Goal: Task Accomplishment & Management: Use online tool/utility

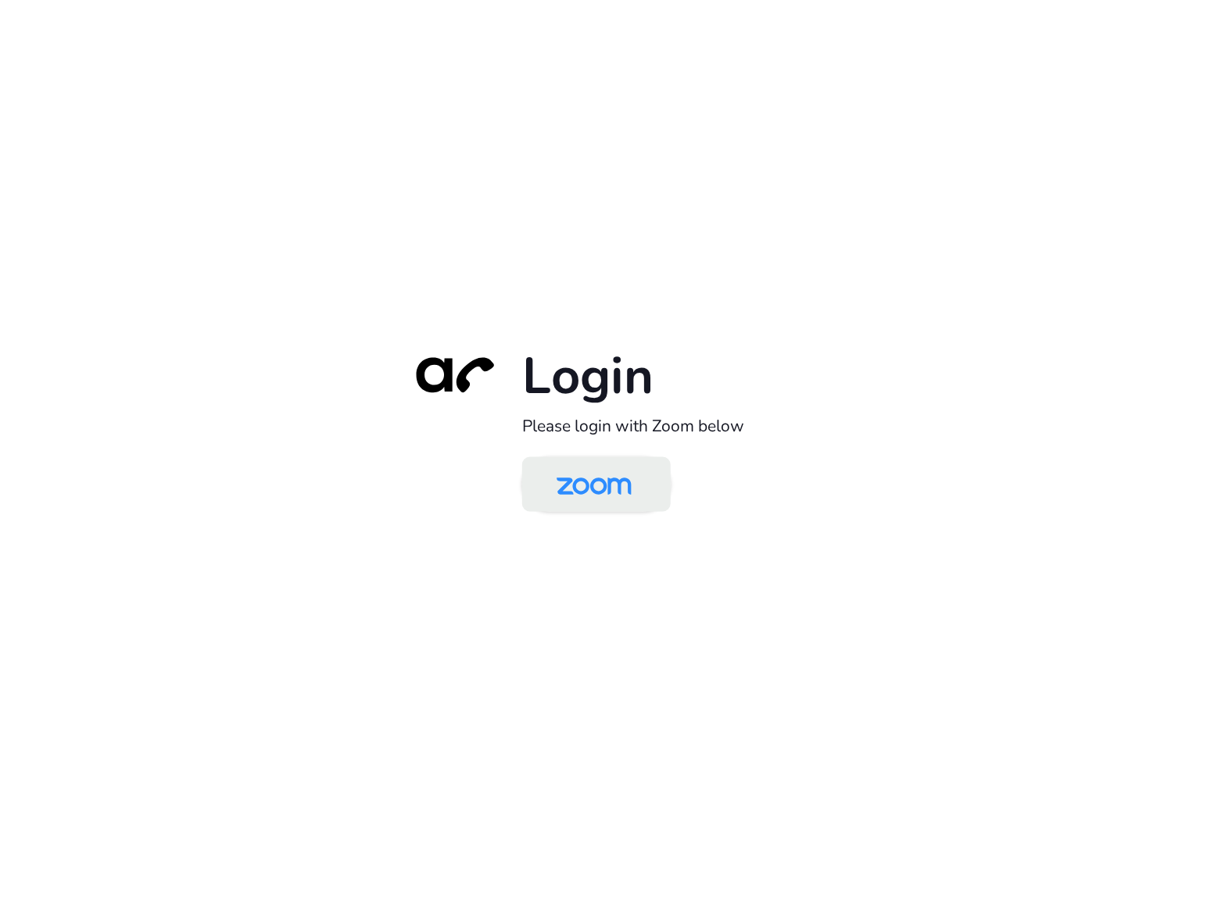
click at [596, 488] on img at bounding box center [594, 485] width 108 height 51
click at [334, 138] on div "Login Please login with Zoom below" at bounding box center [616, 456] width 1232 height 912
click at [573, 496] on img at bounding box center [594, 485] width 108 height 51
click at [577, 488] on img at bounding box center [594, 485] width 108 height 51
click at [483, 106] on div "Login Please login with Zoom below" at bounding box center [616, 456] width 1232 height 912
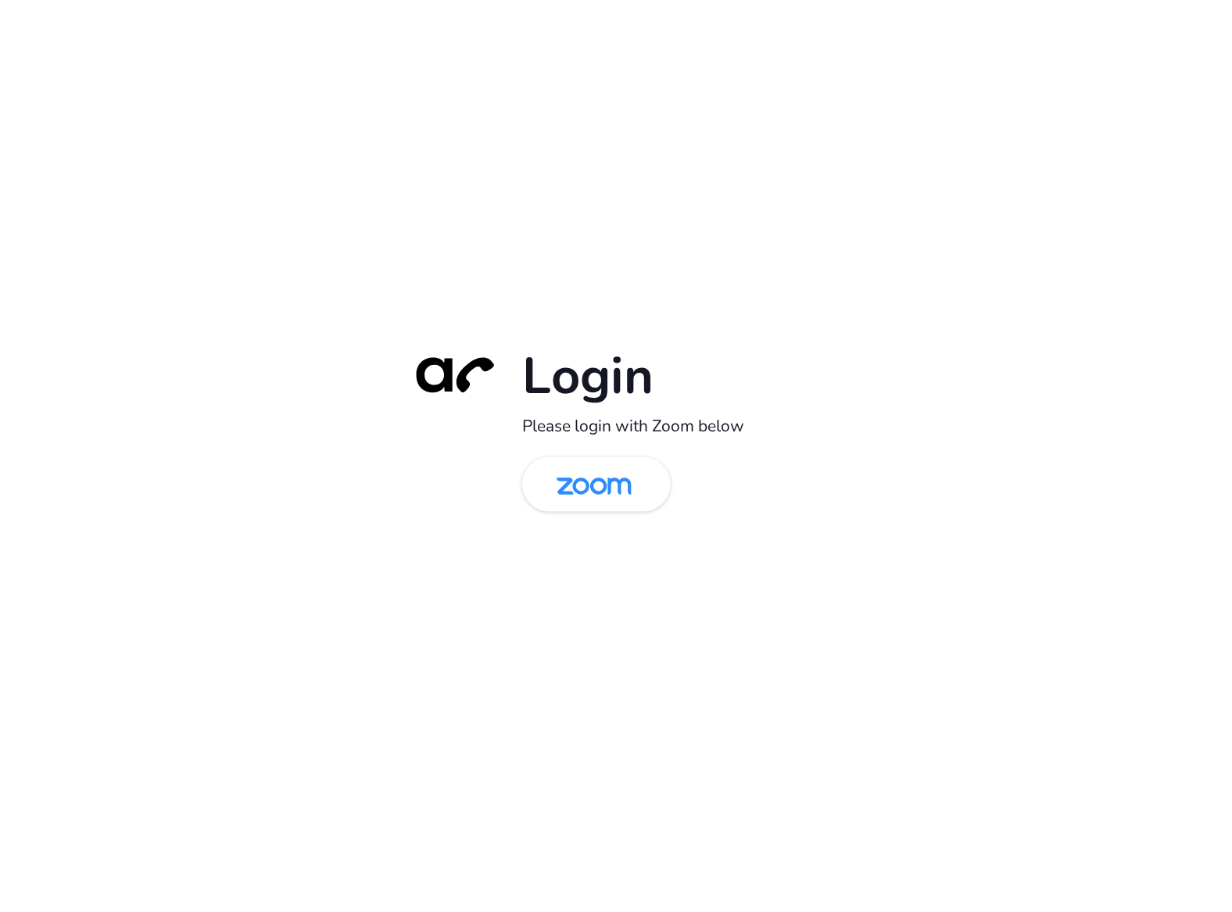
click at [567, 453] on div "Login Please login with Zoom below" at bounding box center [616, 456] width 438 height 224
click at [572, 478] on img at bounding box center [594, 485] width 108 height 51
click at [607, 500] on img at bounding box center [594, 485] width 108 height 51
click at [587, 481] on img at bounding box center [594, 485] width 108 height 51
click at [574, 493] on img at bounding box center [594, 485] width 108 height 51
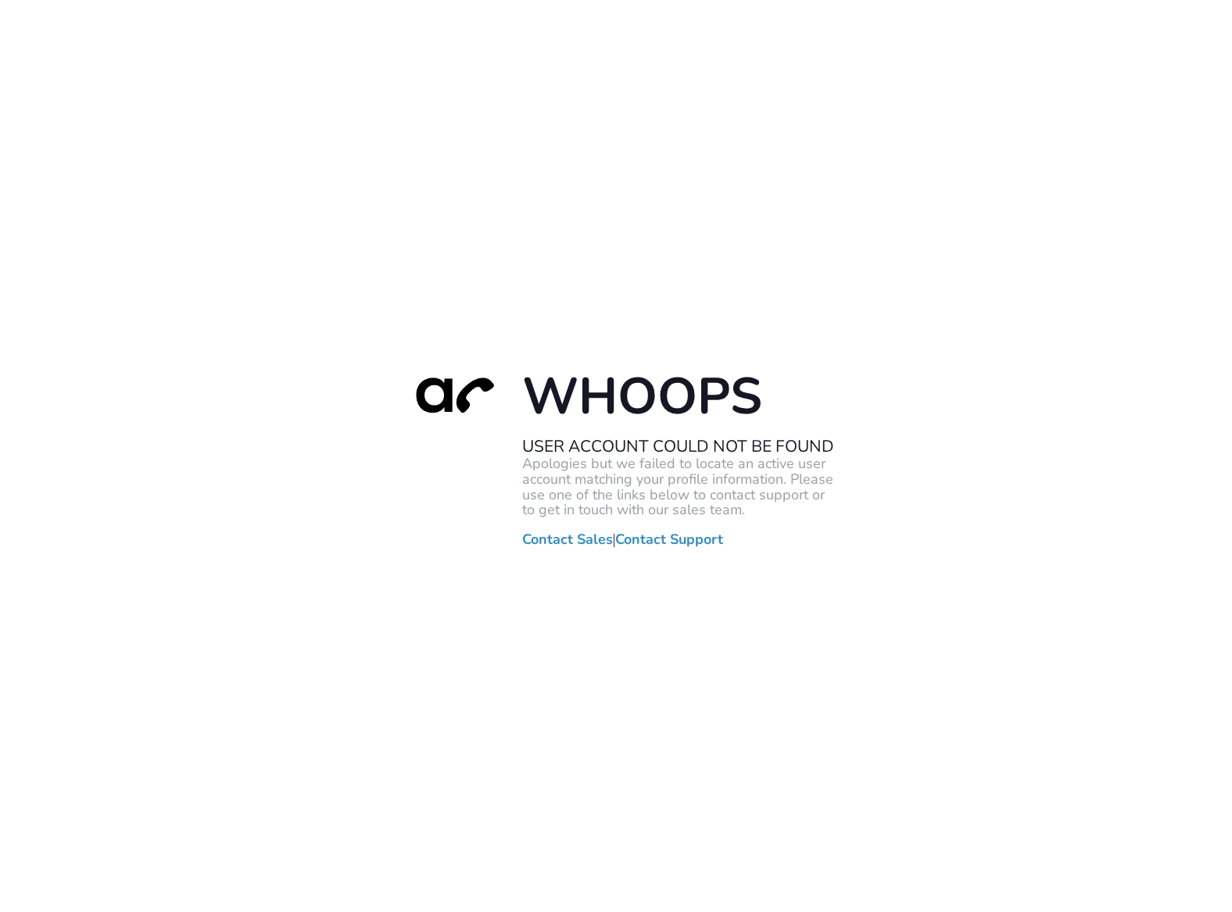
click at [682, 38] on div "Whoops User Account Could Not Be Found Apologies but we failed to locate an act…" at bounding box center [616, 456] width 1232 height 912
click at [345, 91] on div "Whoops User Account Could Not Be Found Apologies but we failed to locate an act…" at bounding box center [616, 456] width 1232 height 912
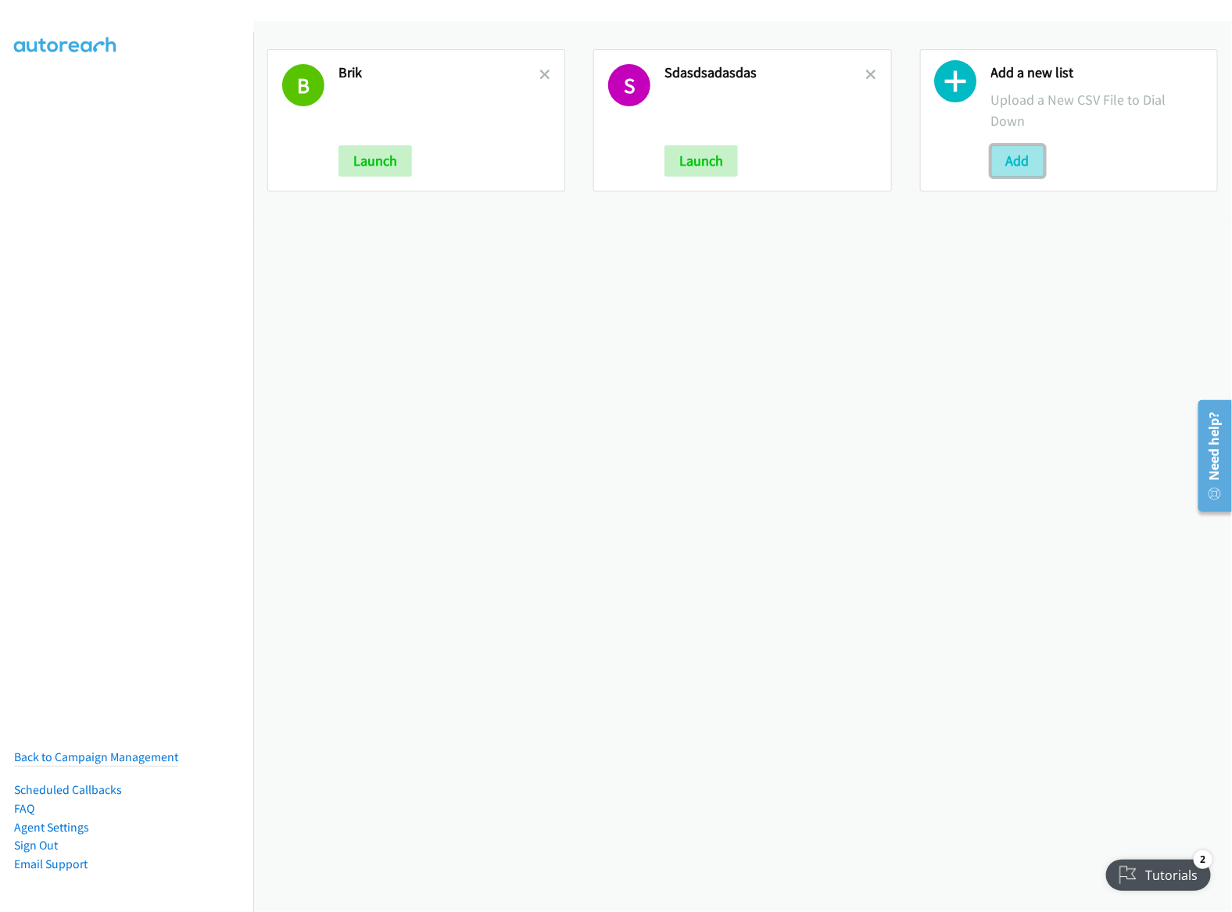
click at [1015, 157] on button "Add" at bounding box center [1017, 160] width 53 height 31
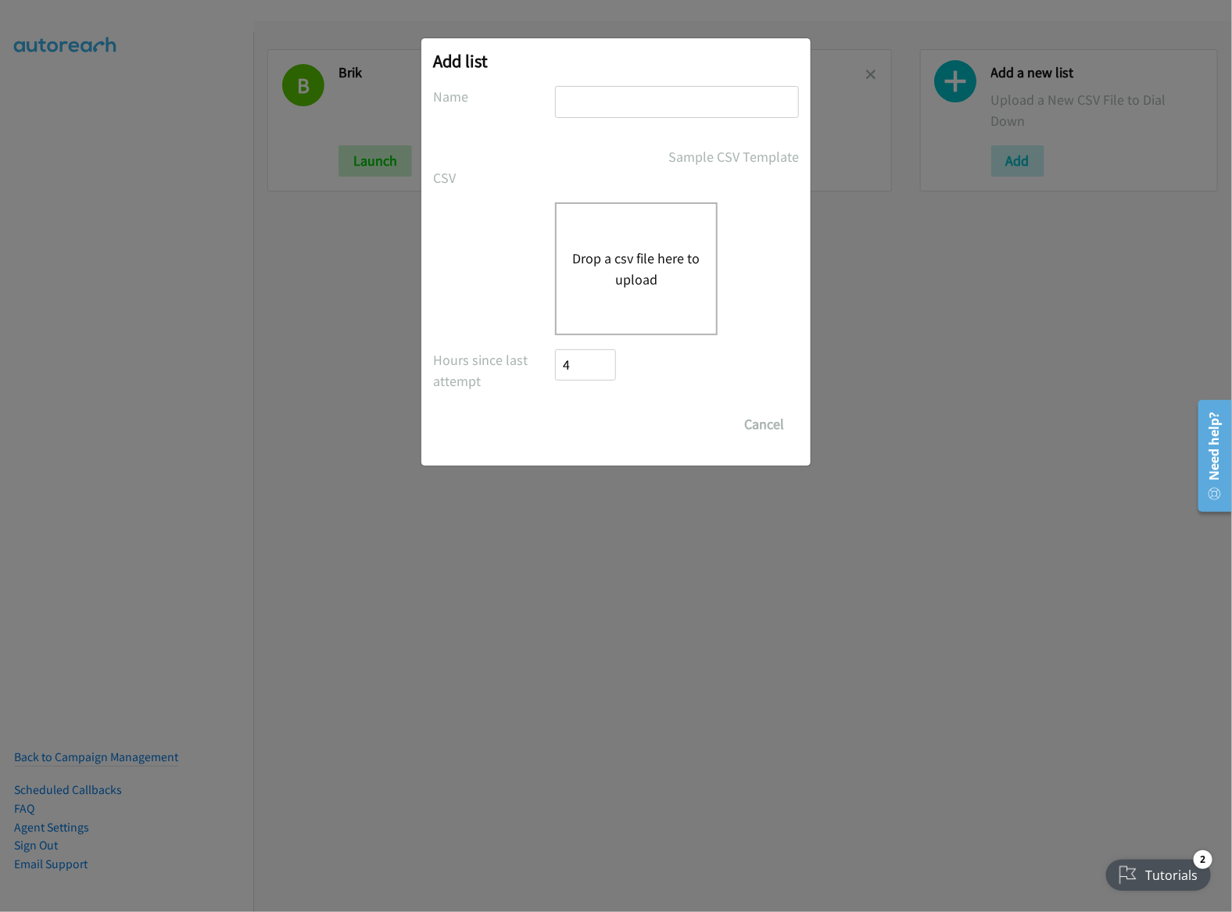
click at [643, 248] on button "Drop a csv file here to upload" at bounding box center [636, 269] width 128 height 42
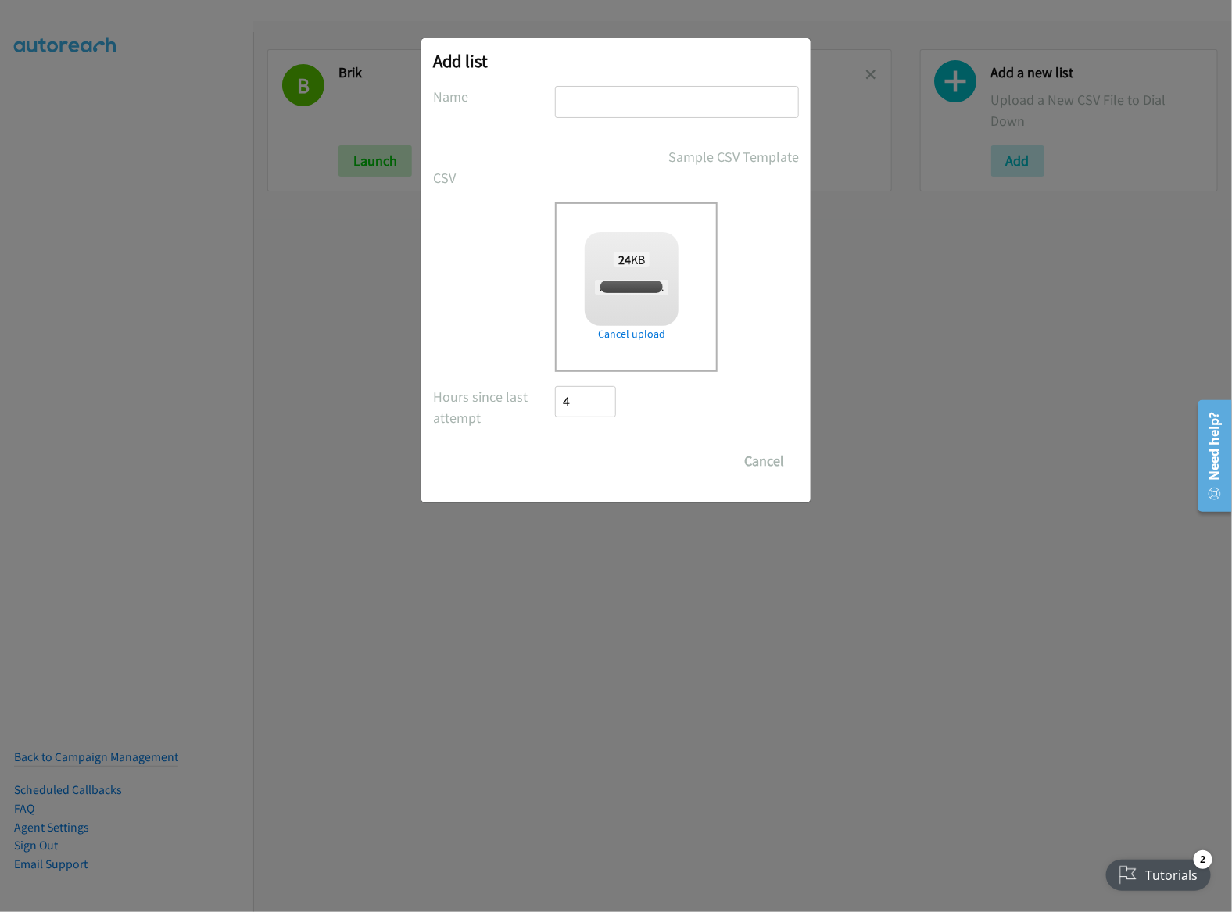
checkbox input "true"
click at [649, 101] on input "text" at bounding box center [677, 102] width 244 height 32
type input "dellrem"
click at [619, 462] on input "Save List" at bounding box center [596, 461] width 82 height 31
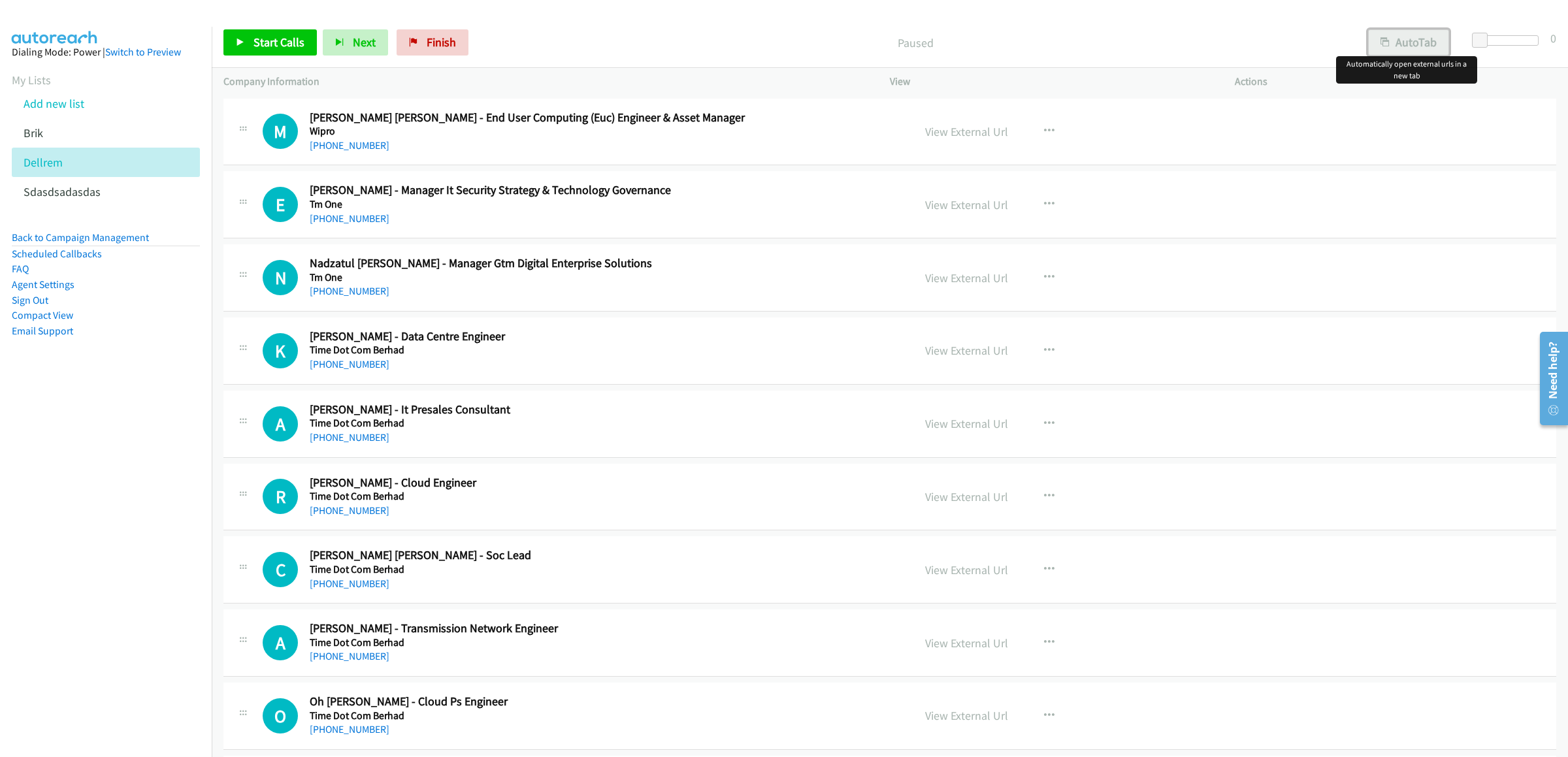
click at [1408, 45] on button "AutoTab" at bounding box center [1408, 42] width 81 height 26
click at [277, 25] on div "Start Calls Pause Next Finish Paused AutoTab AutoTab 0" at bounding box center [889, 43] width 1357 height 50
click at [257, 41] on span "Start Calls" at bounding box center [278, 42] width 51 height 15
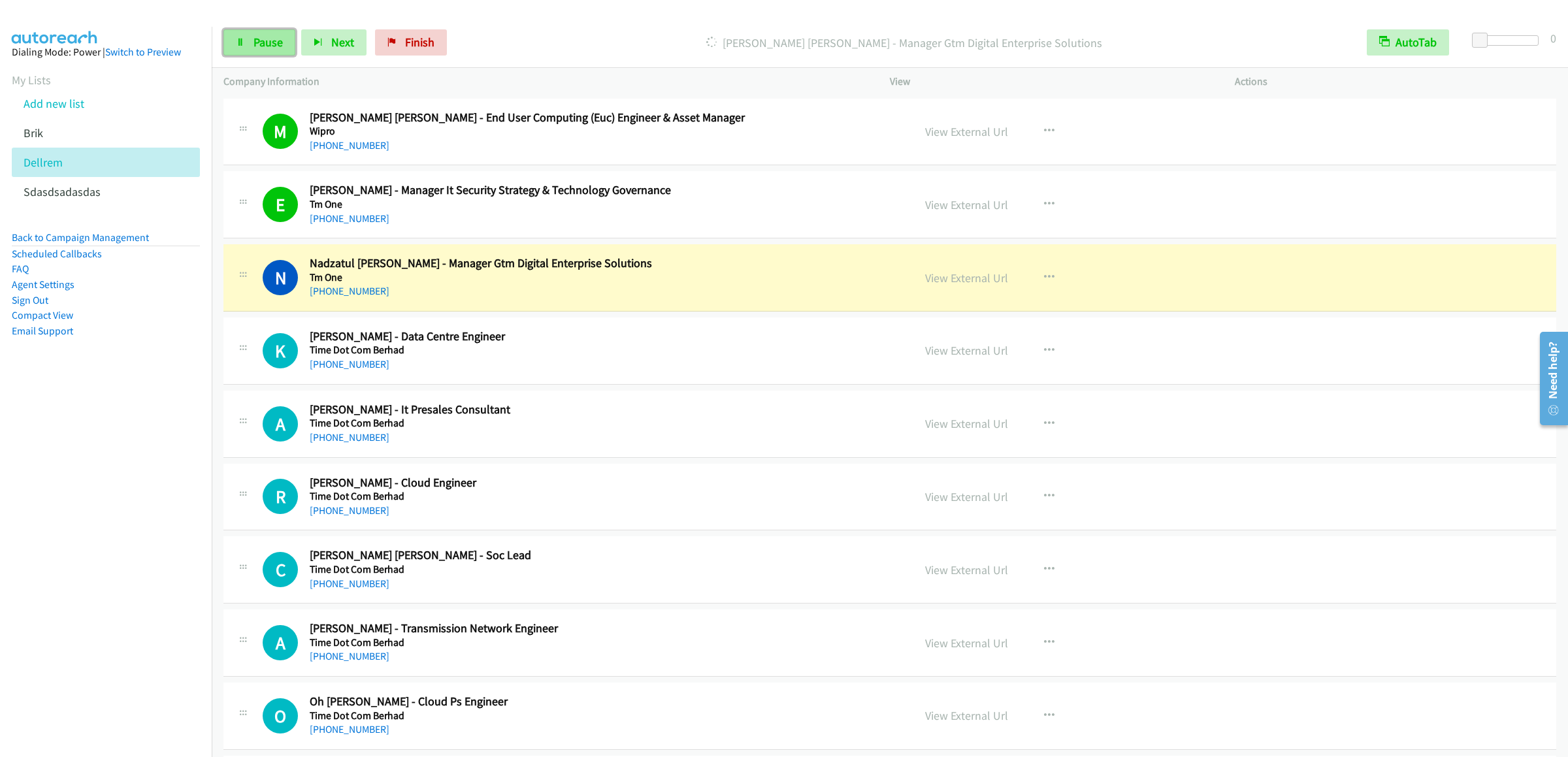
click at [235, 34] on link "Pause" at bounding box center [259, 42] width 72 height 26
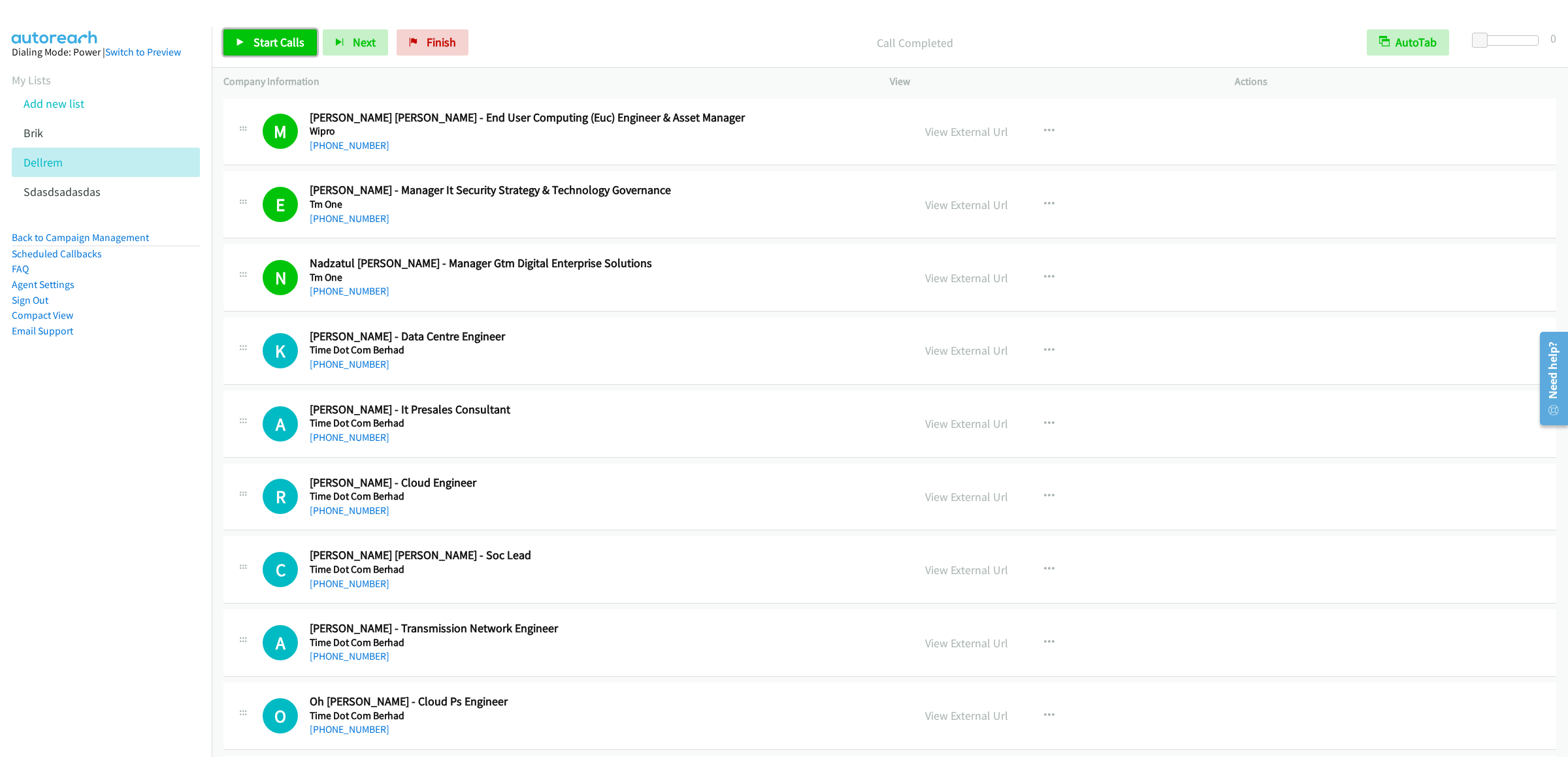
click at [257, 49] on span "Start Calls" at bounding box center [278, 42] width 51 height 15
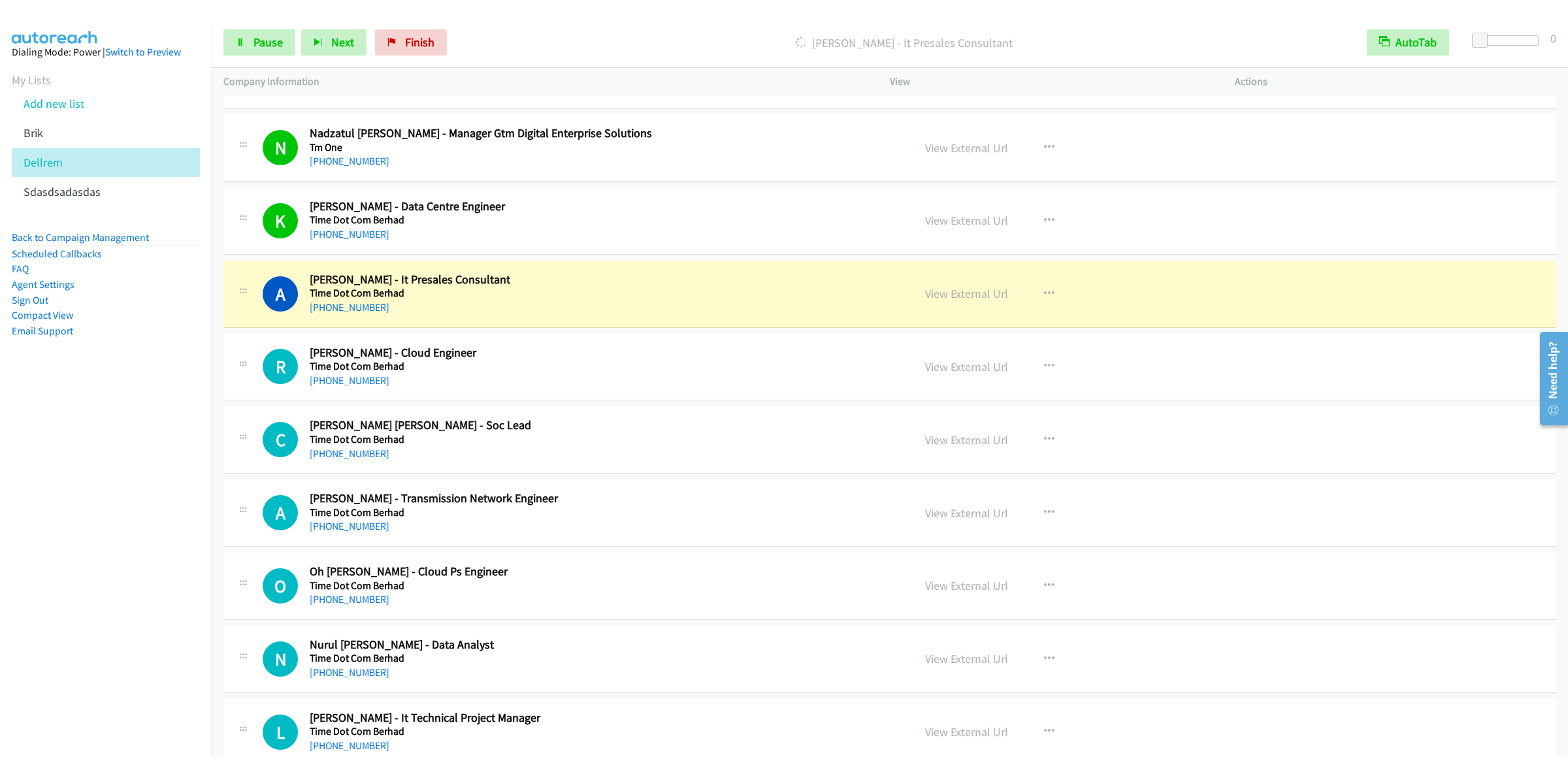
scroll to position [262, 0]
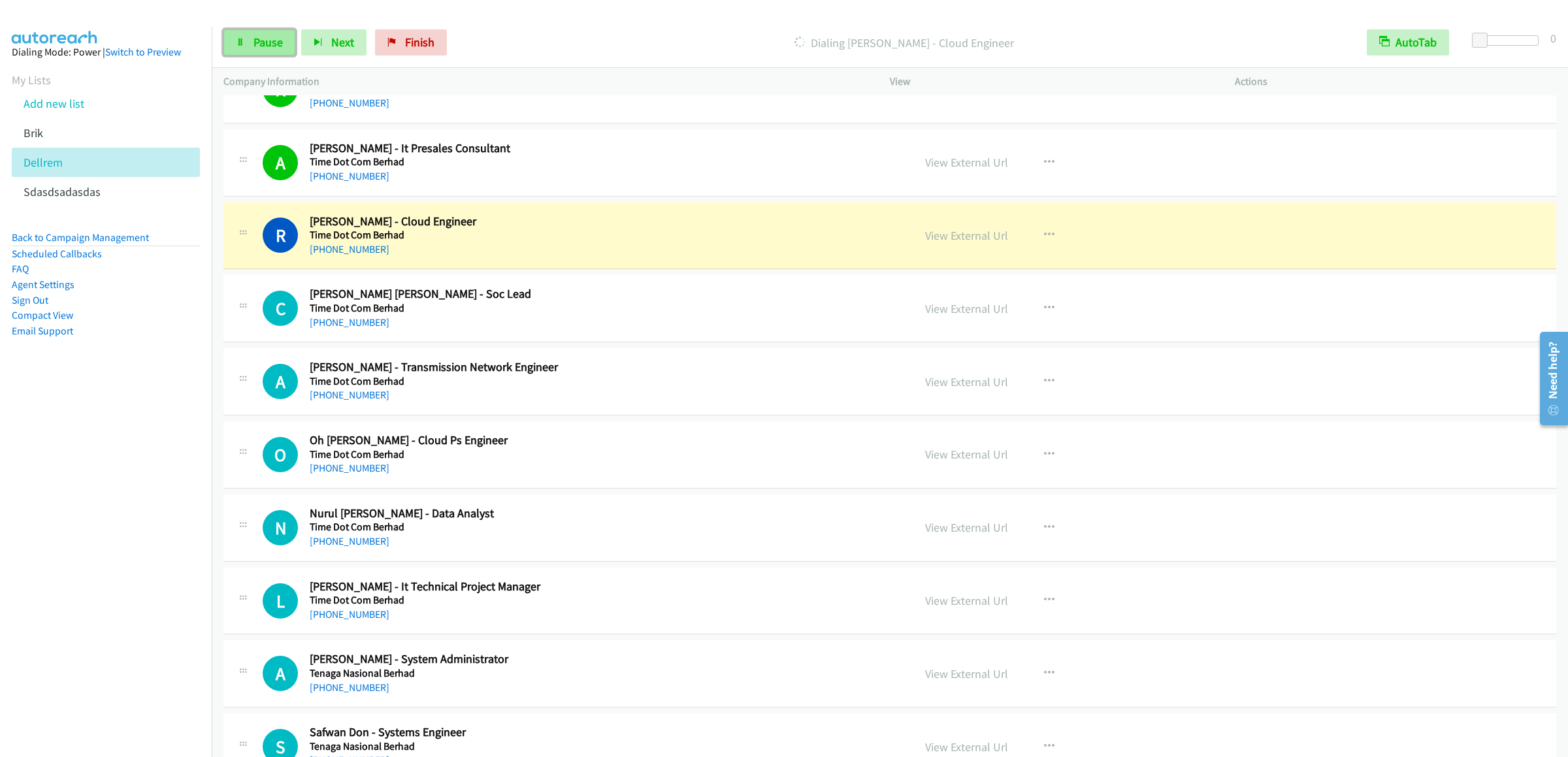
click at [257, 32] on link "Pause" at bounding box center [259, 42] width 72 height 26
click at [244, 43] on icon at bounding box center [240, 43] width 9 height 9
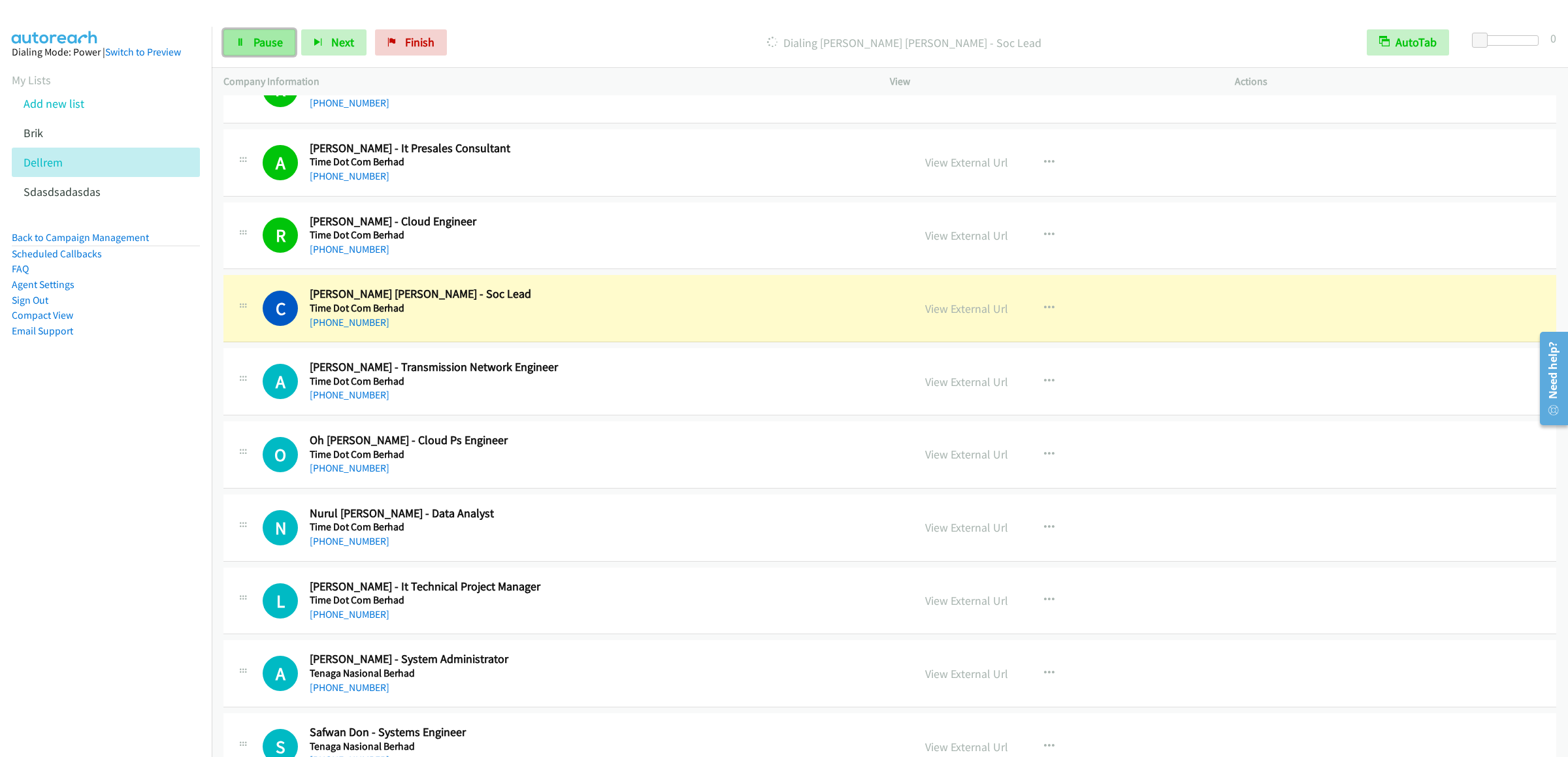
click at [256, 49] on link "Pause" at bounding box center [259, 42] width 72 height 26
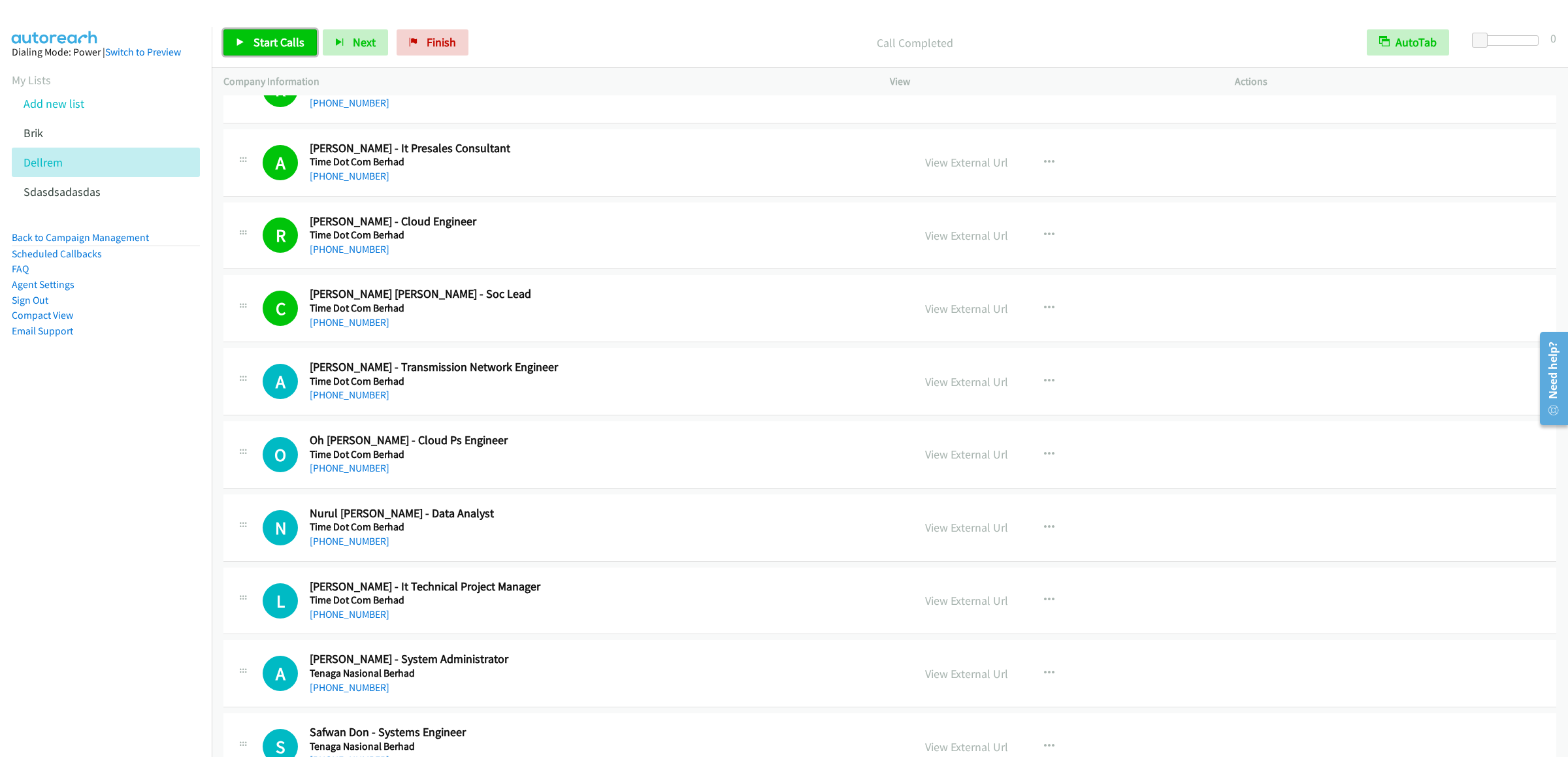
click at [265, 43] on span "Start Calls" at bounding box center [278, 42] width 51 height 15
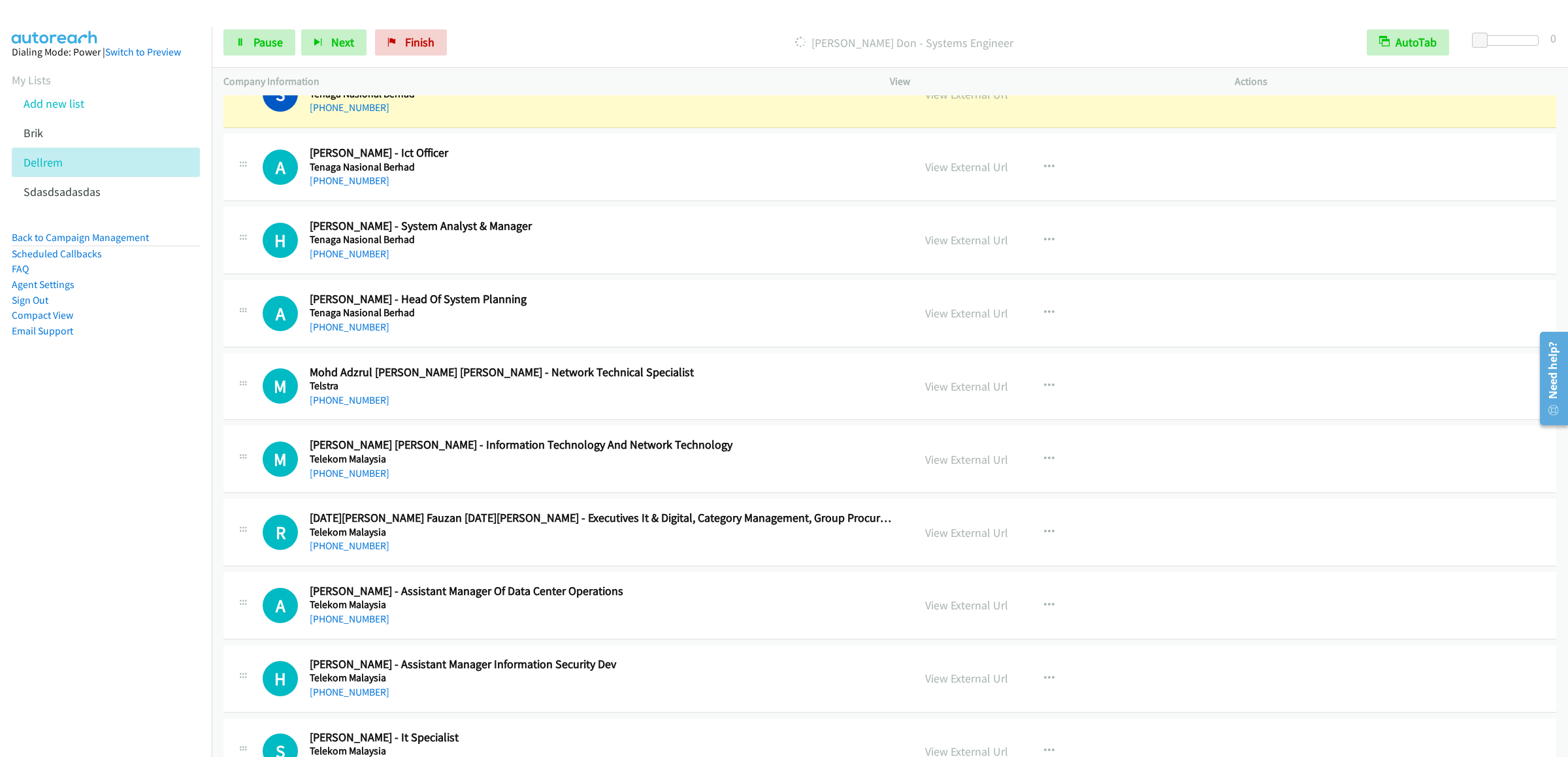
scroll to position [784, 0]
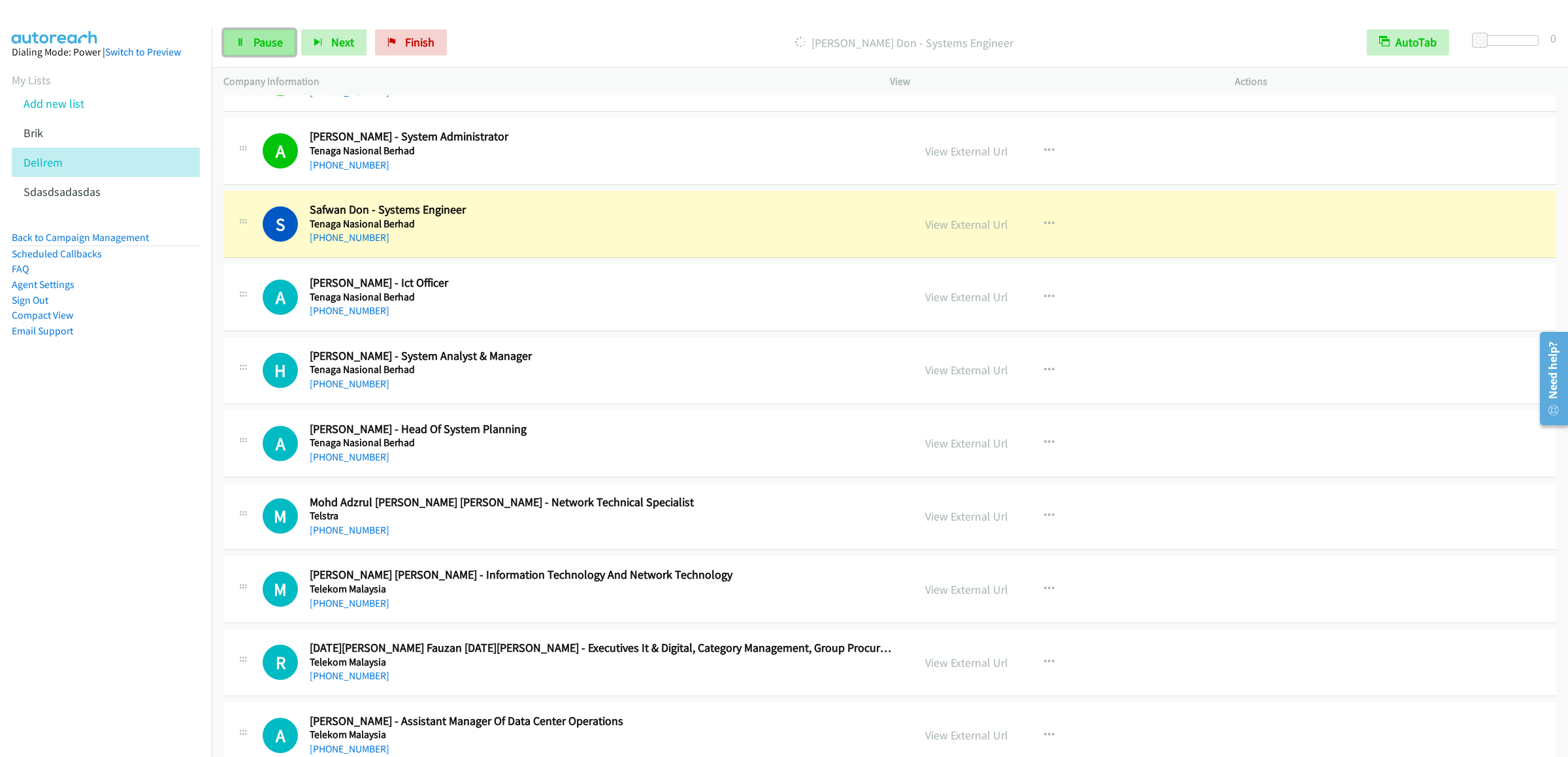
click at [269, 46] on span "Pause" at bounding box center [267, 42] width 29 height 15
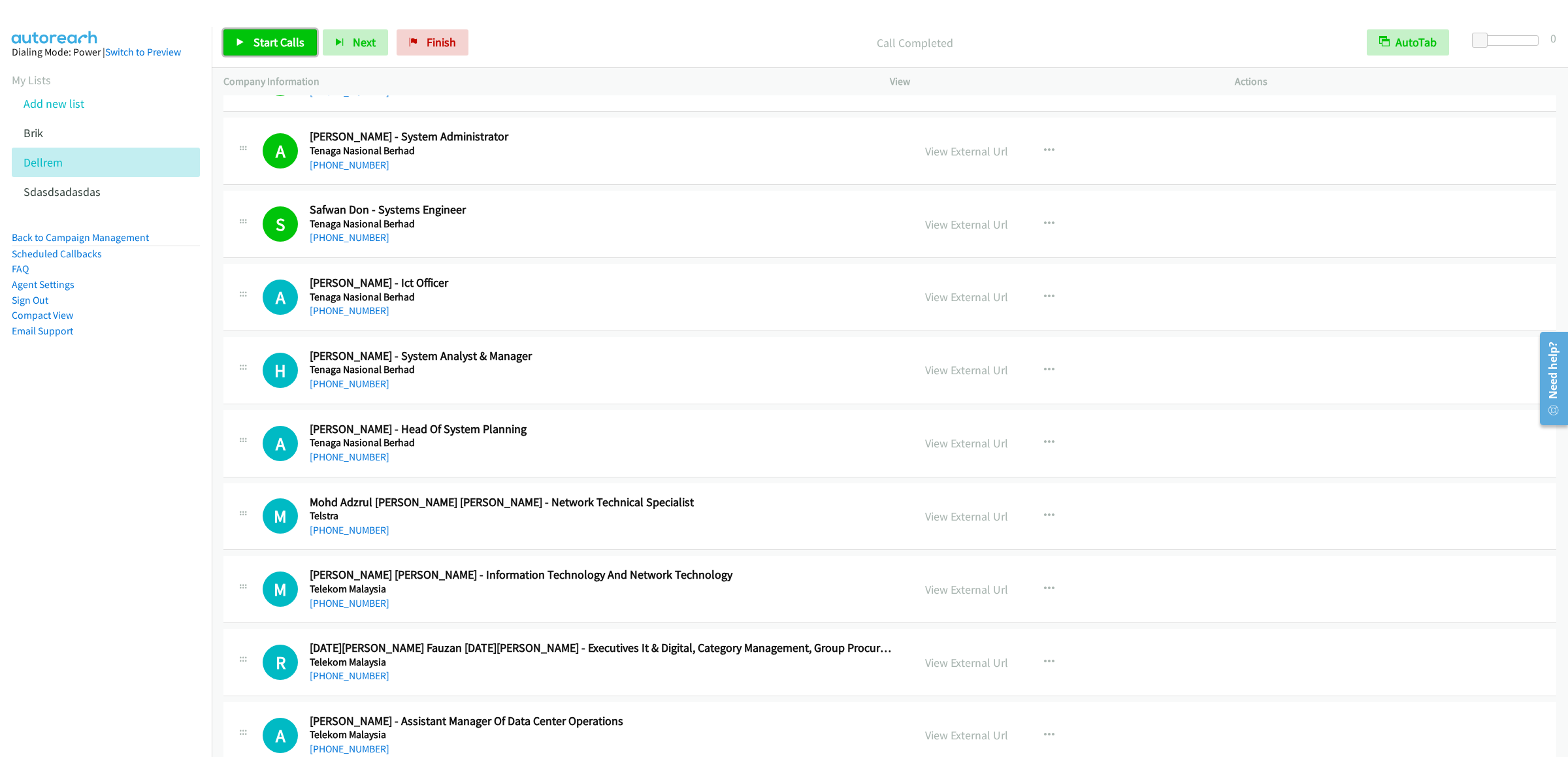
click at [257, 41] on span "Start Calls" at bounding box center [278, 42] width 51 height 15
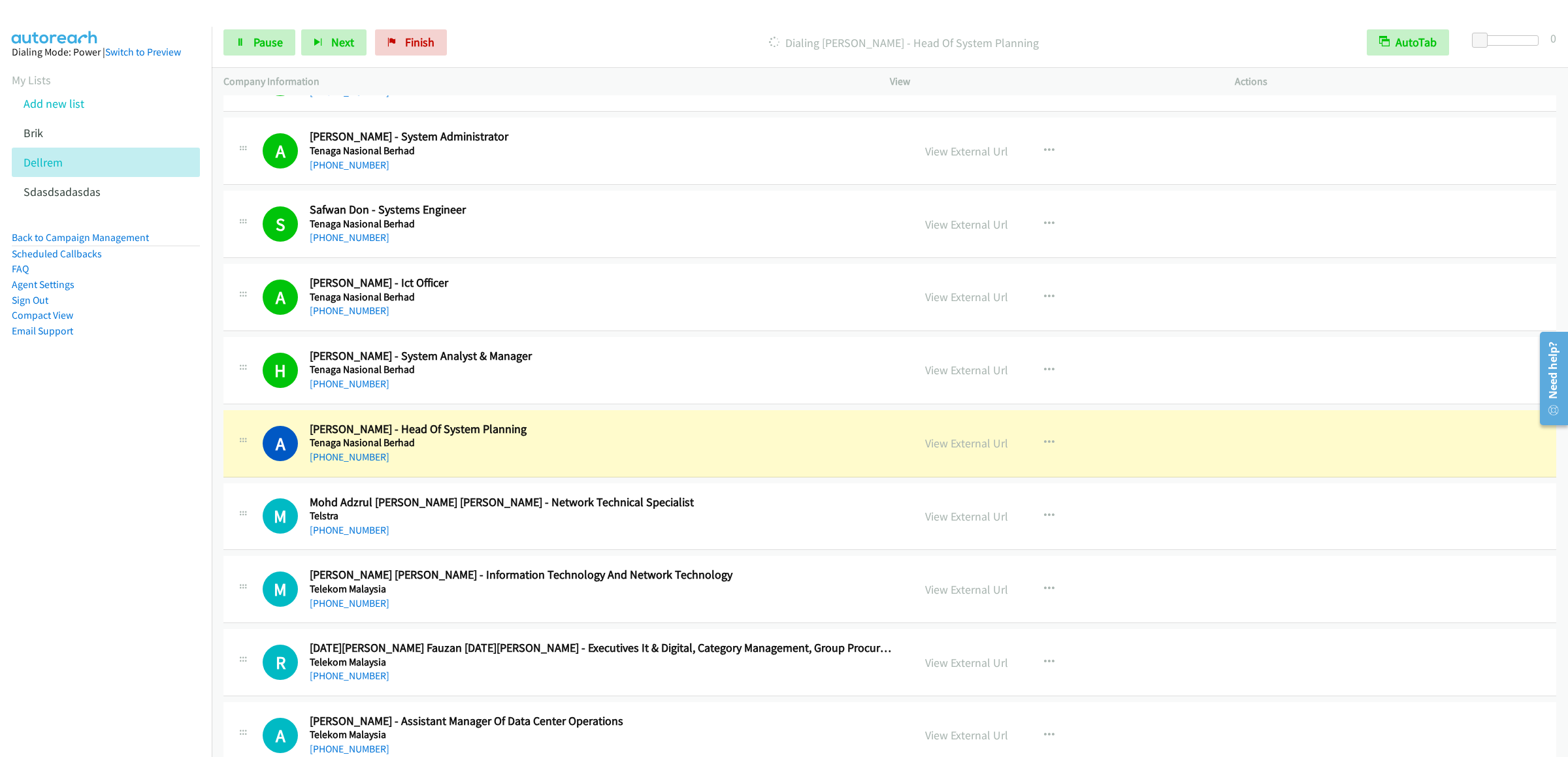
click at [994, 457] on div "View External Url View External Url Schedule/Manage Callback Start Calls Here R…" at bounding box center [1092, 444] width 357 height 43
click at [988, 445] on link "View External Url" at bounding box center [966, 443] width 83 height 15
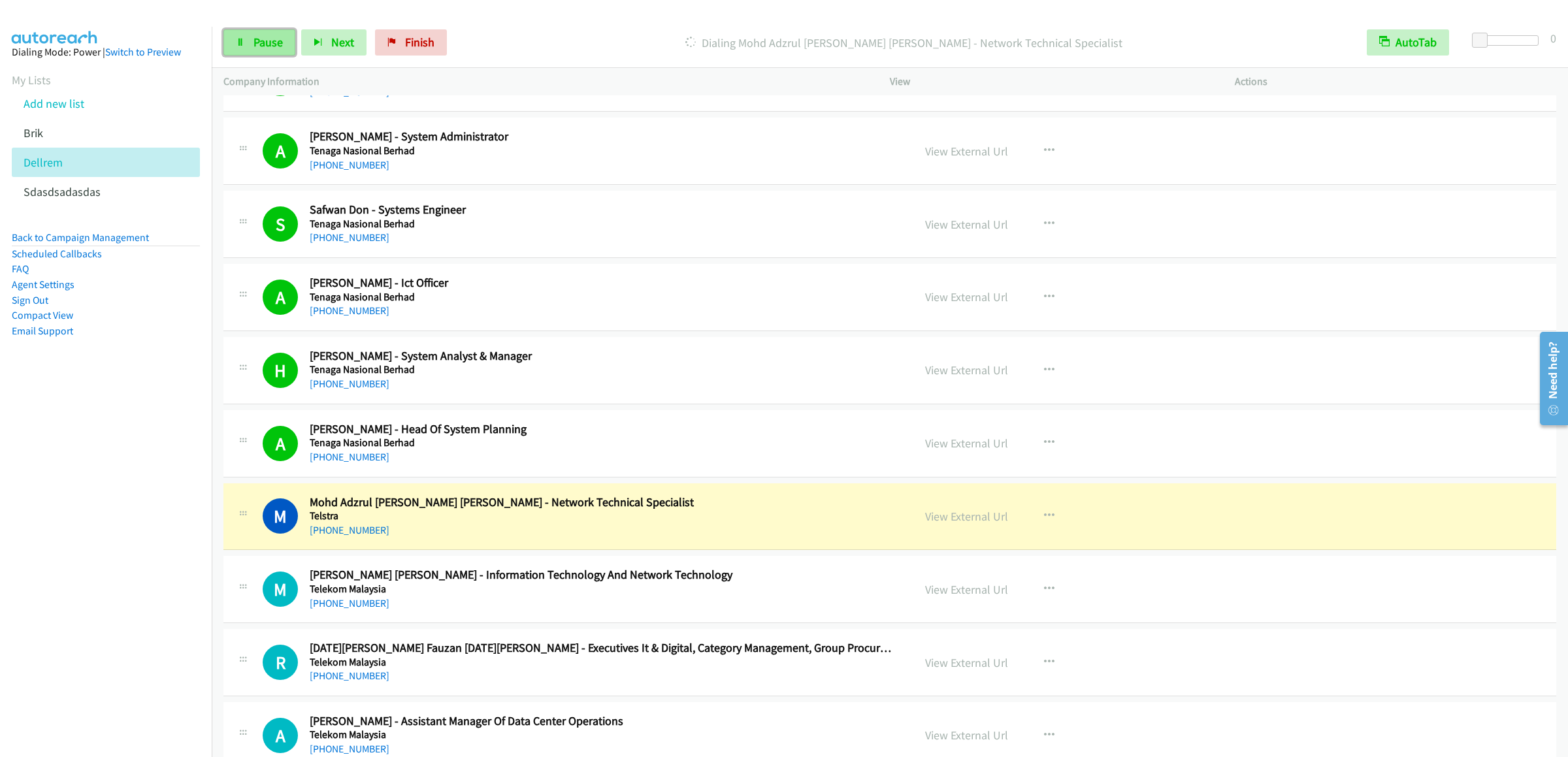
click at [262, 49] on span "Pause" at bounding box center [267, 42] width 29 height 15
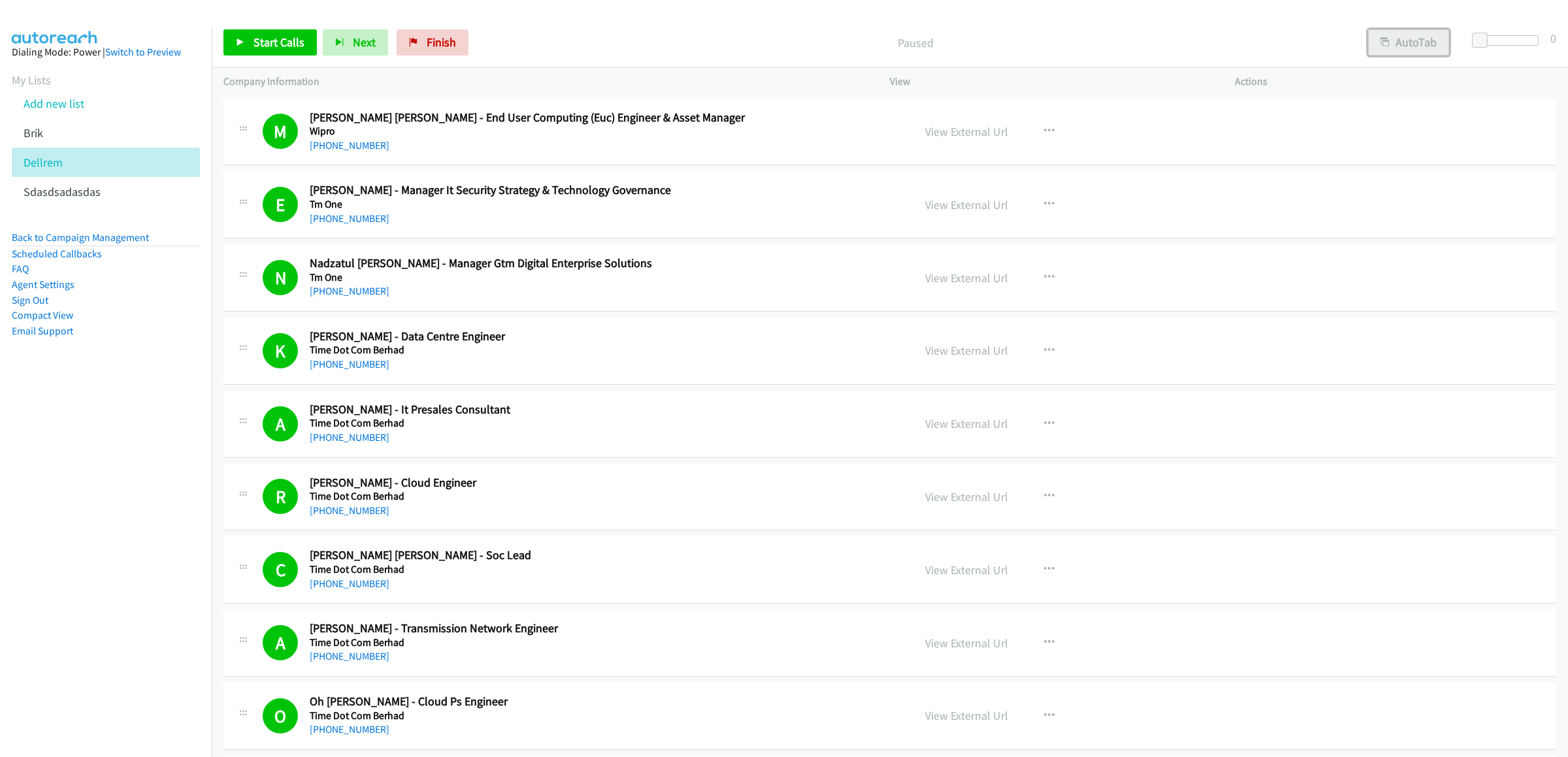
click at [1412, 49] on button "AutoTab" at bounding box center [1408, 42] width 81 height 26
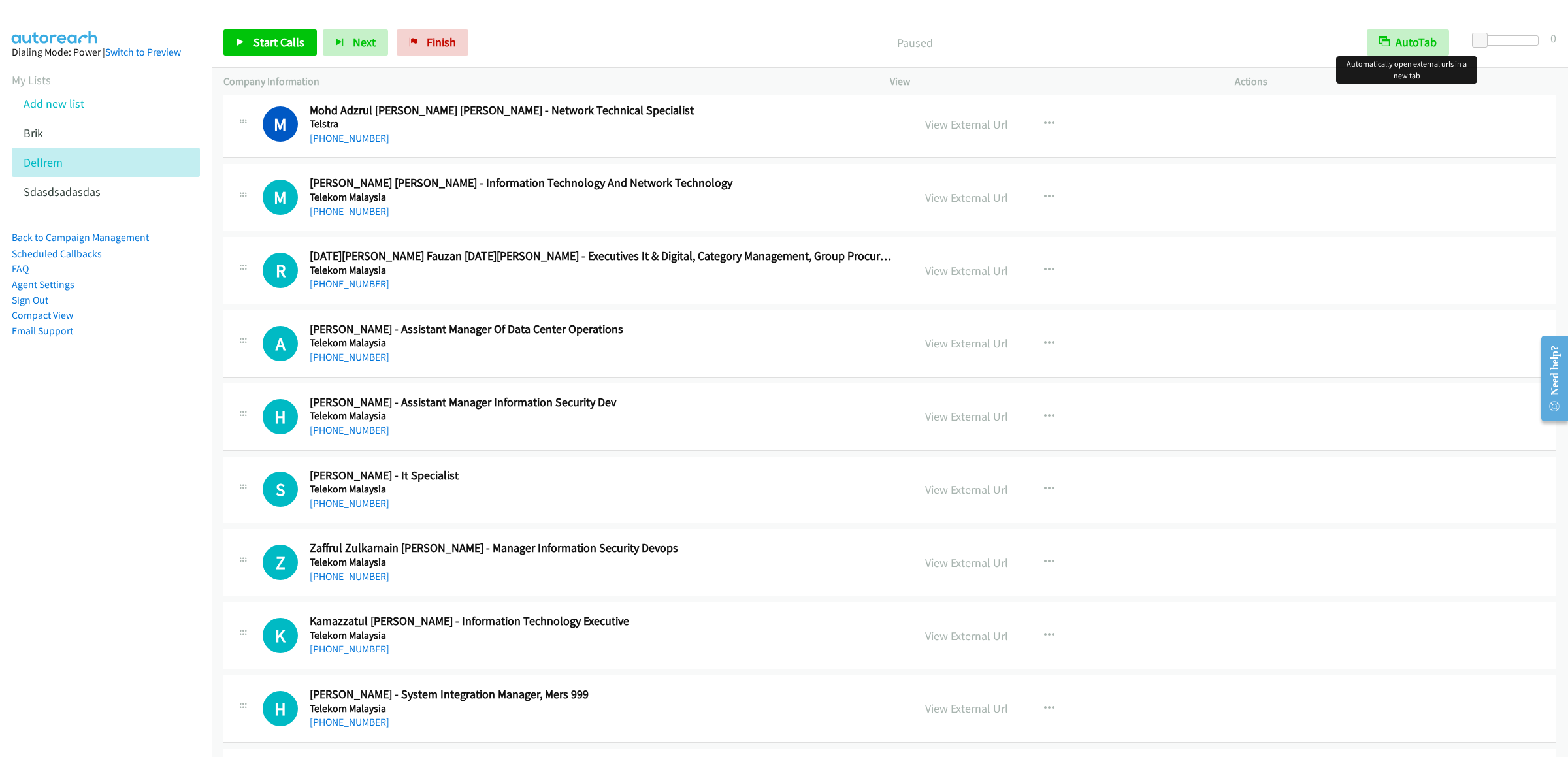
scroll to position [1045, 0]
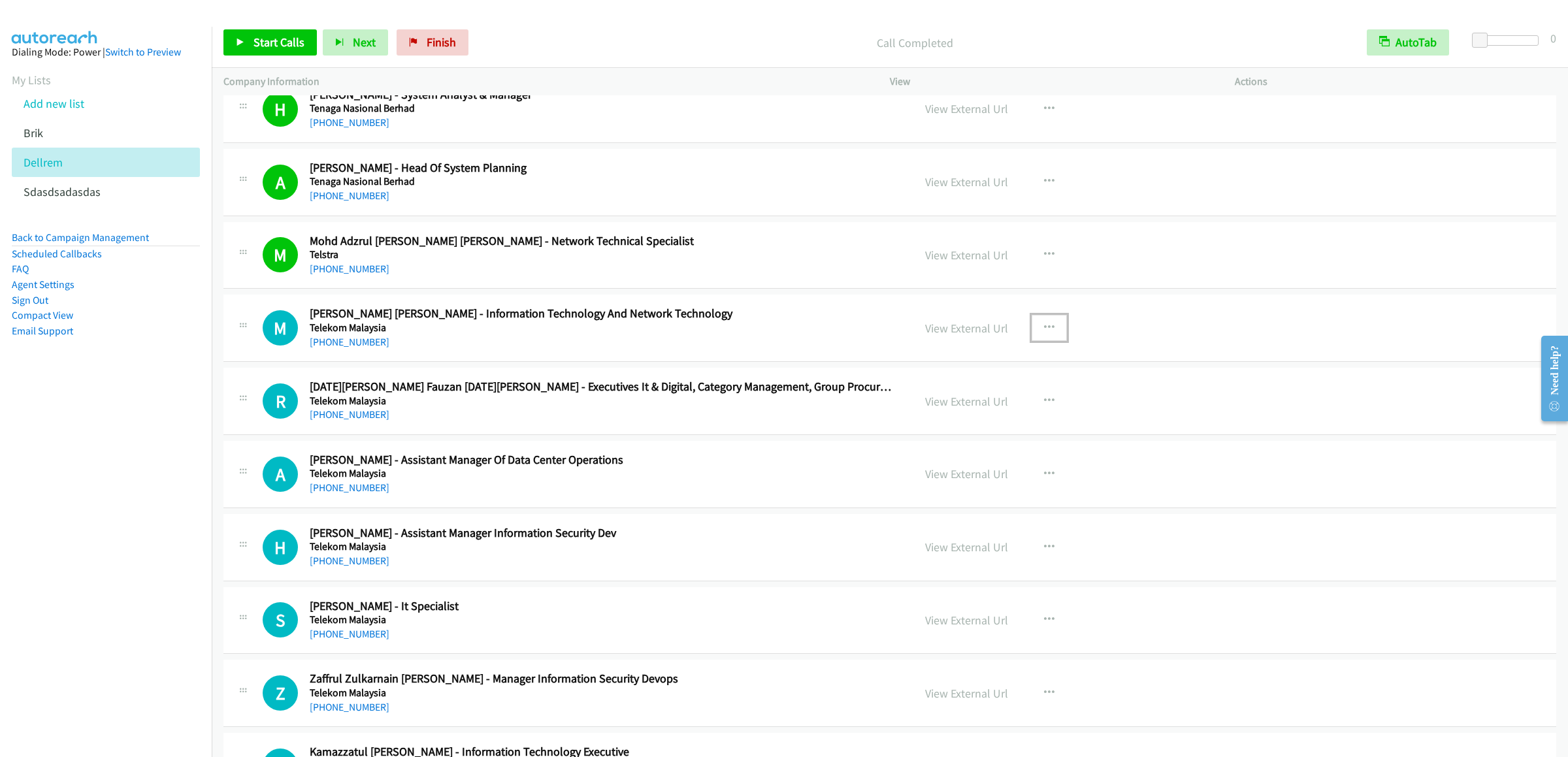
click at [1033, 333] on button "button" at bounding box center [1049, 328] width 35 height 26
click at [953, 419] on link "Start Calls Here" at bounding box center [980, 413] width 174 height 26
click at [267, 55] on link "Start Calls" at bounding box center [270, 42] width 94 height 26
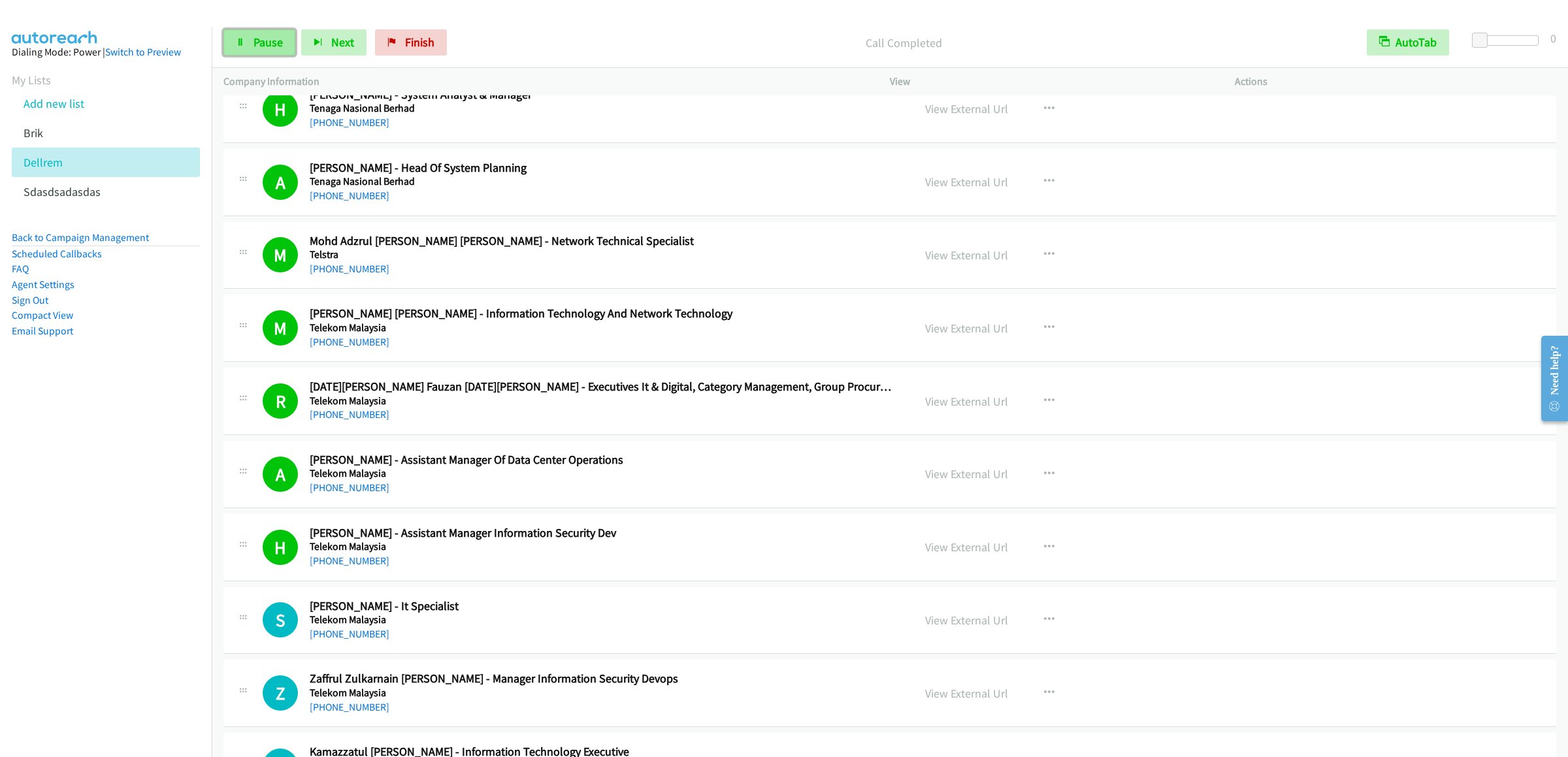
click at [251, 49] on link "Pause" at bounding box center [259, 42] width 72 height 26
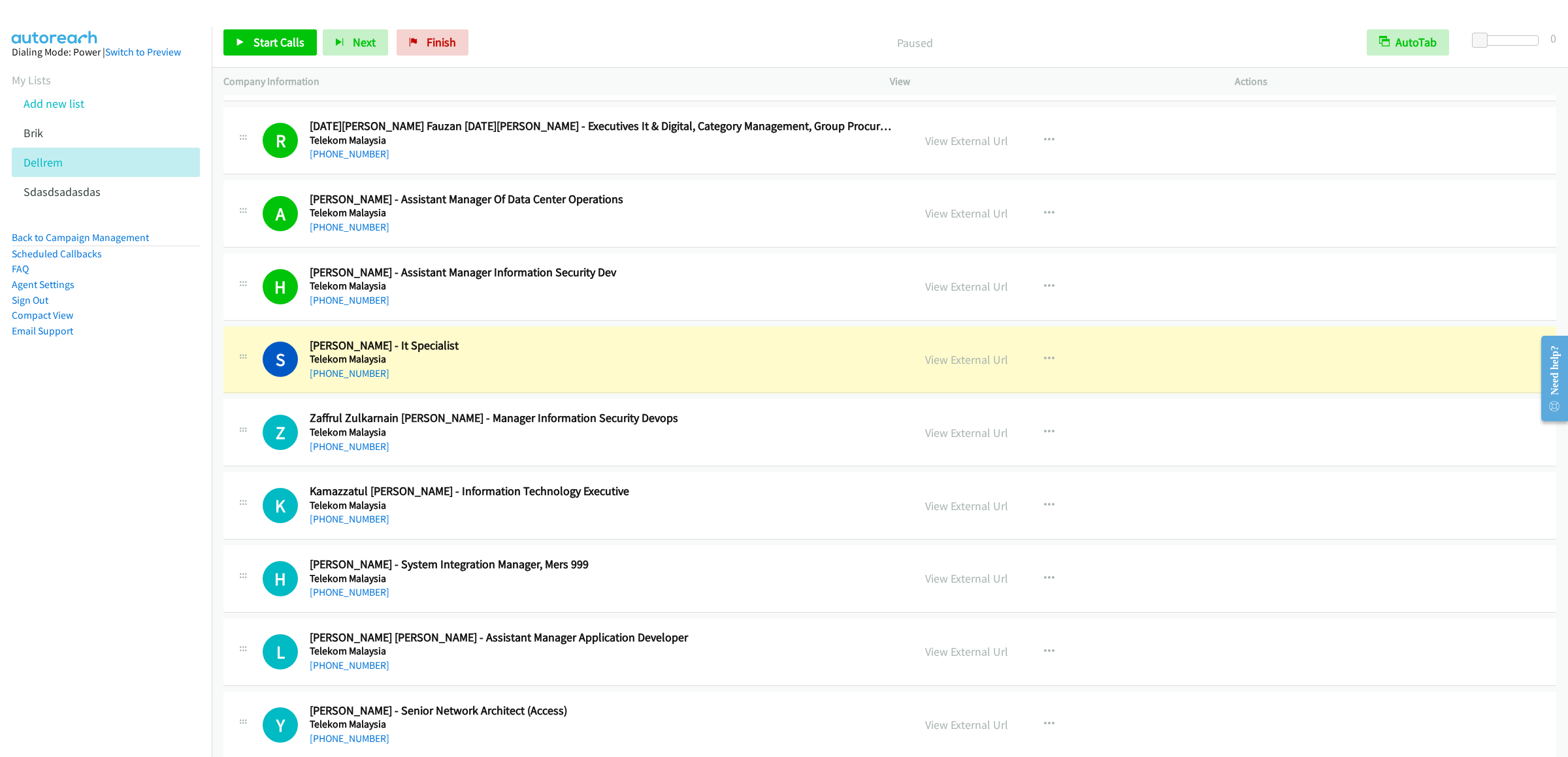
scroll to position [1436, 0]
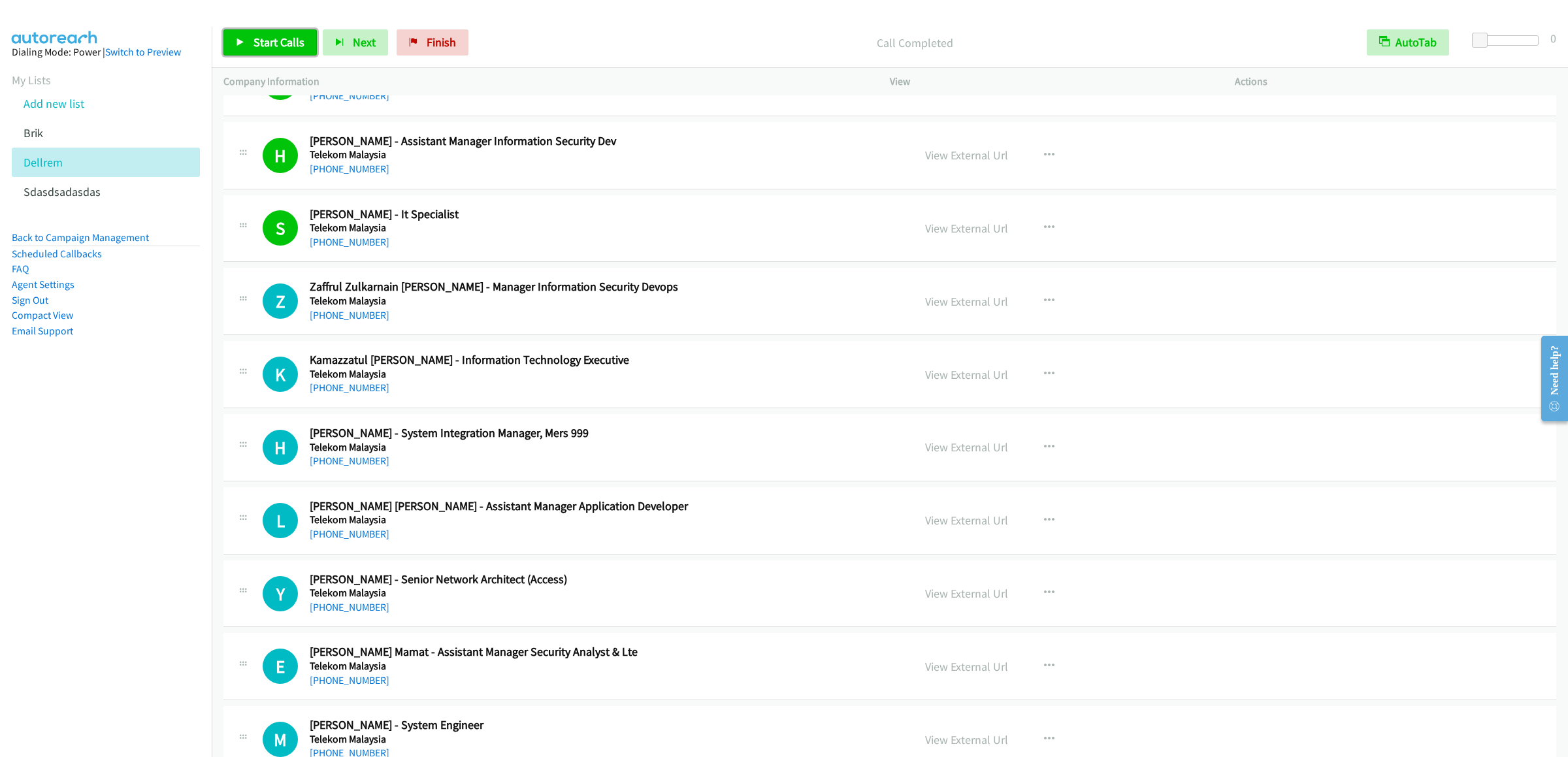
click at [277, 35] on span "Start Calls" at bounding box center [278, 42] width 51 height 15
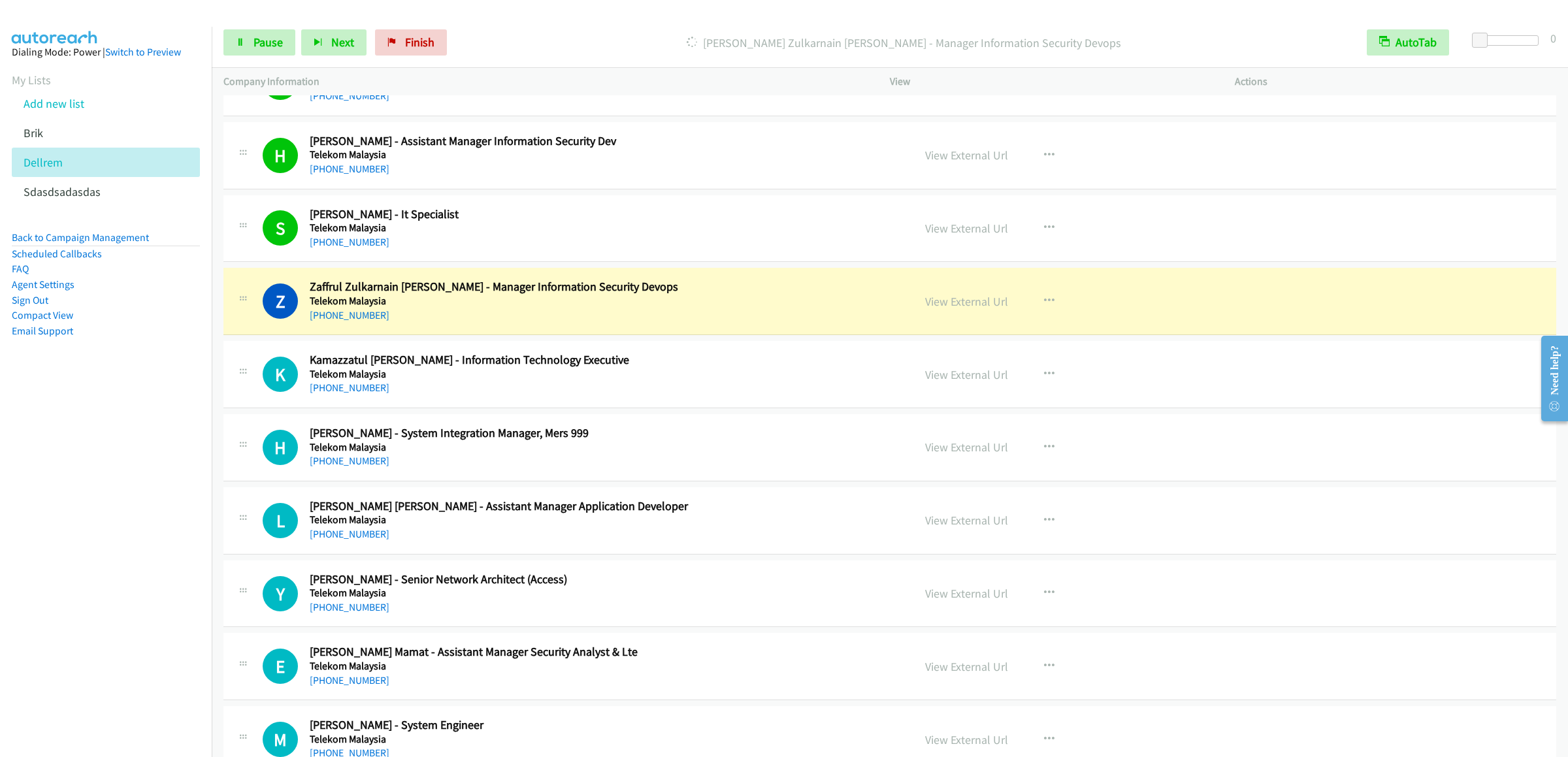
scroll to position [1567, 0]
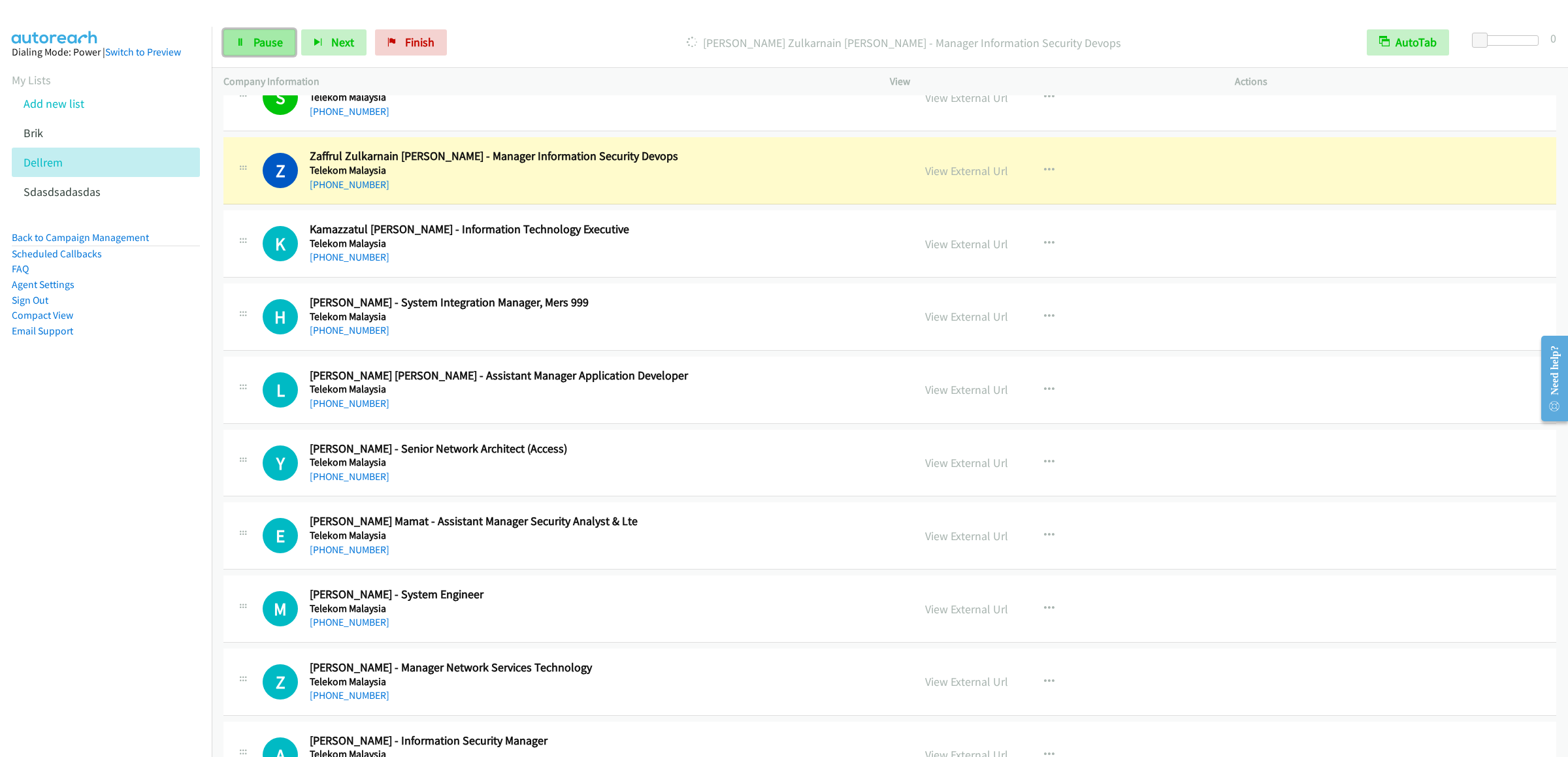
click at [242, 53] on link "Pause" at bounding box center [259, 42] width 72 height 26
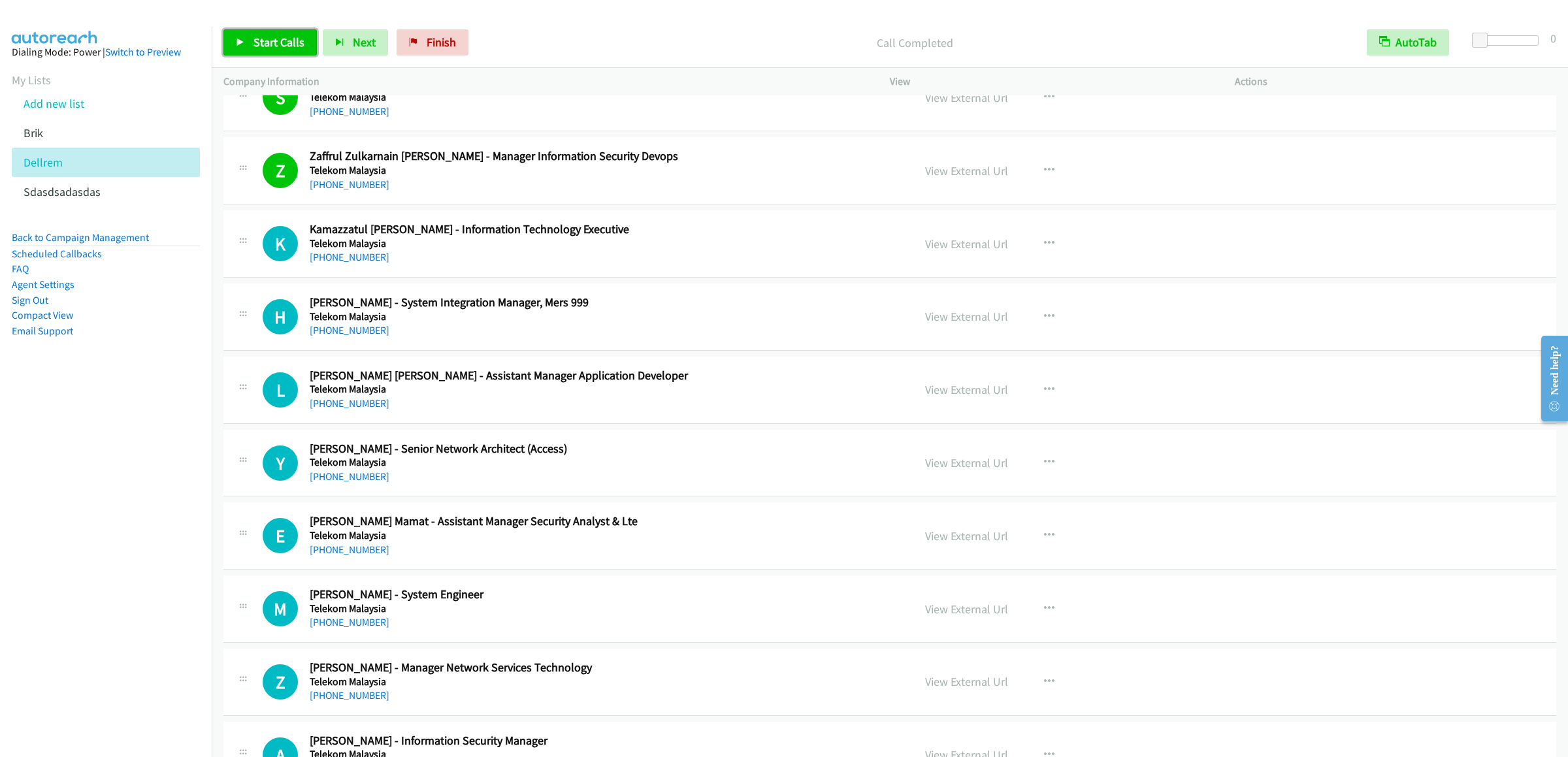
click at [267, 34] on link "Start Calls" at bounding box center [270, 42] width 94 height 26
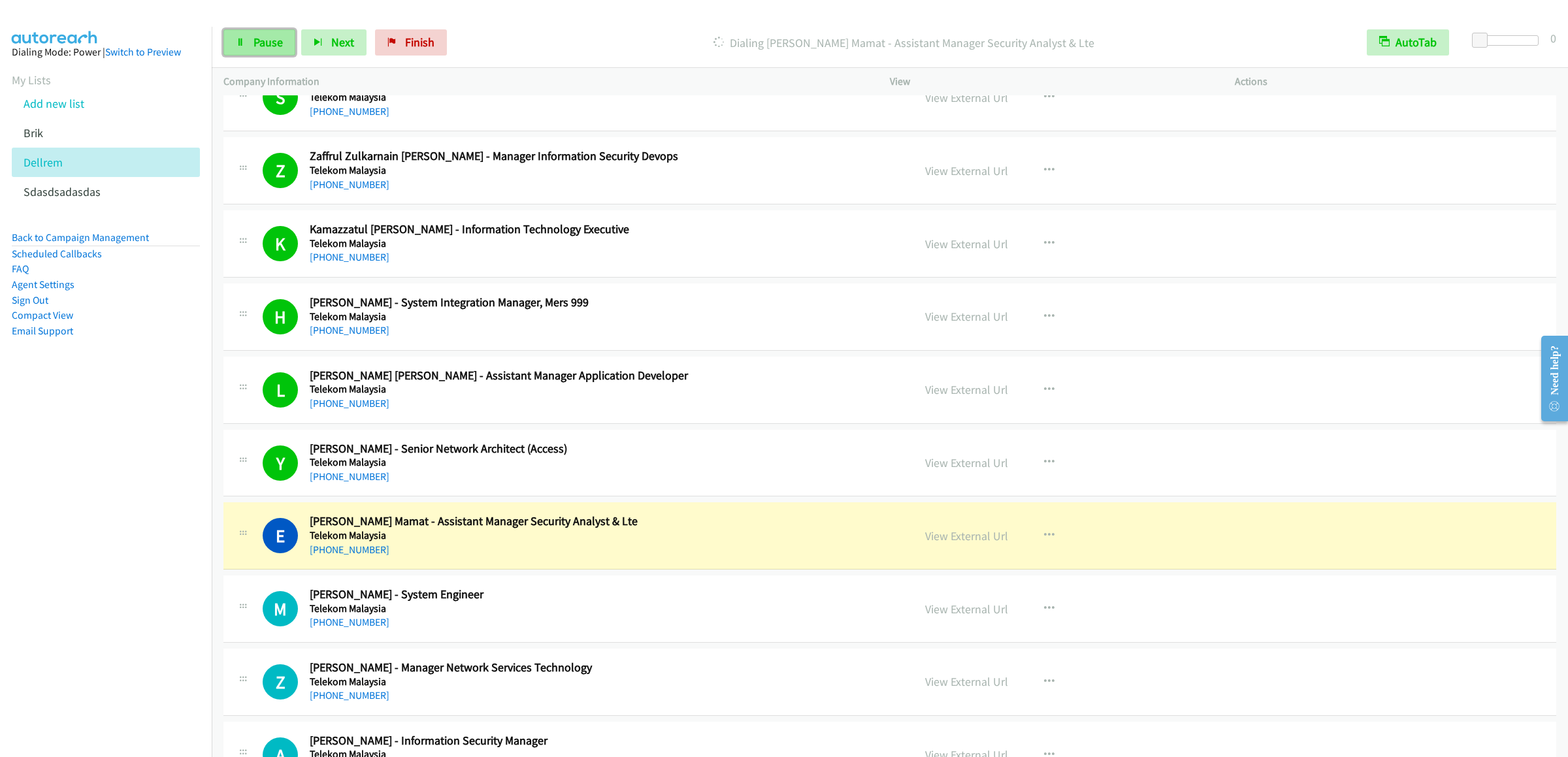
click at [253, 43] on span "Pause" at bounding box center [267, 42] width 29 height 15
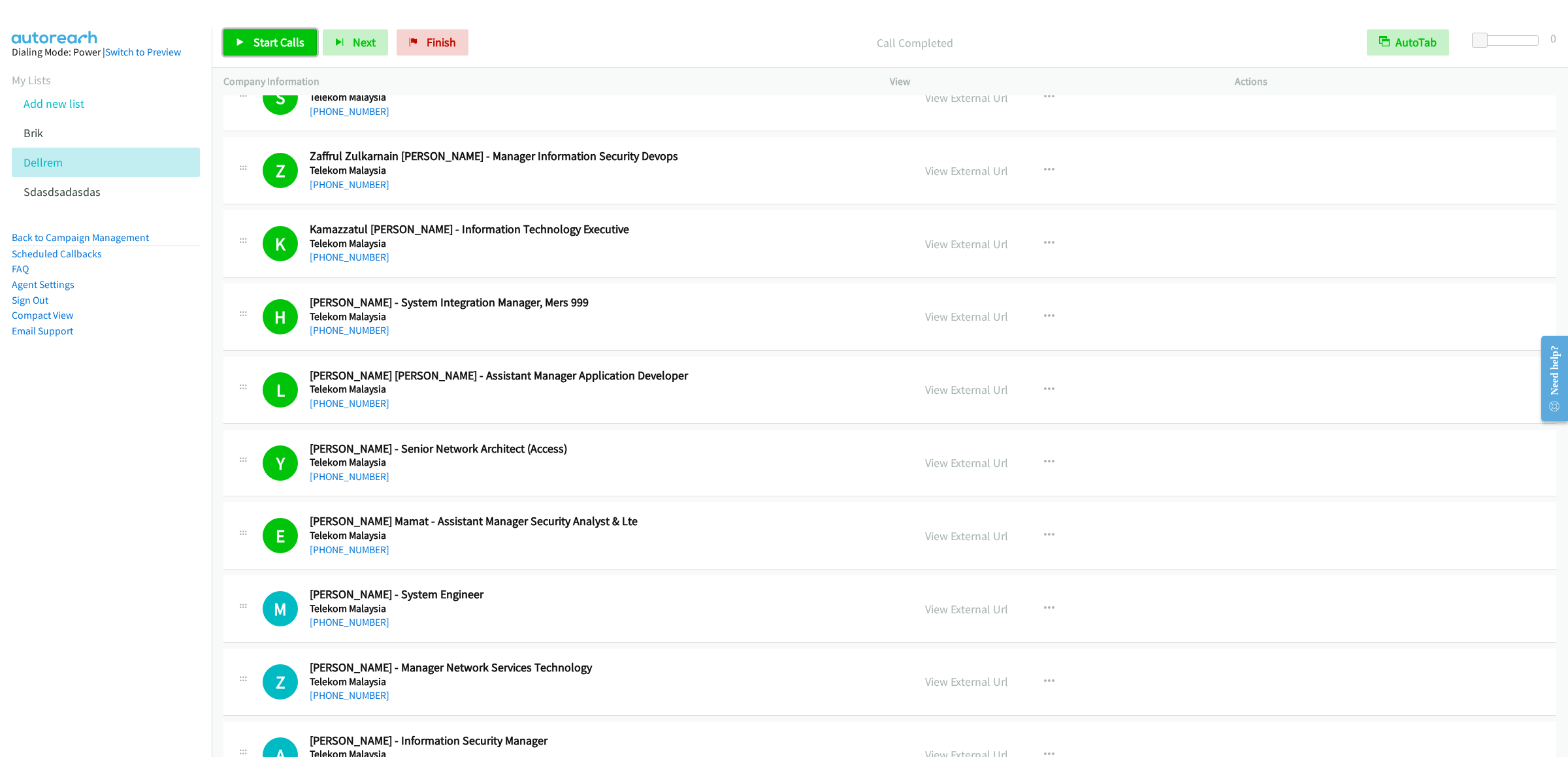
click at [267, 43] on span "Start Calls" at bounding box center [278, 42] width 51 height 15
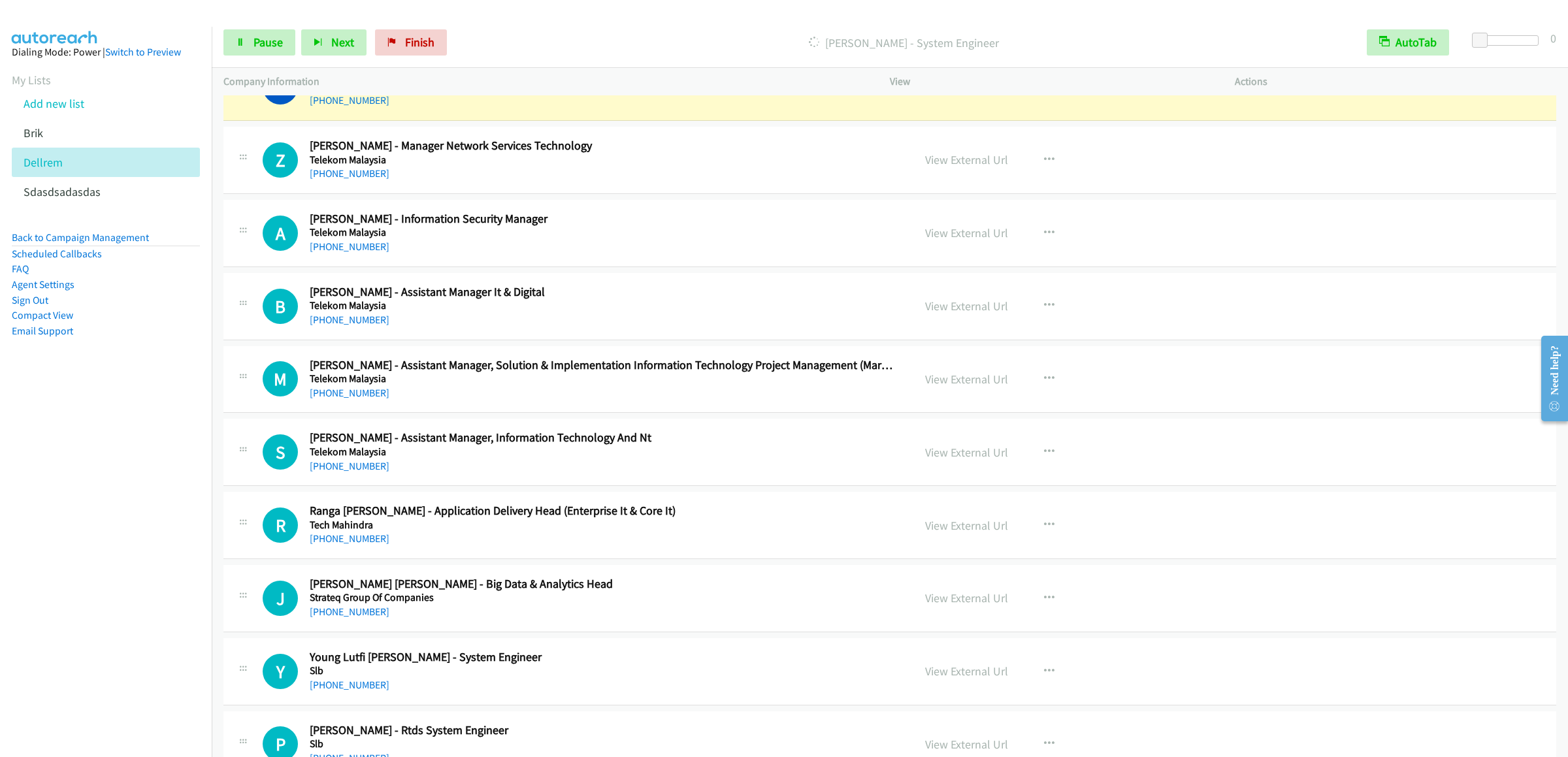
scroll to position [1959, 0]
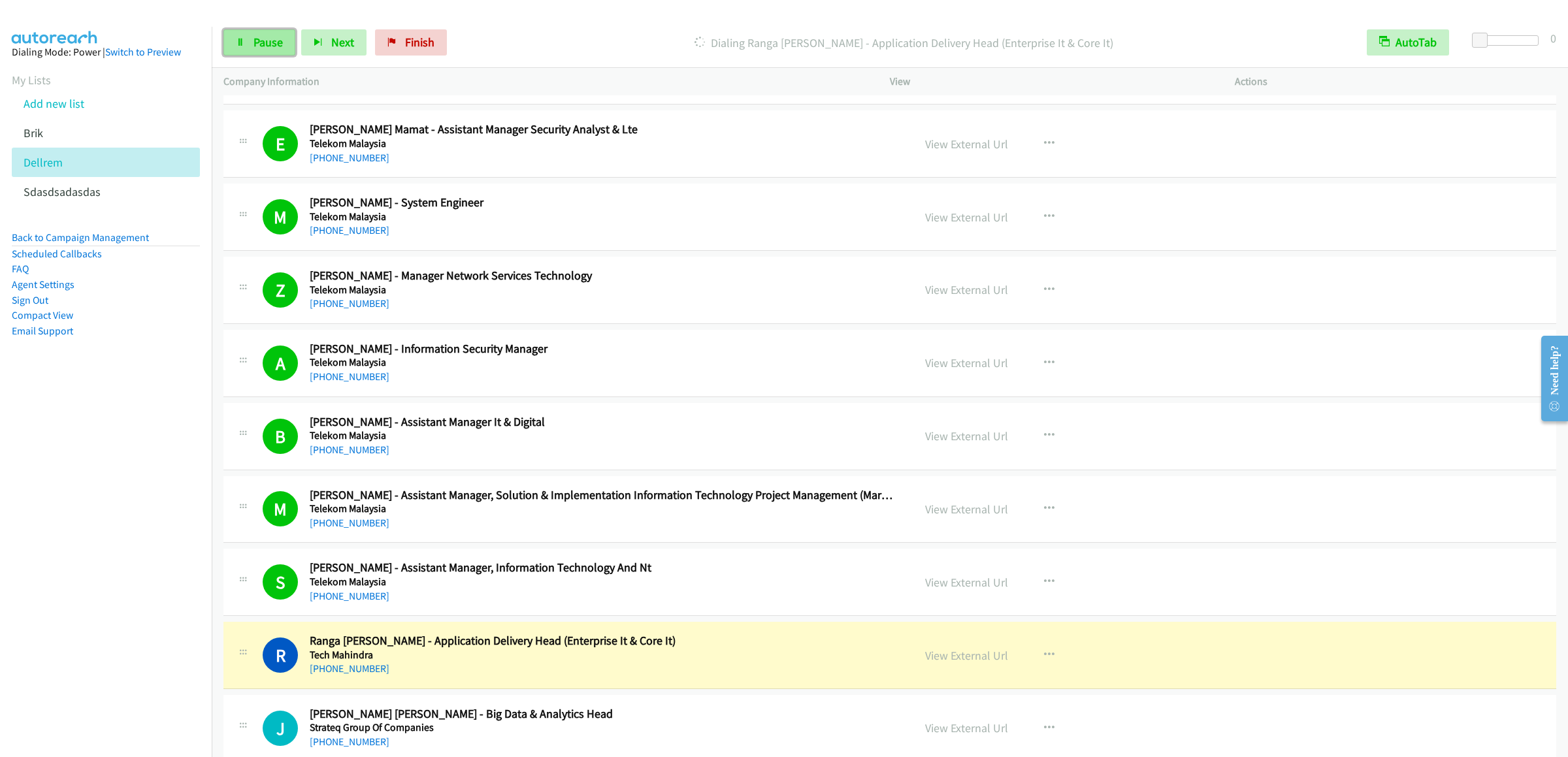
click at [265, 34] on link "Pause" at bounding box center [259, 42] width 72 height 26
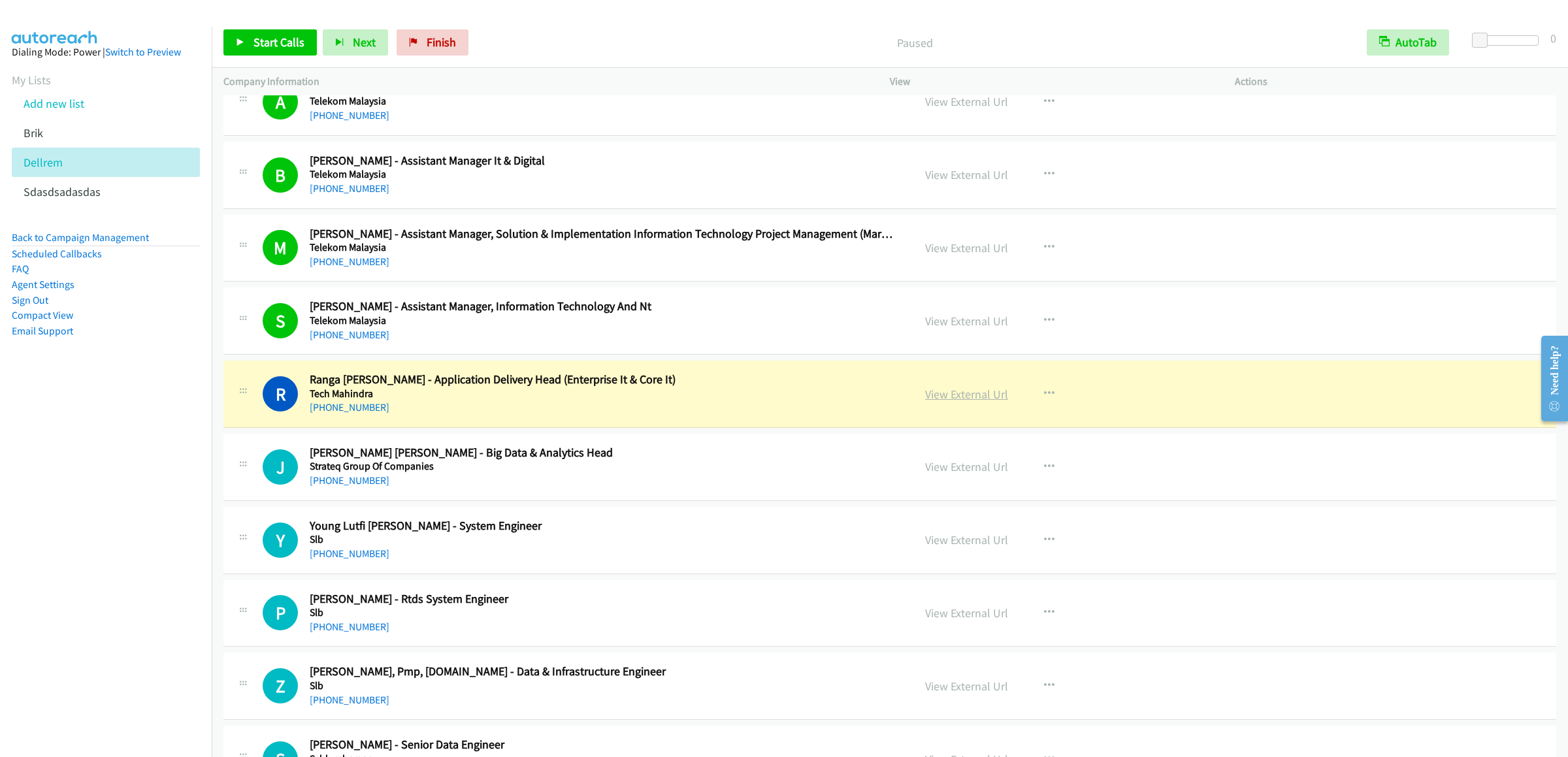
click at [957, 402] on link "View External Url" at bounding box center [966, 394] width 83 height 15
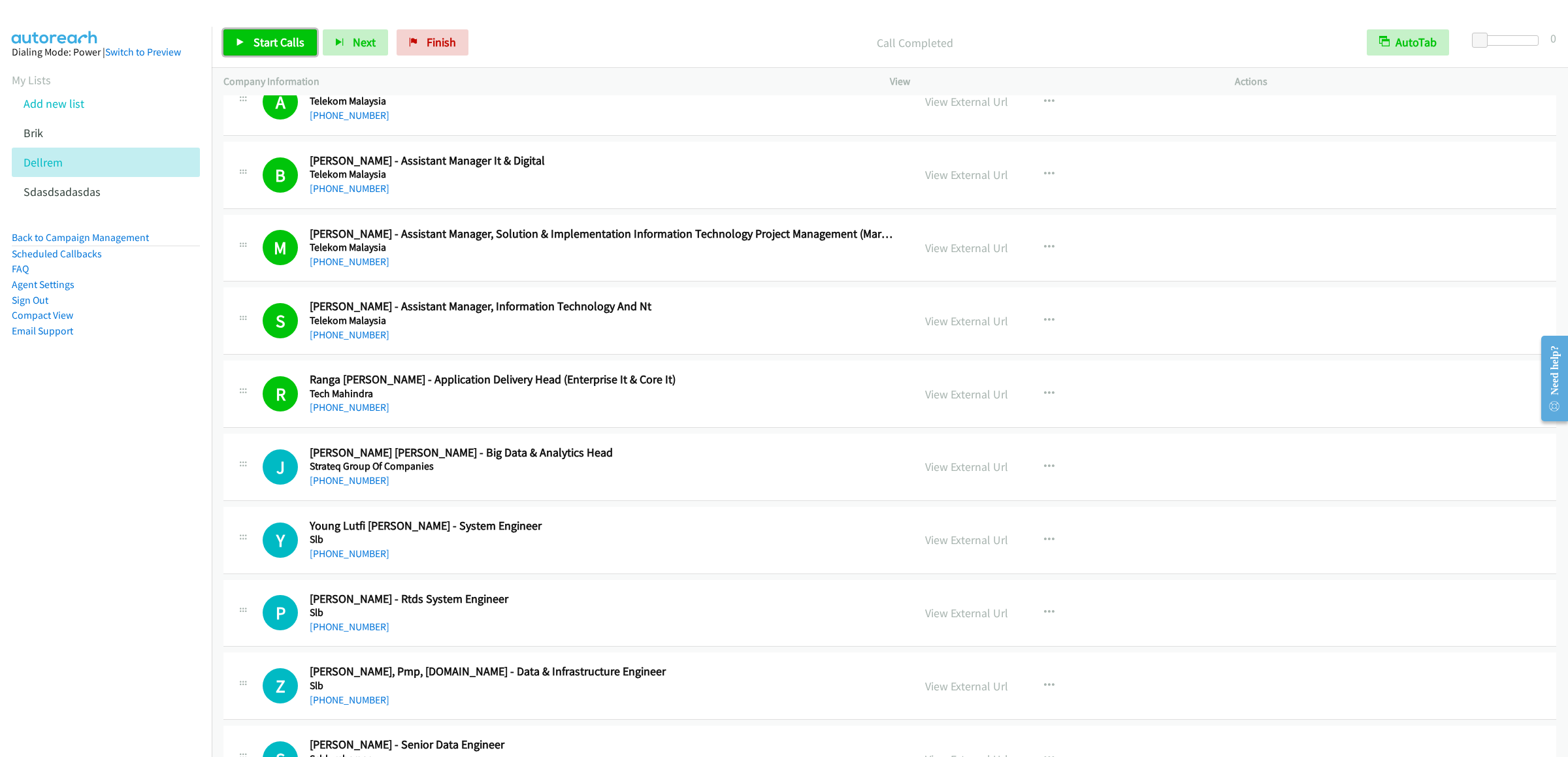
click at [279, 53] on link "Start Calls" at bounding box center [270, 42] width 94 height 26
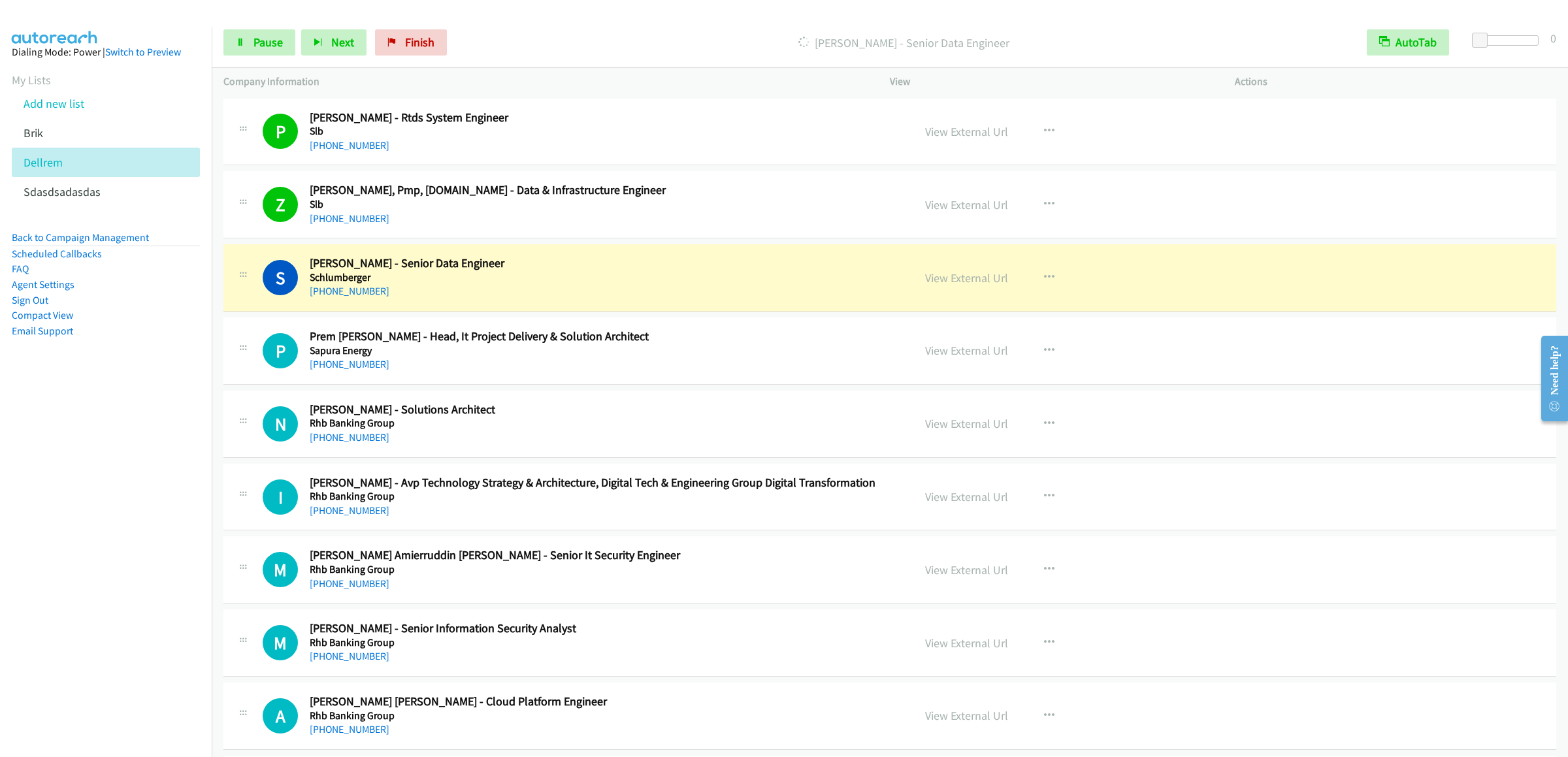
scroll to position [2832, 0]
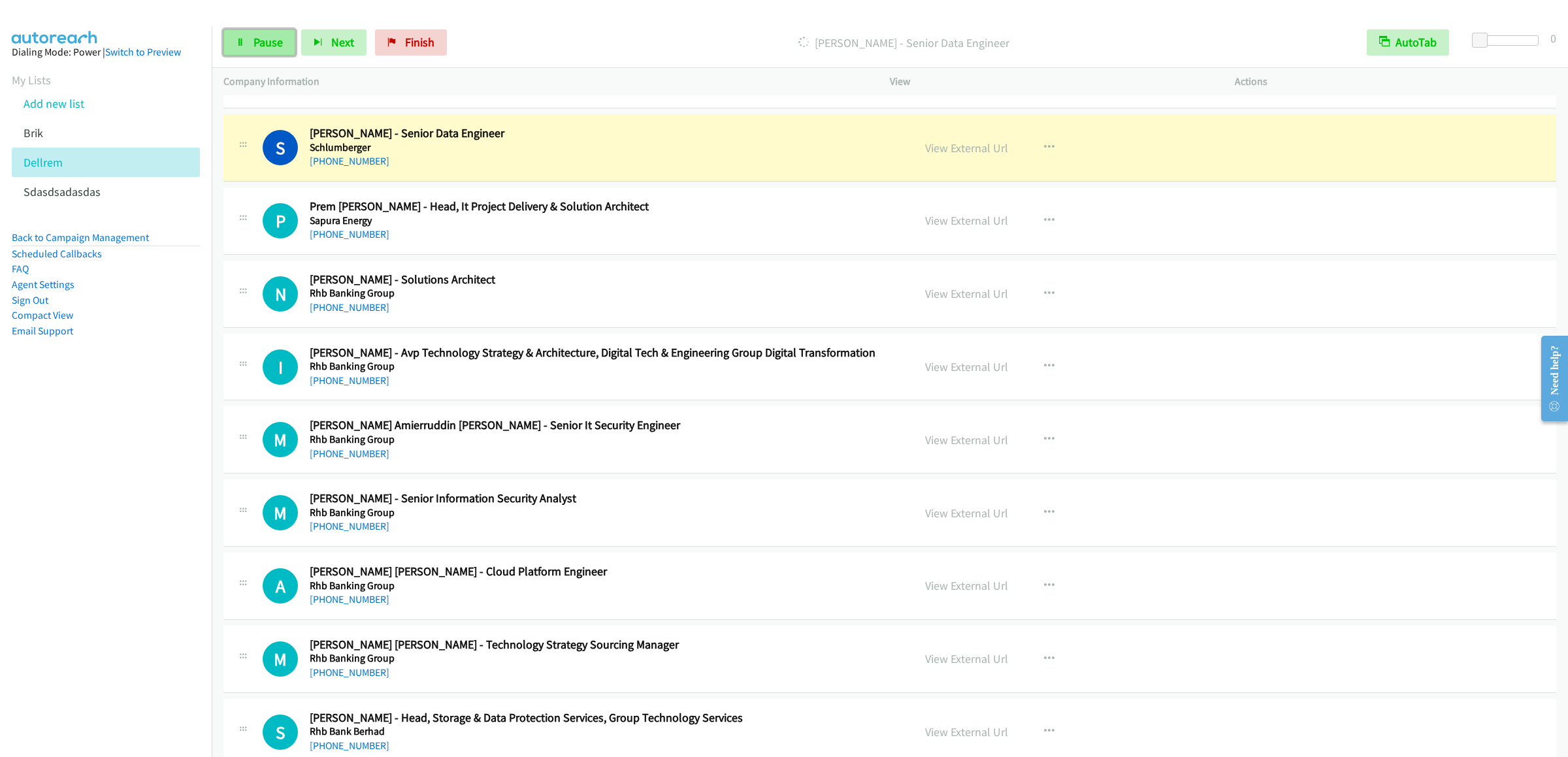
click at [250, 39] on link "Pause" at bounding box center [259, 42] width 72 height 26
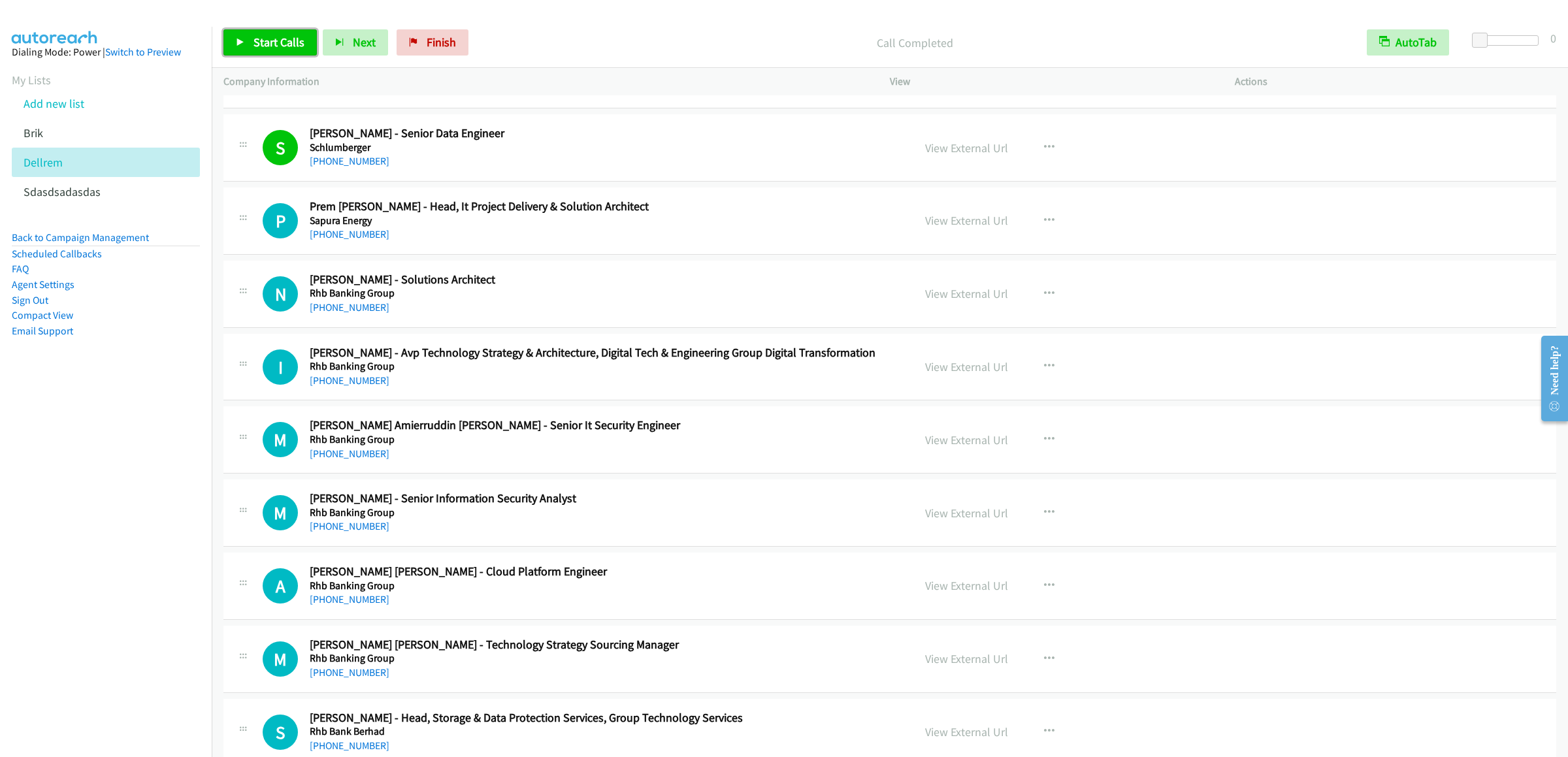
click at [253, 45] on span "Start Calls" at bounding box center [278, 42] width 51 height 15
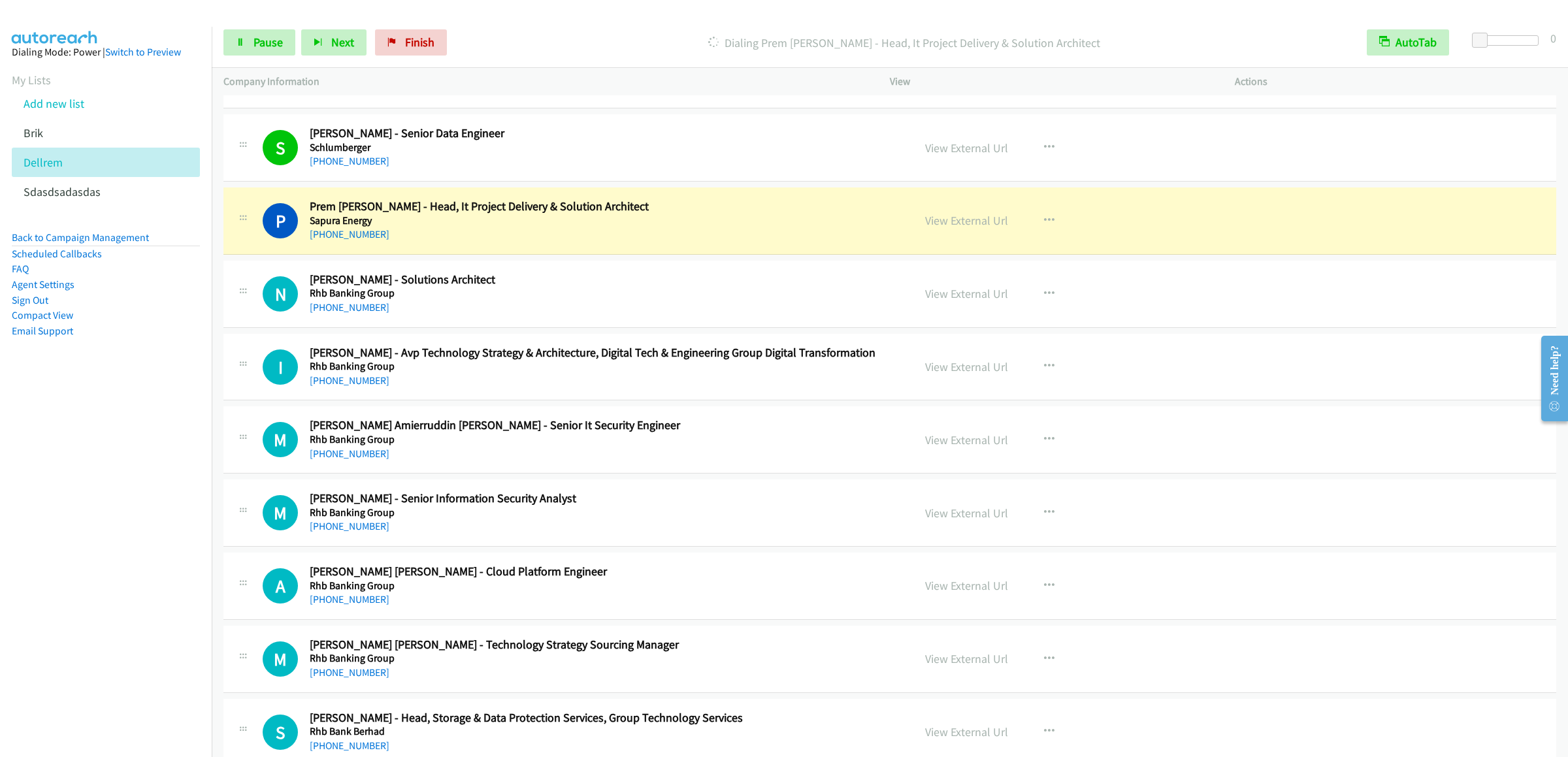
scroll to position [2963, 0]
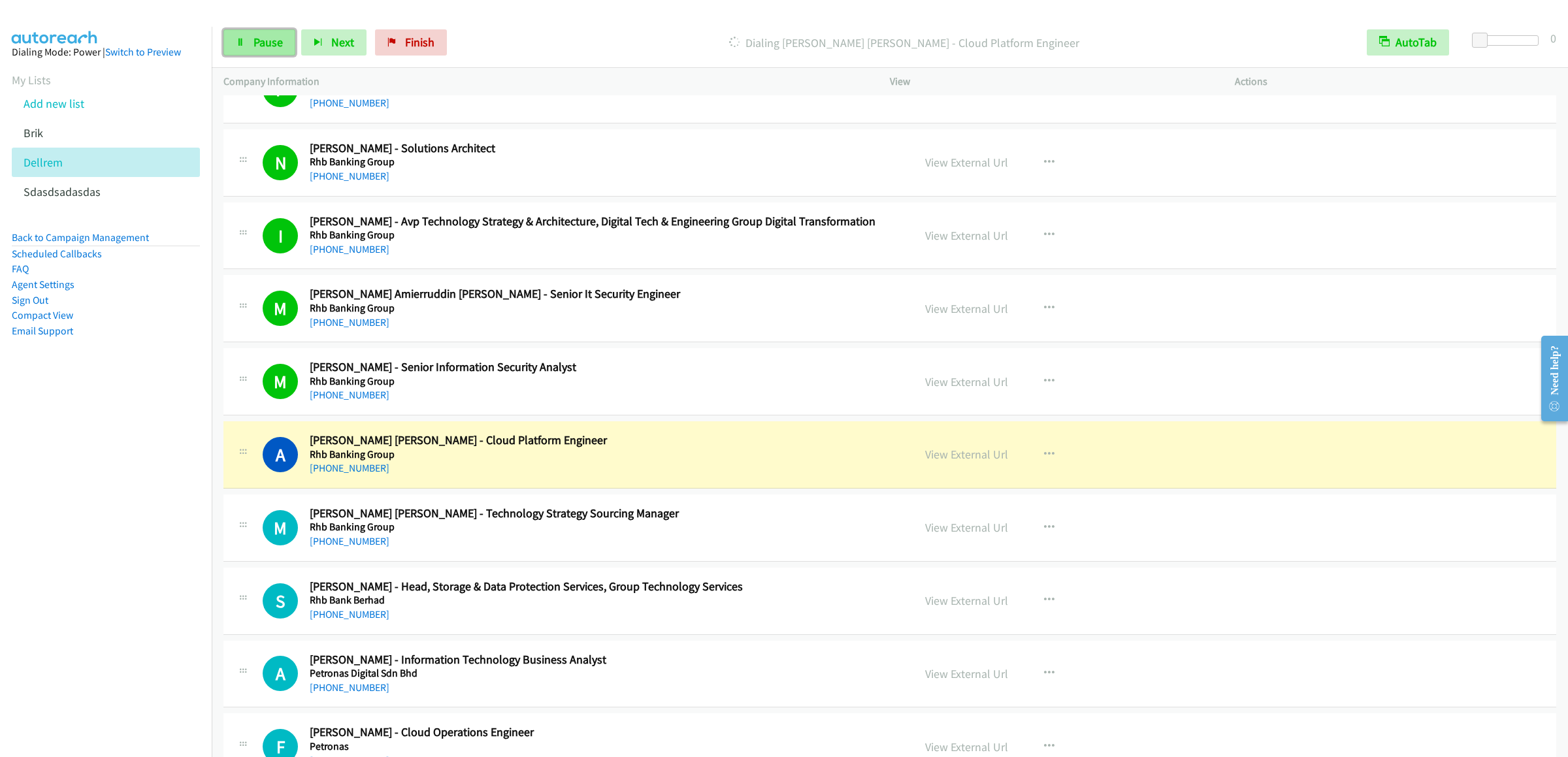
click at [249, 43] on link "Pause" at bounding box center [259, 42] width 72 height 26
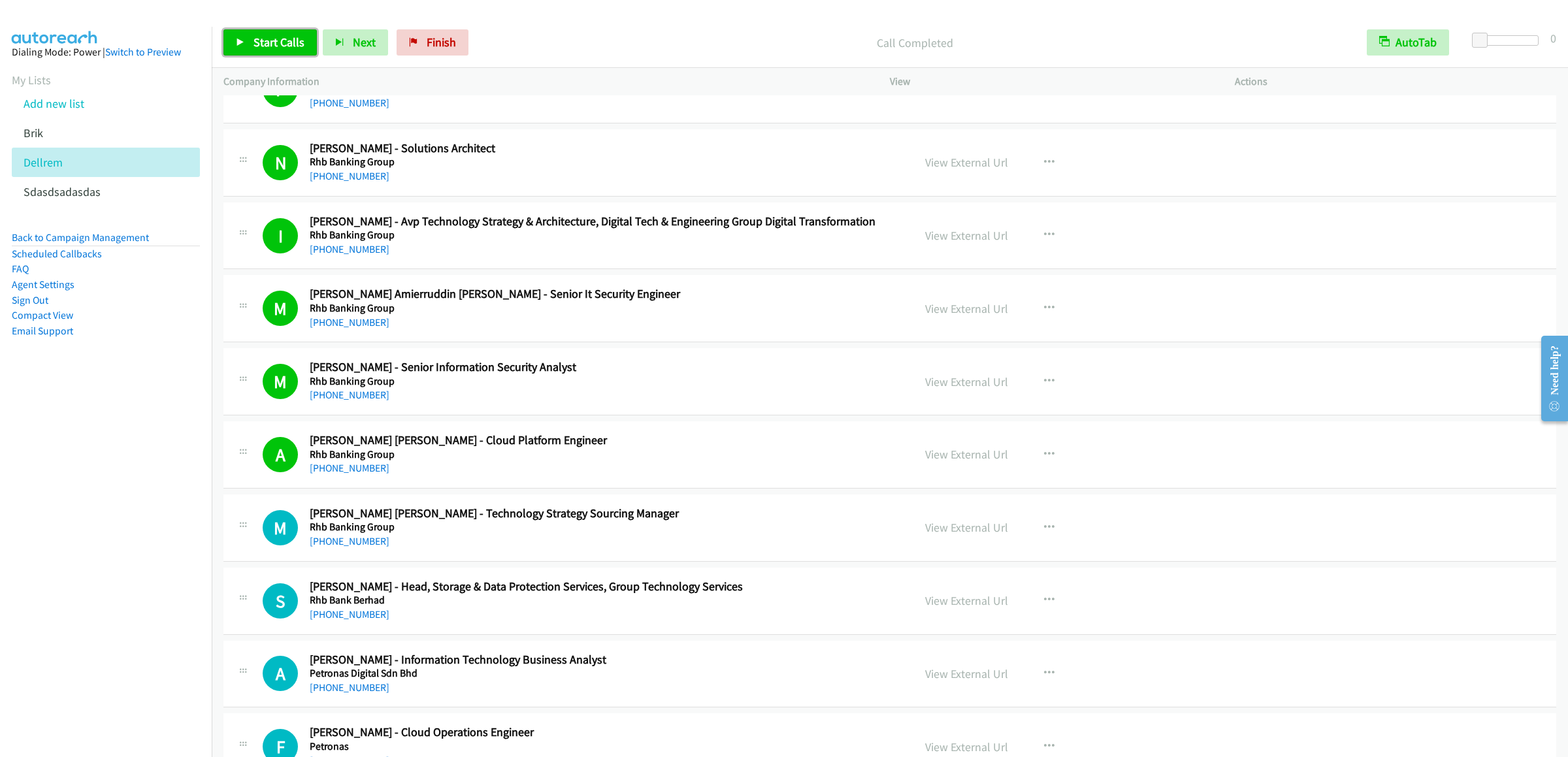
click at [292, 36] on span "Start Calls" at bounding box center [278, 42] width 51 height 15
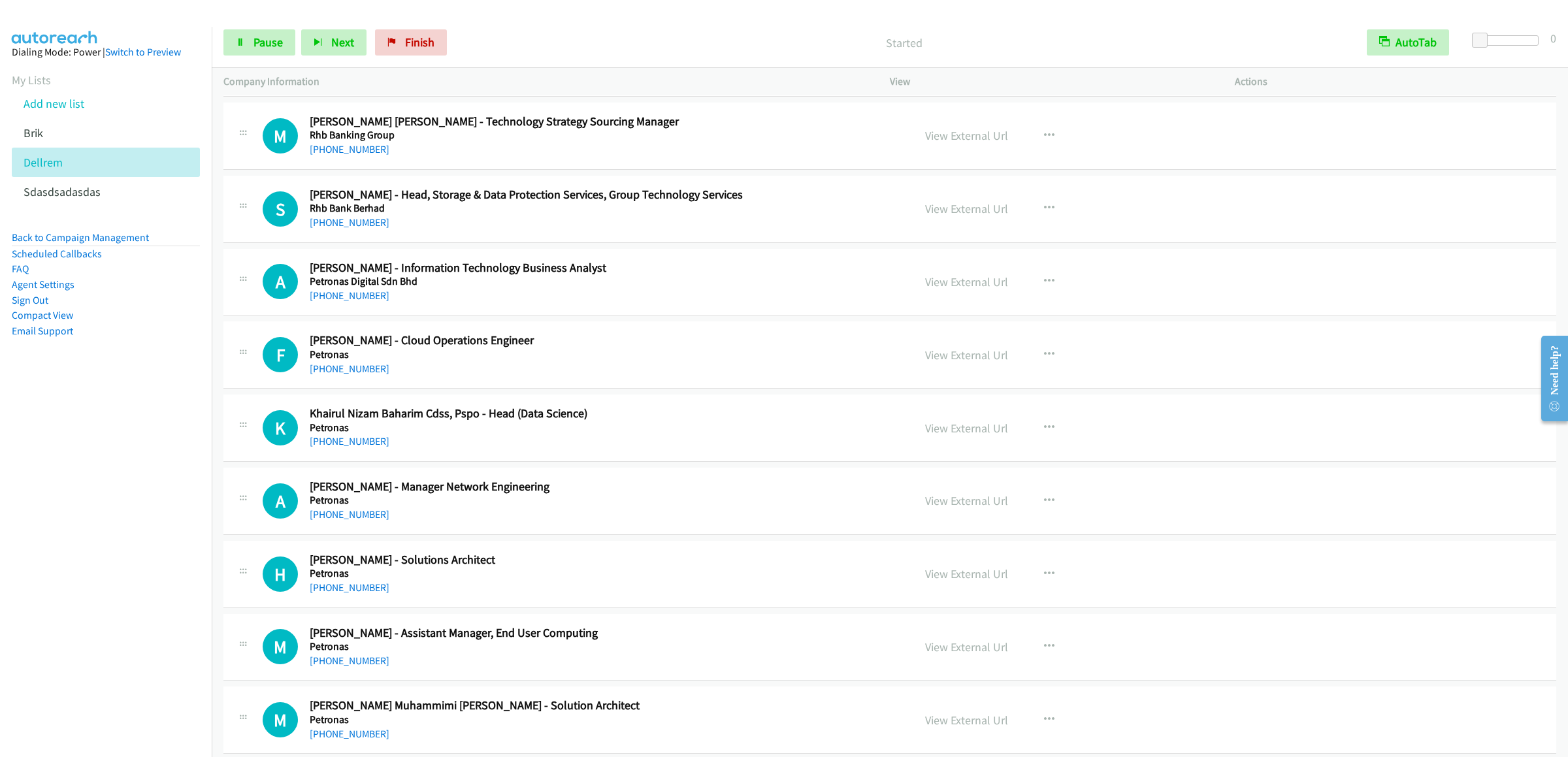
scroll to position [3224, 0]
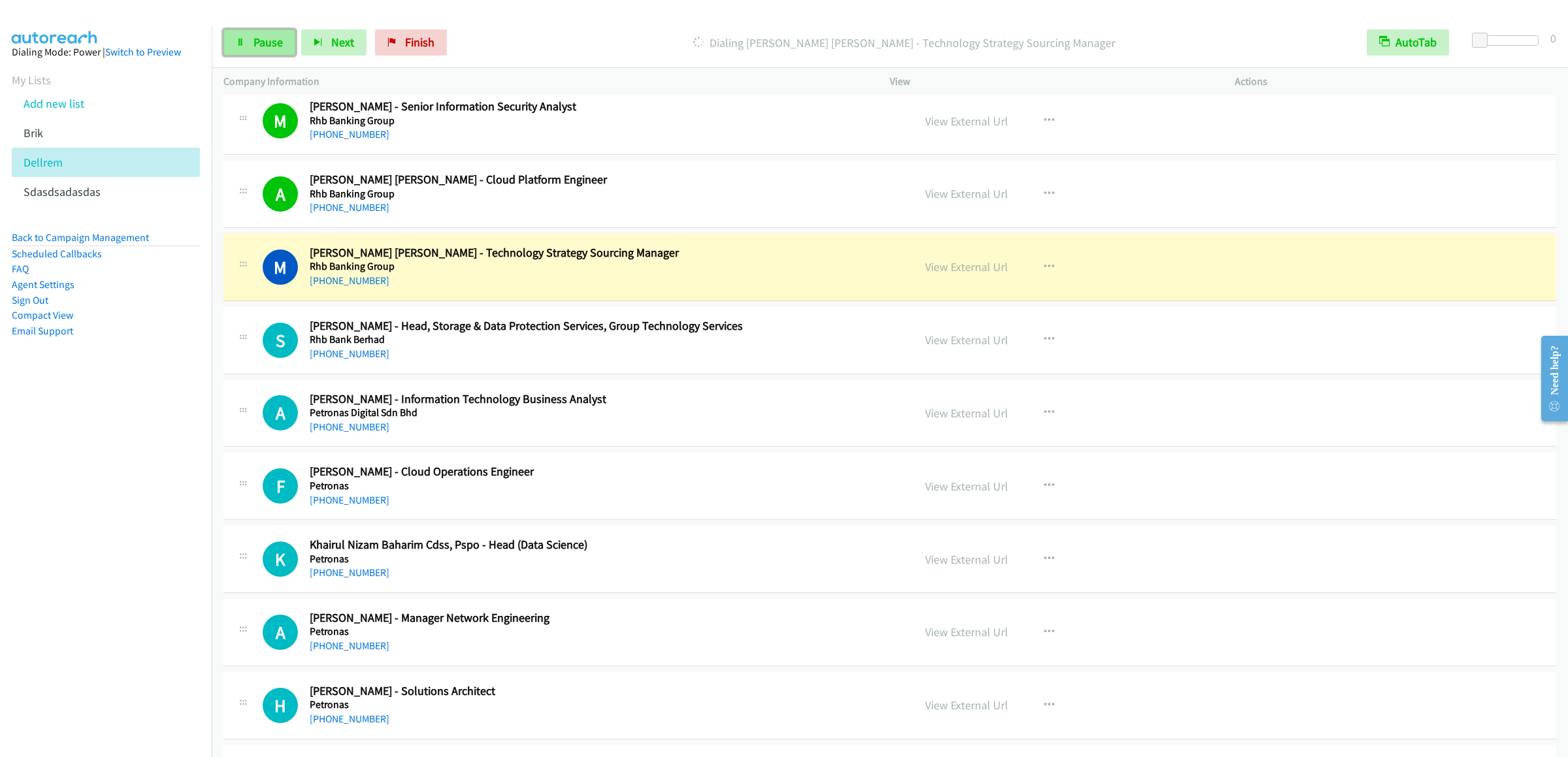
click at [244, 32] on link "Pause" at bounding box center [259, 42] width 72 height 26
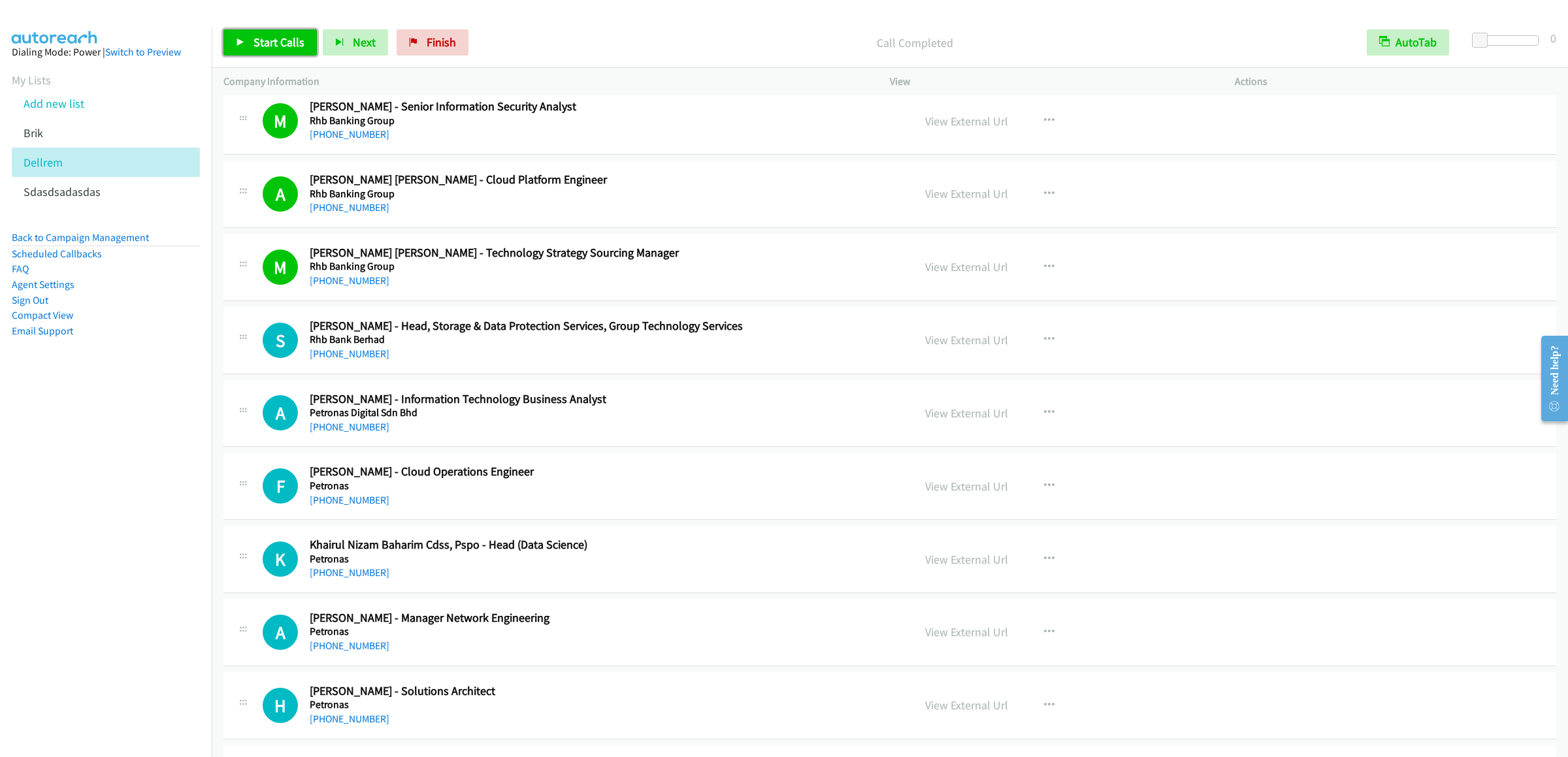
click at [233, 41] on link "Start Calls" at bounding box center [270, 42] width 94 height 26
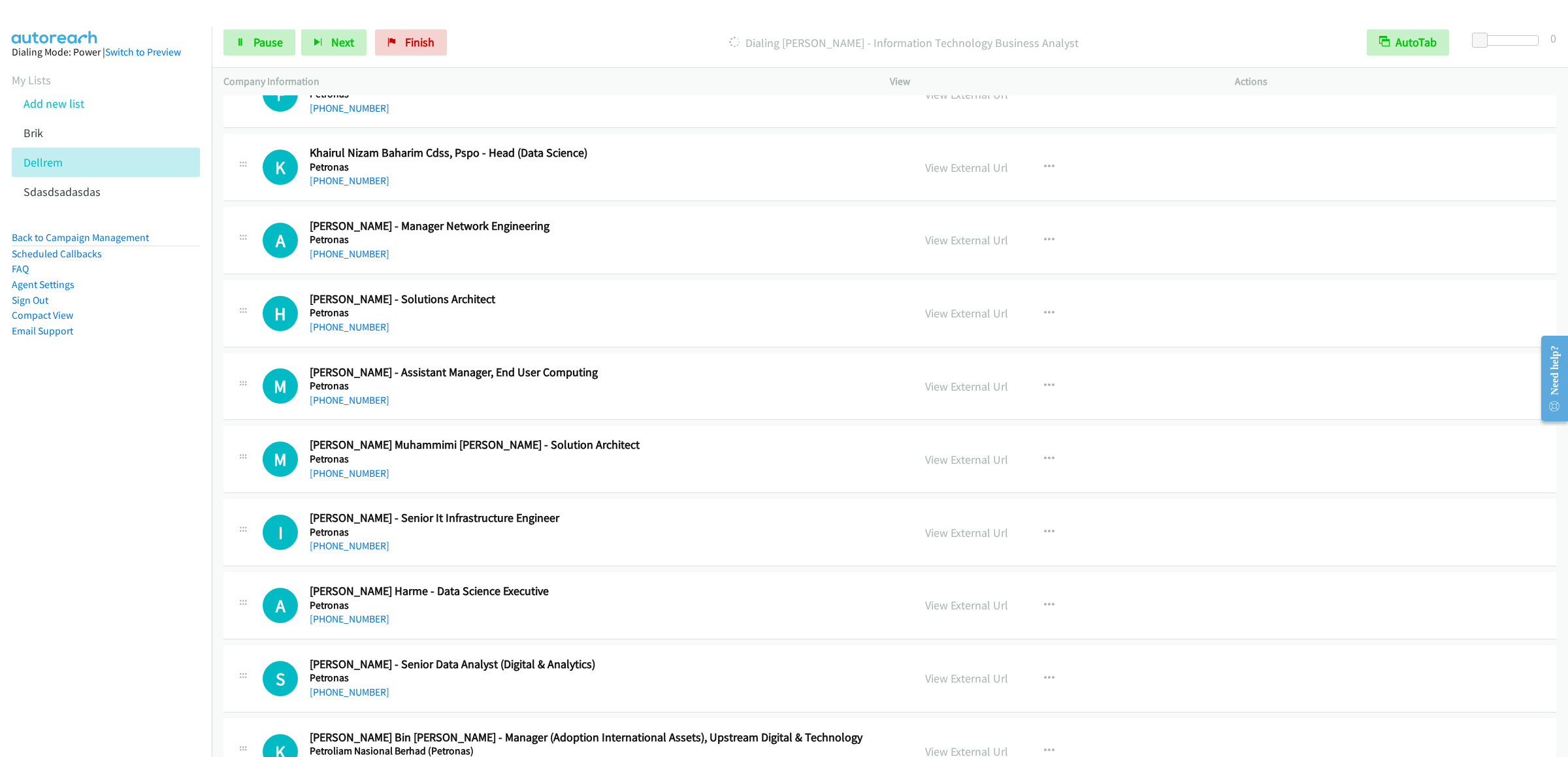
scroll to position [3485, 0]
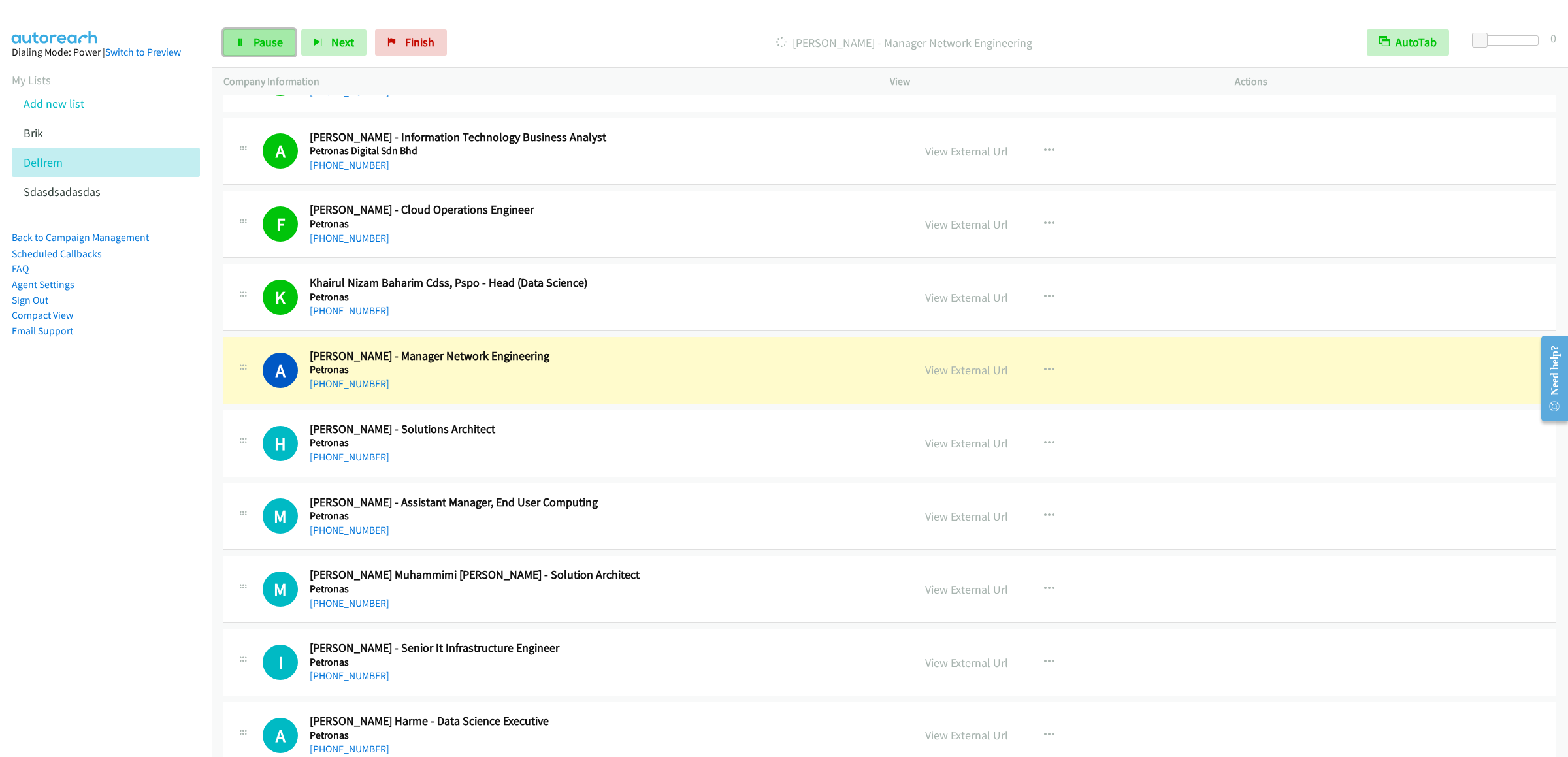
click at [261, 43] on span "Pause" at bounding box center [267, 42] width 29 height 15
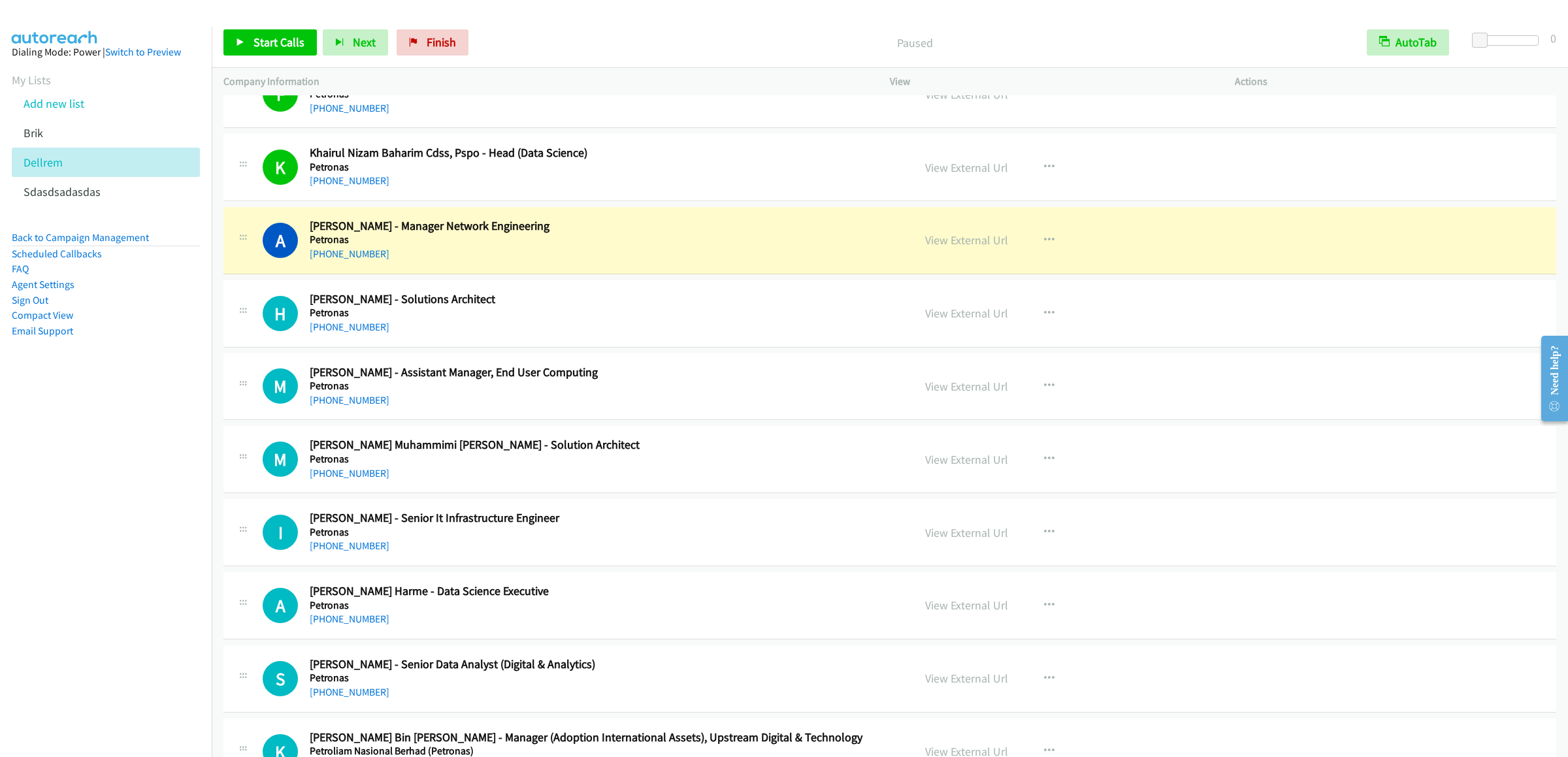
scroll to position [3747, 0]
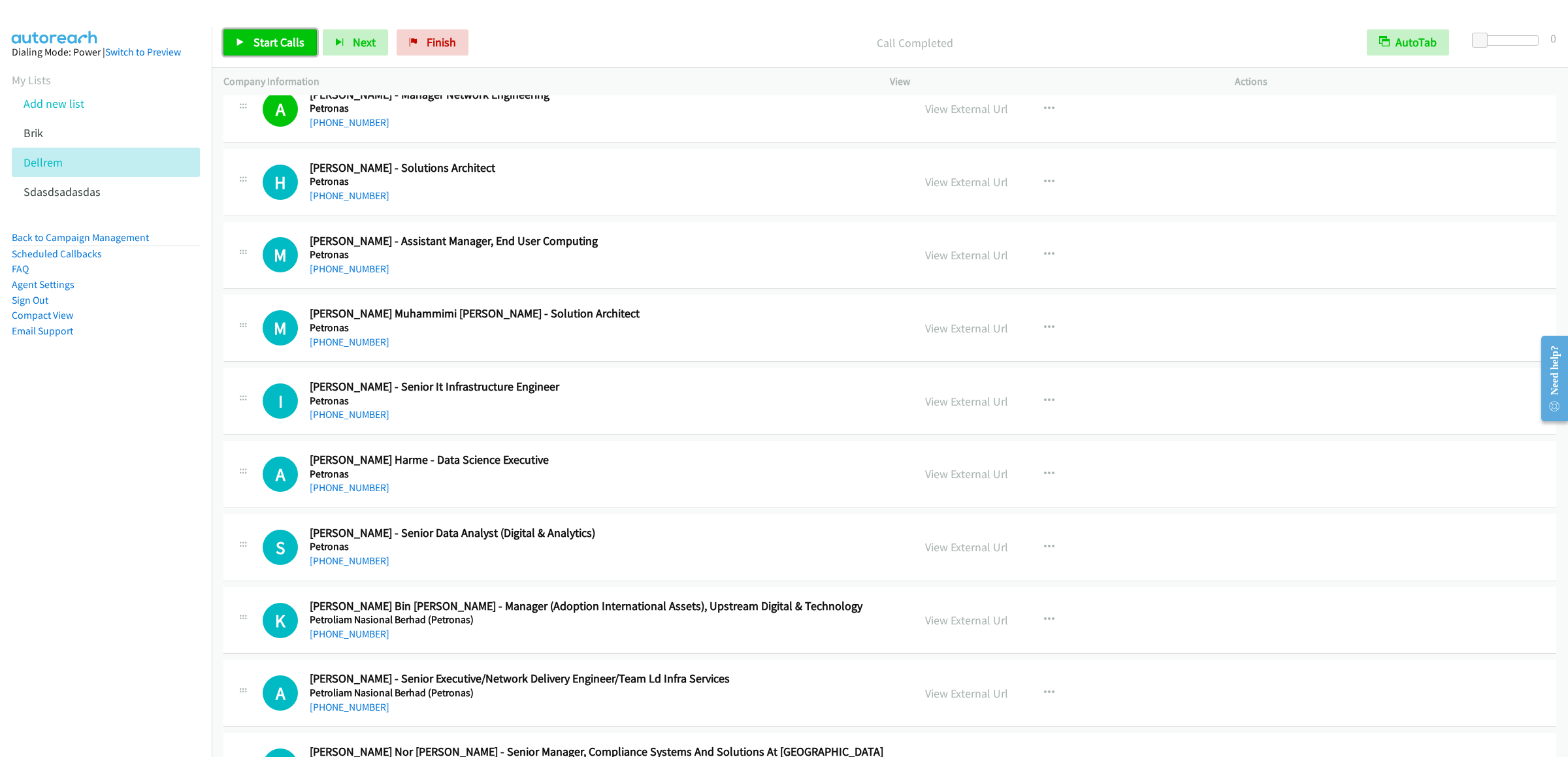
drag, startPoint x: 288, startPoint y: 38, endPoint x: 286, endPoint y: 32, distance: 6.3
click at [288, 38] on span "Start Calls" at bounding box center [278, 42] width 51 height 15
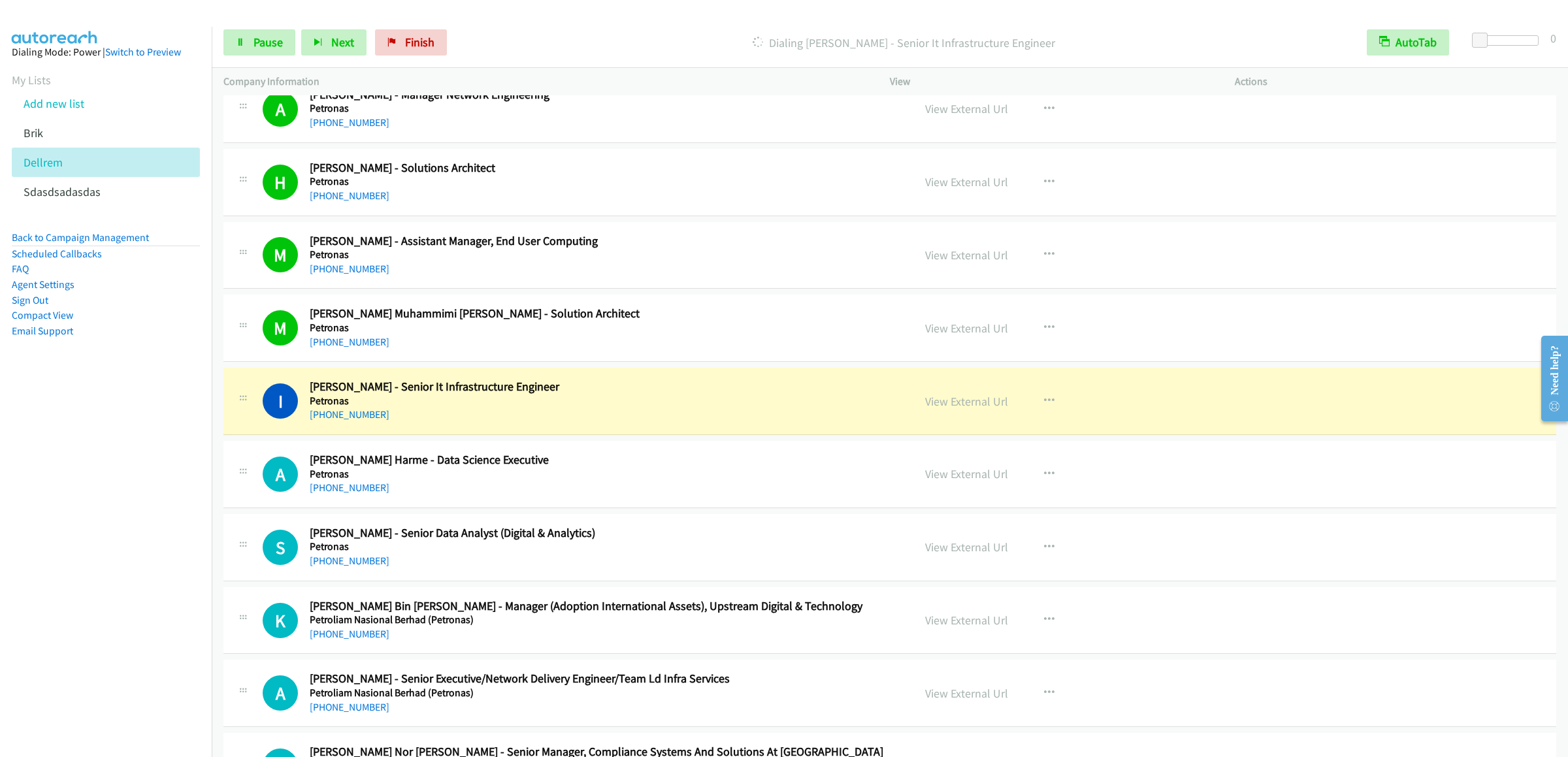
scroll to position [4007, 0]
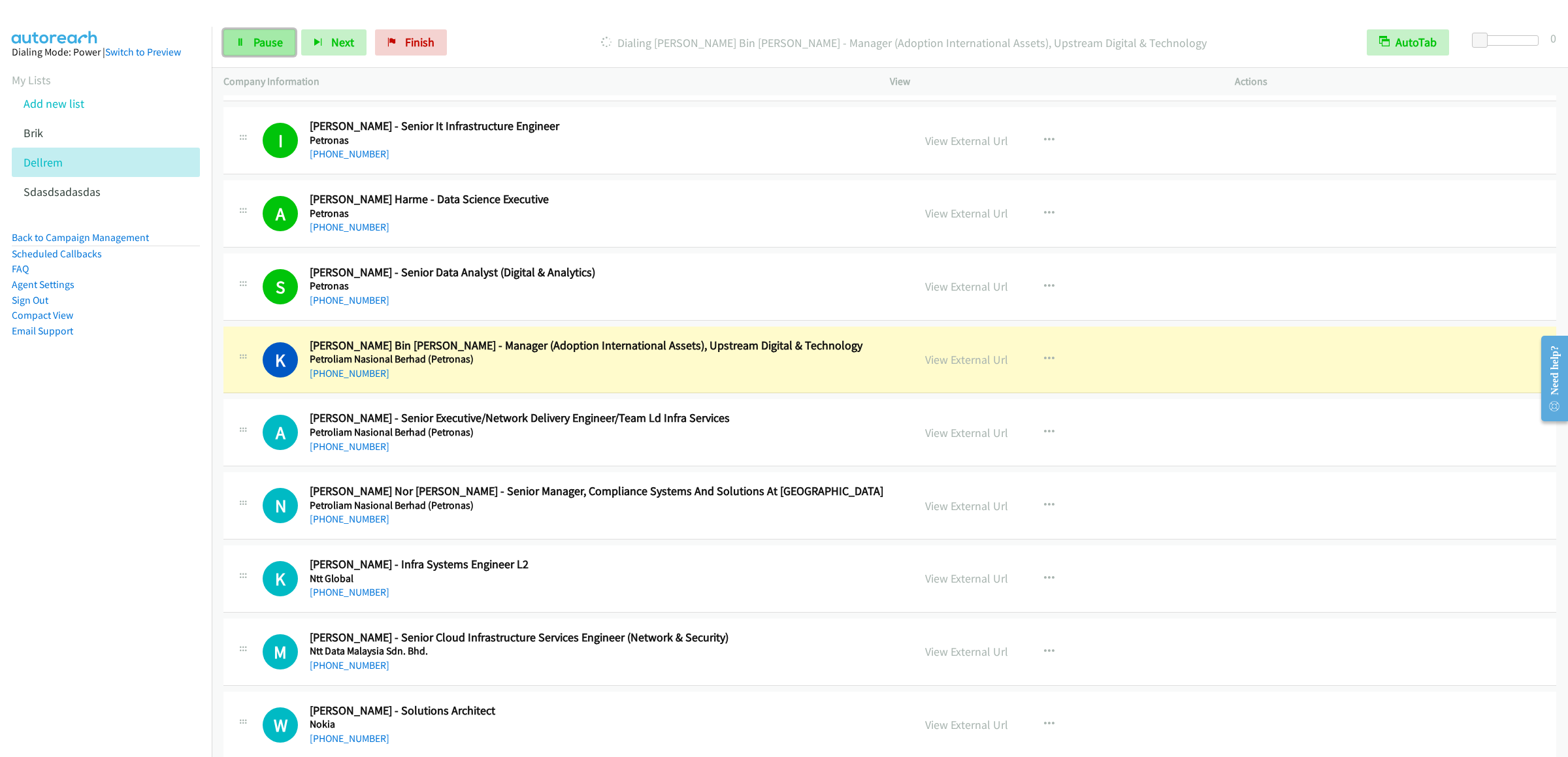
click at [277, 38] on span "Pause" at bounding box center [267, 42] width 29 height 15
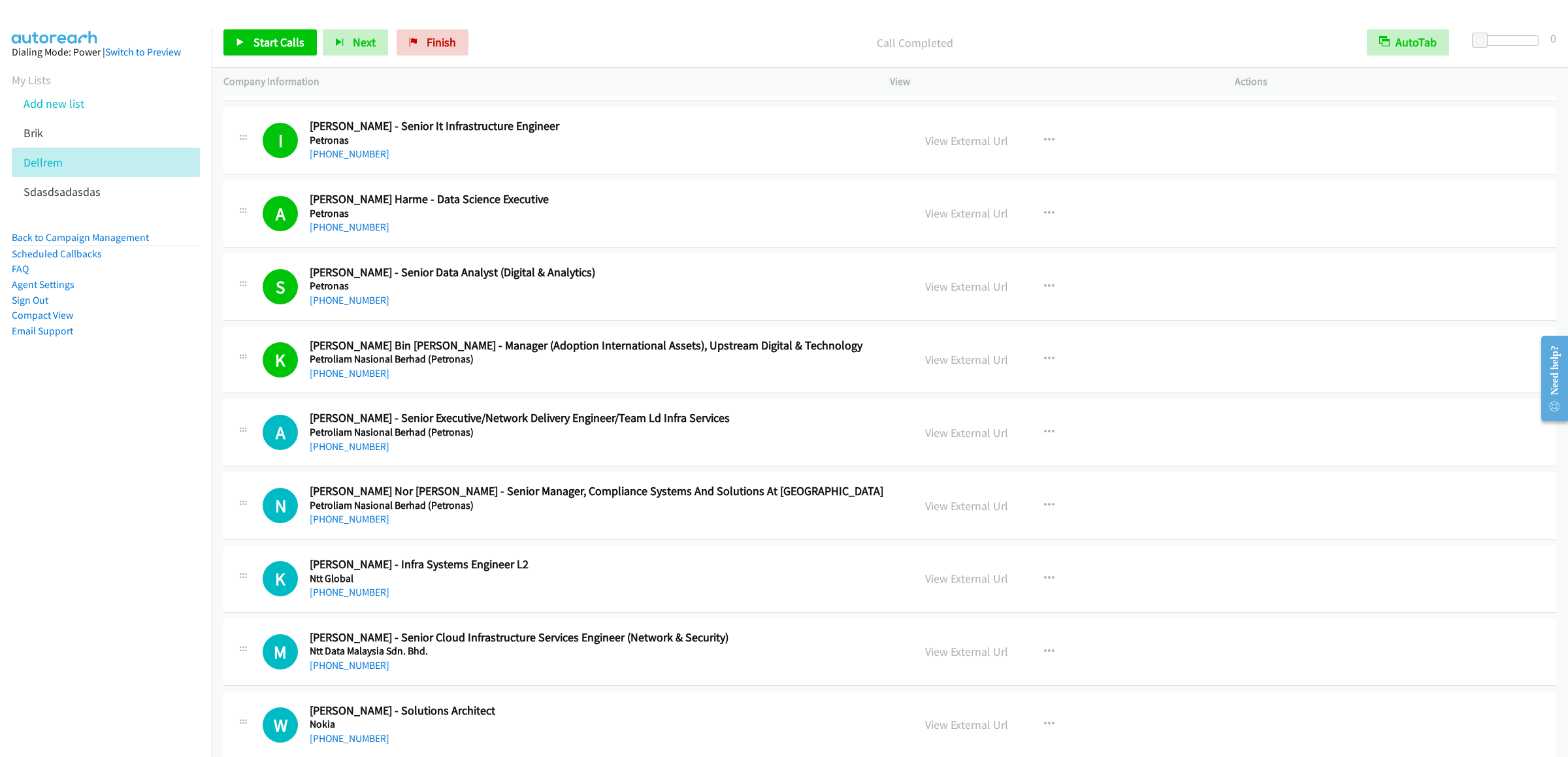
scroll to position [4138, 0]
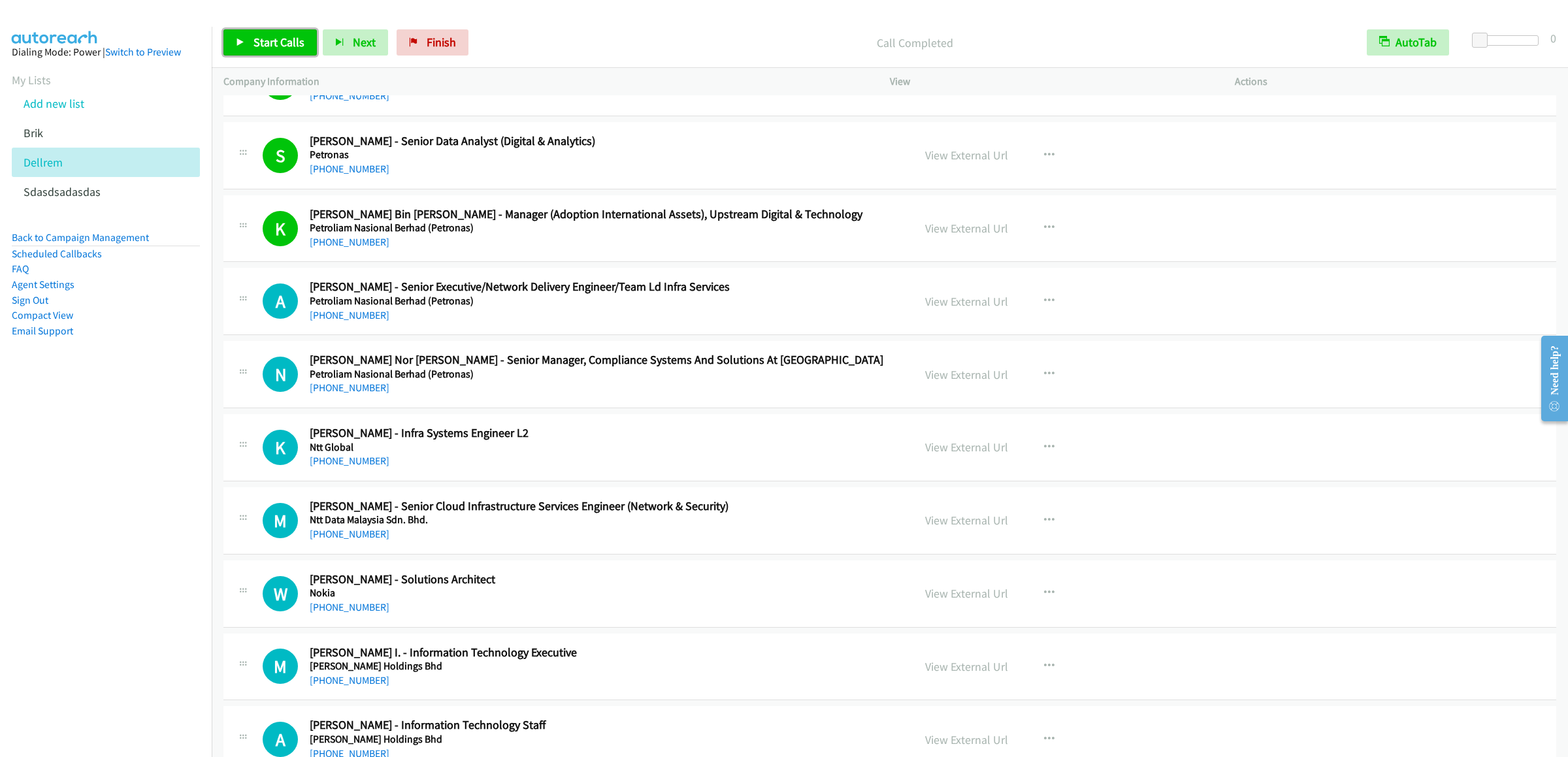
click at [247, 41] on link "Start Calls" at bounding box center [270, 42] width 94 height 26
click at [585, 701] on div "M Callback Scheduled Mohd Firdaus I. - Information Technology Executive Mydin M…" at bounding box center [889, 667] width 1332 height 68
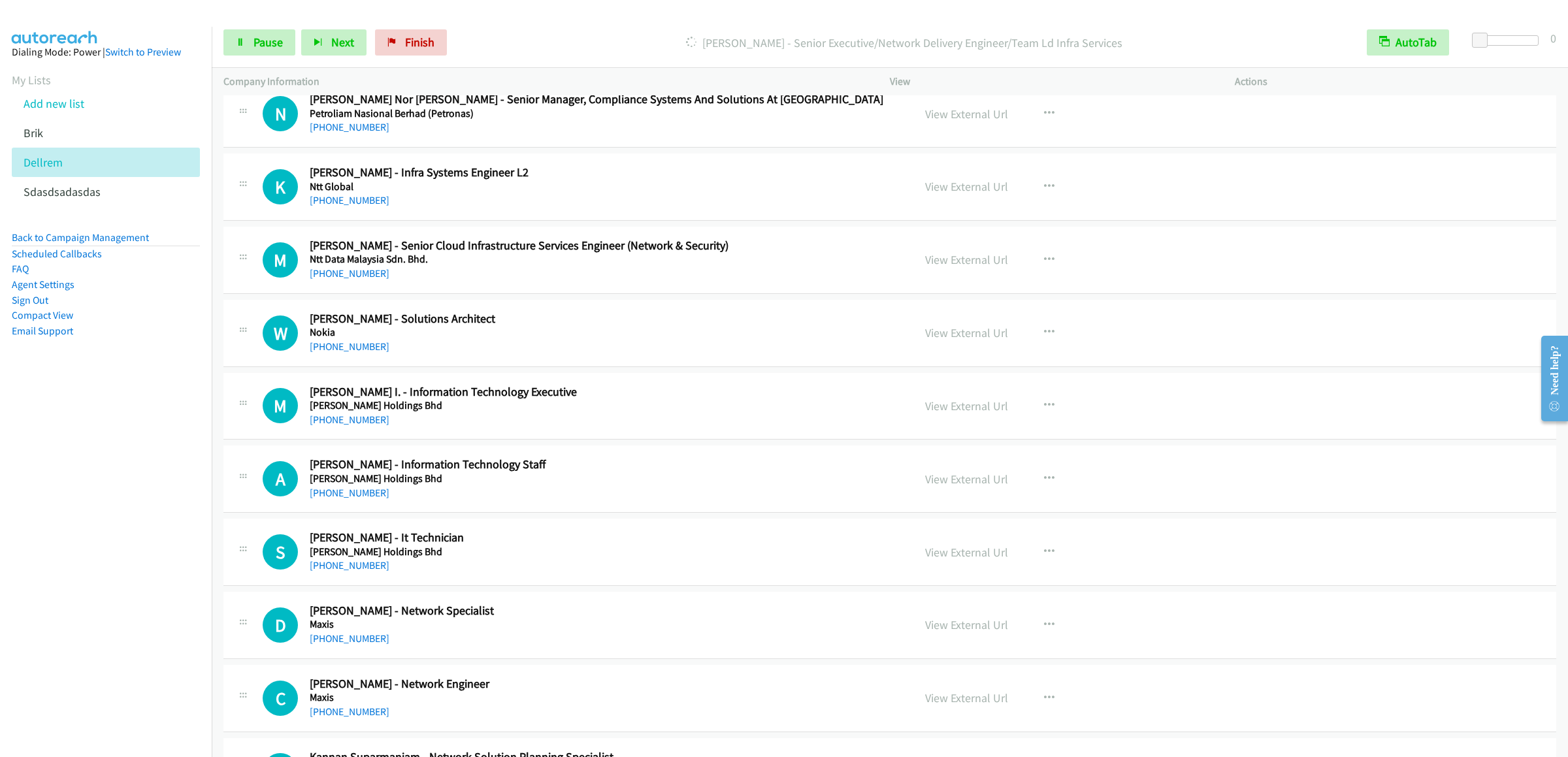
scroll to position [4269, 0]
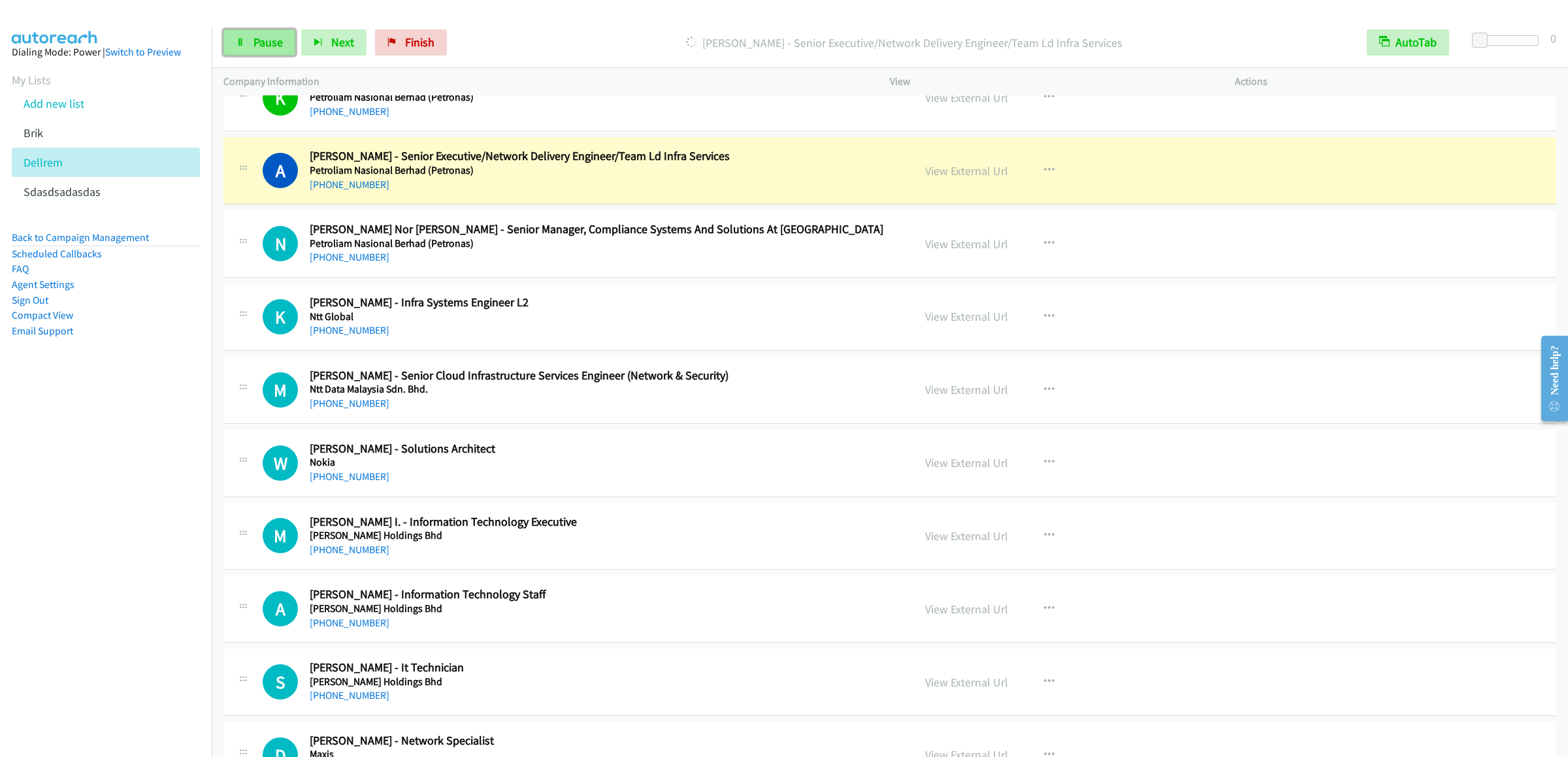
click at [252, 55] on link "Pause" at bounding box center [259, 42] width 72 height 26
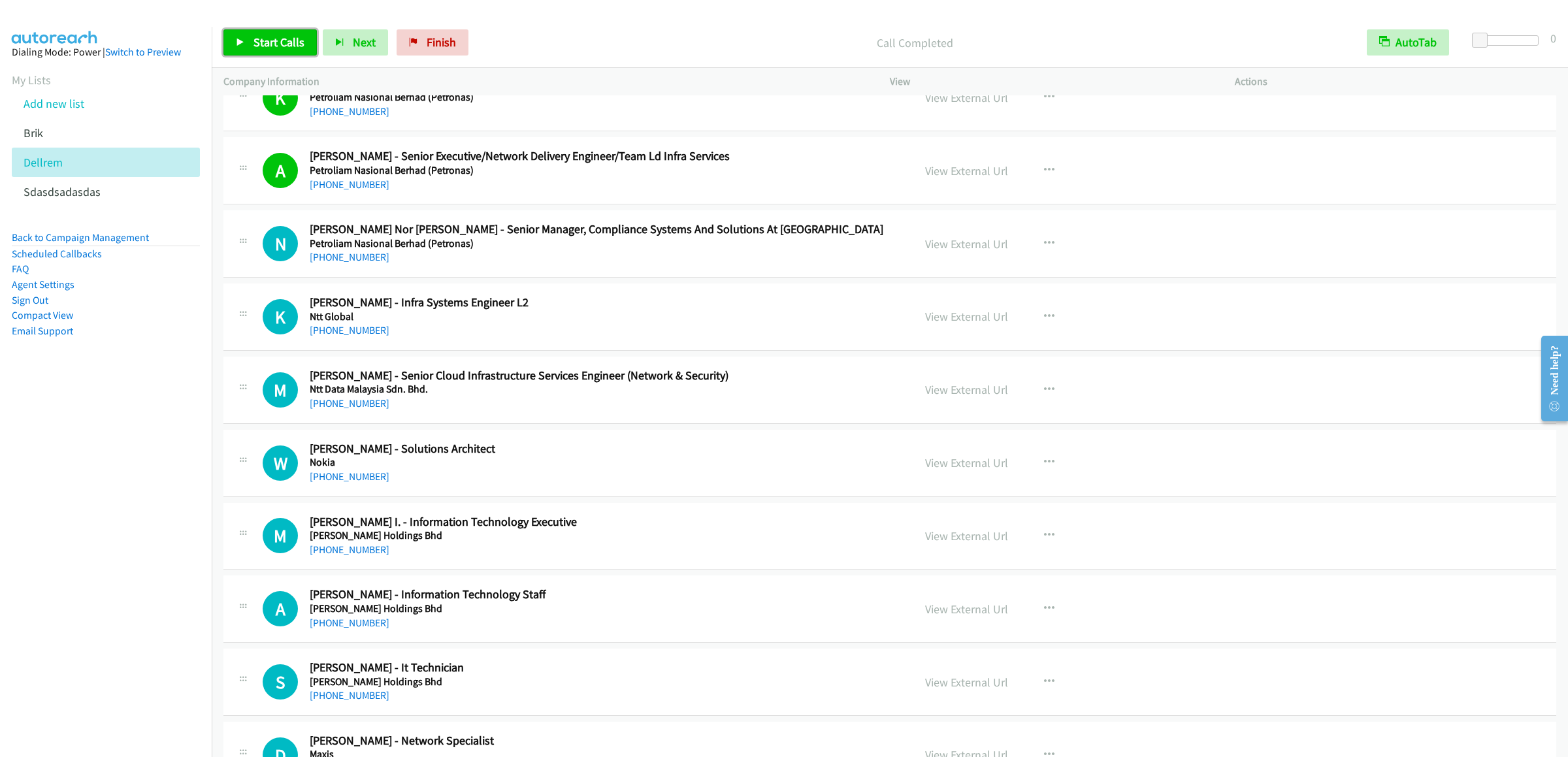
click at [262, 49] on span "Start Calls" at bounding box center [278, 42] width 51 height 15
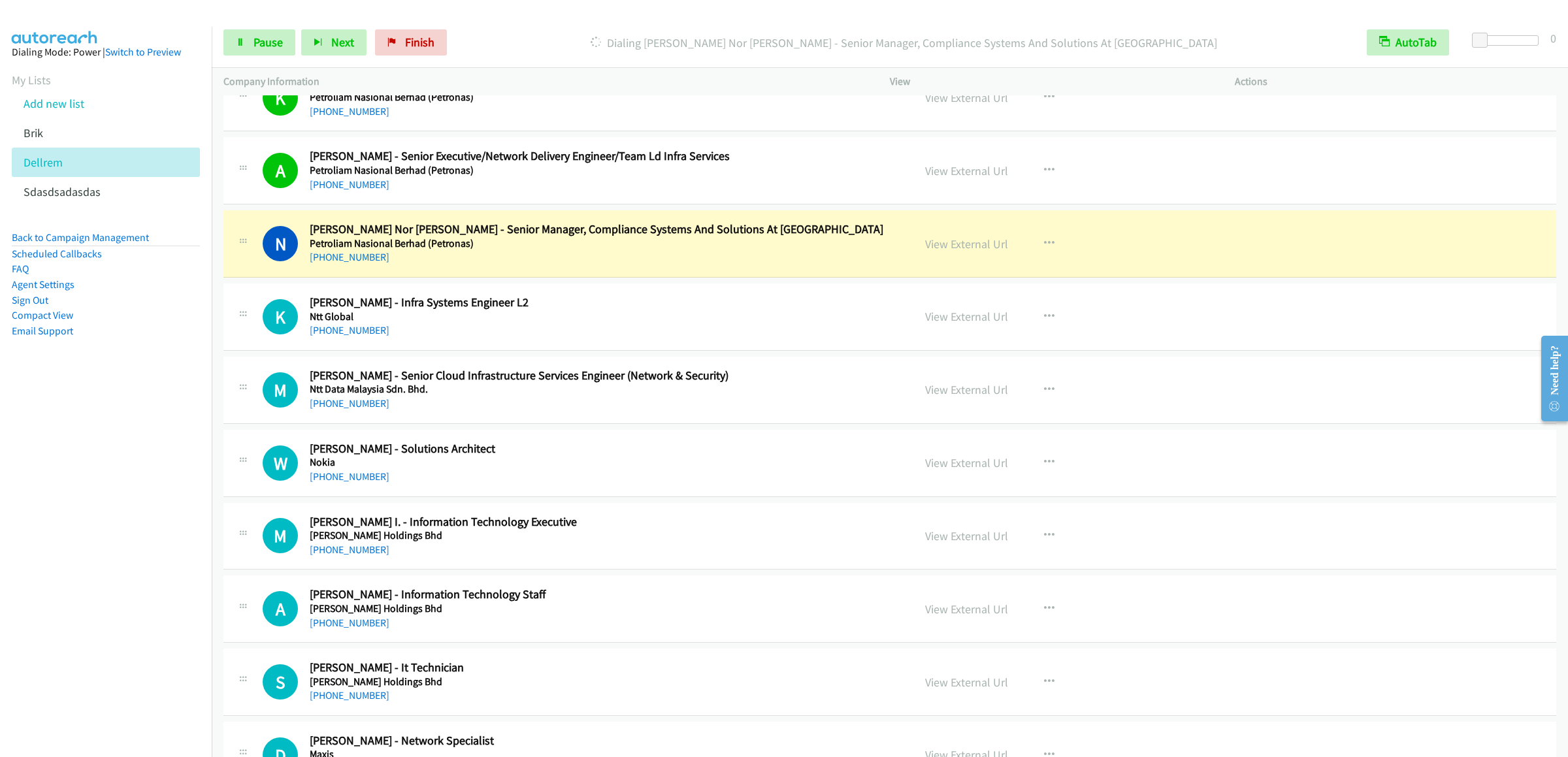
scroll to position [4399, 0]
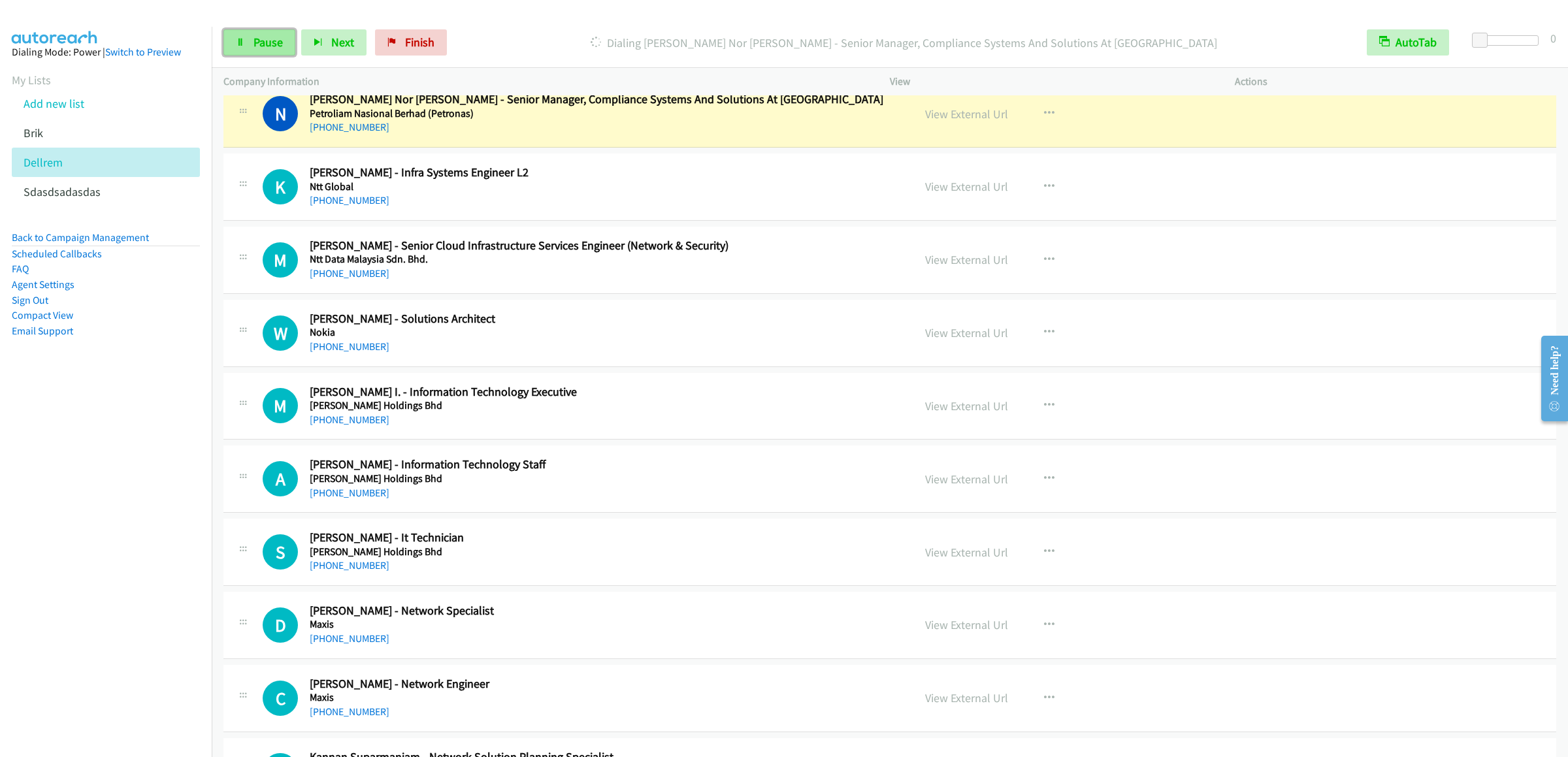
click at [246, 48] on link "Pause" at bounding box center [259, 42] width 72 height 26
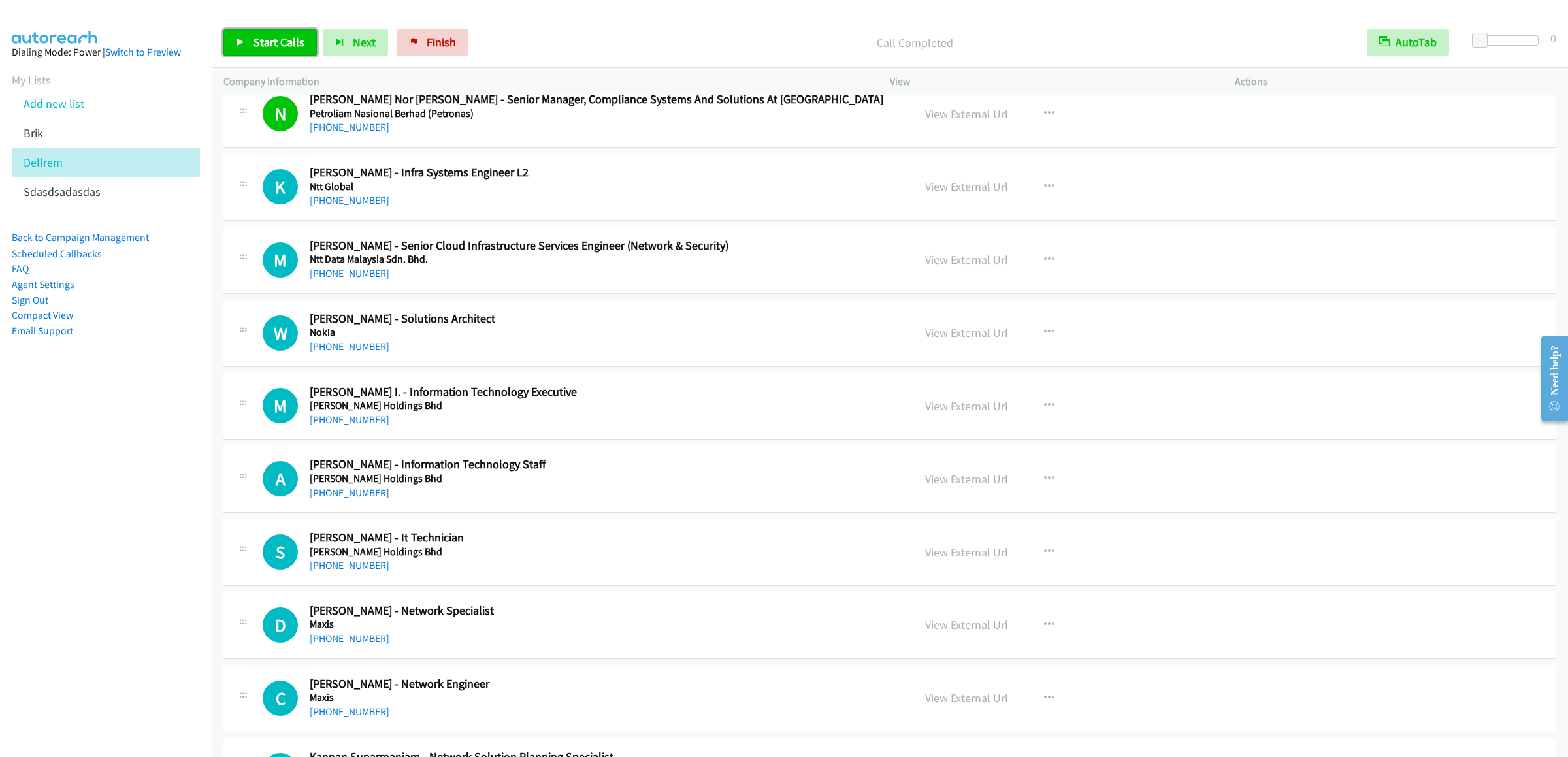
click at [275, 51] on link "Start Calls" at bounding box center [270, 42] width 94 height 26
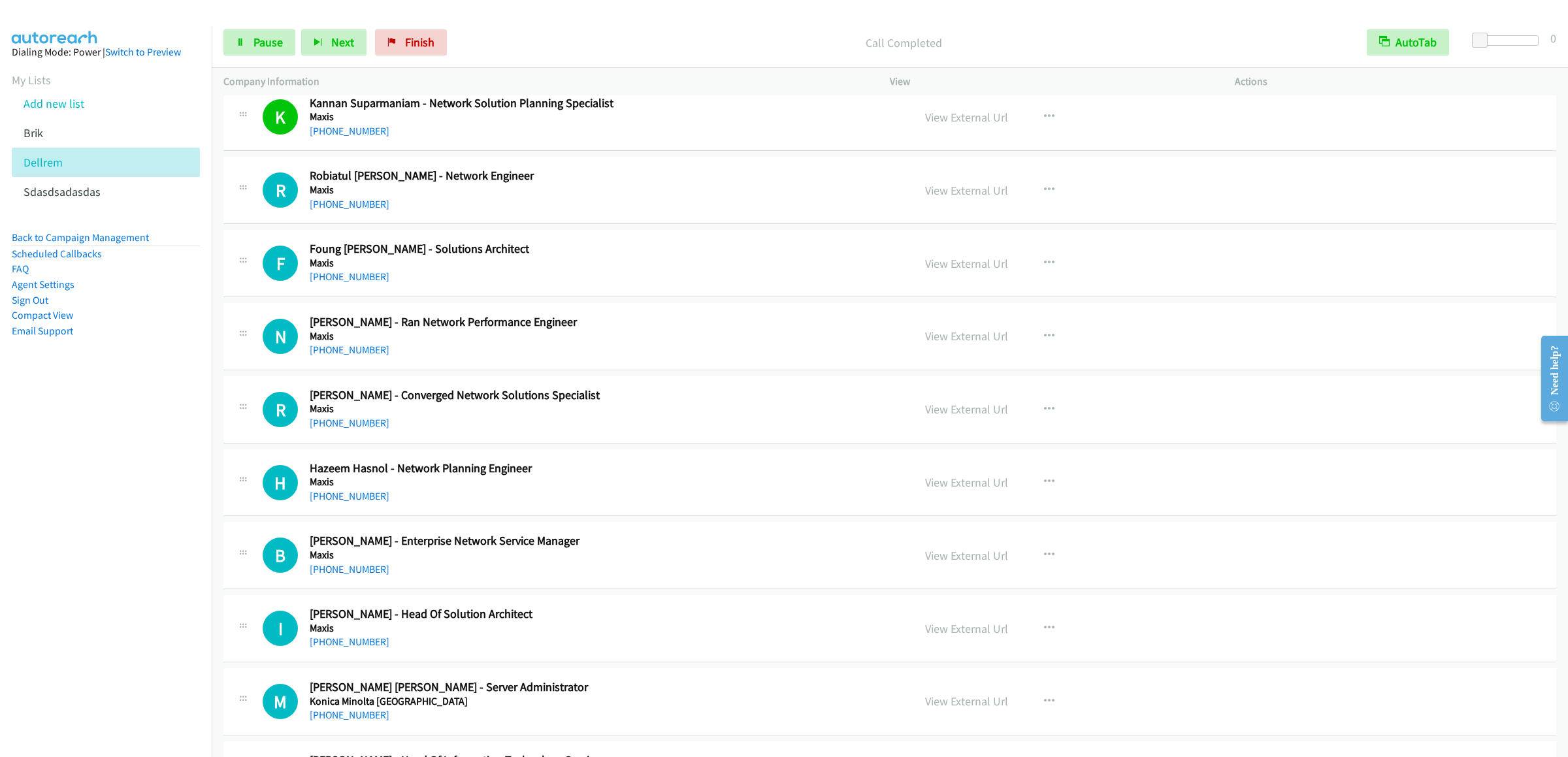
scroll to position [4922, 0]
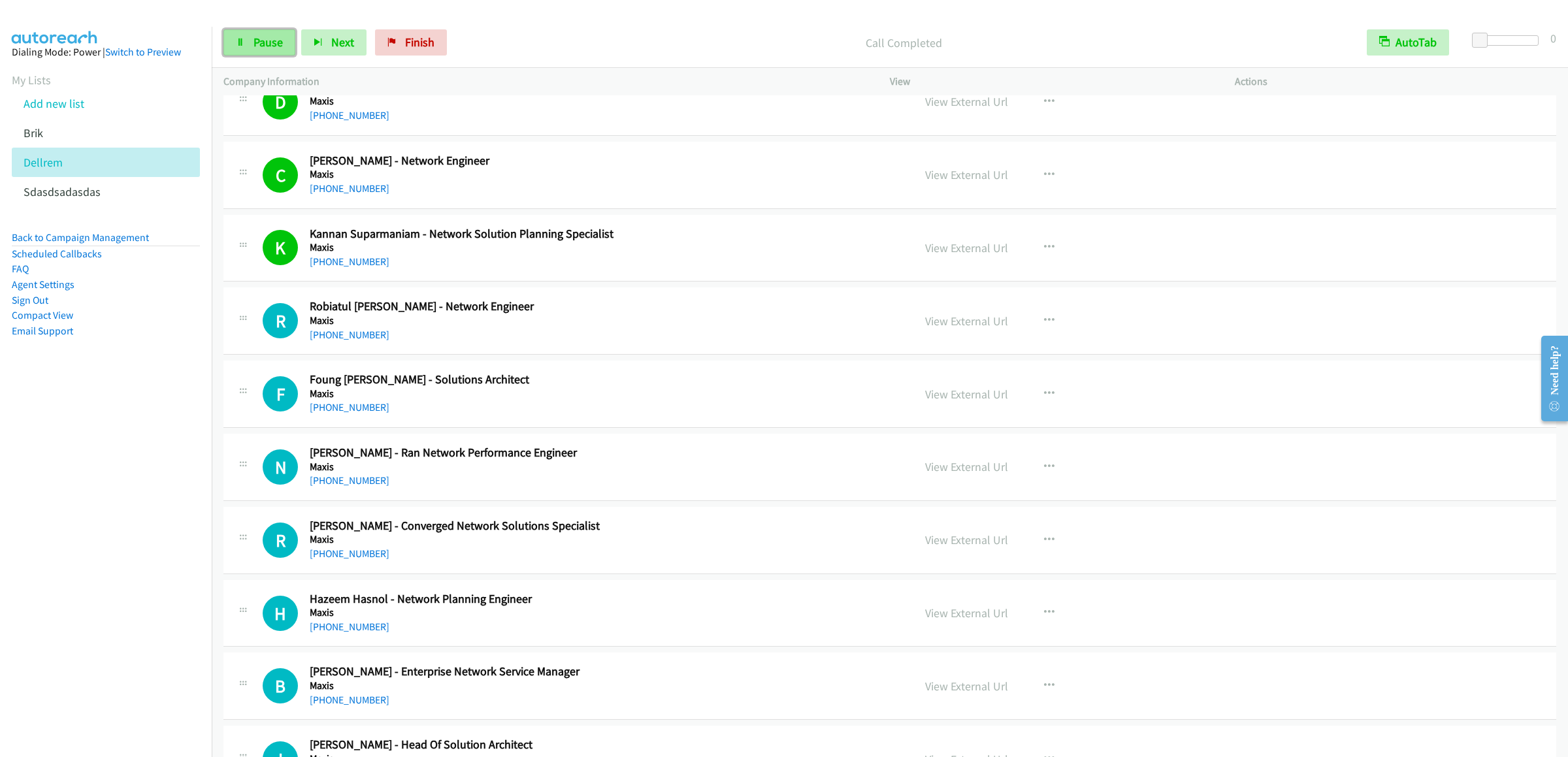
click at [257, 52] on link "Pause" at bounding box center [259, 42] width 72 height 26
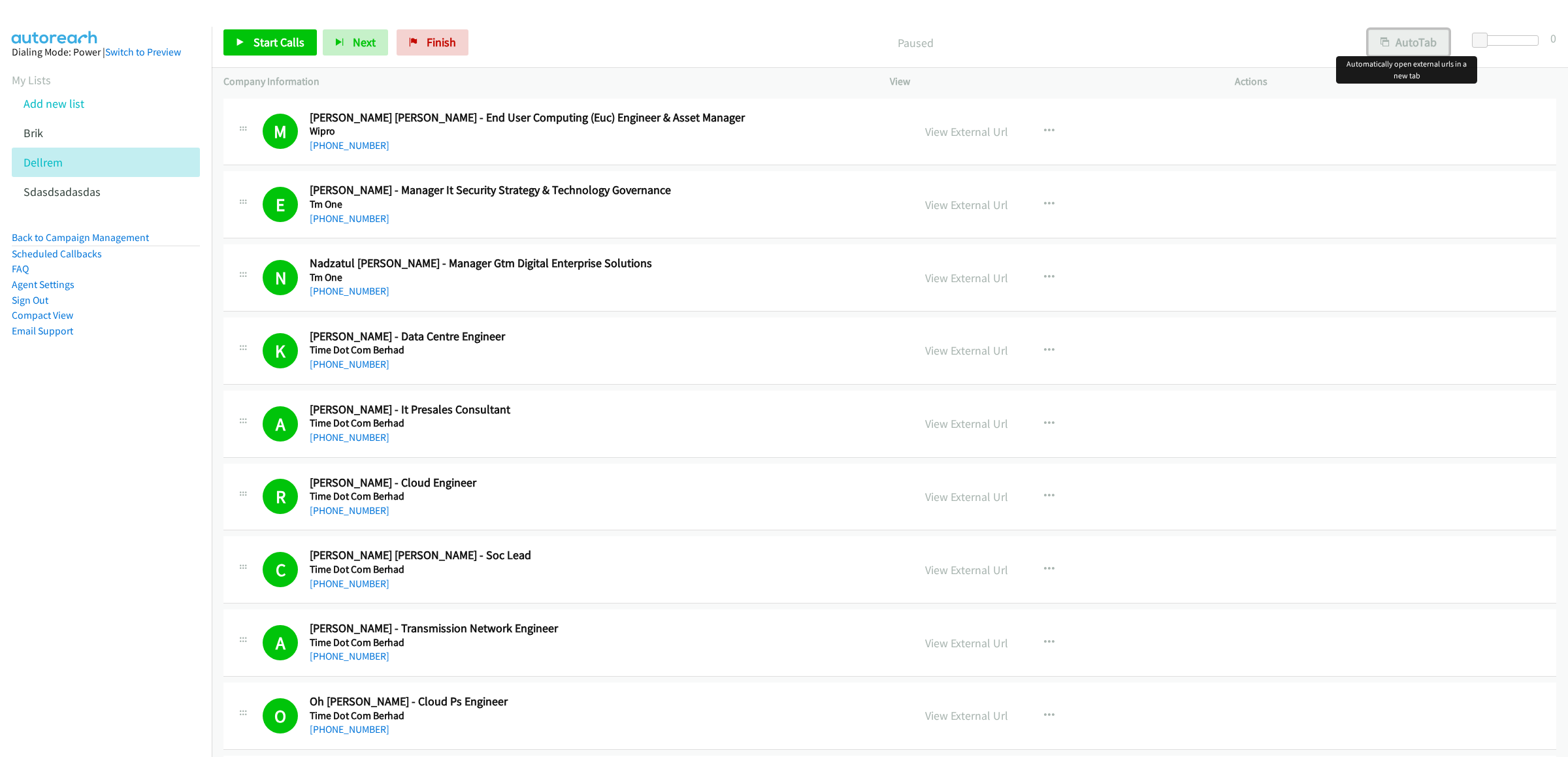
click at [1408, 39] on button "AutoTab" at bounding box center [1408, 42] width 81 height 26
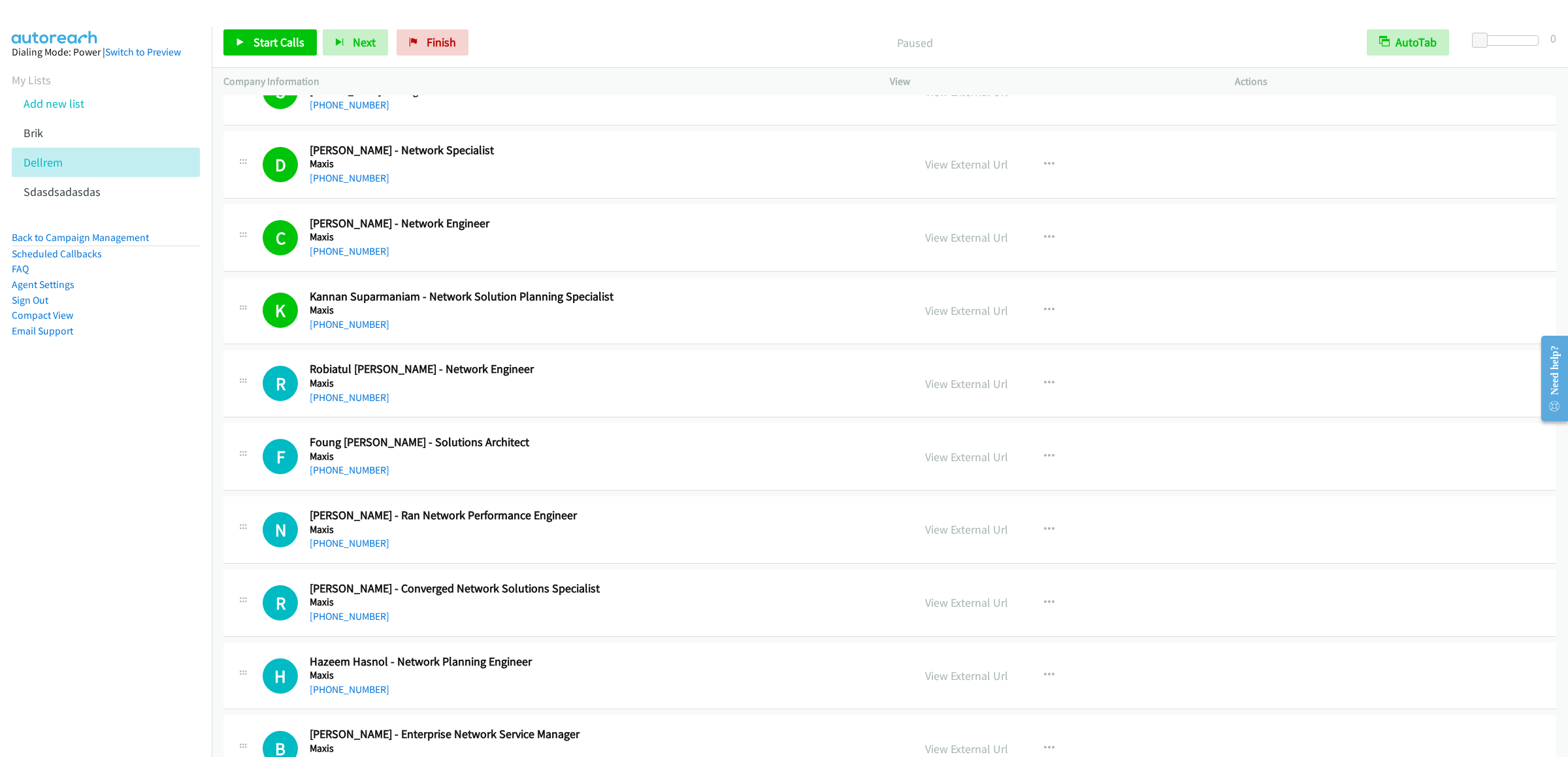
scroll to position [5121, 0]
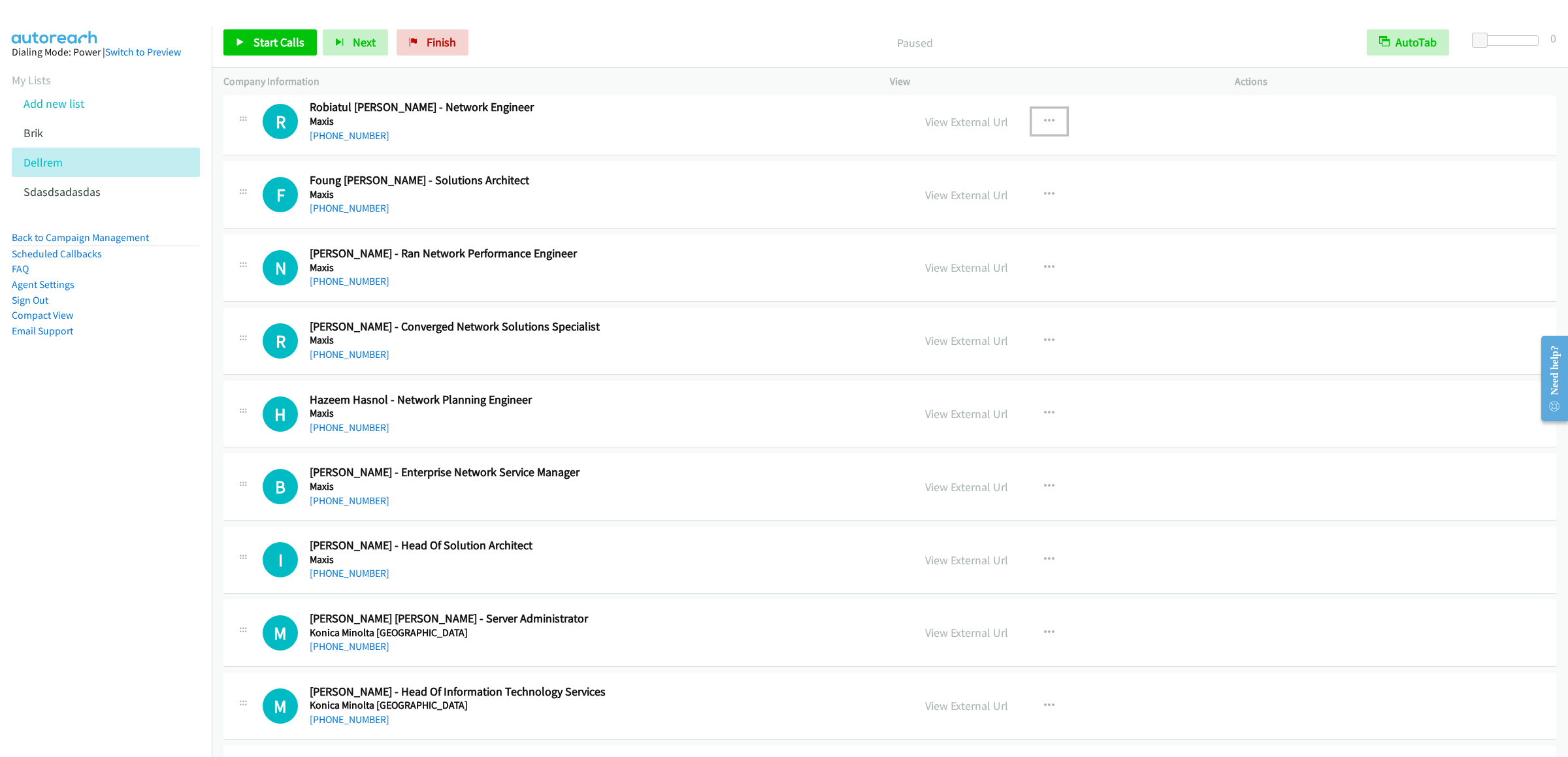
drag, startPoint x: 1039, startPoint y: 143, endPoint x: 1024, endPoint y: 144, distance: 15.0
click at [1031, 135] on button "button" at bounding box center [1049, 121] width 35 height 26
click at [1045, 144] on div at bounding box center [784, 378] width 1568 height 757
click at [1045, 127] on icon "button" at bounding box center [1049, 121] width 11 height 11
click at [965, 220] on link "Start Calls Here" at bounding box center [980, 206] width 174 height 26
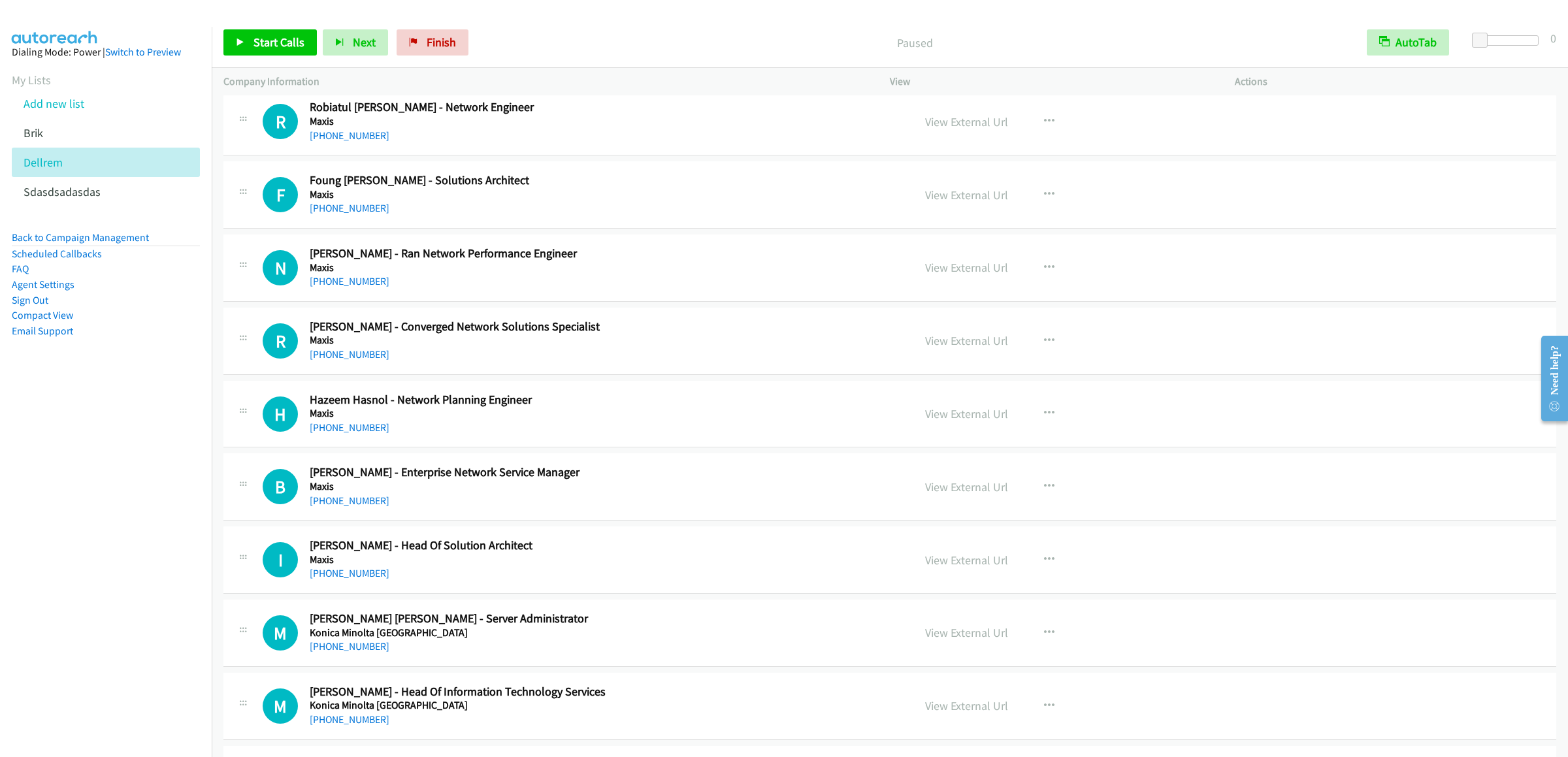
click at [220, 38] on div "Start Calls Pause Next Finish Paused AutoTab AutoTab 0" at bounding box center [889, 43] width 1357 height 50
click at [259, 40] on span "Start Calls" at bounding box center [278, 42] width 51 height 15
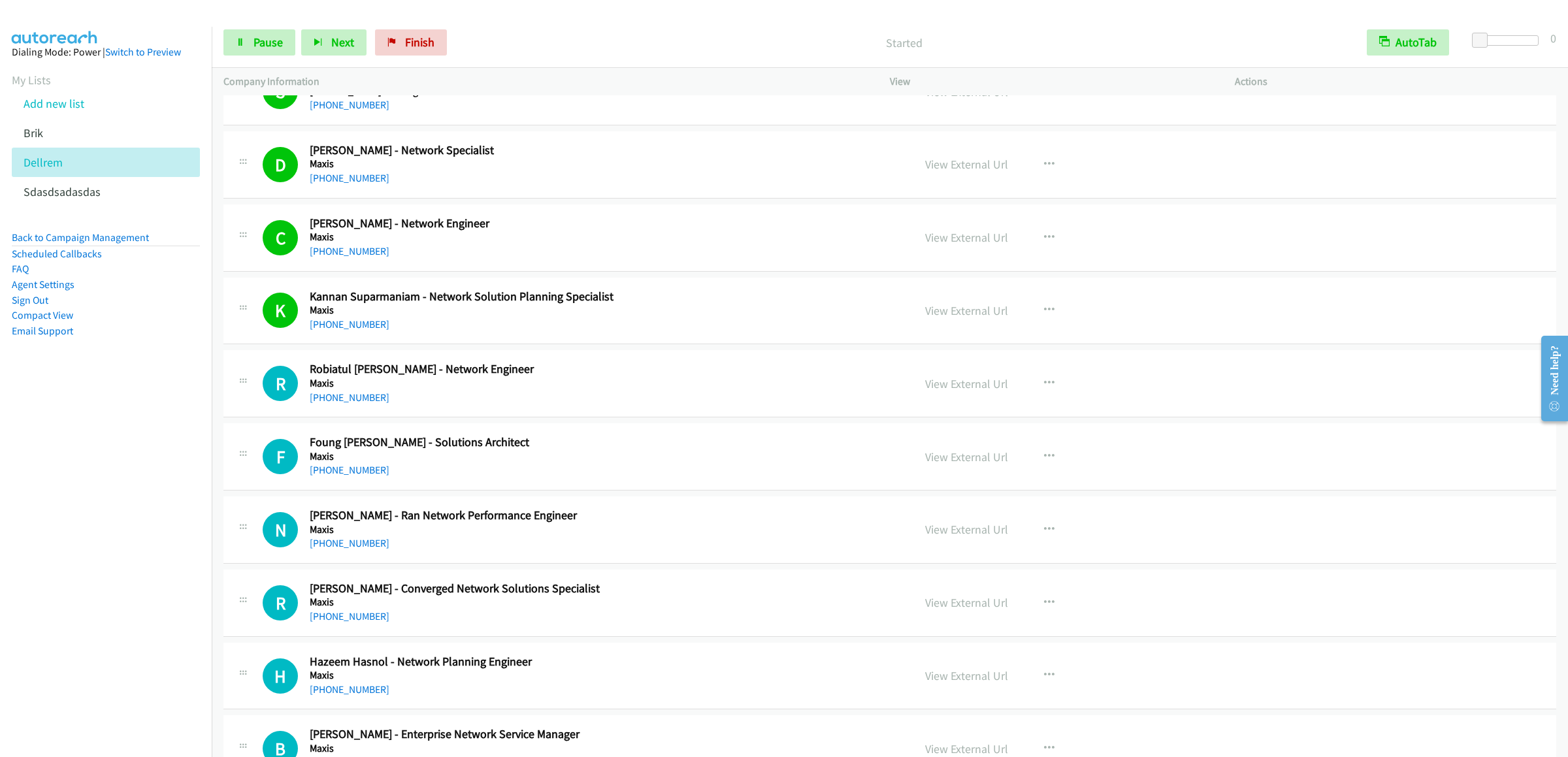
scroll to position [4990, 0]
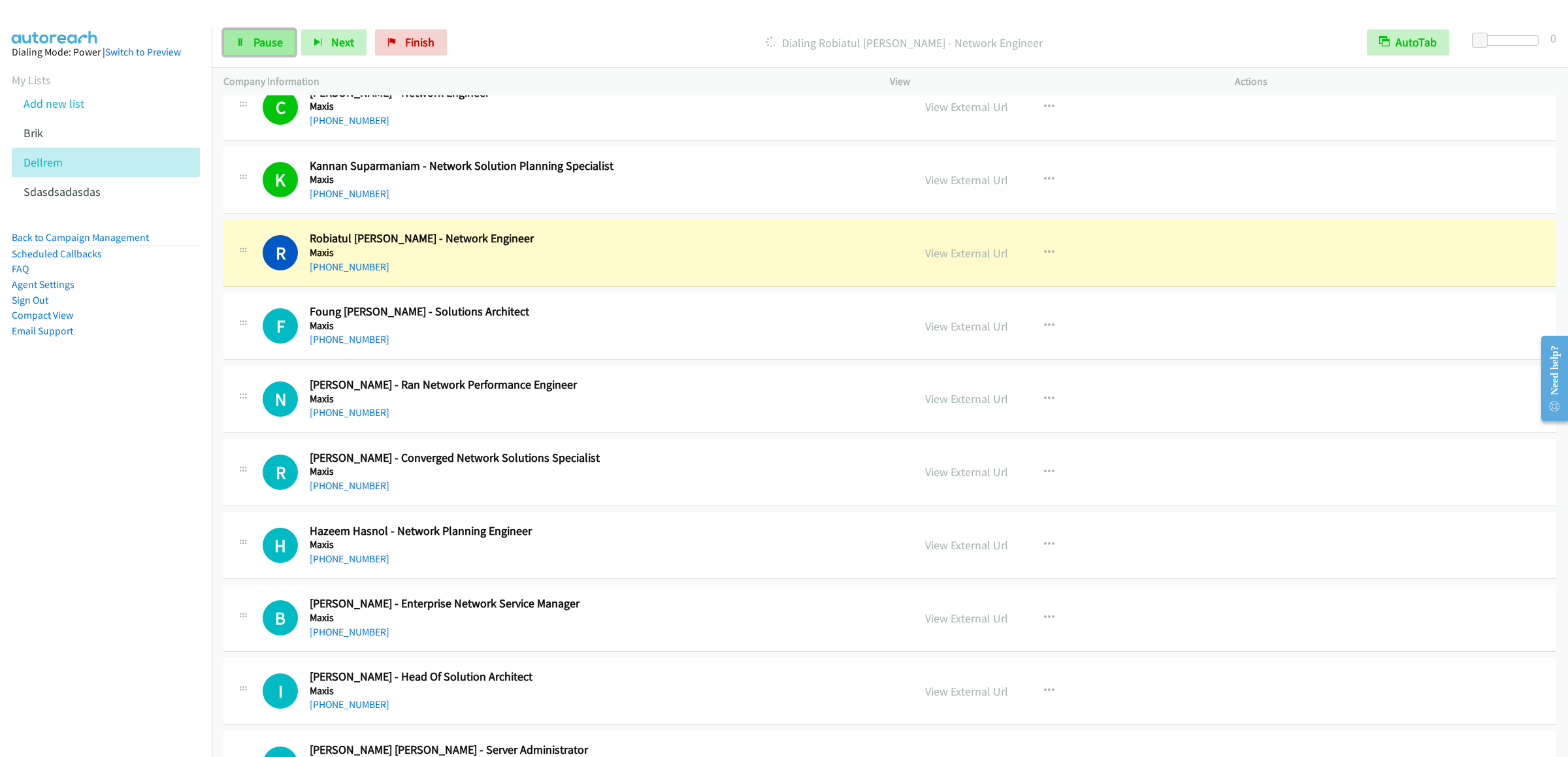
click at [250, 34] on link "Pause" at bounding box center [259, 42] width 72 height 26
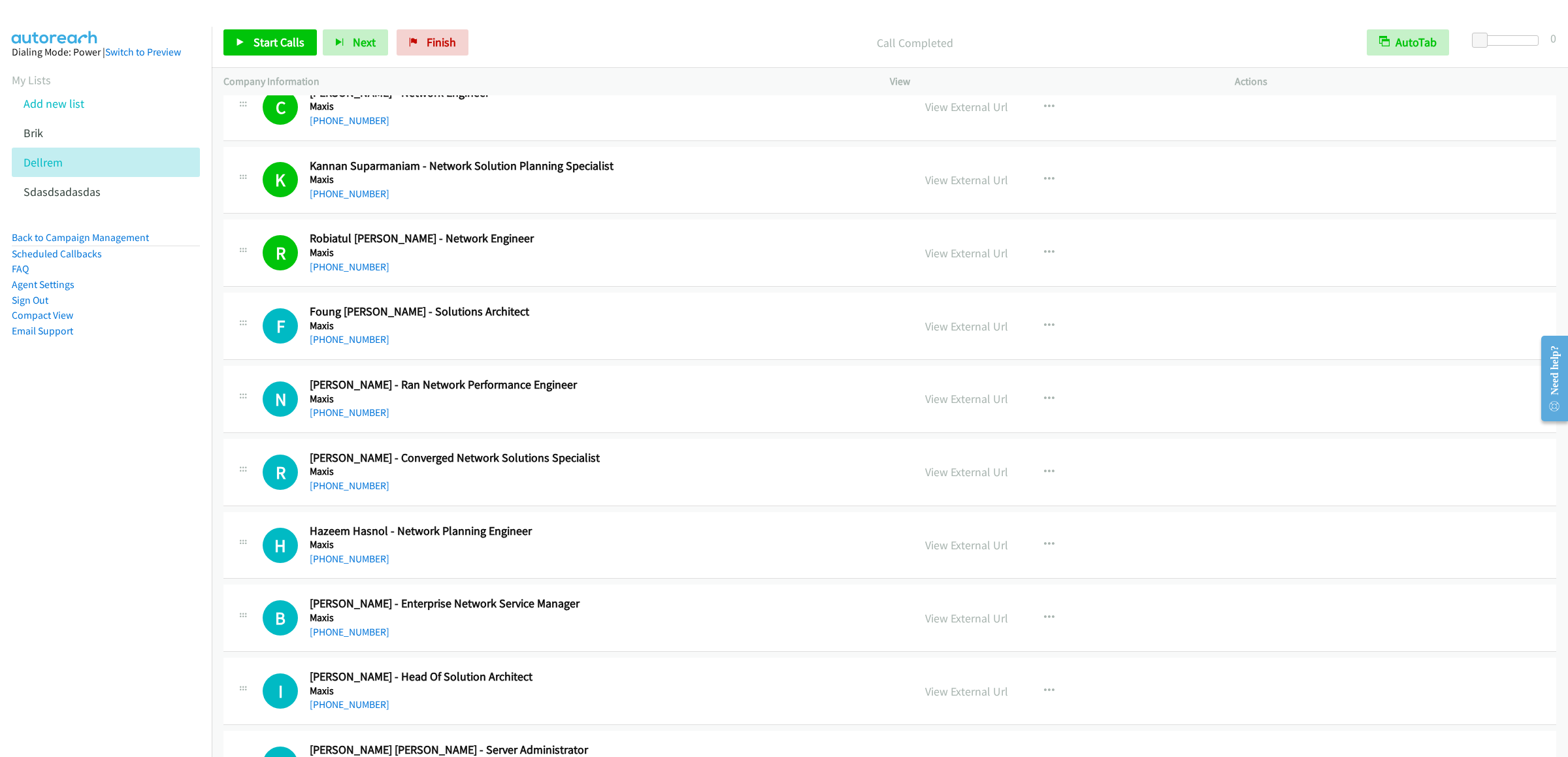
scroll to position [5121, 0]
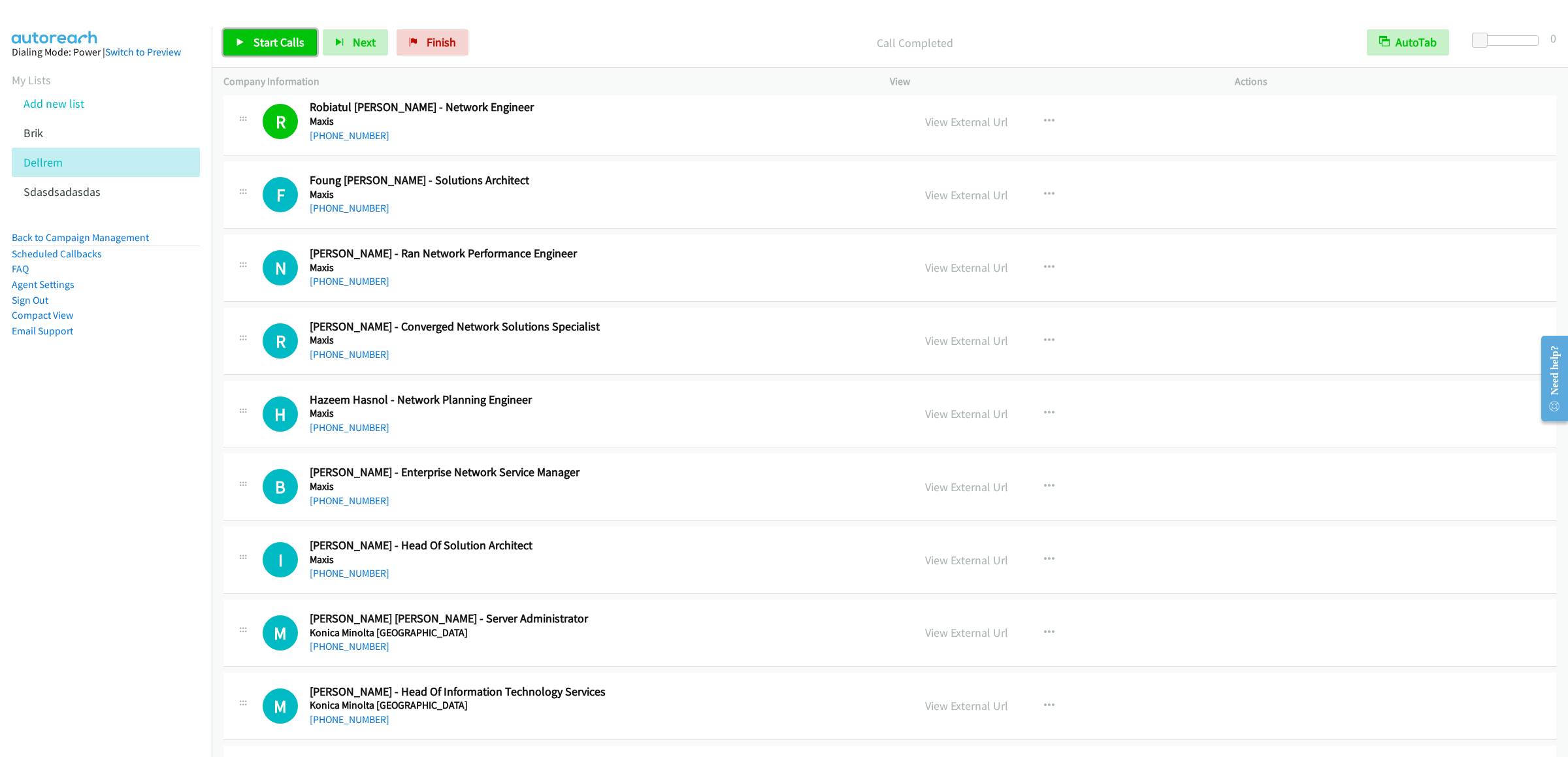
click at [267, 36] on span "Start Calls" at bounding box center [278, 42] width 51 height 15
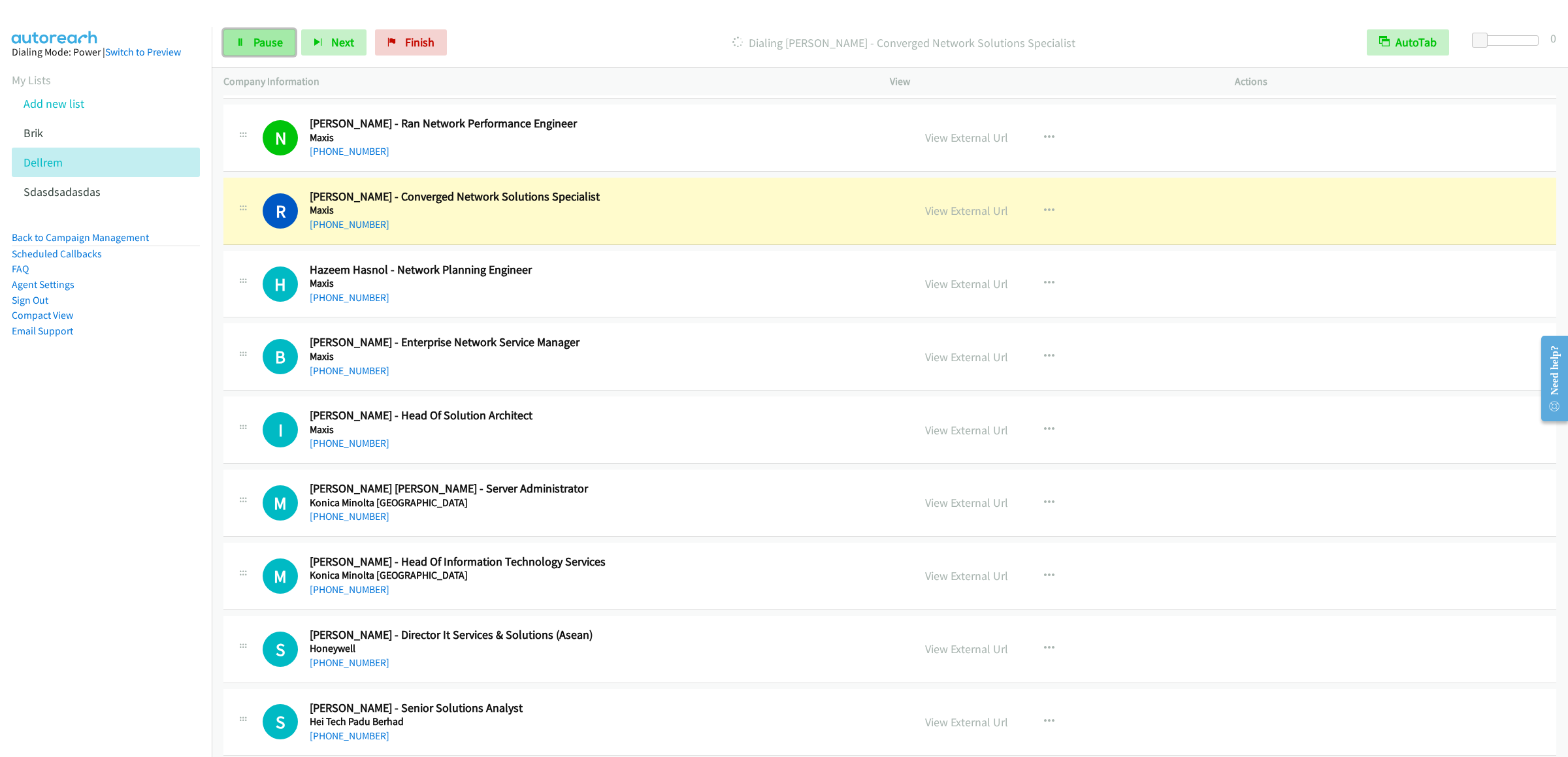
click at [259, 39] on span "Pause" at bounding box center [267, 42] width 29 height 15
click at [244, 45] on icon at bounding box center [240, 43] width 9 height 9
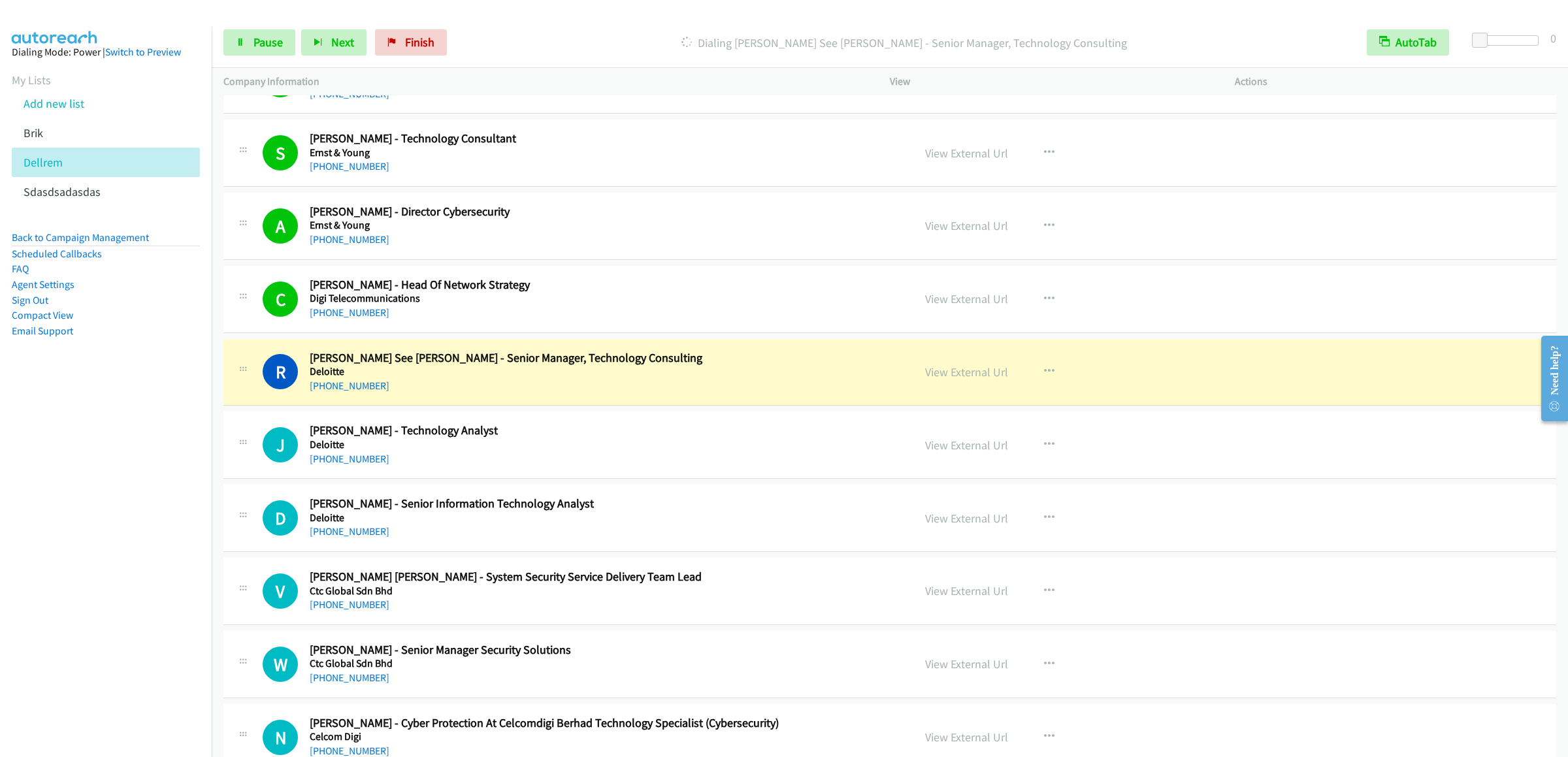
scroll to position [6228, 0]
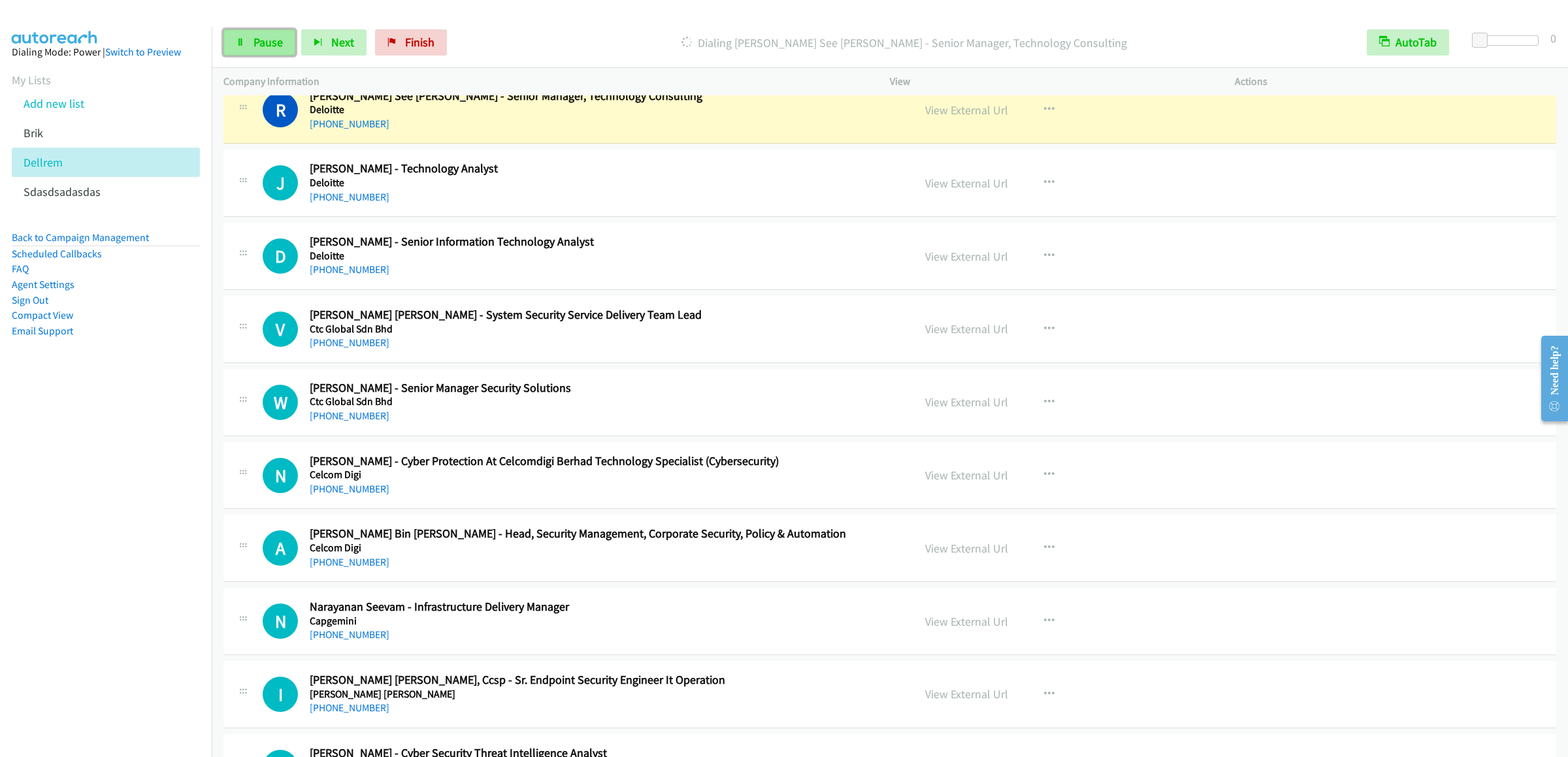
click at [259, 30] on link "Pause" at bounding box center [259, 42] width 72 height 26
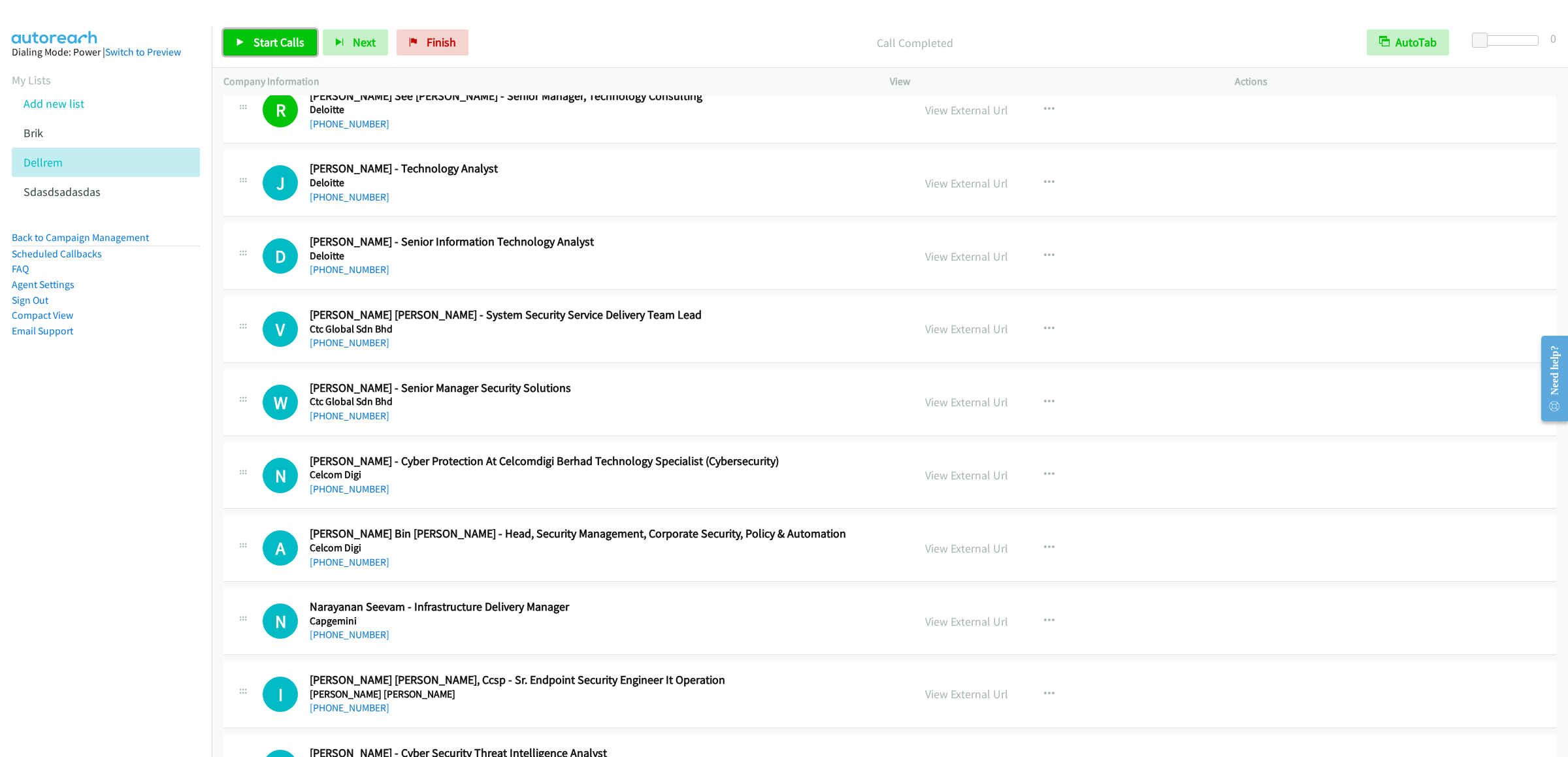
click at [277, 33] on link "Start Calls" at bounding box center [270, 42] width 94 height 26
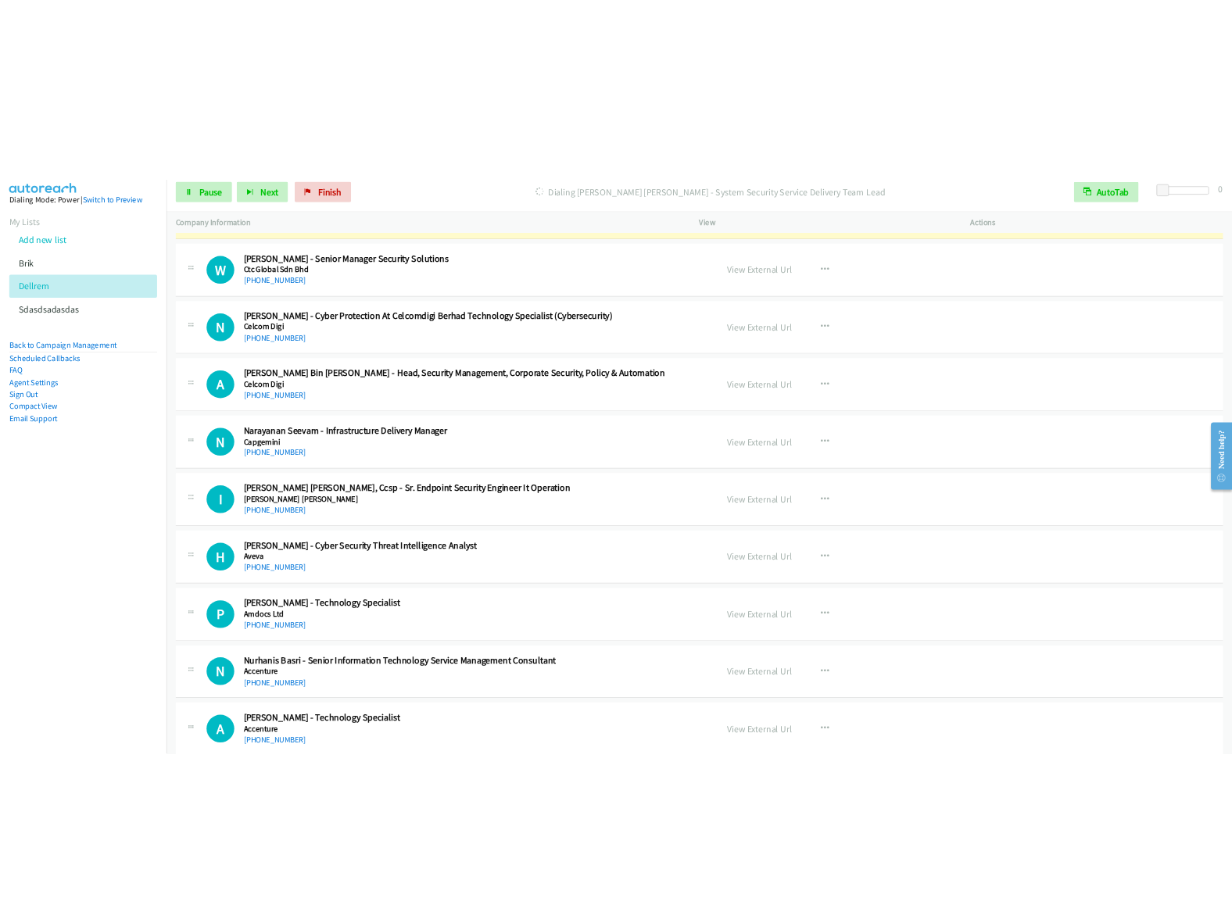
scroll to position [7923, 0]
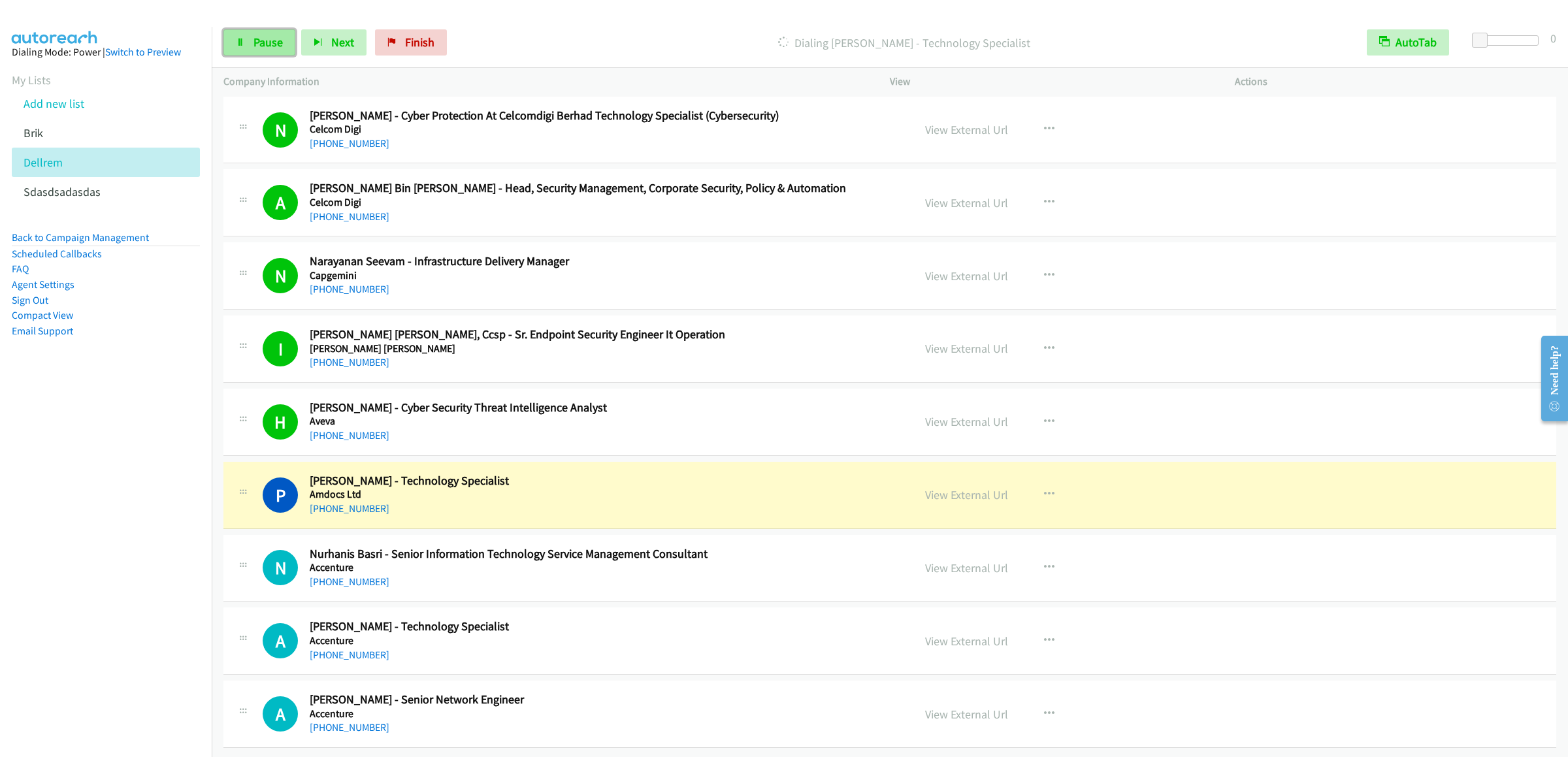
click at [265, 45] on span "Pause" at bounding box center [267, 42] width 29 height 15
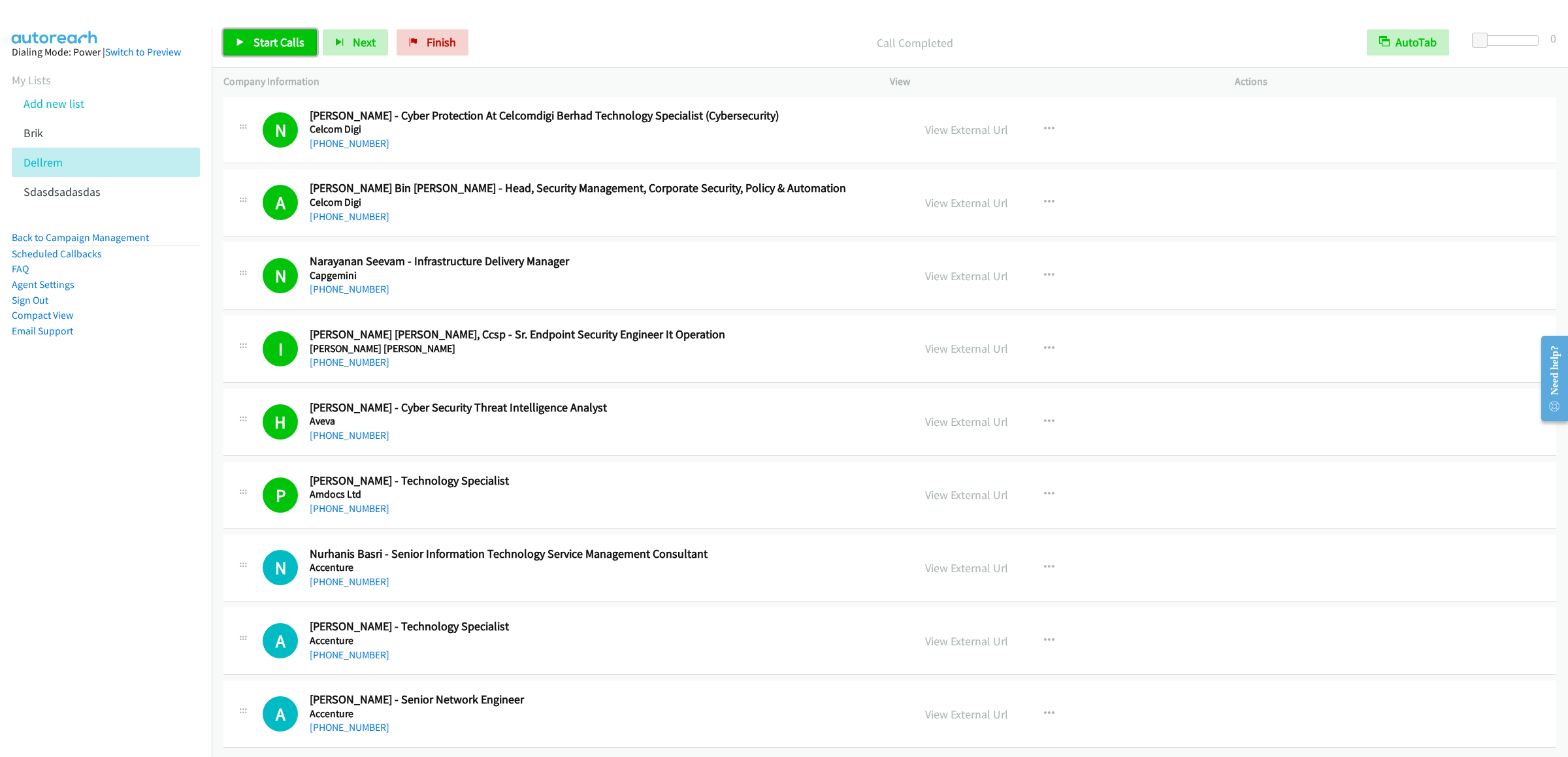
click at [268, 55] on link "Start Calls" at bounding box center [270, 42] width 94 height 26
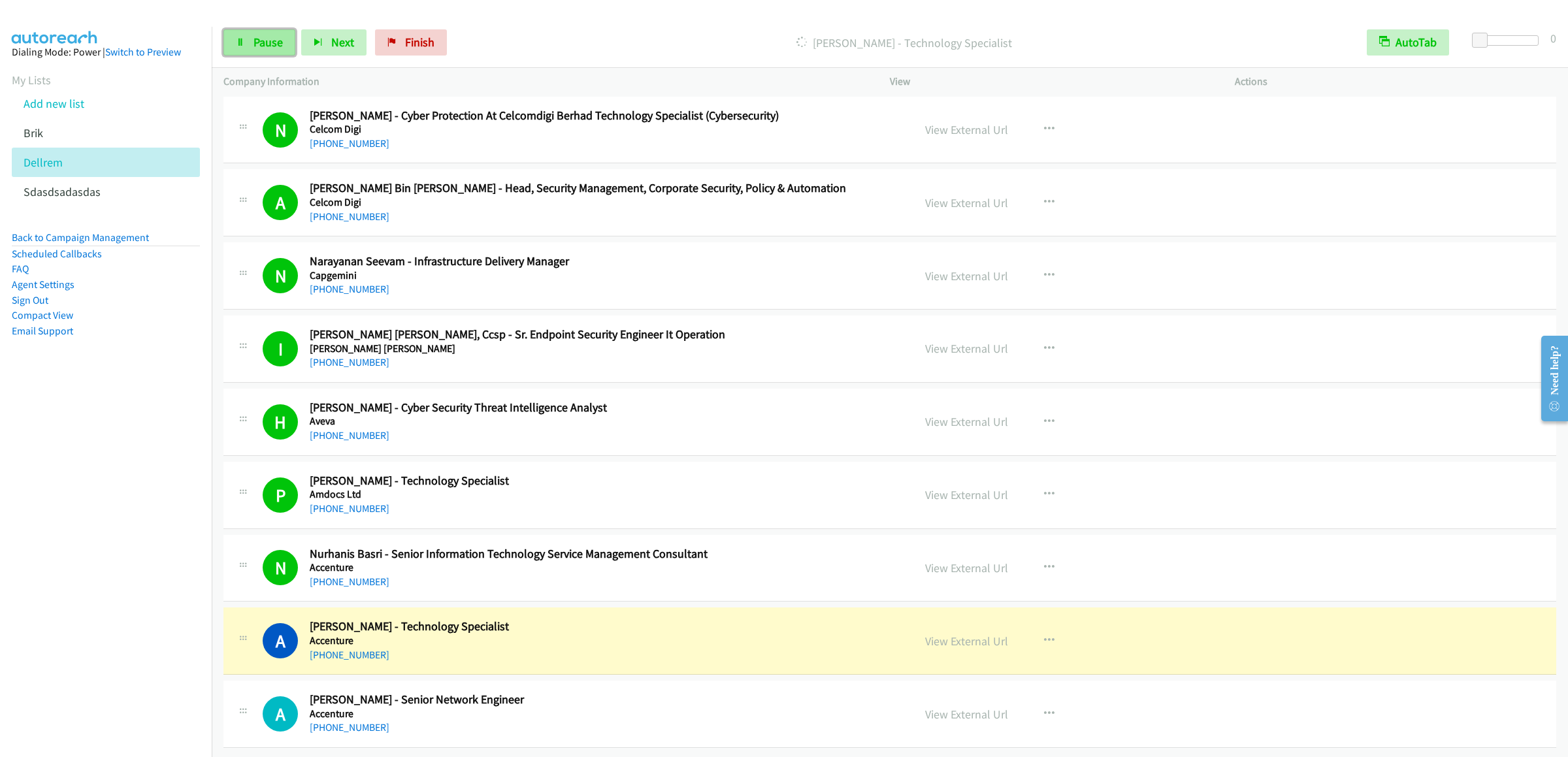
click at [236, 39] on icon at bounding box center [240, 43] width 9 height 9
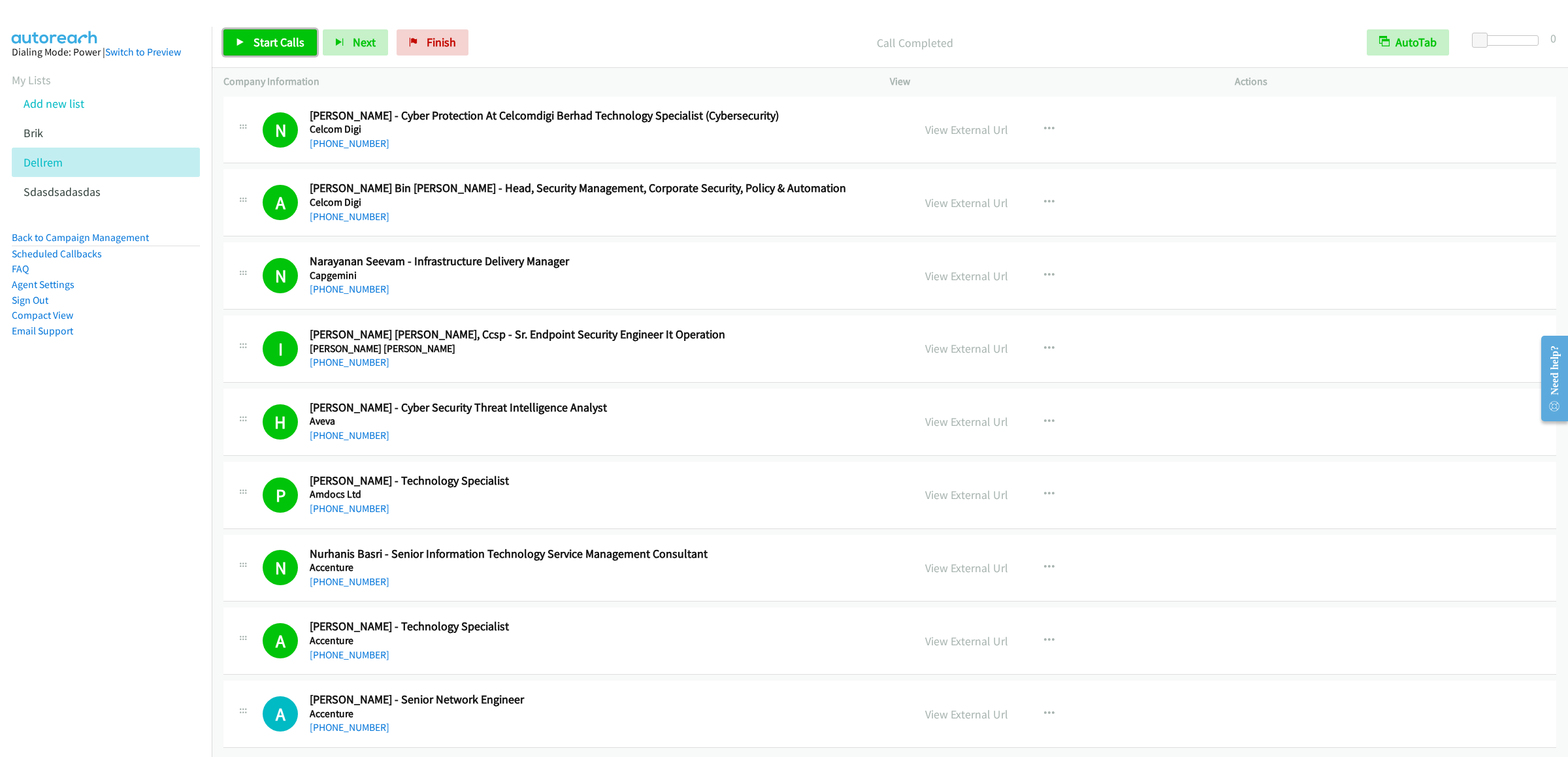
click at [265, 43] on span "Start Calls" at bounding box center [278, 42] width 51 height 15
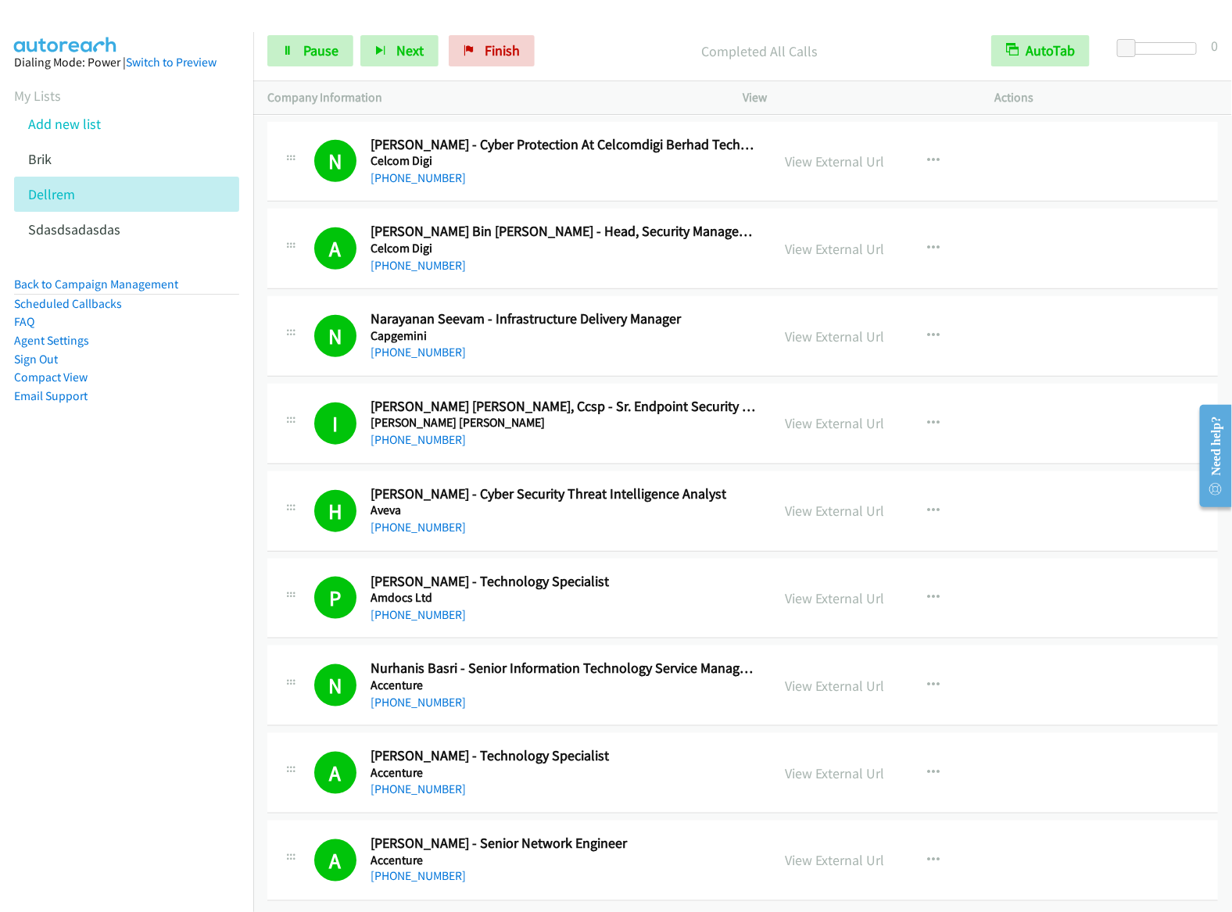
scroll to position [7917, 0]
click at [77, 133] on link "Add new list" at bounding box center [64, 124] width 73 height 18
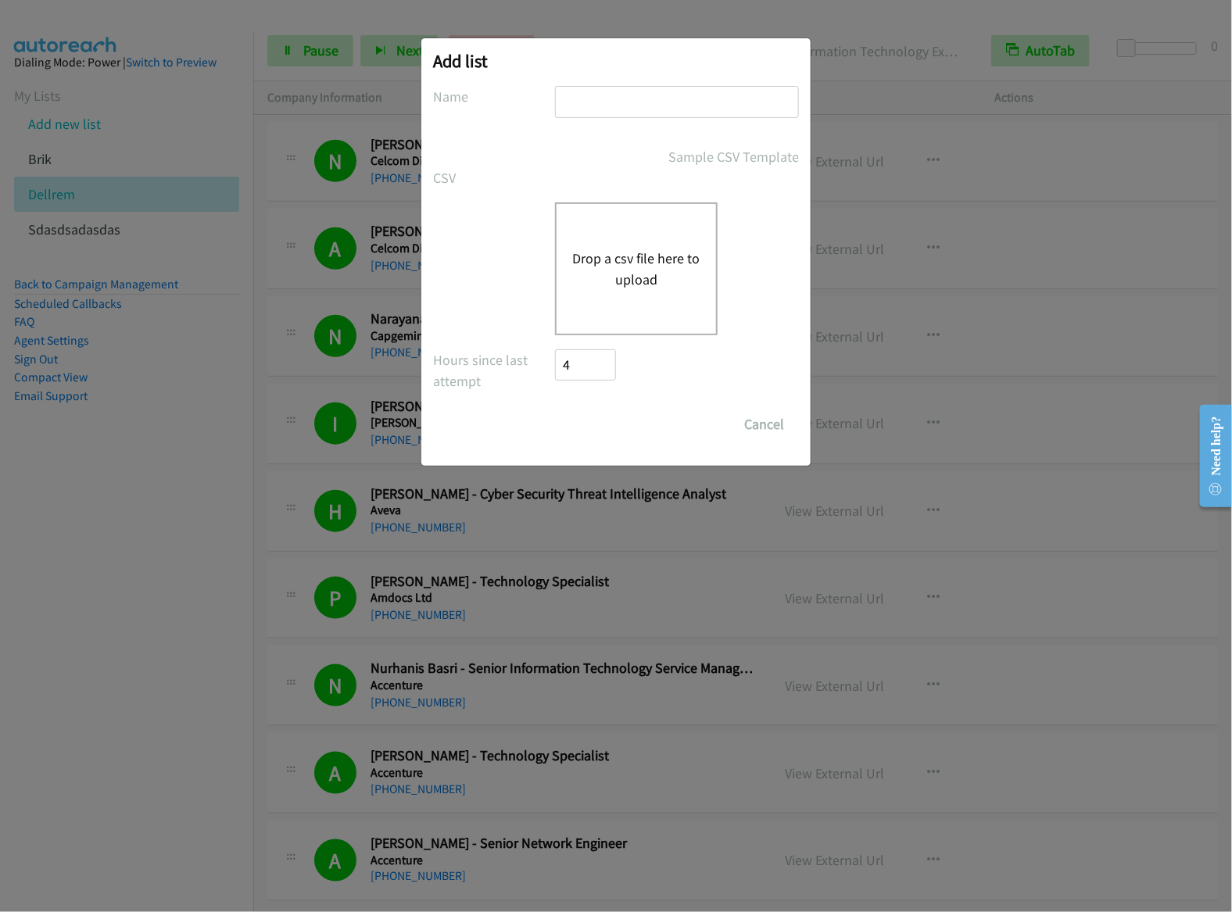
click at [678, 99] on input "text" at bounding box center [677, 102] width 244 height 32
click at [660, 99] on input "faf" at bounding box center [677, 102] width 244 height 32
type input "fafds"
click at [622, 248] on button "Drop a csv file here to upload" at bounding box center [636, 269] width 128 height 42
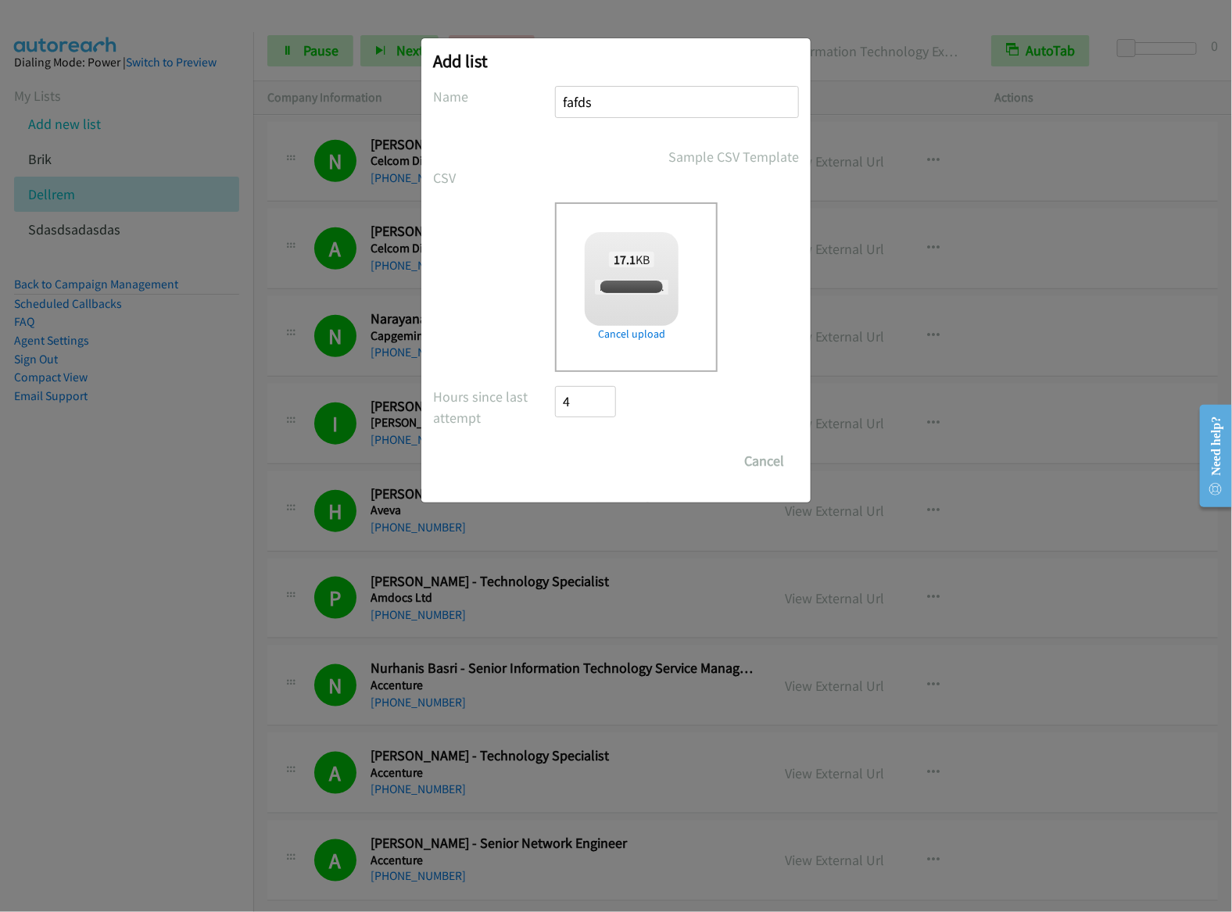
checkbox input "true"
click at [599, 474] on input "Save List" at bounding box center [596, 461] width 82 height 31
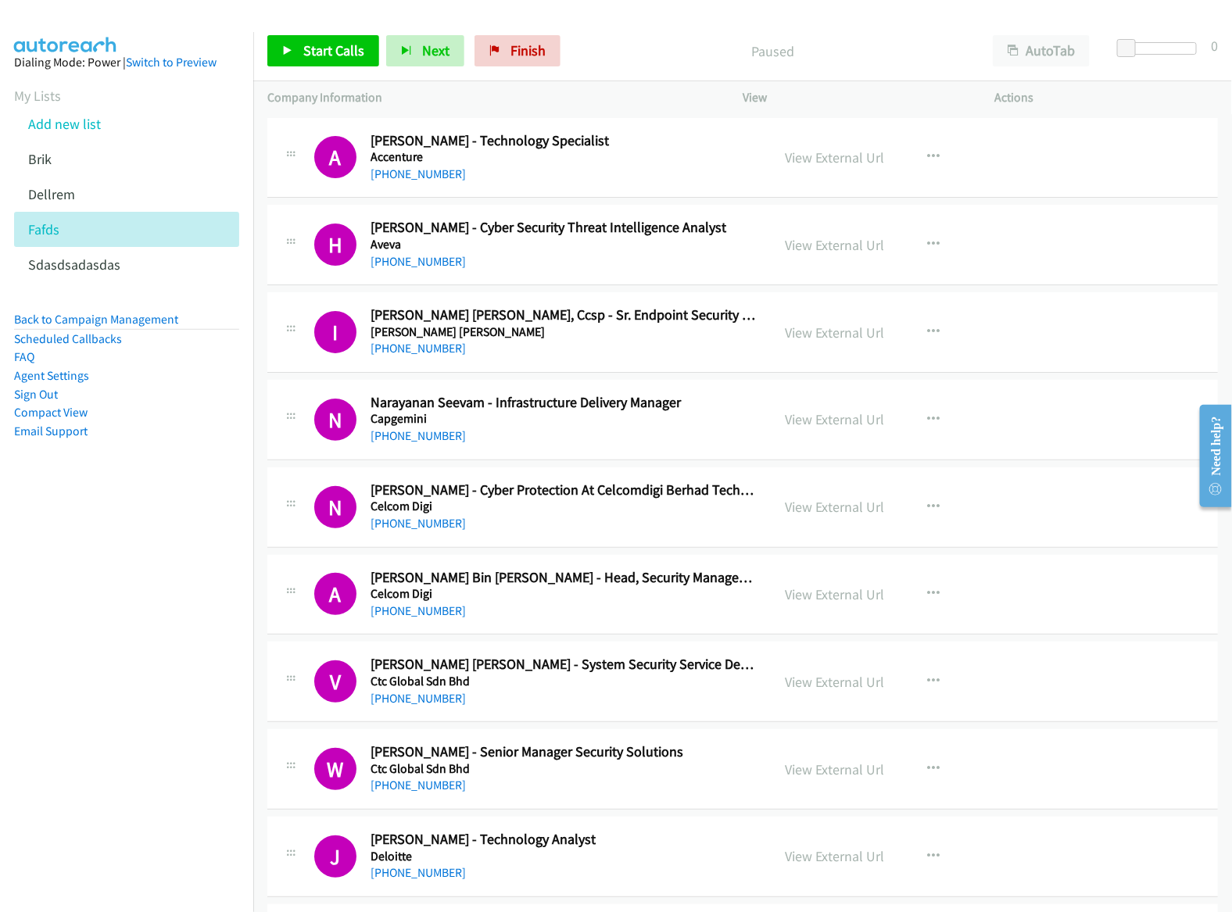
click at [581, 34] on div "Start Calls Pause Next Finish Paused AutoTab AutoTab 0" at bounding box center [742, 51] width 979 height 60
click at [1034, 57] on button "AutoTab" at bounding box center [1041, 50] width 97 height 31
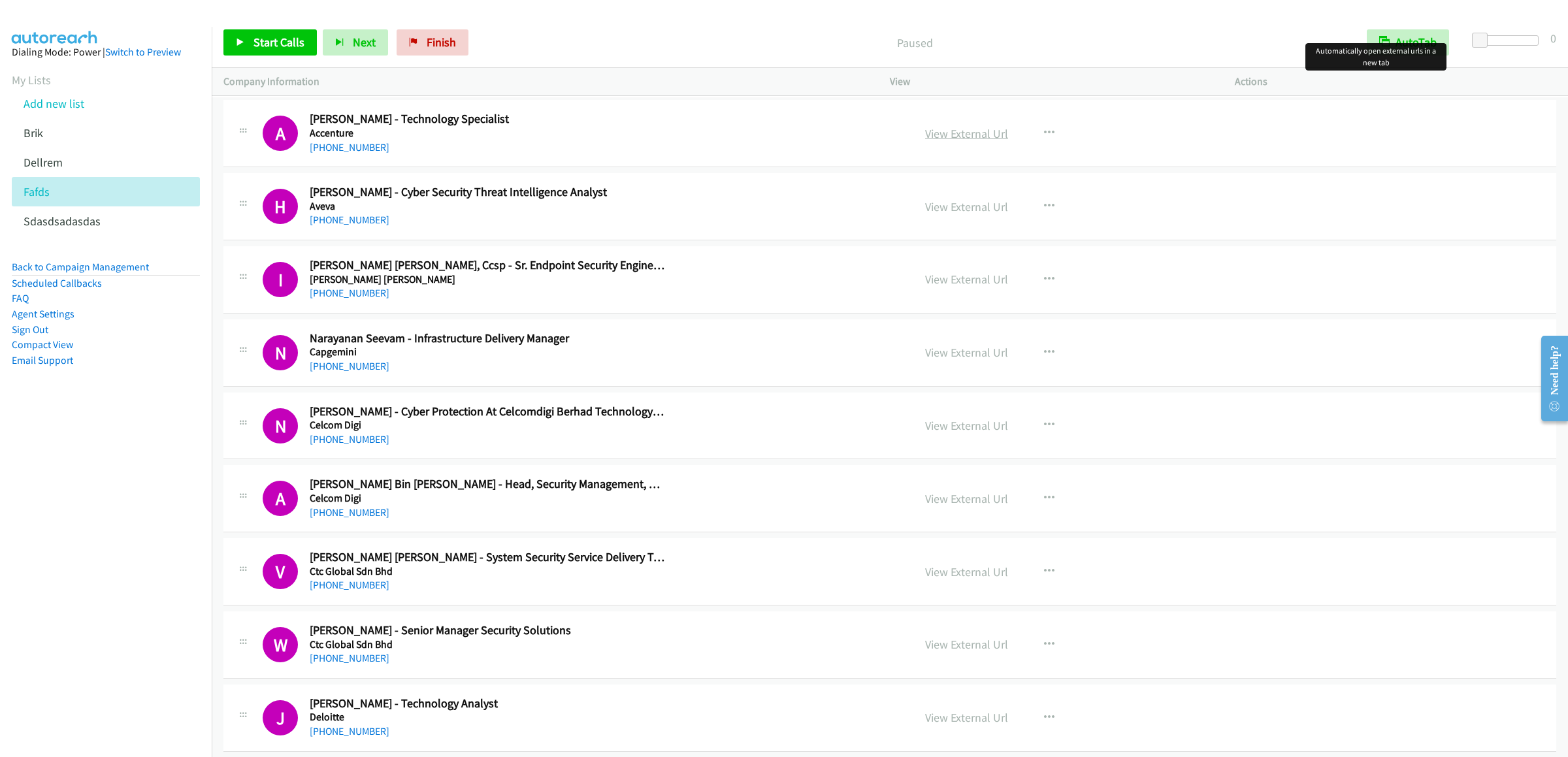
click at [950, 133] on link "View External Url" at bounding box center [966, 134] width 83 height 15
click at [255, 40] on span "Start Calls" at bounding box center [278, 42] width 51 height 15
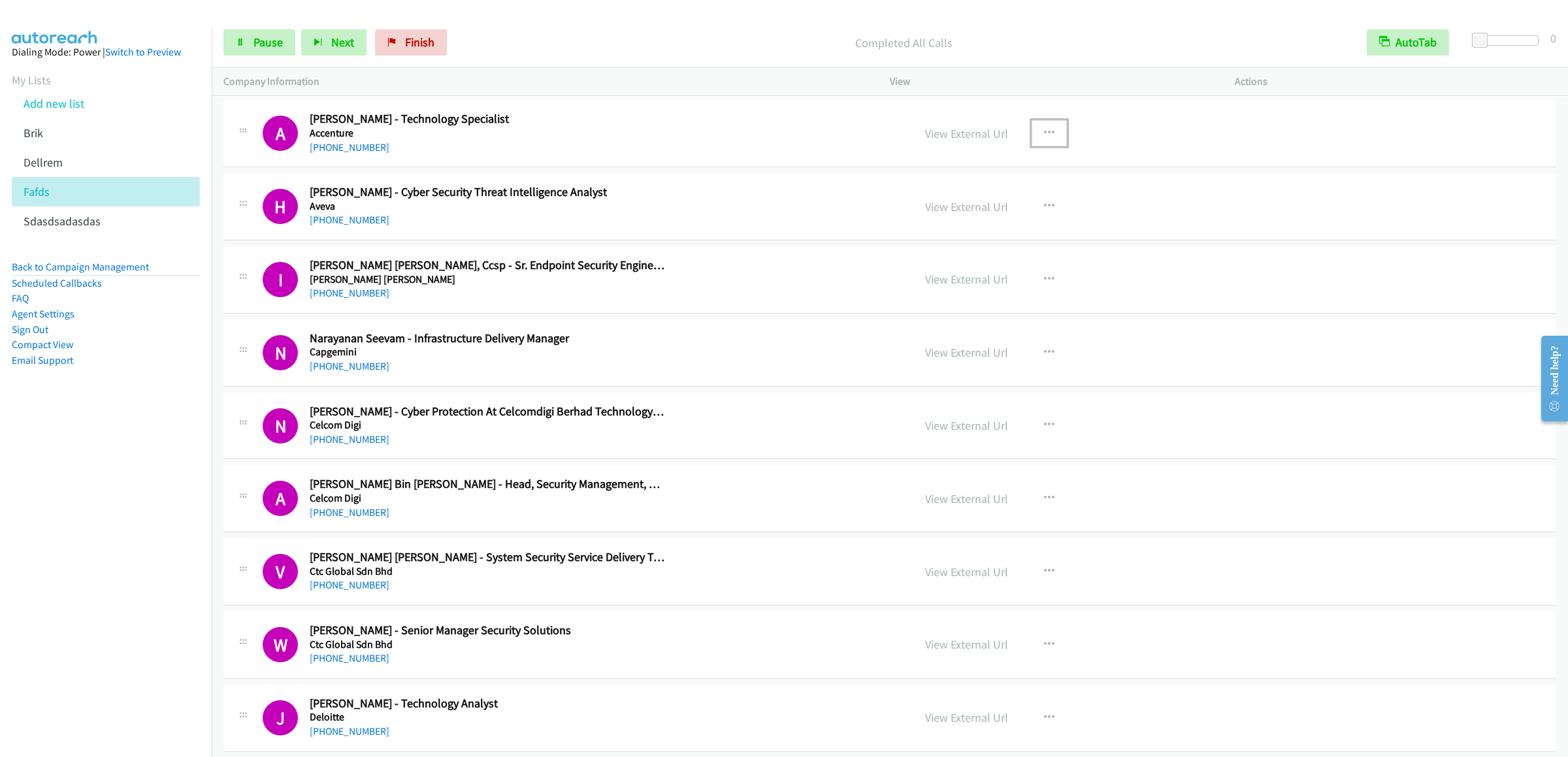
click at [1029, 136] on icon "button" at bounding box center [1049, 133] width 11 height 11
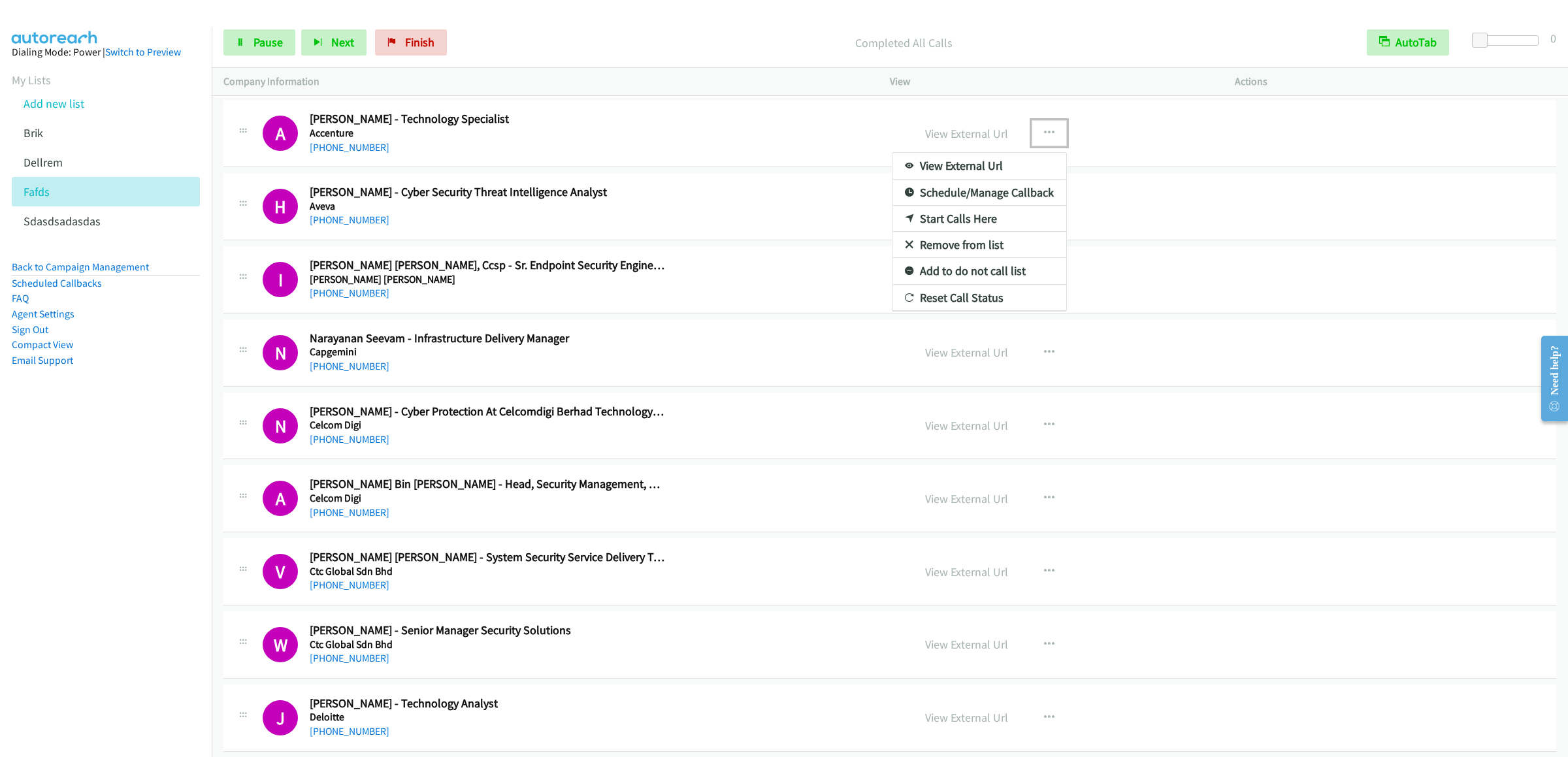
click at [966, 222] on link "Start Calls Here" at bounding box center [980, 218] width 174 height 26
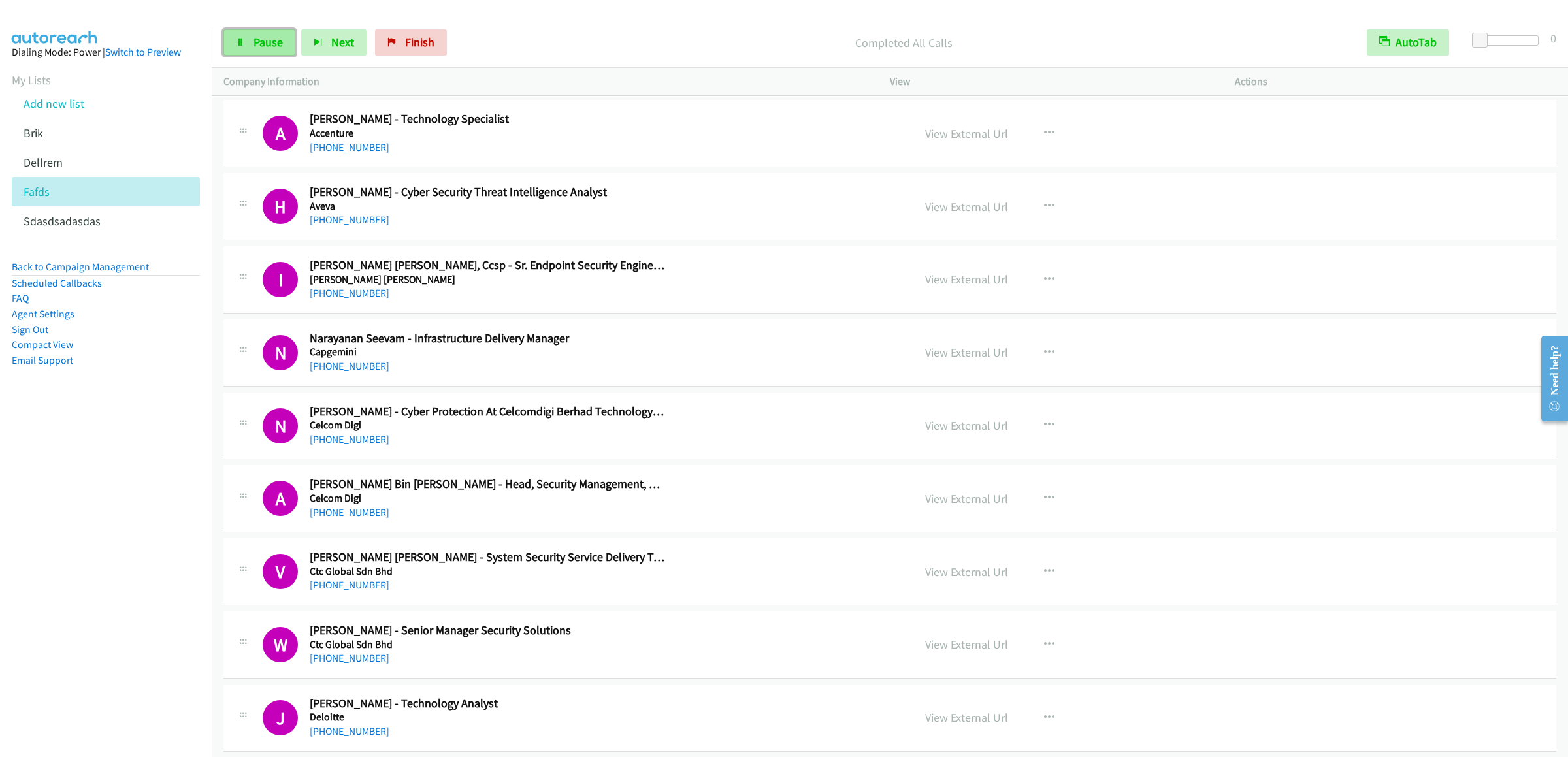
click at [242, 41] on icon at bounding box center [240, 43] width 9 height 9
click at [252, 40] on link "Pause" at bounding box center [259, 42] width 72 height 26
click at [242, 53] on link "Start Calls" at bounding box center [270, 42] width 94 height 26
click at [29, 140] on link "Brik" at bounding box center [33, 133] width 19 height 15
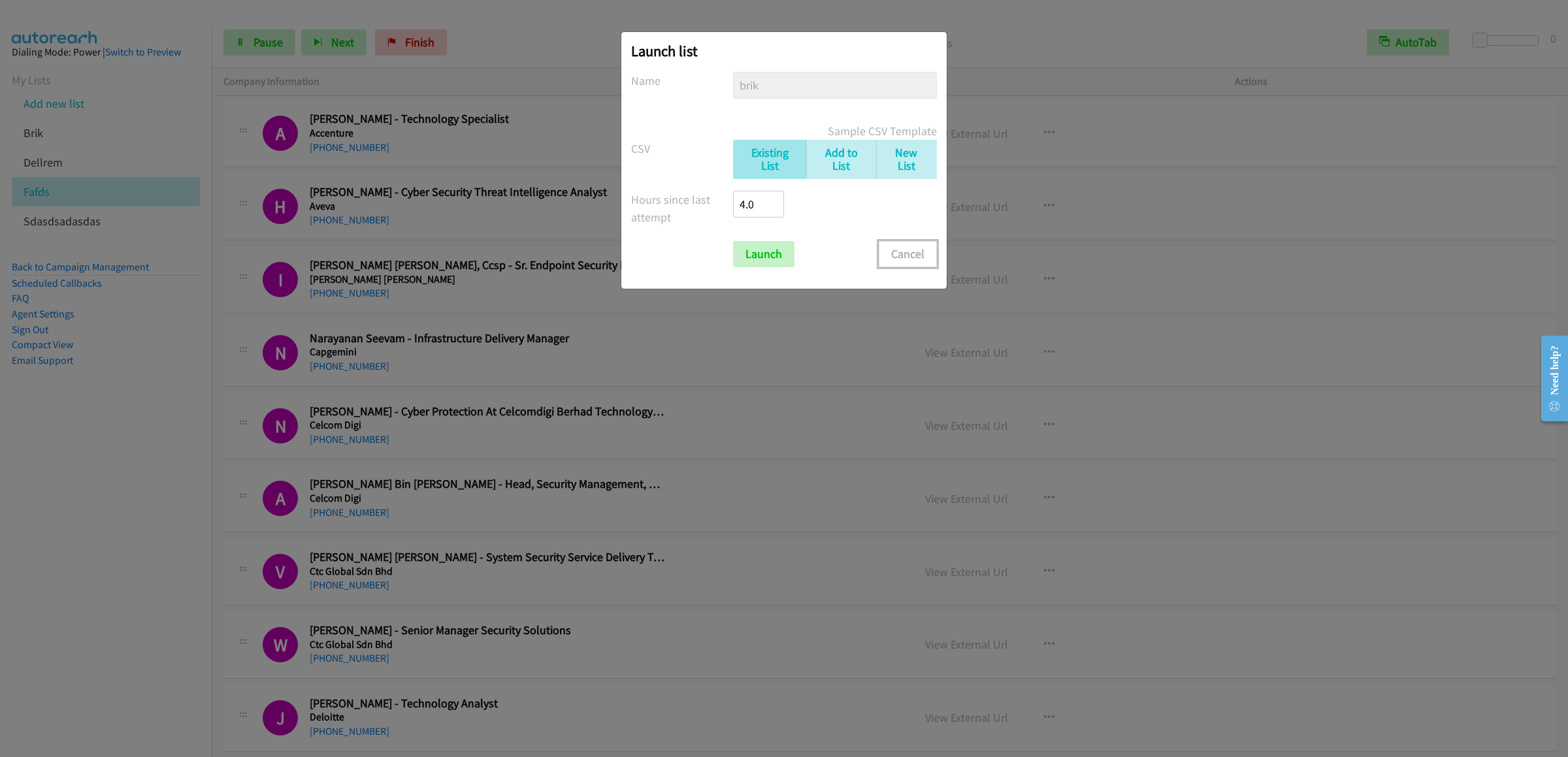
click at [899, 247] on button "Cancel" at bounding box center [908, 253] width 59 height 26
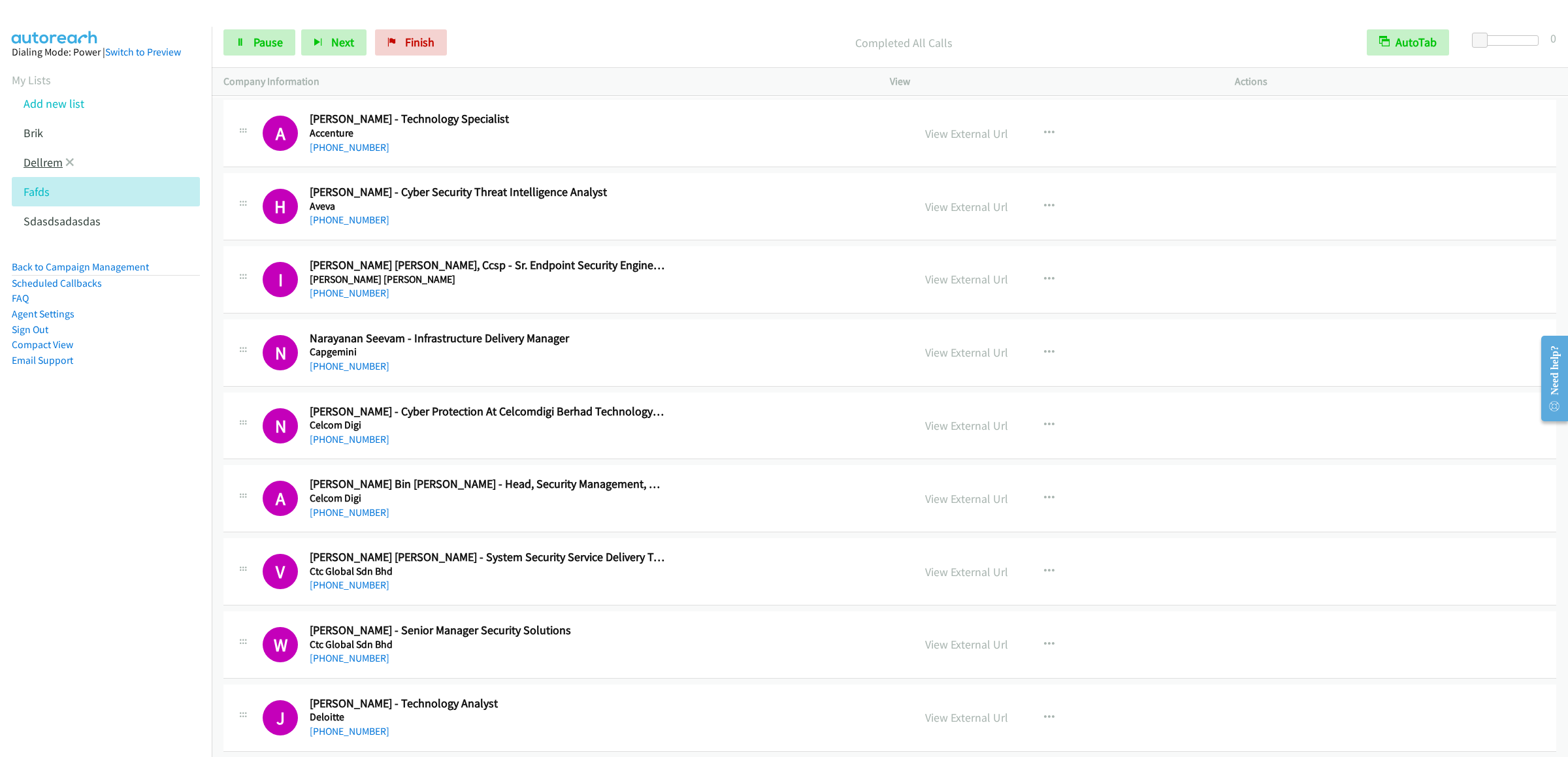
click at [48, 170] on link "Dellrem" at bounding box center [43, 162] width 39 height 15
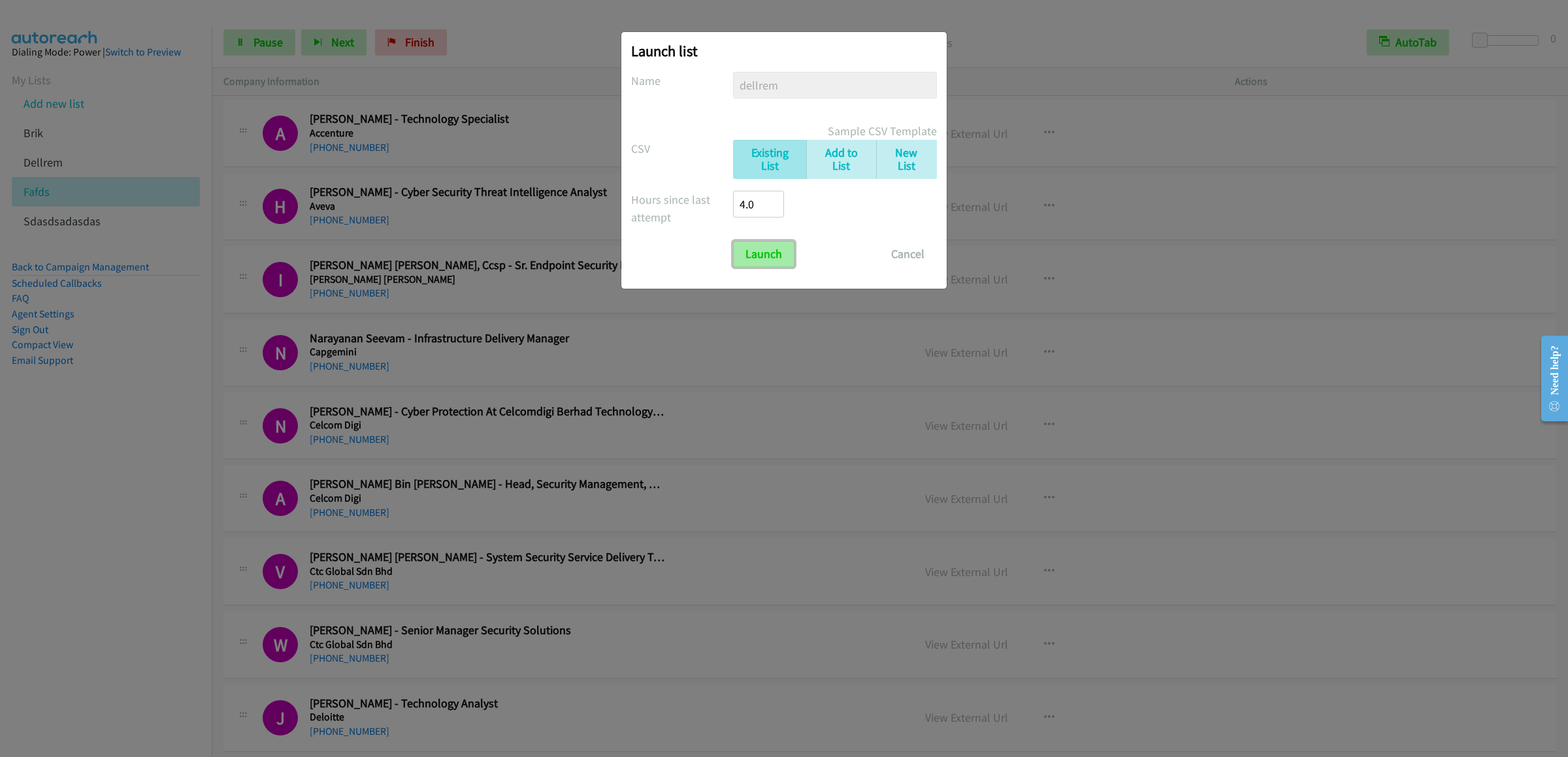
click at [743, 253] on input "Launch" at bounding box center [763, 253] width 61 height 26
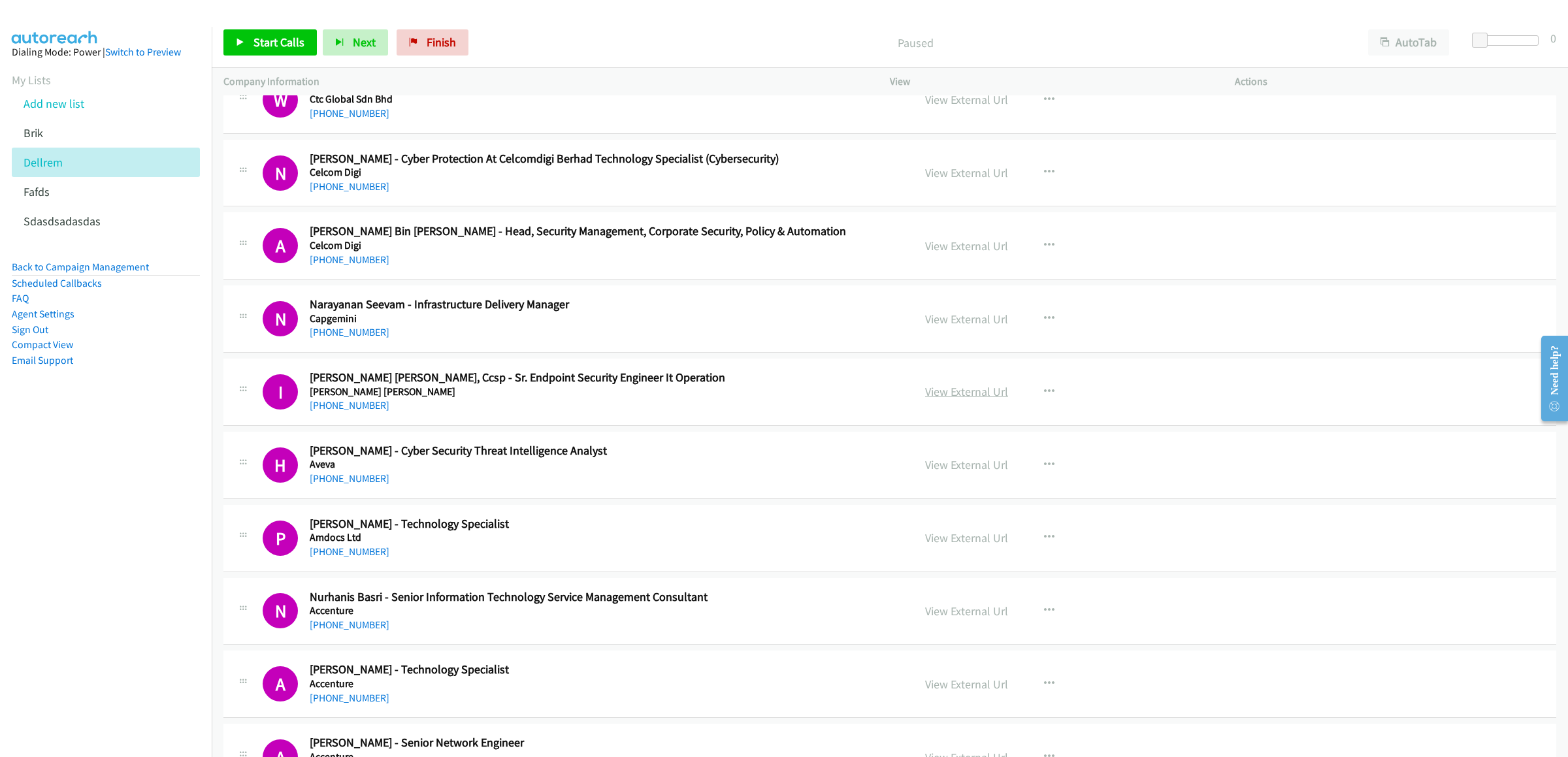
scroll to position [6620, 0]
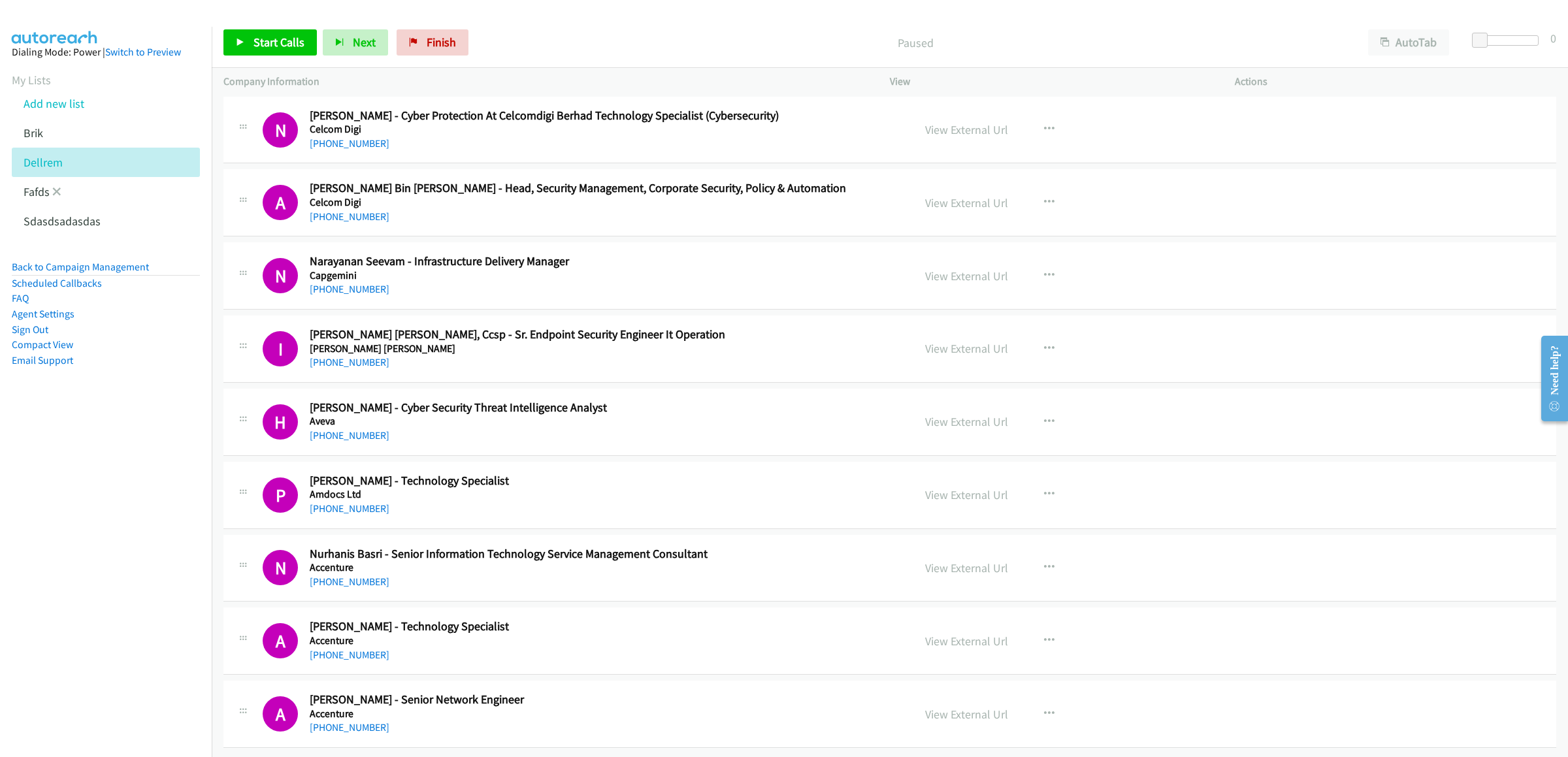
click at [49, 198] on li "Fafds" at bounding box center [117, 191] width 211 height 29
click at [32, 199] on link "Fafds" at bounding box center [36, 191] width 26 height 15
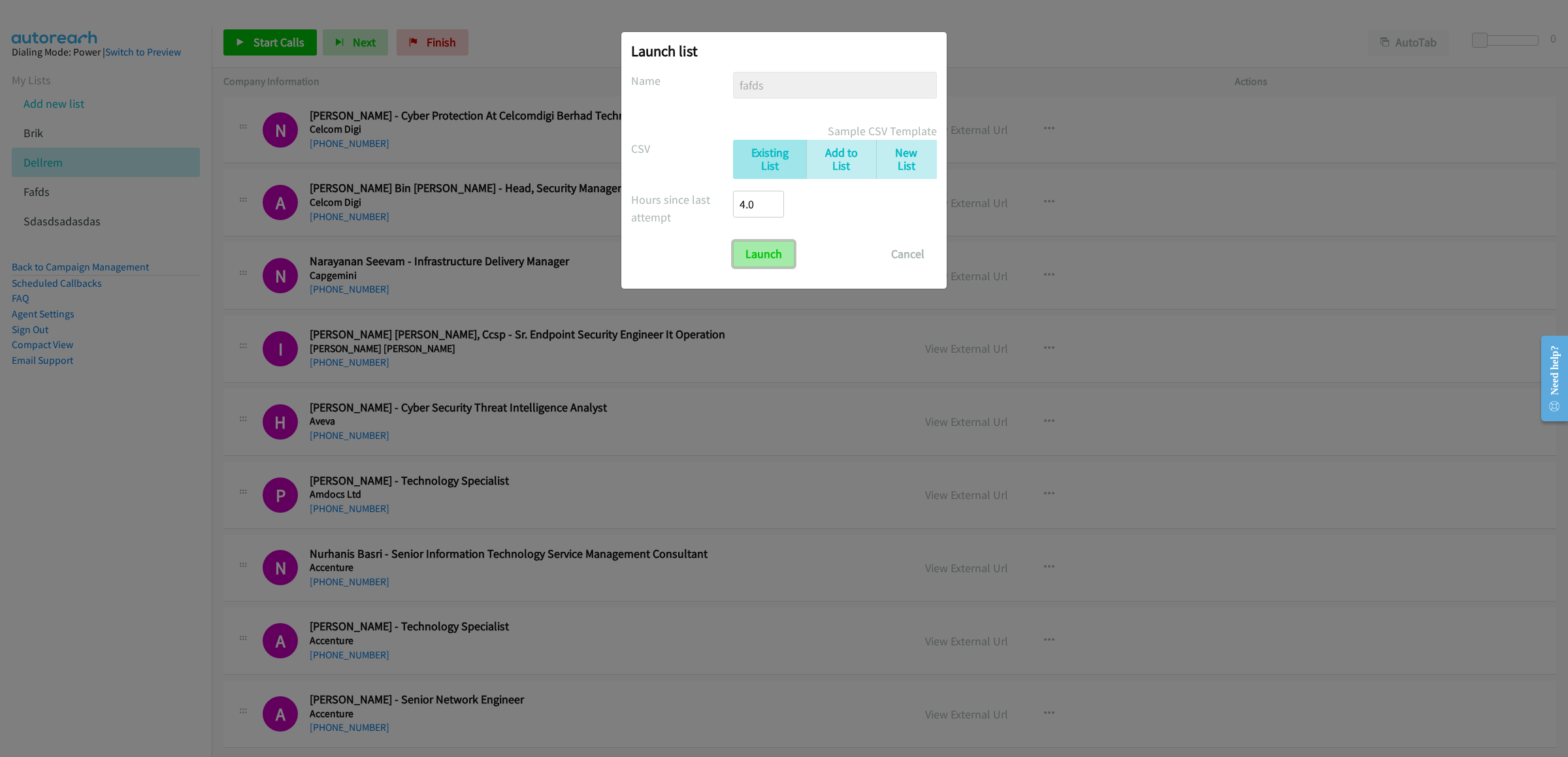
click at [736, 257] on input "Launch" at bounding box center [763, 253] width 61 height 26
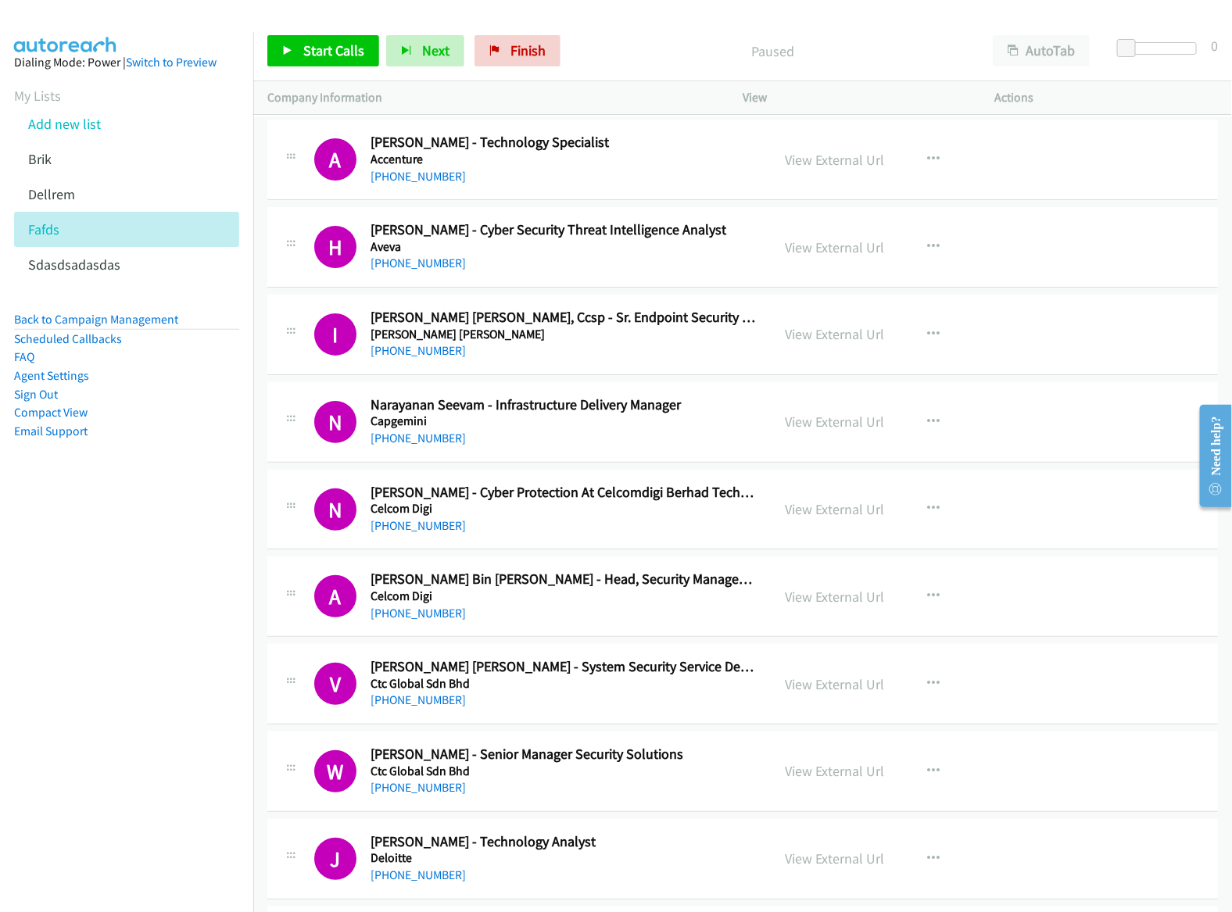
click at [134, 538] on nav "Dialing Mode: Power | Switch to Preview My Lists Add new list Brik Dellrem Fafd…" at bounding box center [127, 488] width 254 height 912
click at [63, 166] on icon at bounding box center [60, 160] width 11 height 11
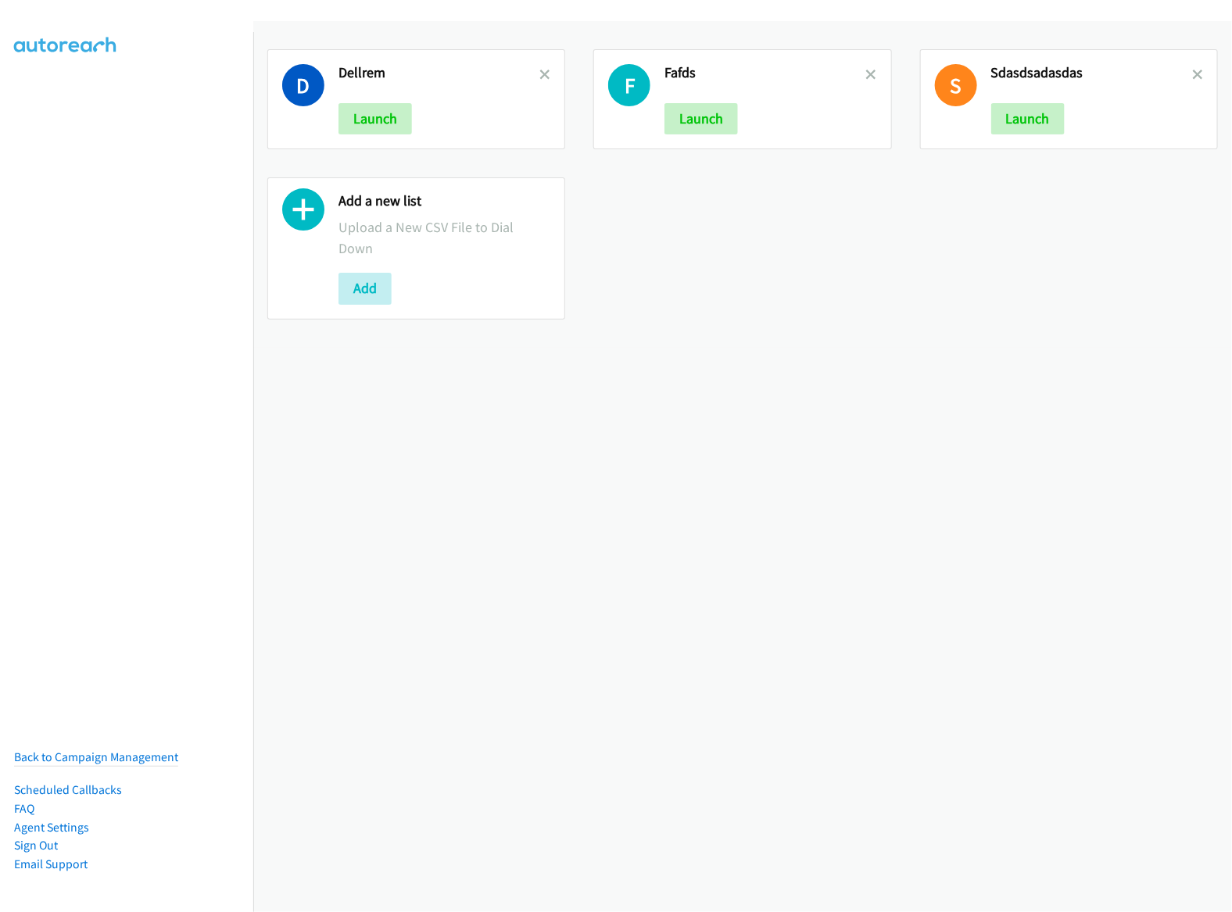
click at [362, 308] on div "Add a new list Upload a New CSV File to Dial Down Add" at bounding box center [416, 248] width 298 height 142
click at [364, 293] on button "Add" at bounding box center [364, 288] width 53 height 31
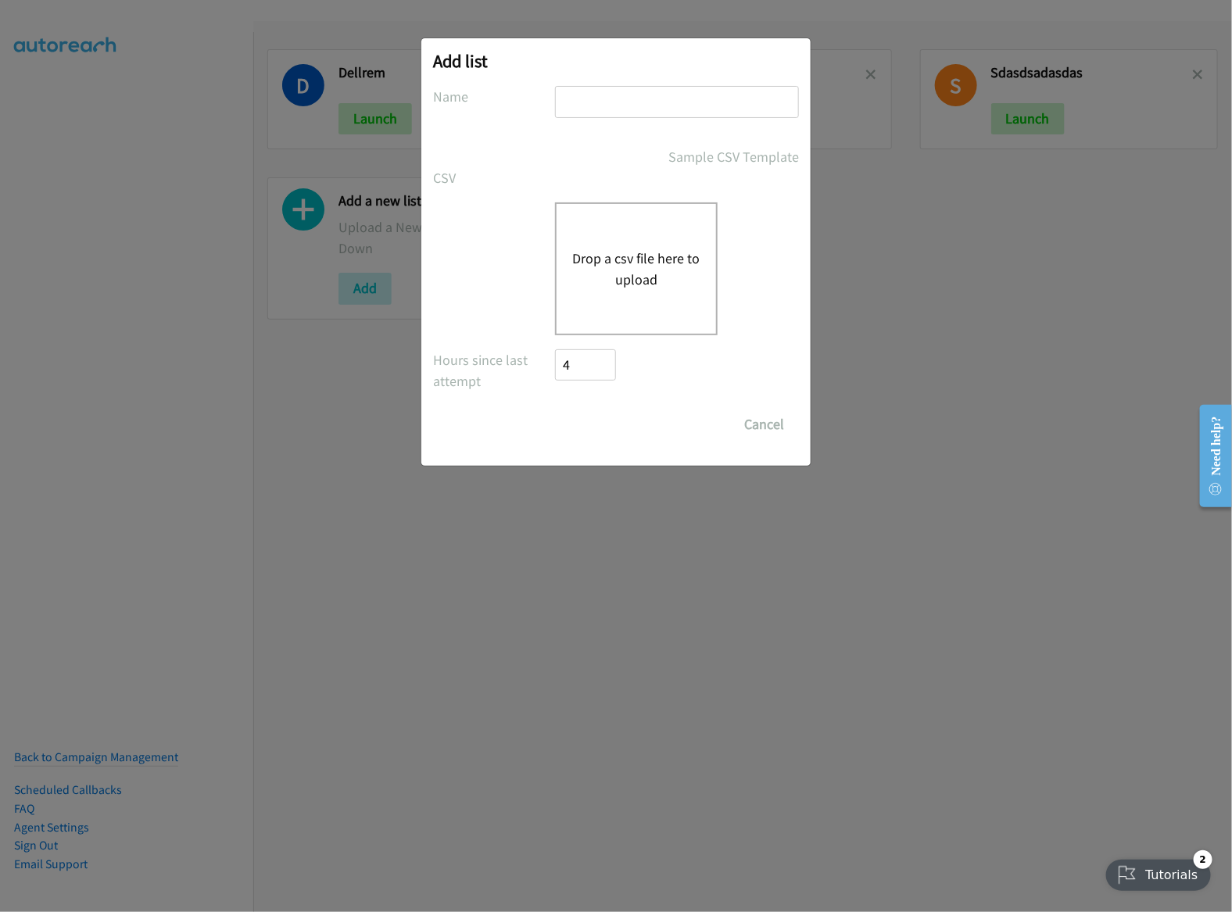
click at [621, 102] on input "text" at bounding box center [677, 102] width 244 height 32
type input "13123"
click at [654, 287] on button "Drop a csv file here to upload" at bounding box center [636, 269] width 128 height 42
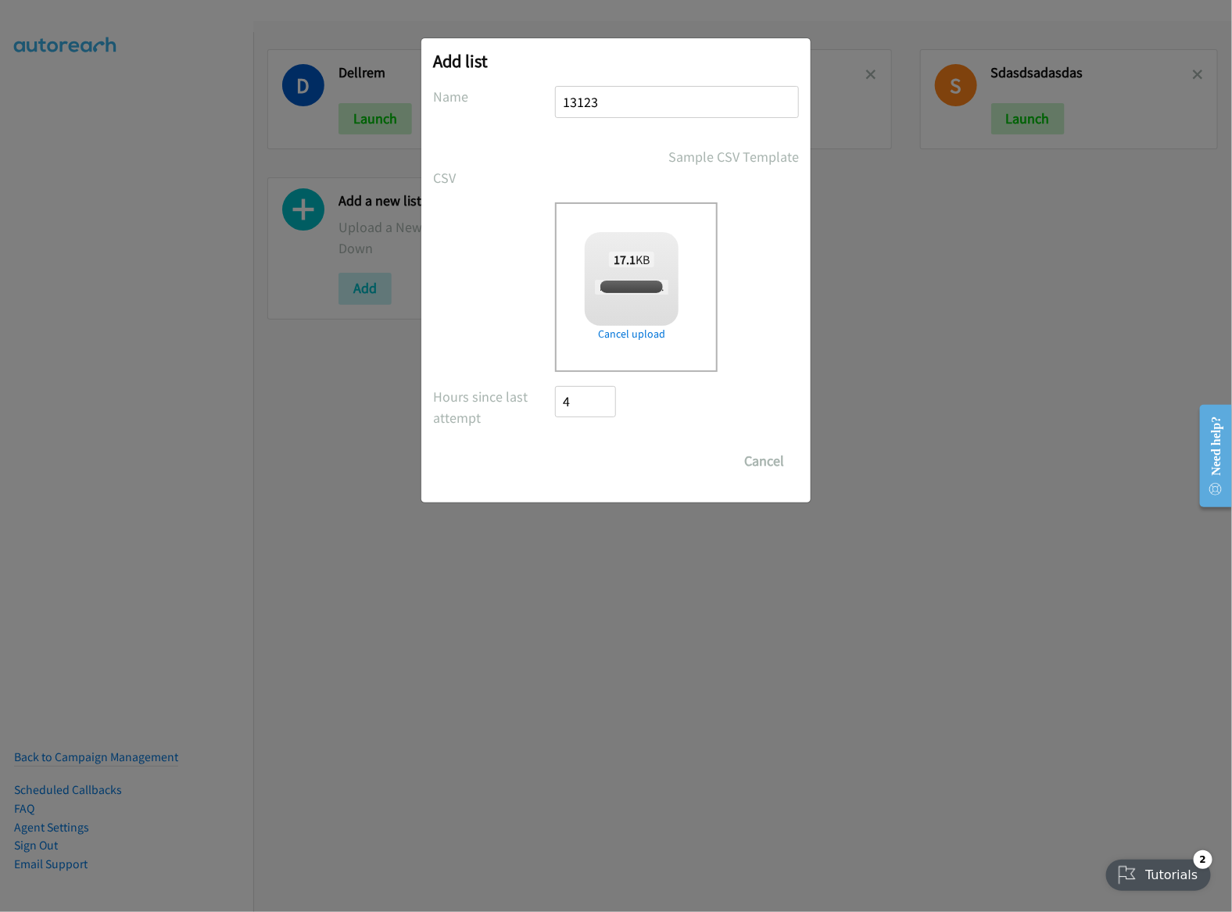
checkbox input "true"
click at [614, 467] on input "Save List" at bounding box center [596, 461] width 82 height 31
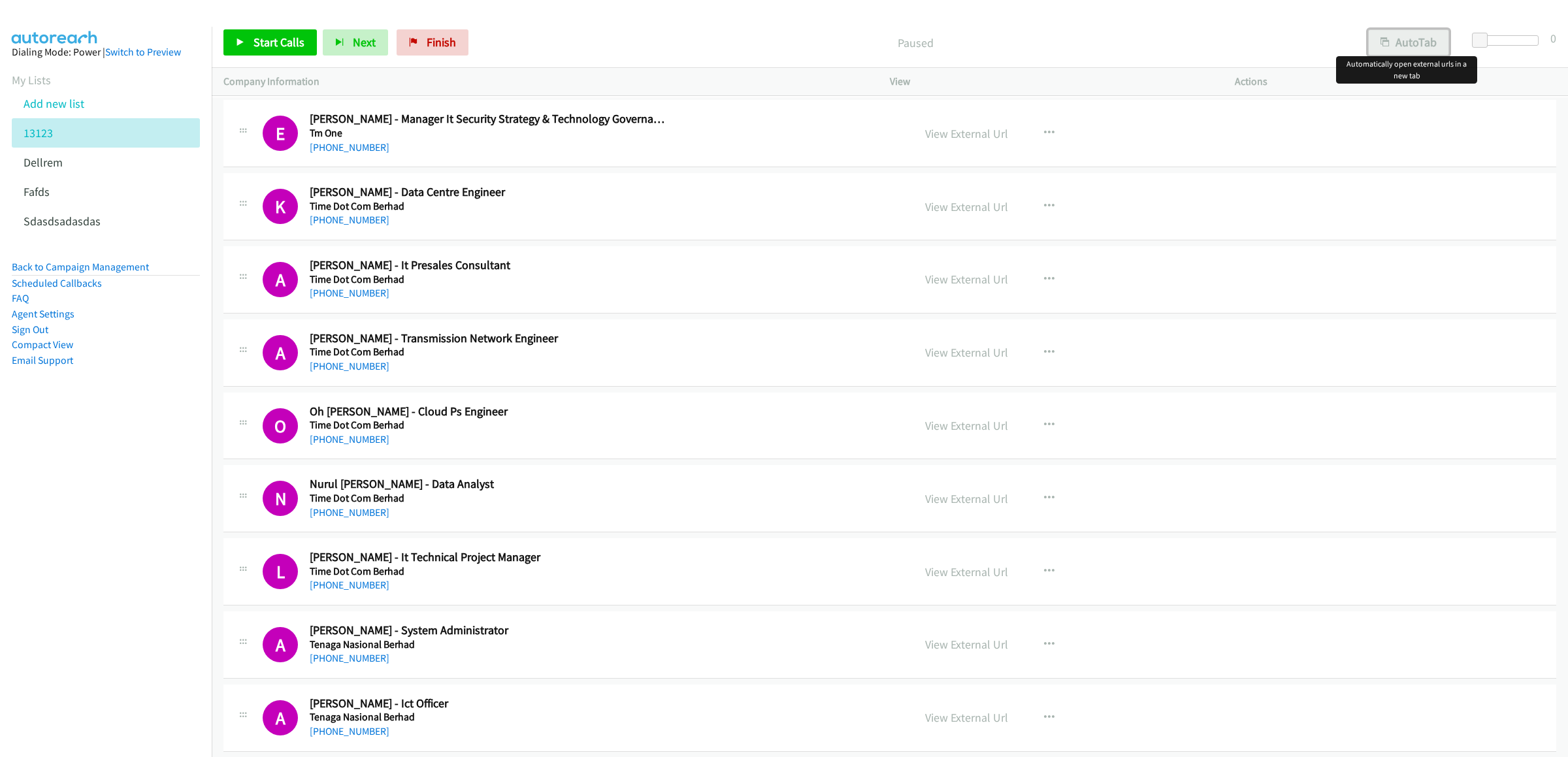
click at [1029, 32] on button "AutoTab" at bounding box center [1408, 42] width 81 height 26
click at [241, 39] on icon at bounding box center [240, 43] width 9 height 9
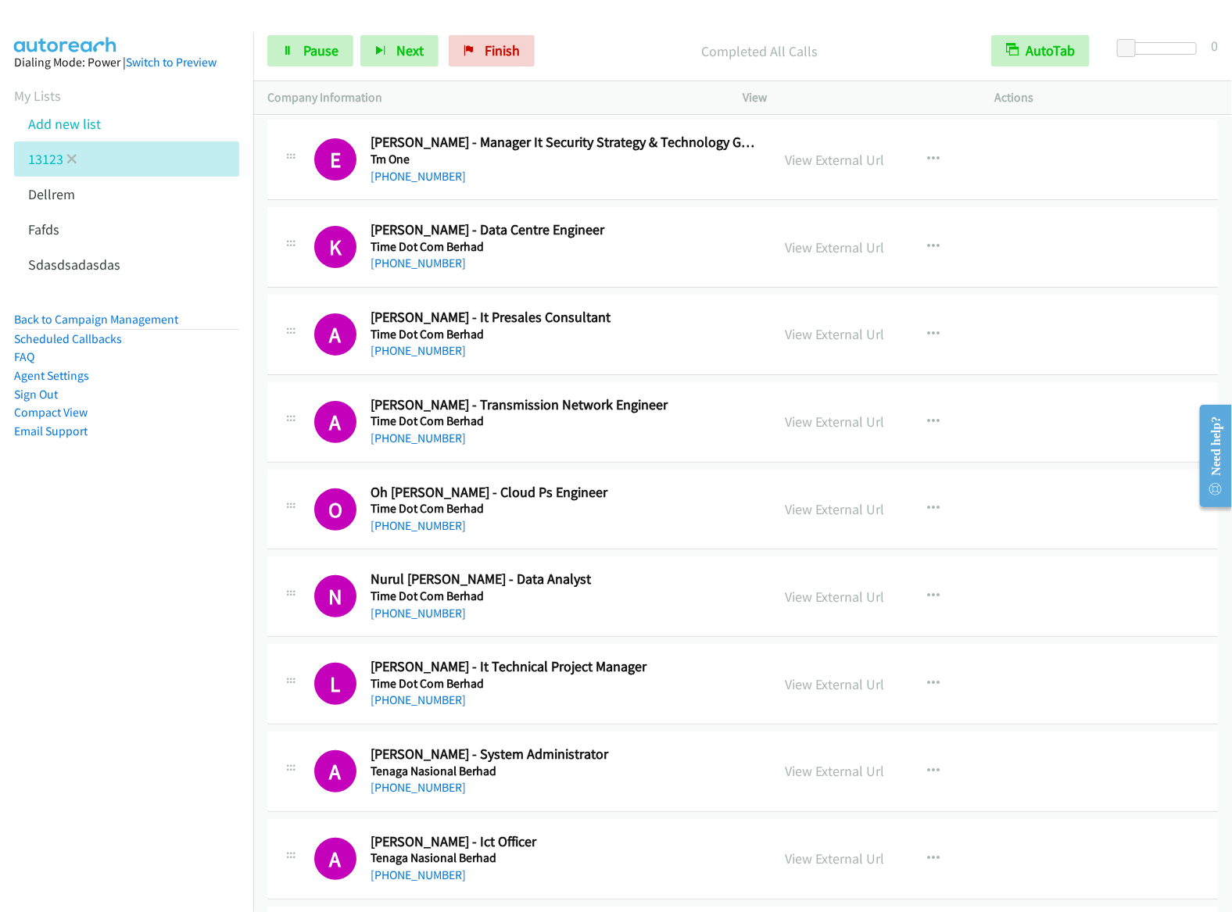
click at [202, 177] on li "13123" at bounding box center [126, 158] width 225 height 35
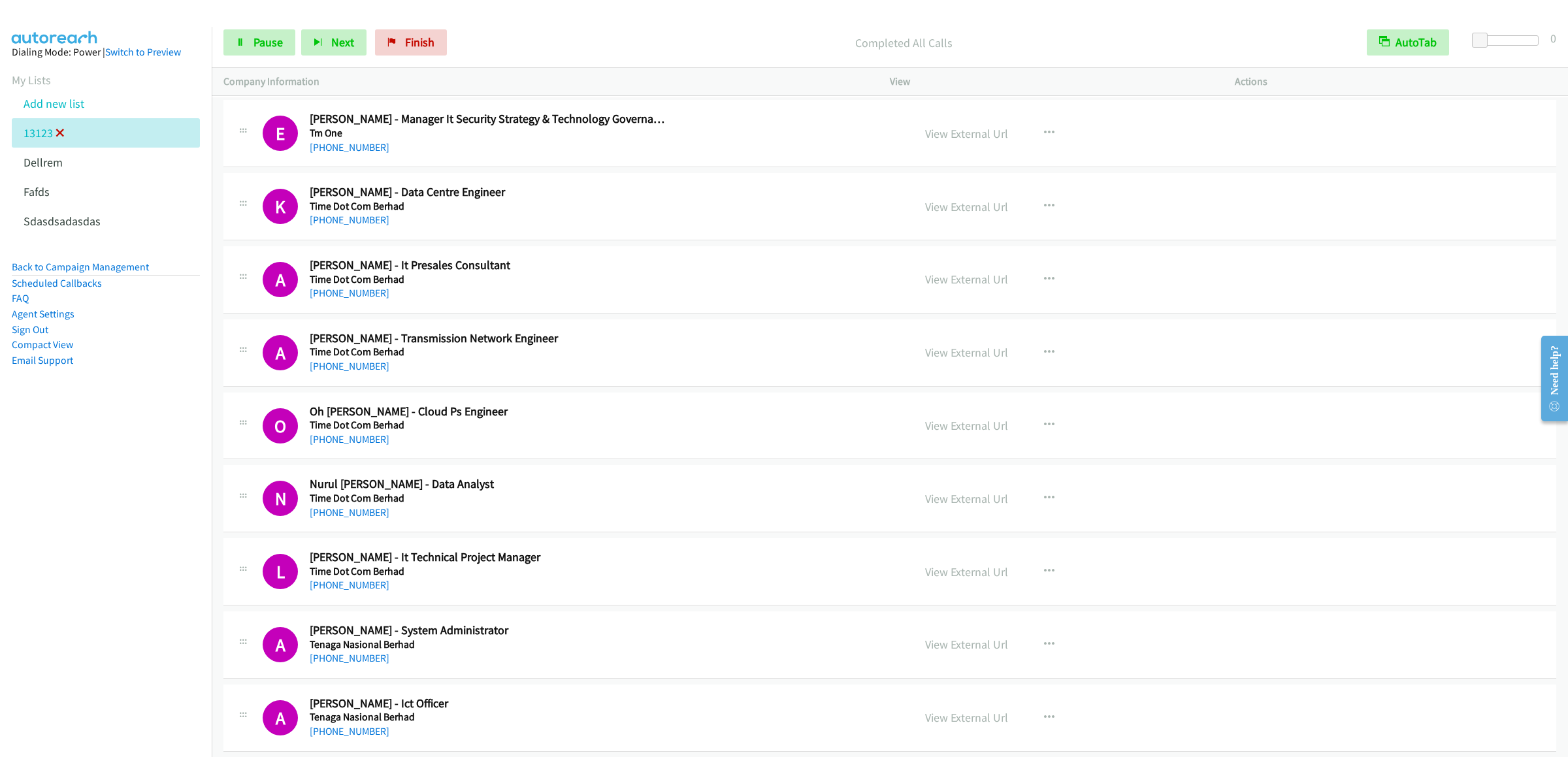
click at [55, 139] on icon at bounding box center [59, 134] width 9 height 9
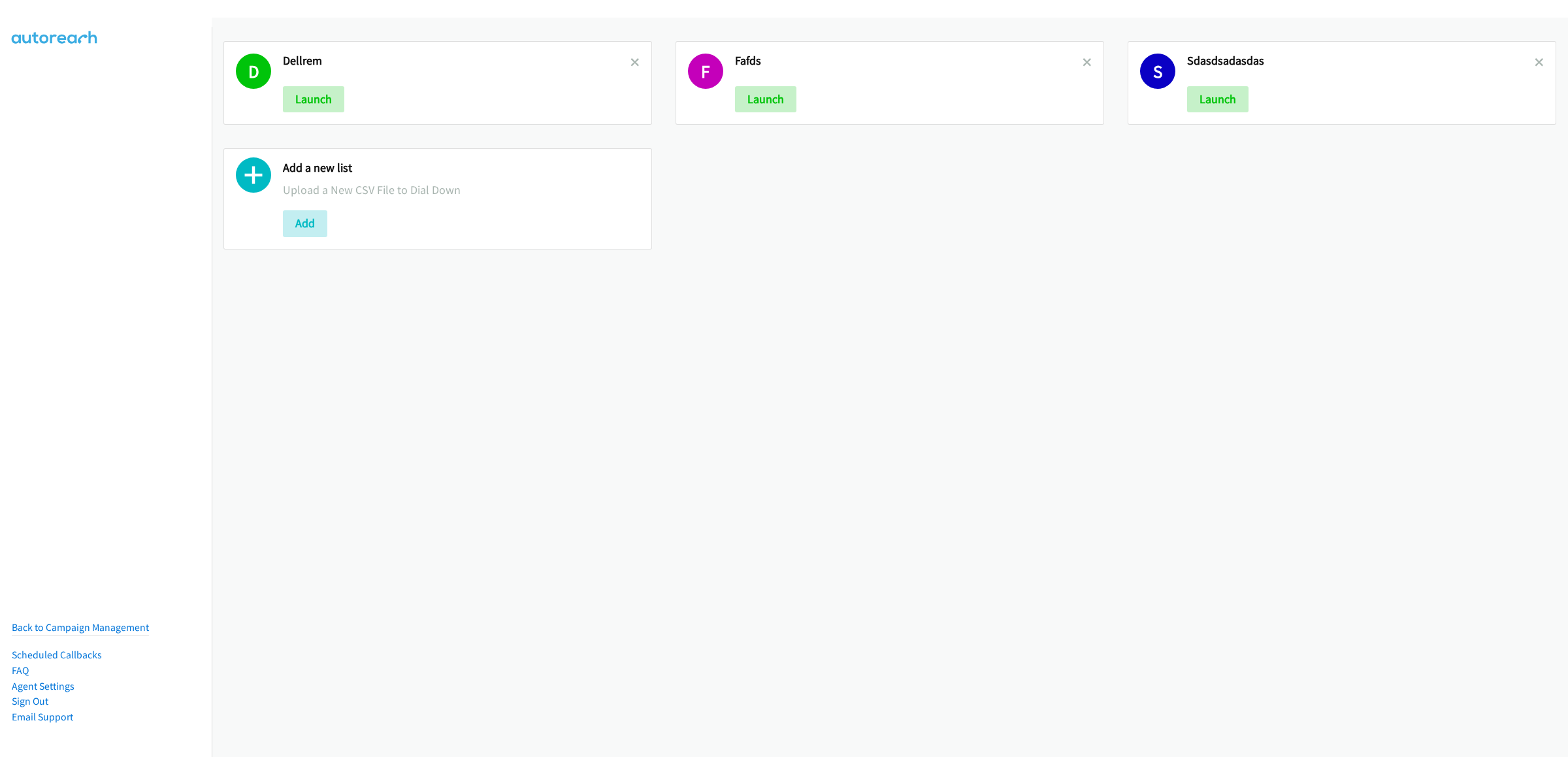
click at [631, 67] on link at bounding box center [634, 63] width 9 height 15
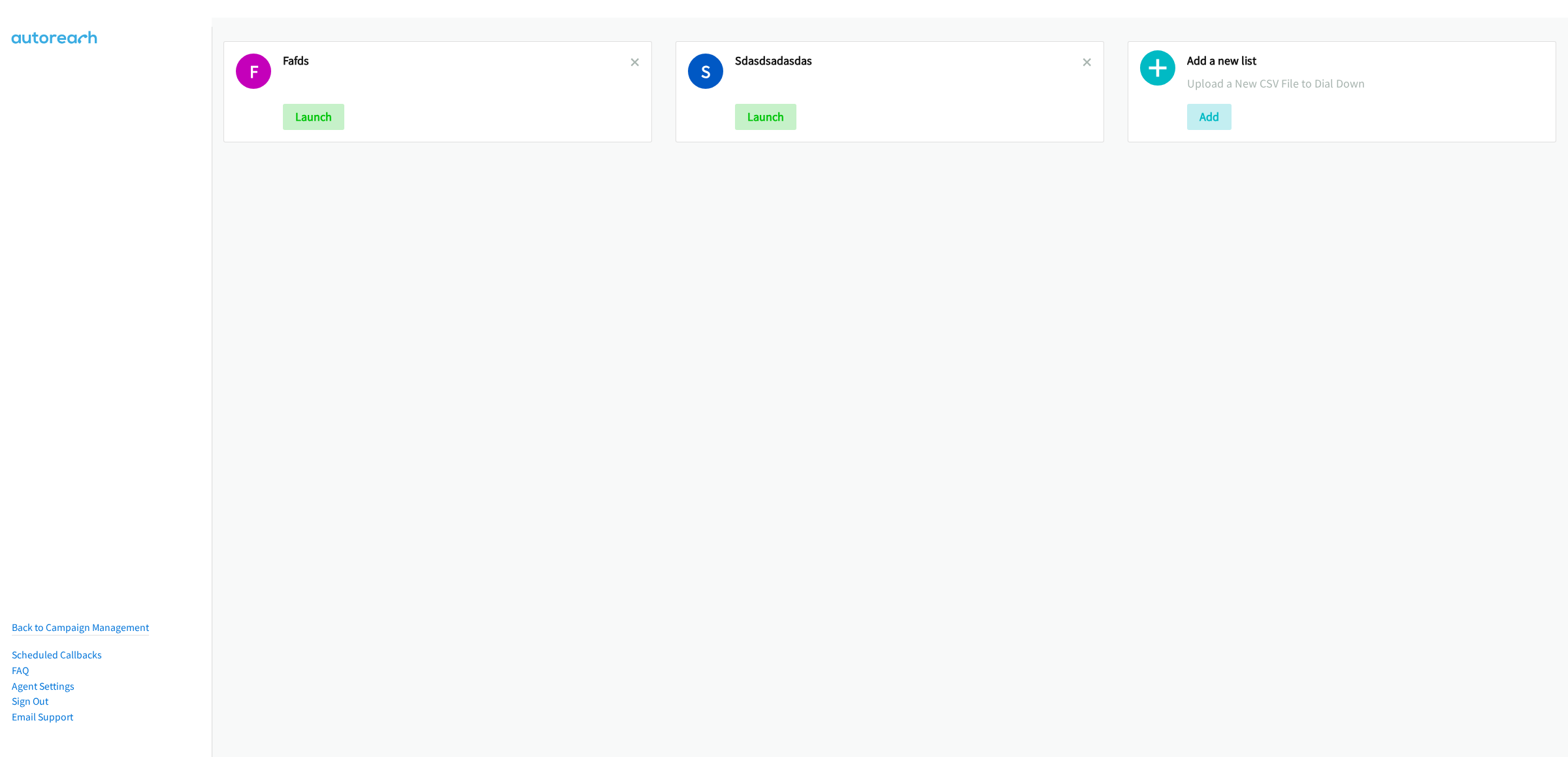
click at [631, 67] on link at bounding box center [634, 63] width 9 height 15
click at [631, 64] on icon at bounding box center [634, 63] width 9 height 9
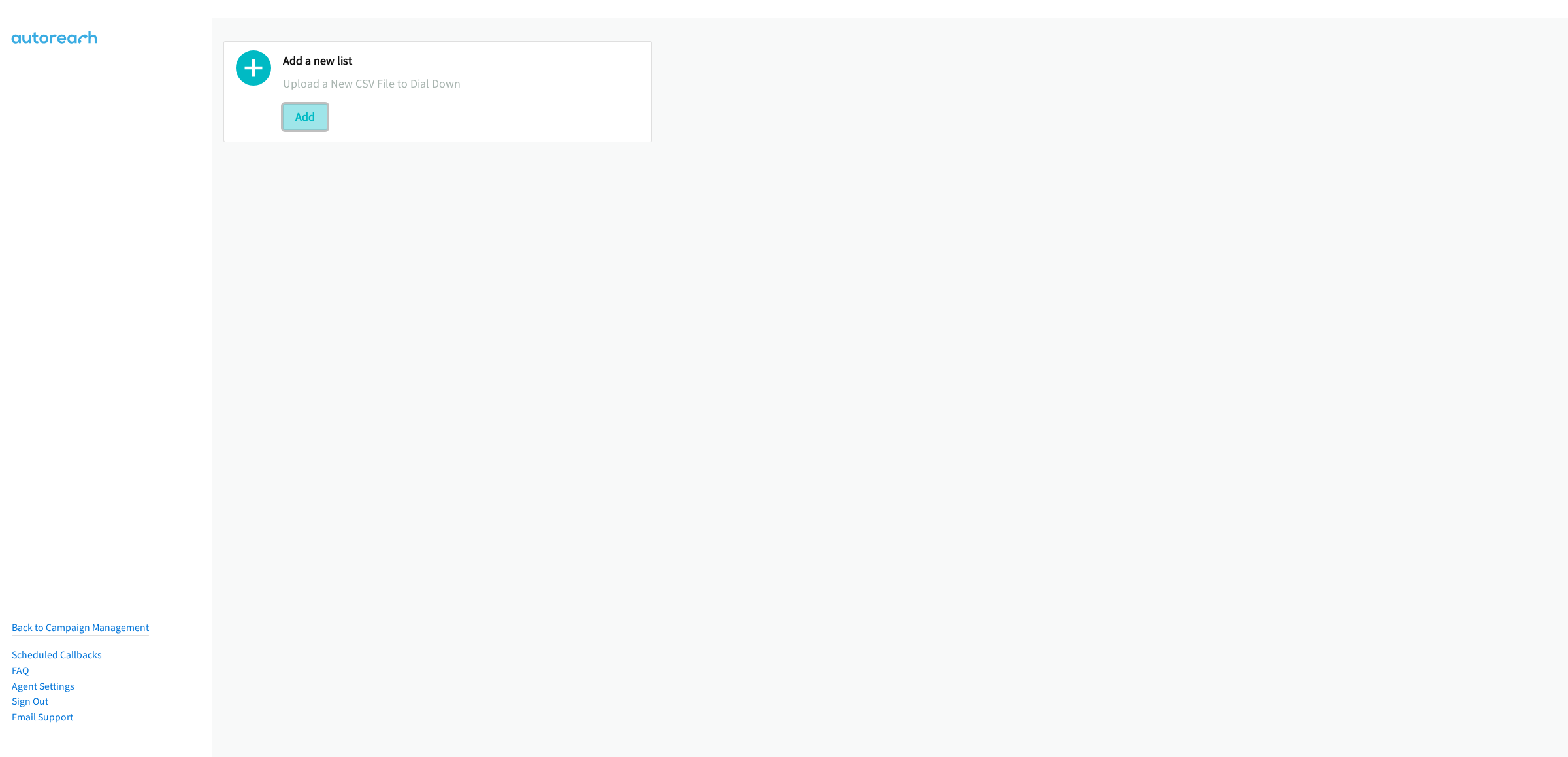
click at [294, 119] on button "Add" at bounding box center [304, 116] width 44 height 26
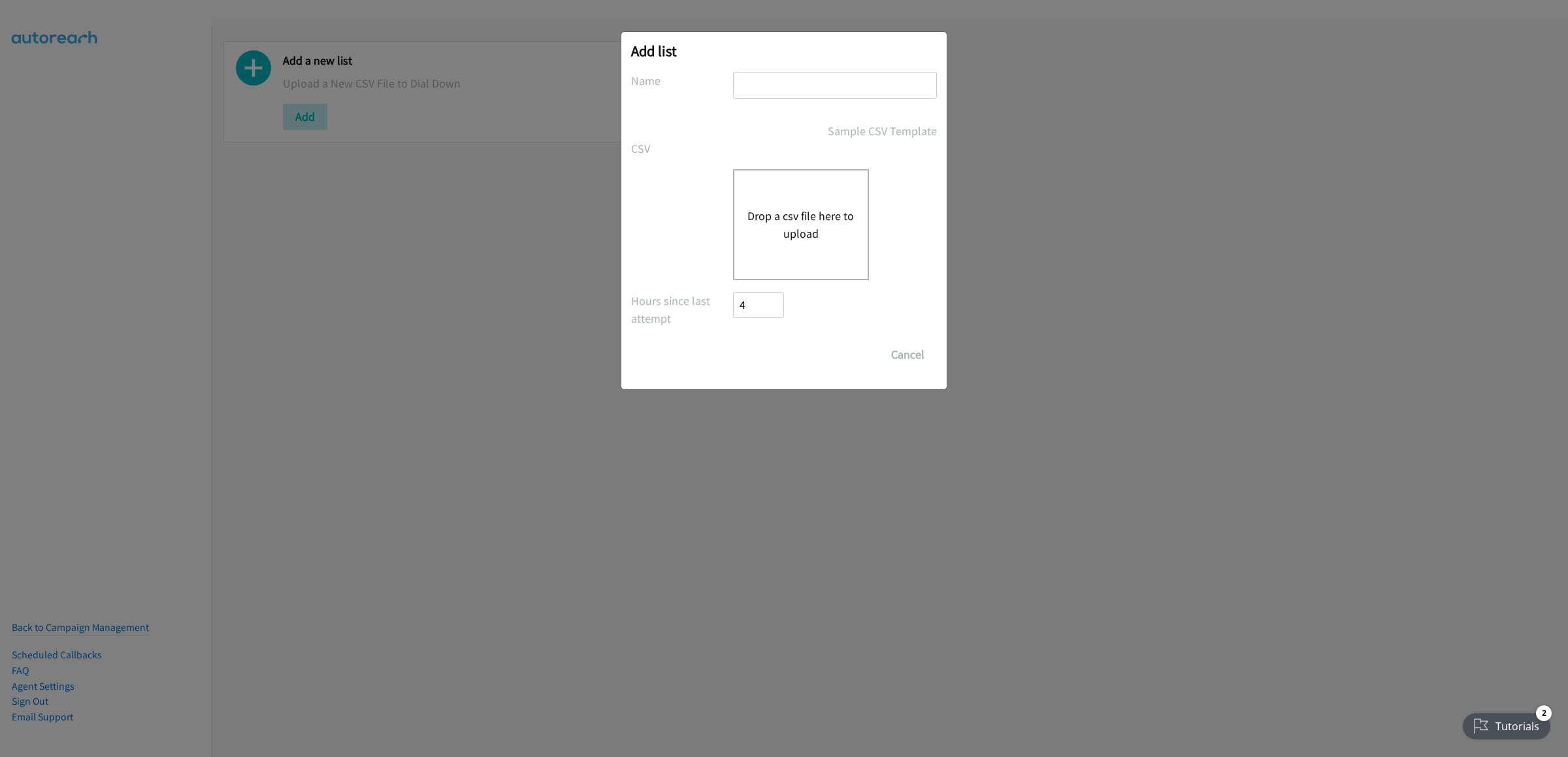
click at [751, 97] on input "text" at bounding box center [835, 85] width 204 height 27
type input "11"
click at [782, 234] on button "Drop a csv file here to upload" at bounding box center [801, 225] width 107 height 35
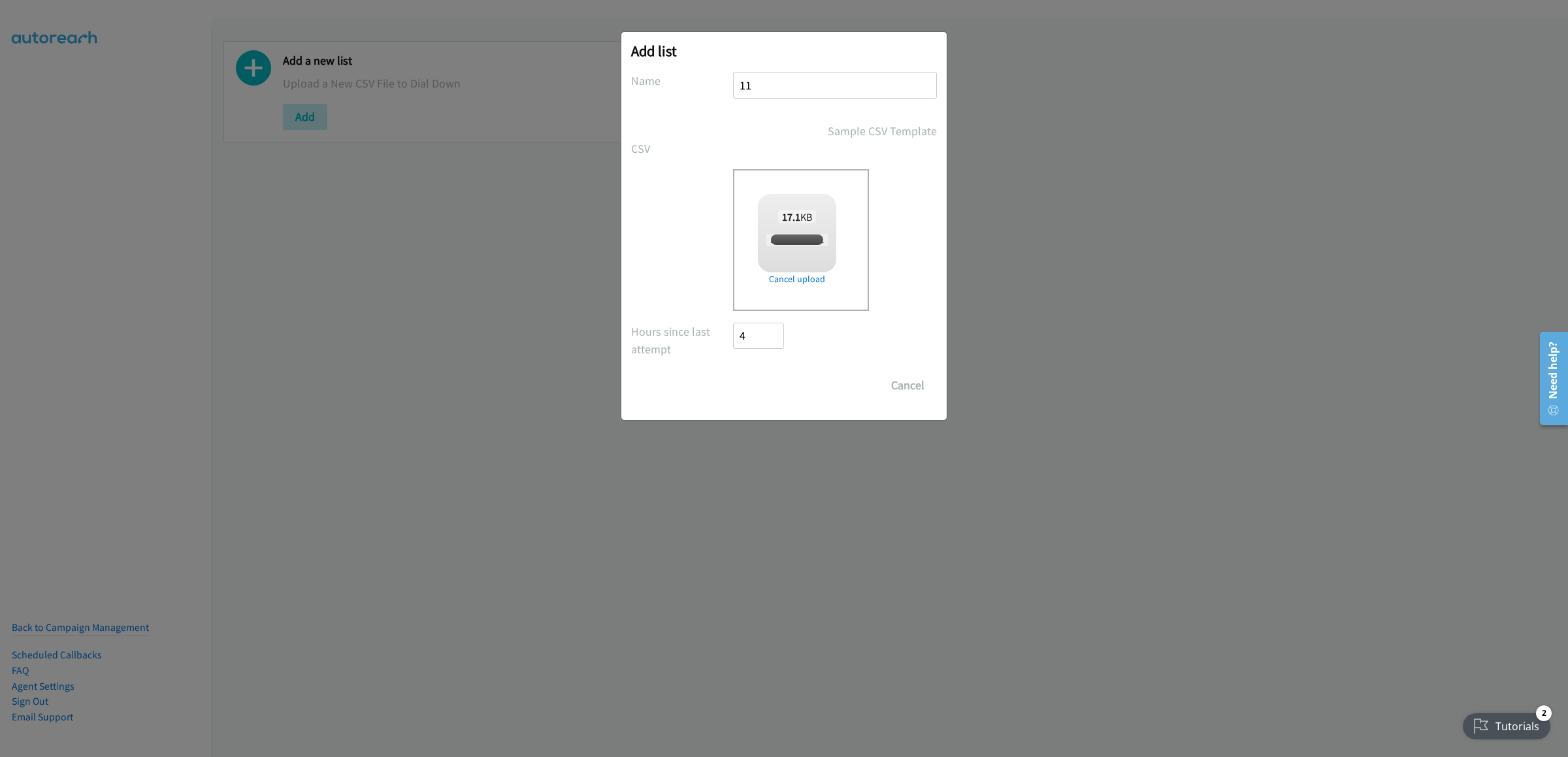
checkbox input "true"
click at [790, 390] on input "Save List" at bounding box center [767, 385] width 69 height 26
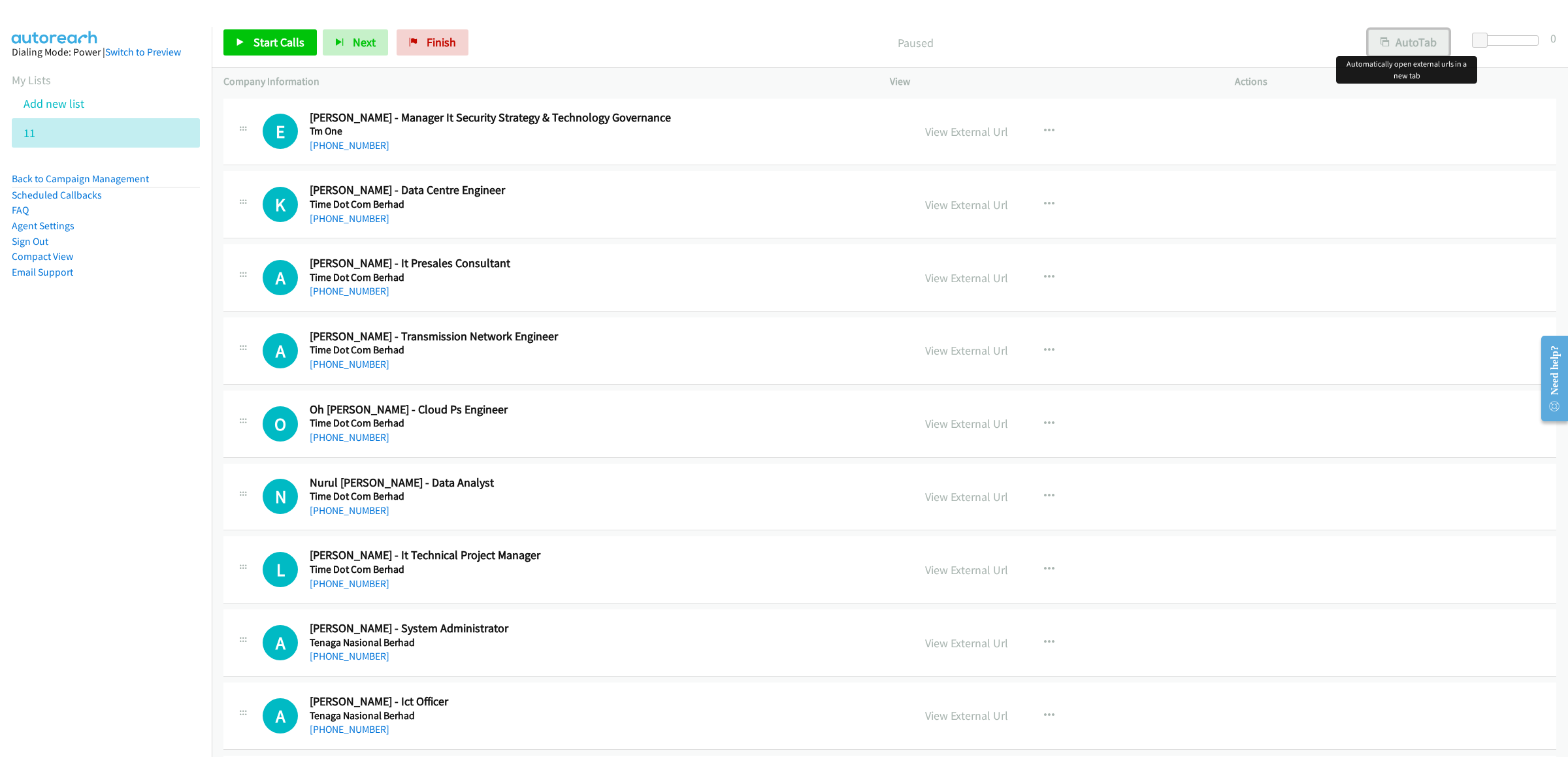
click at [1394, 43] on button "AutoTab" at bounding box center [1408, 42] width 81 height 26
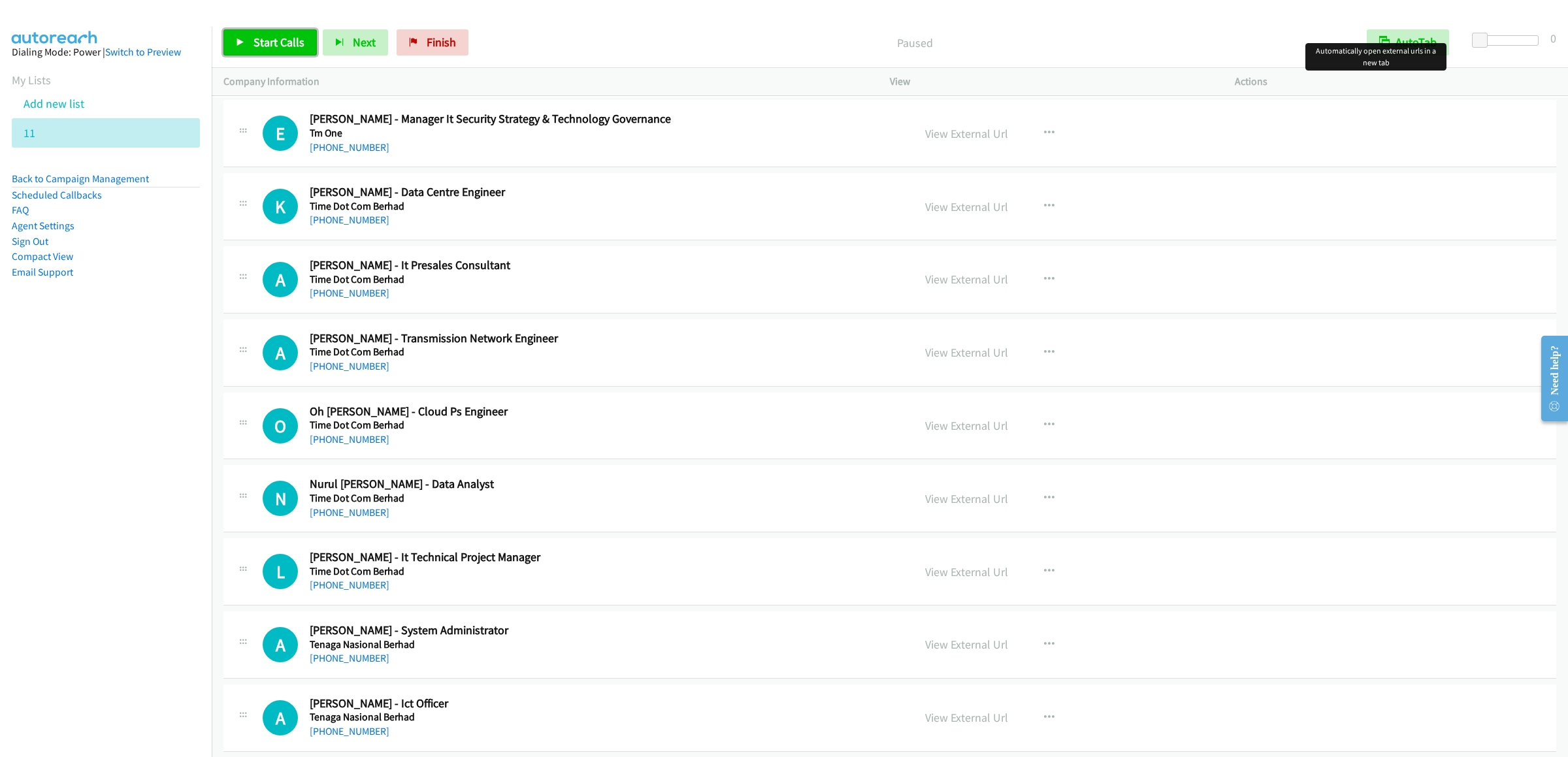
click at [271, 48] on span "Start Calls" at bounding box center [278, 42] width 51 height 15
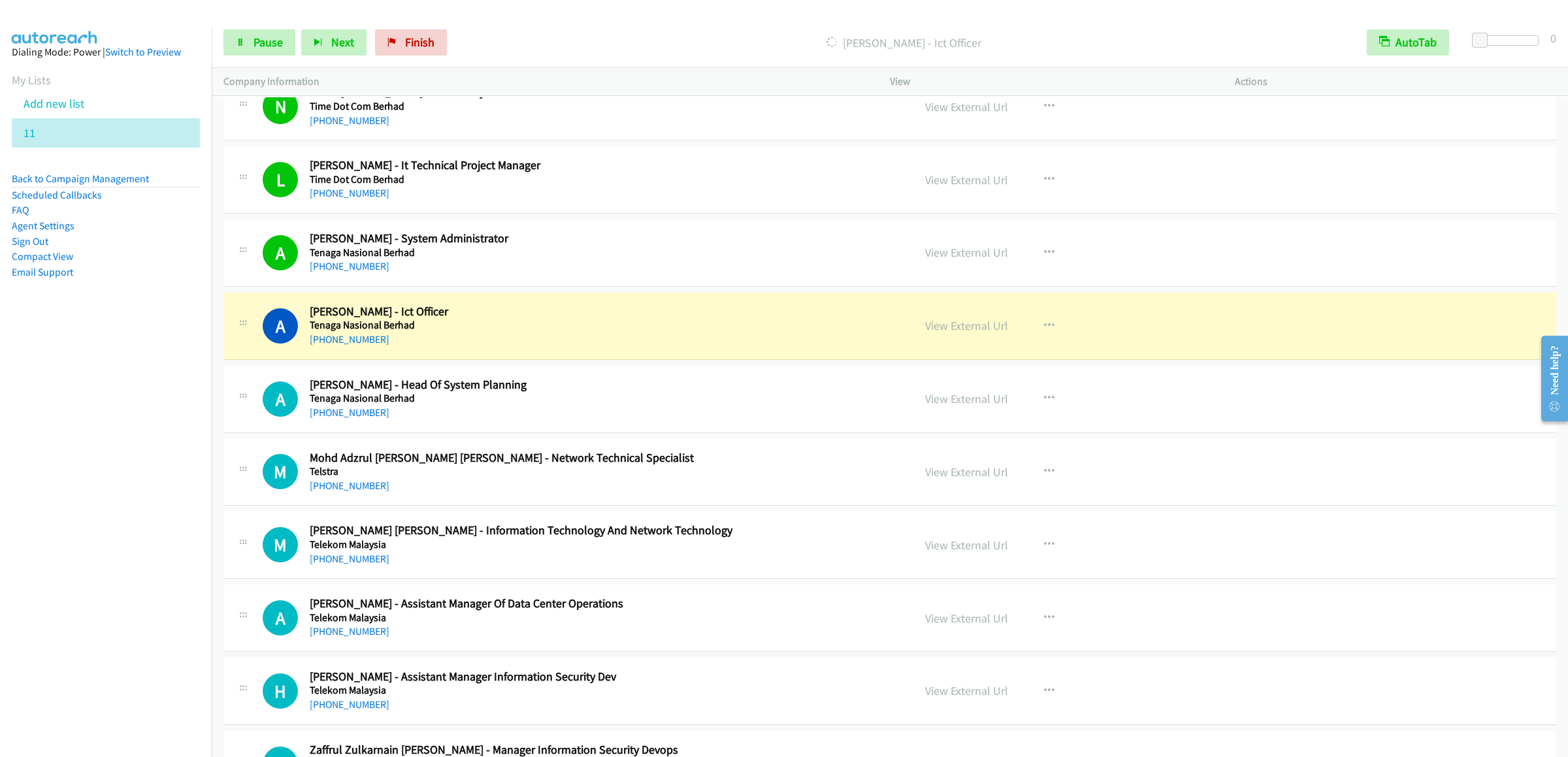
scroll to position [521, 0]
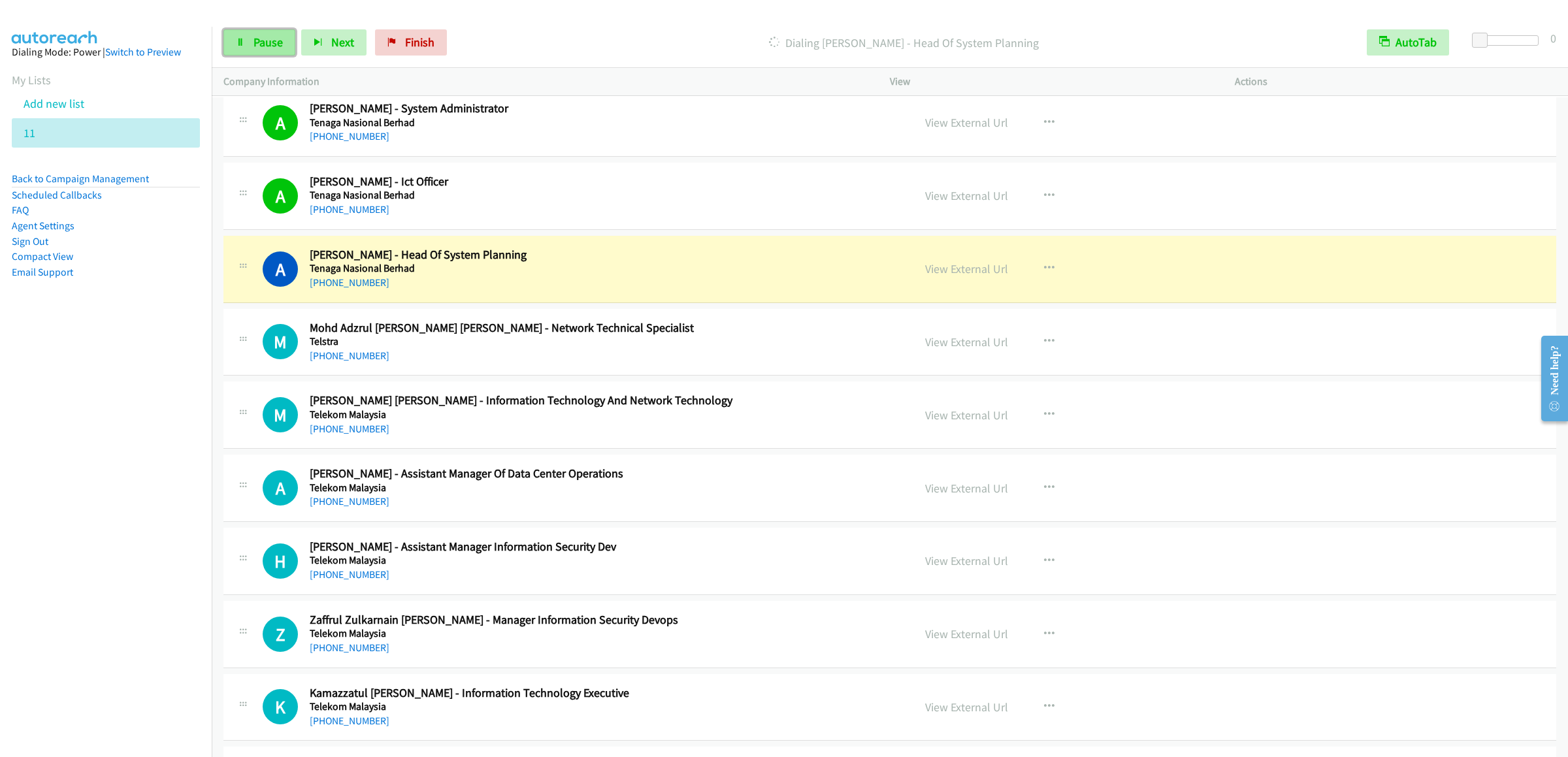
click at [253, 48] on span "Pause" at bounding box center [267, 42] width 29 height 15
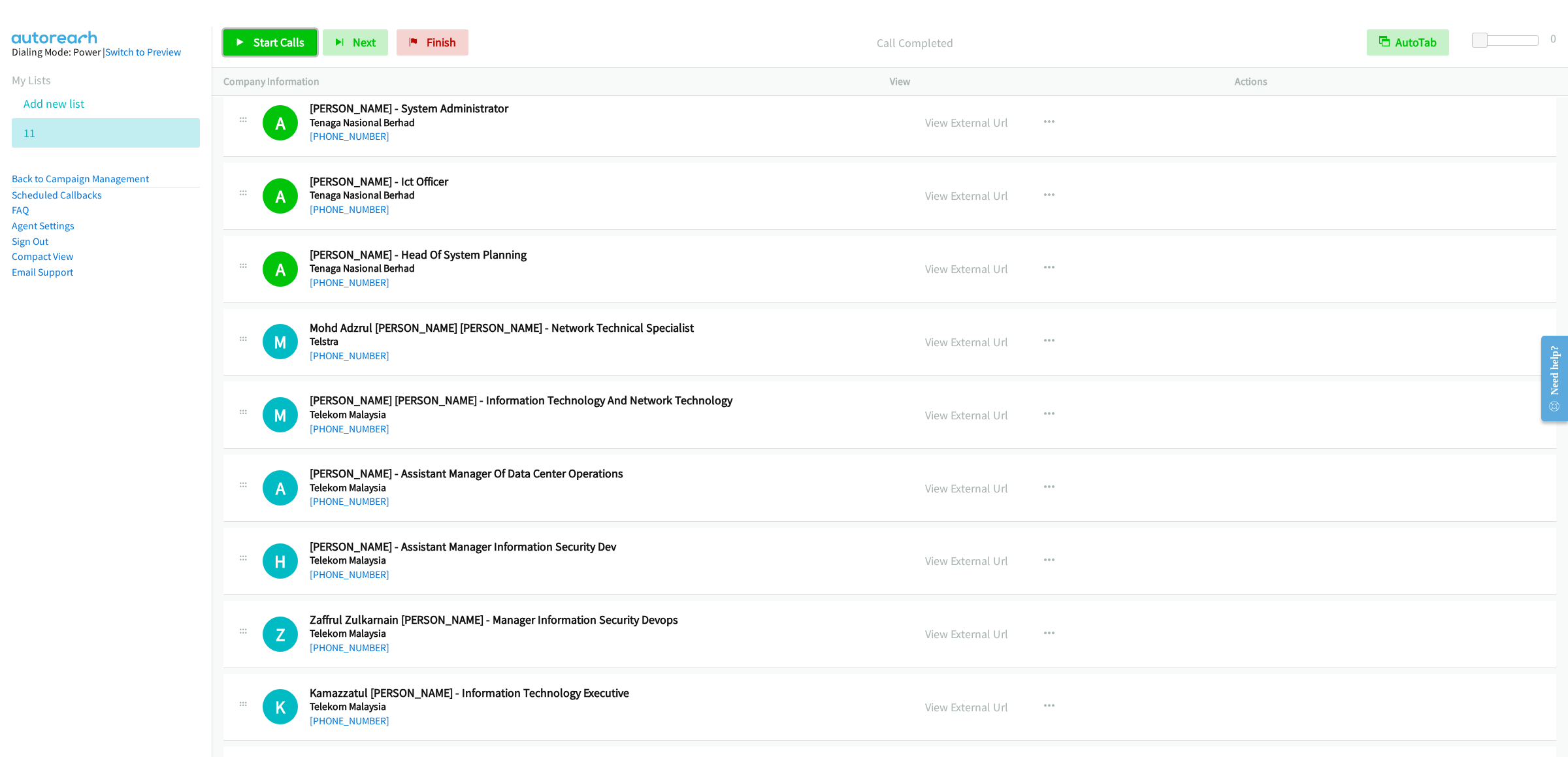
click at [271, 38] on span "Start Calls" at bounding box center [278, 42] width 51 height 15
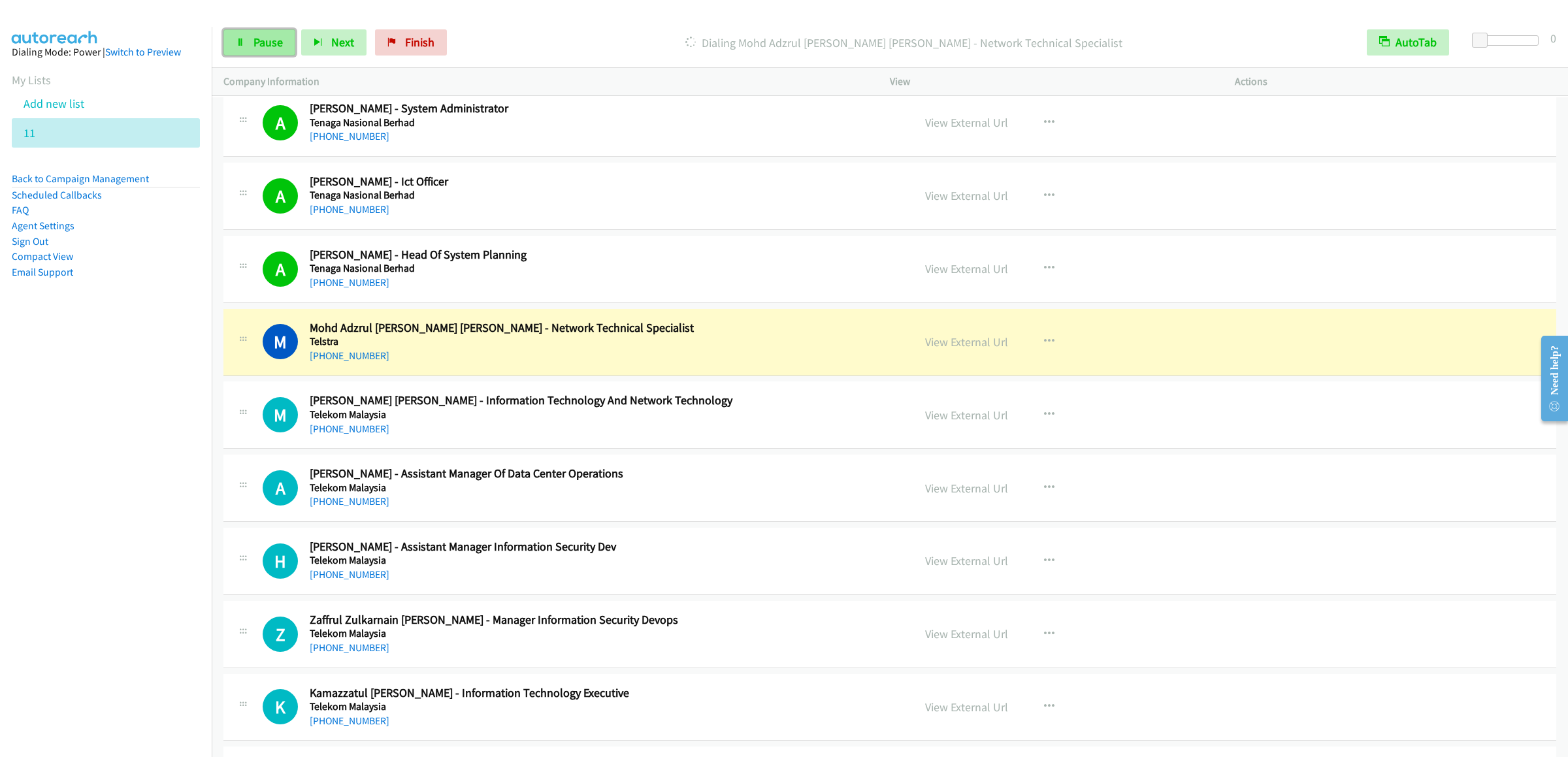
click at [271, 38] on span "Pause" at bounding box center [267, 42] width 29 height 15
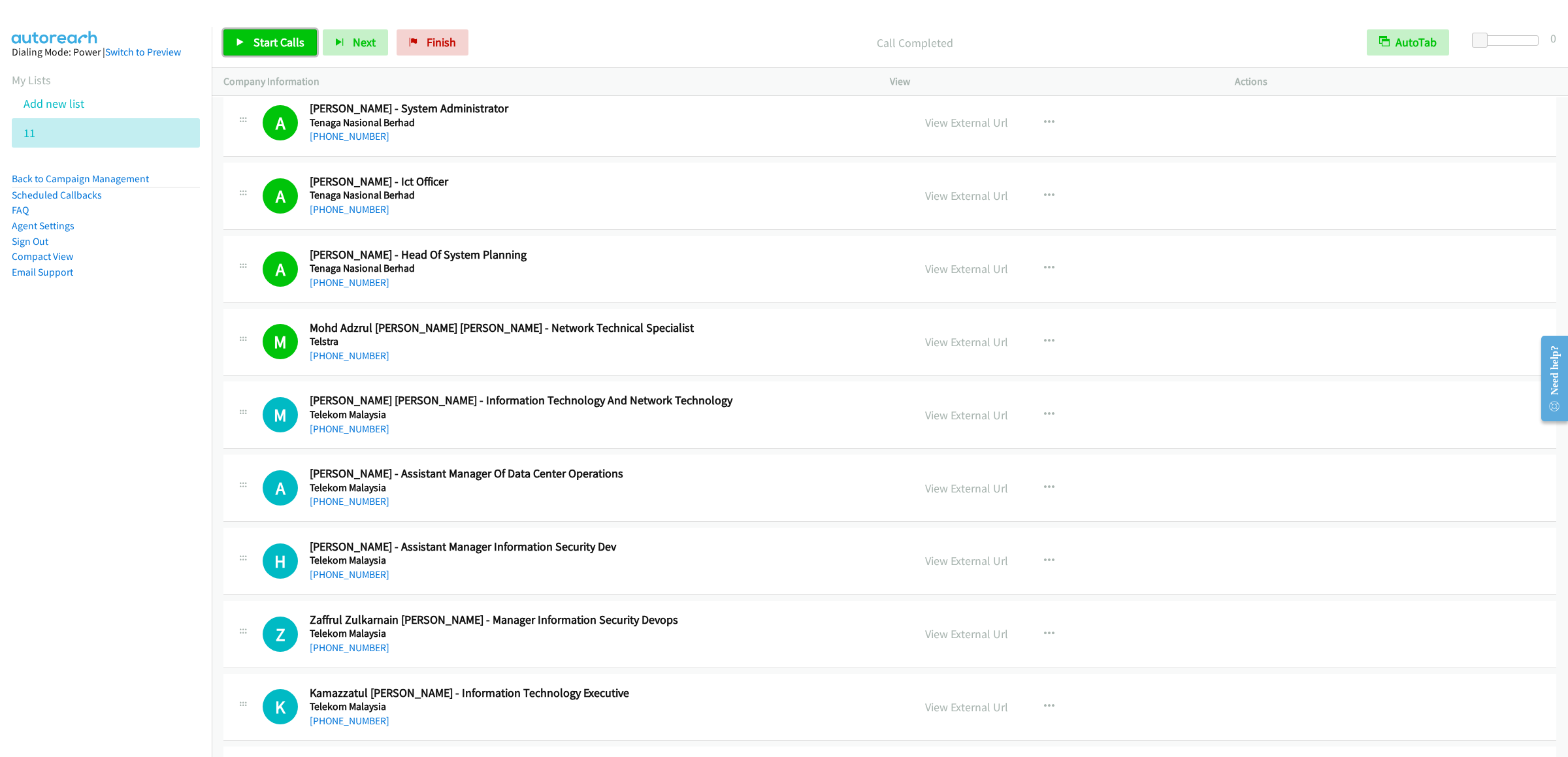
click at [284, 36] on span "Start Calls" at bounding box center [278, 42] width 51 height 15
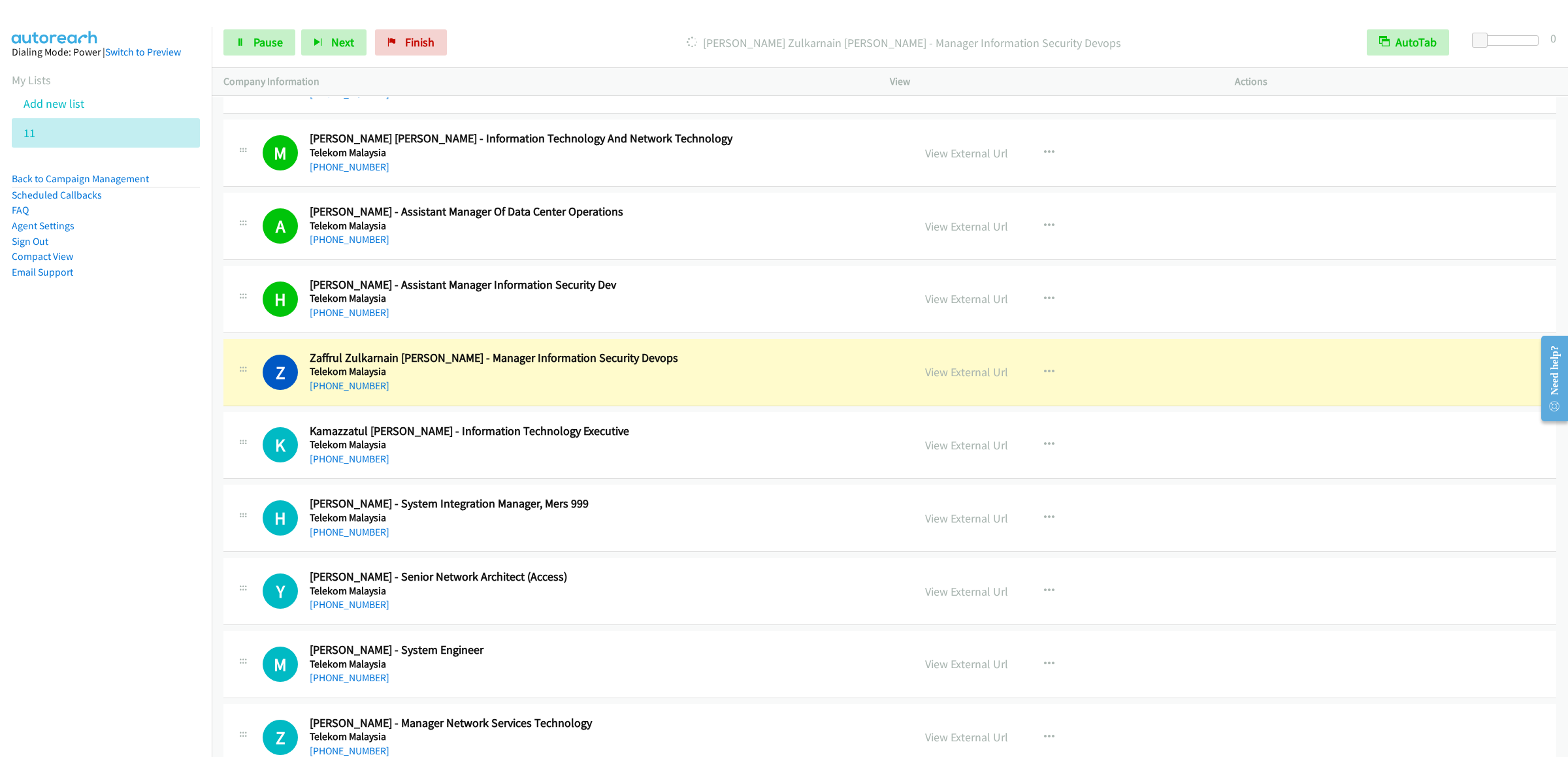
scroll to position [1045, 0]
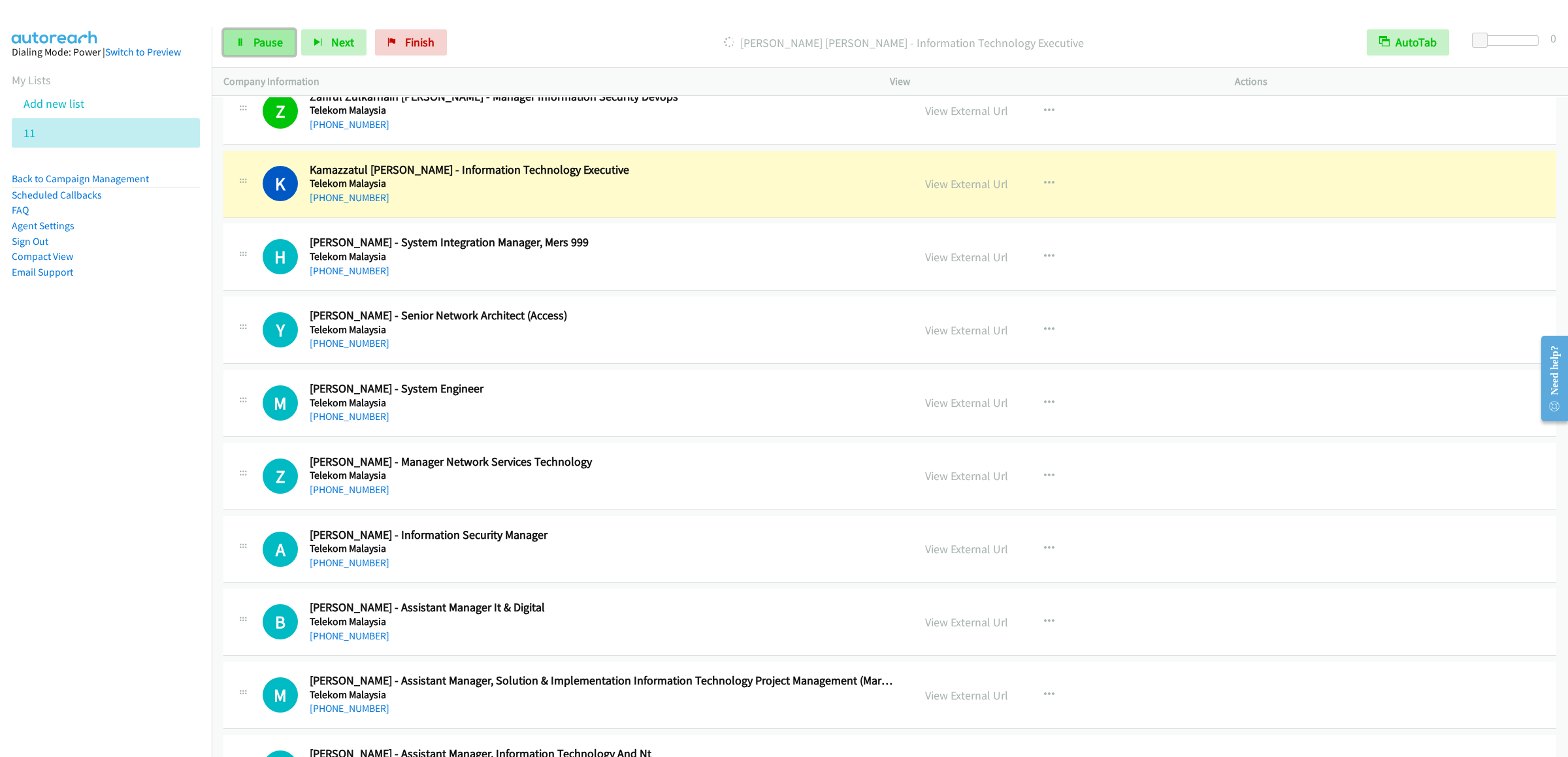
click at [251, 35] on link "Pause" at bounding box center [259, 42] width 72 height 26
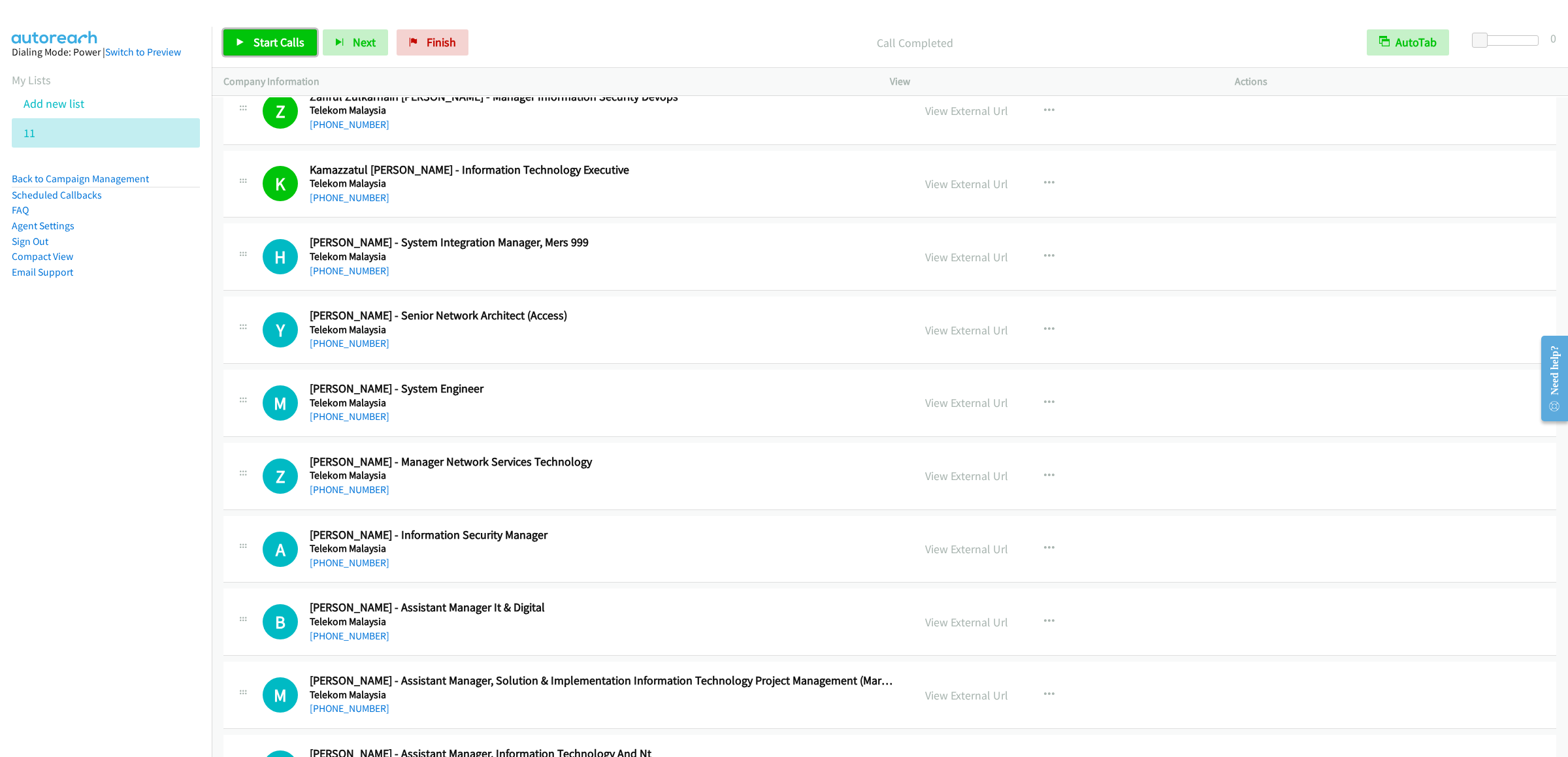
click at [250, 53] on link "Start Calls" at bounding box center [270, 42] width 94 height 26
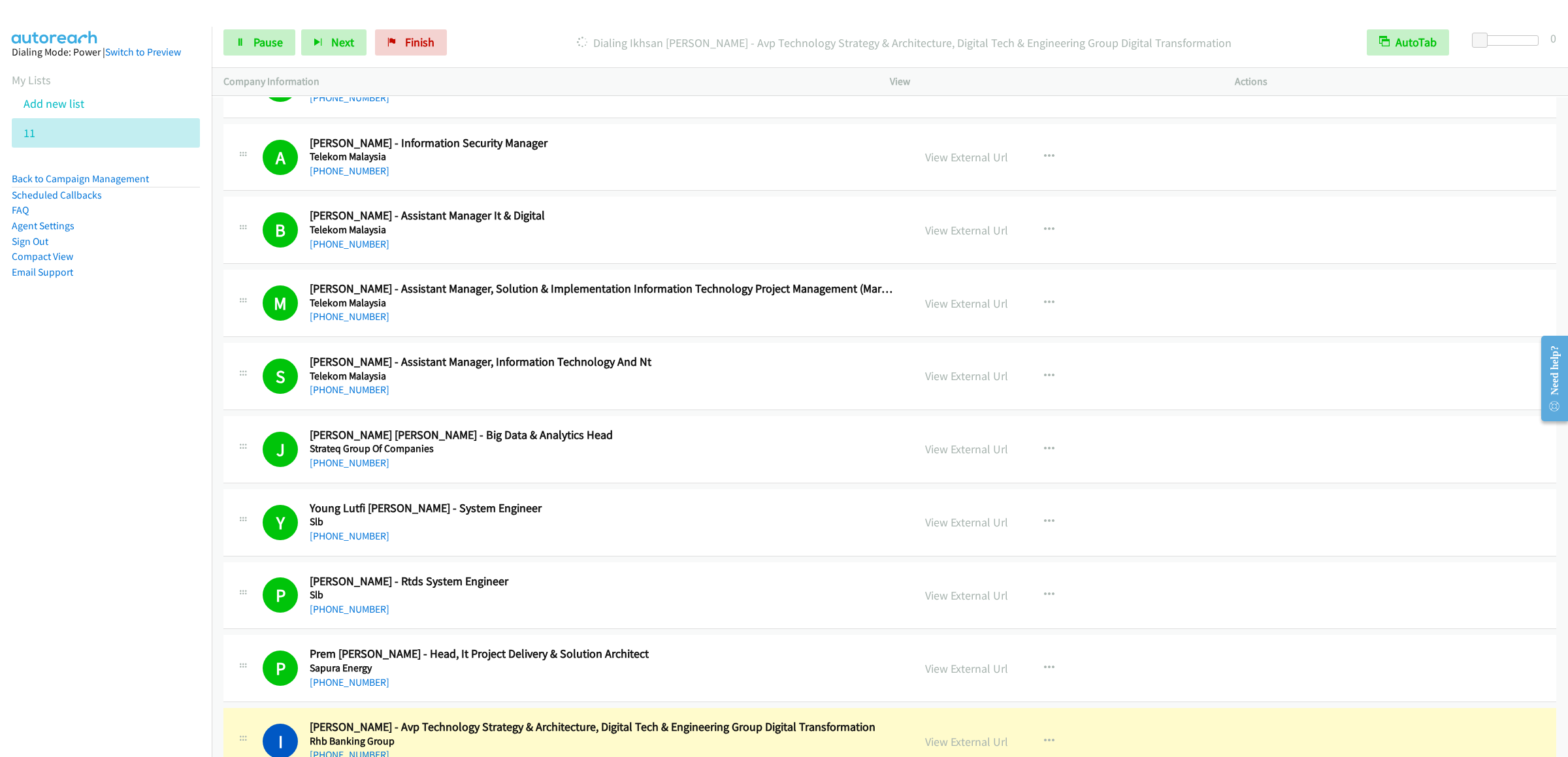
scroll to position [1697, 0]
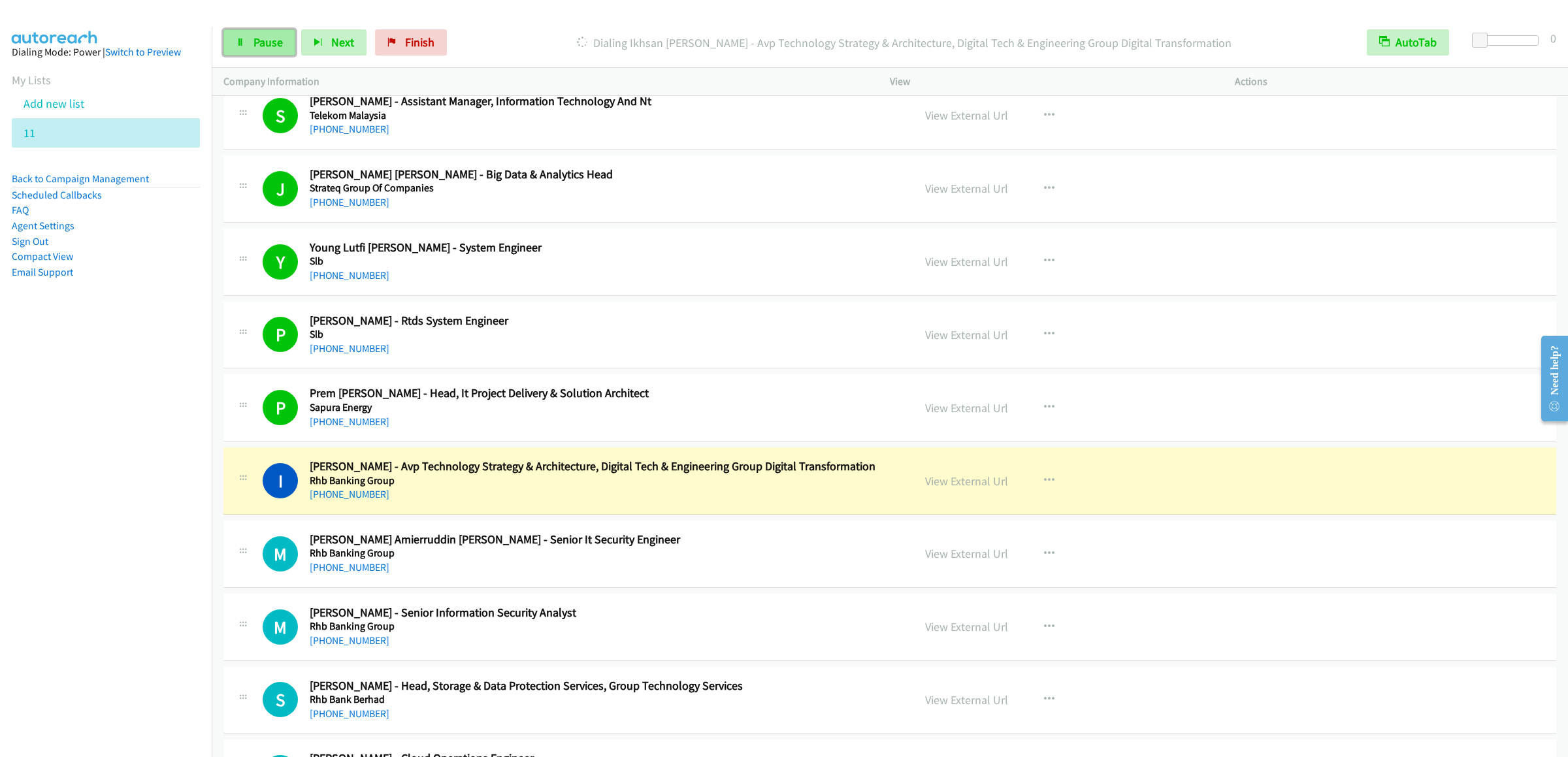
click at [246, 41] on link "Pause" at bounding box center [259, 42] width 72 height 26
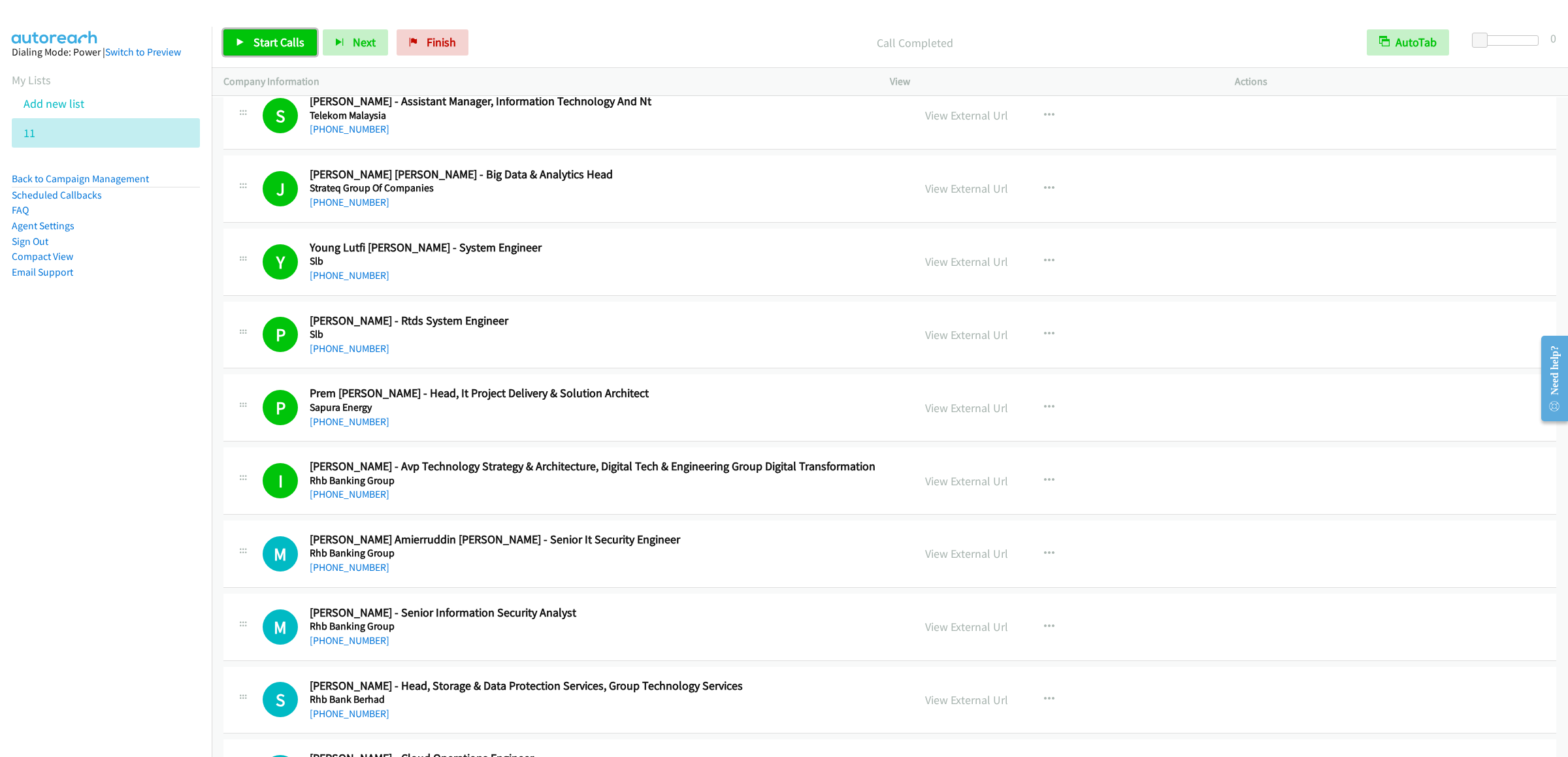
click at [272, 42] on span "Start Calls" at bounding box center [278, 42] width 51 height 15
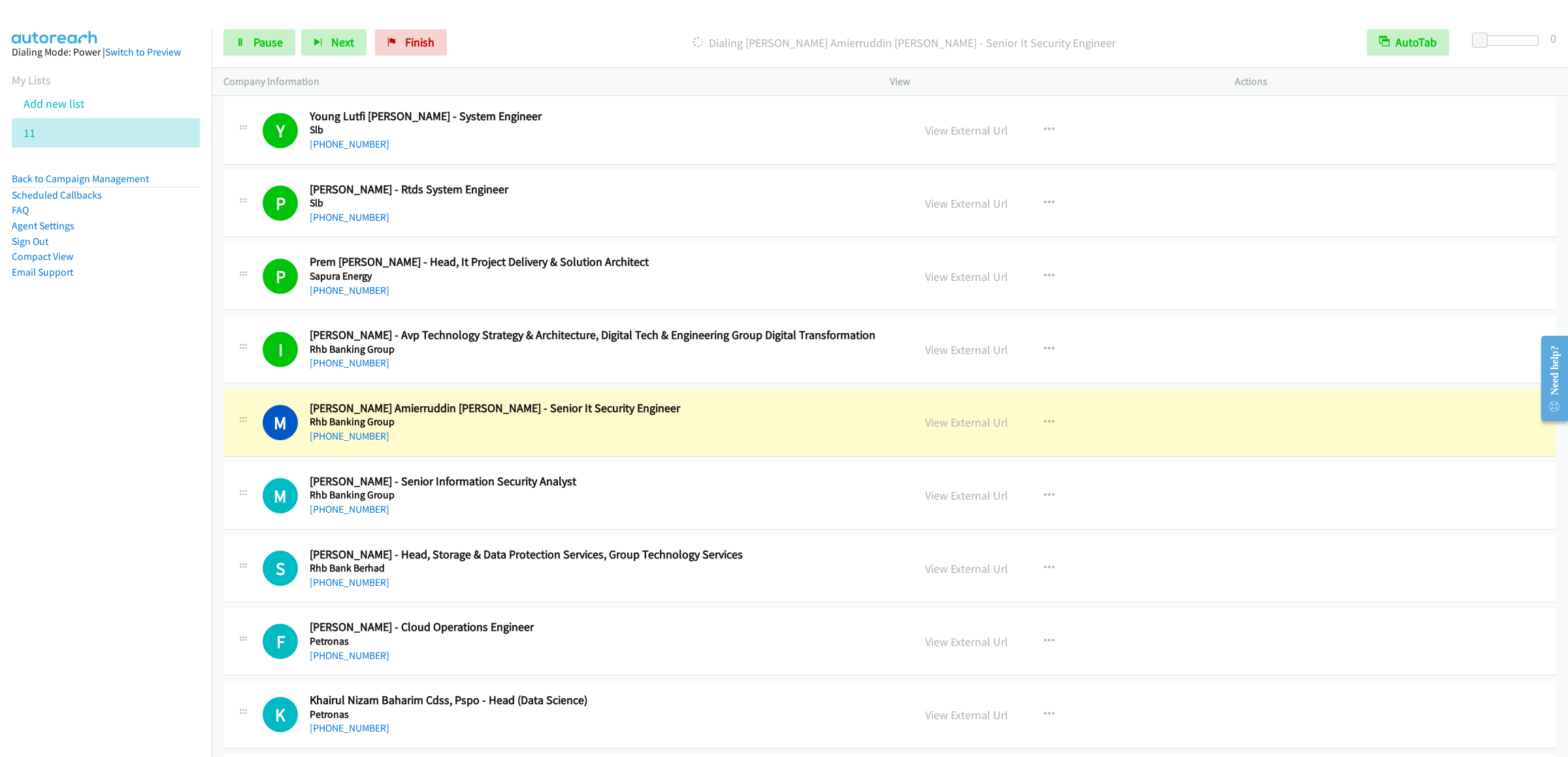
scroll to position [1959, 0]
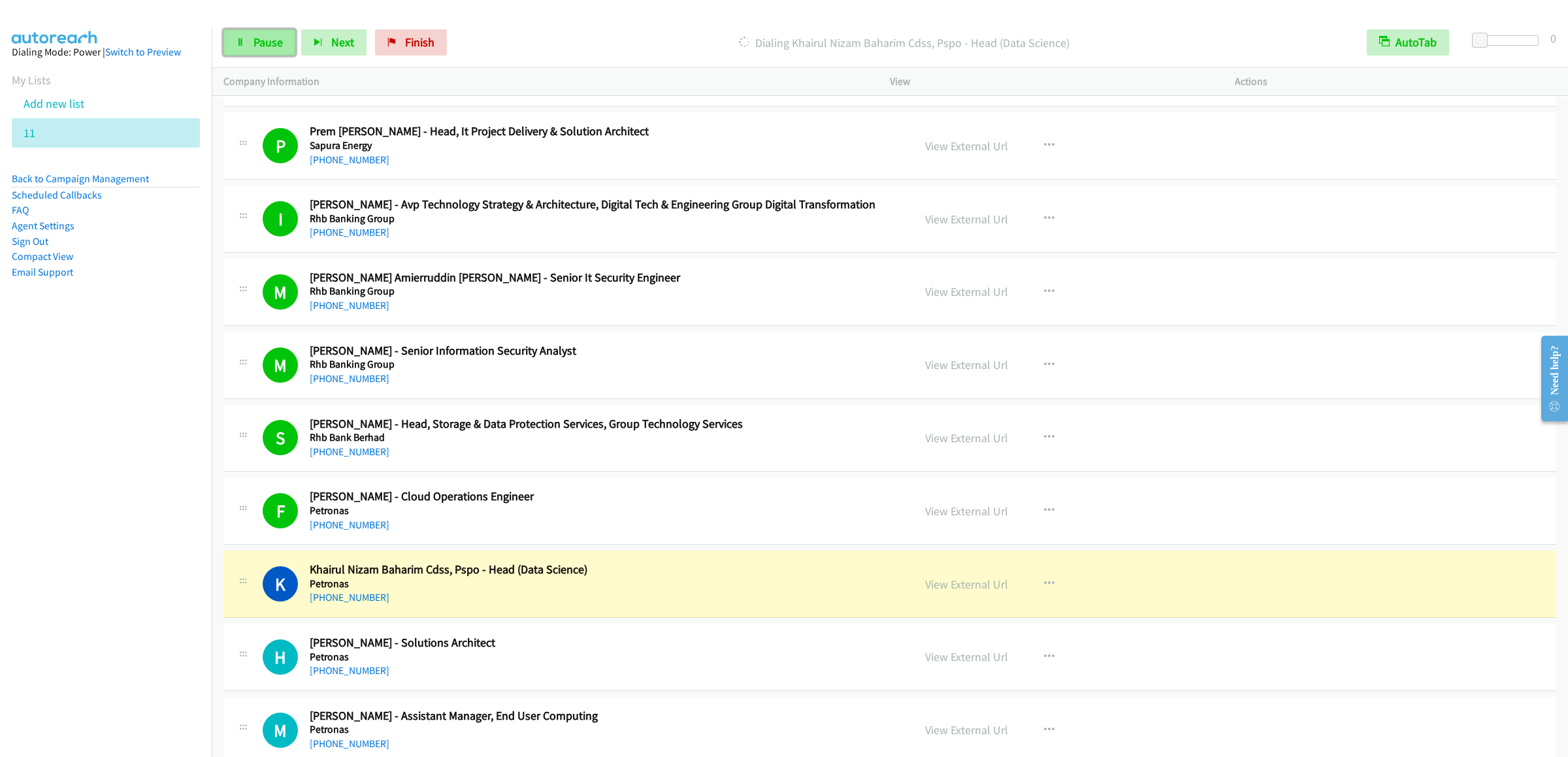
click at [259, 47] on span "Pause" at bounding box center [267, 42] width 29 height 15
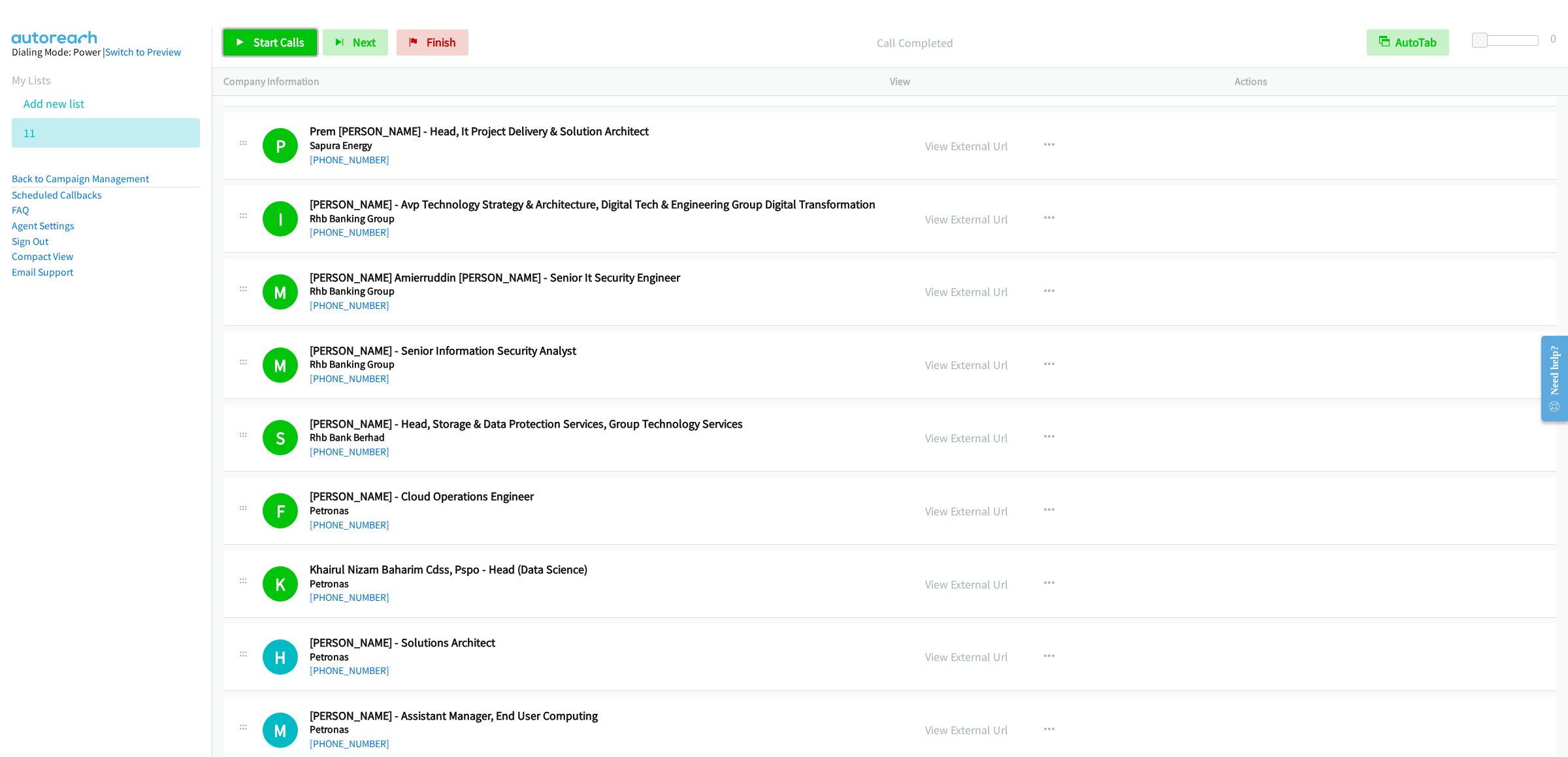
click at [232, 41] on link "Start Calls" at bounding box center [270, 42] width 94 height 26
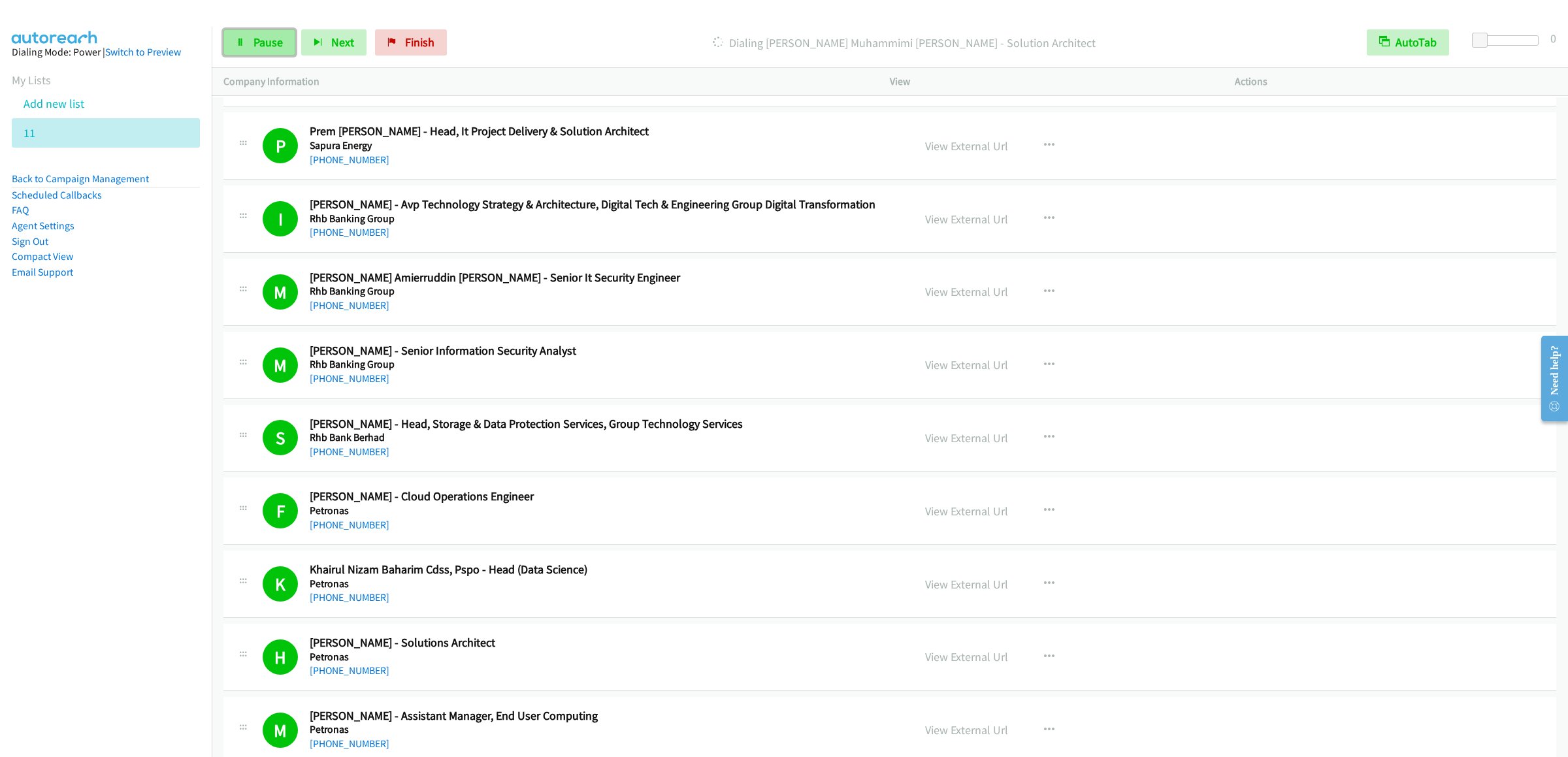
click at [239, 36] on link "Pause" at bounding box center [259, 42] width 72 height 26
